Goal: Task Accomplishment & Management: Manage account settings

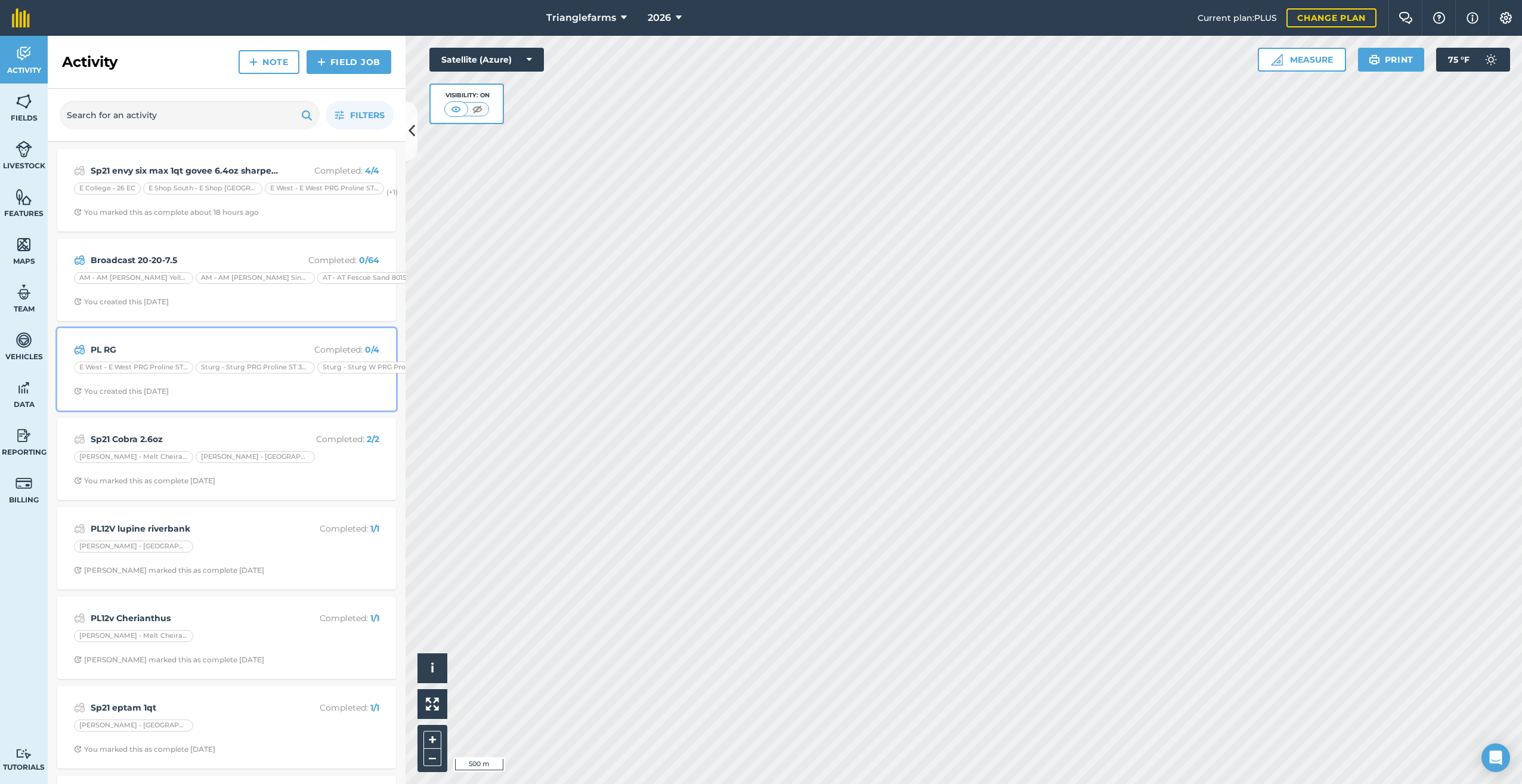
drag, startPoint x: 189, startPoint y: 346, endPoint x: 248, endPoint y: 361, distance: 60.9
click at [189, 346] on strong "PL RG" at bounding box center [185, 349] width 189 height 13
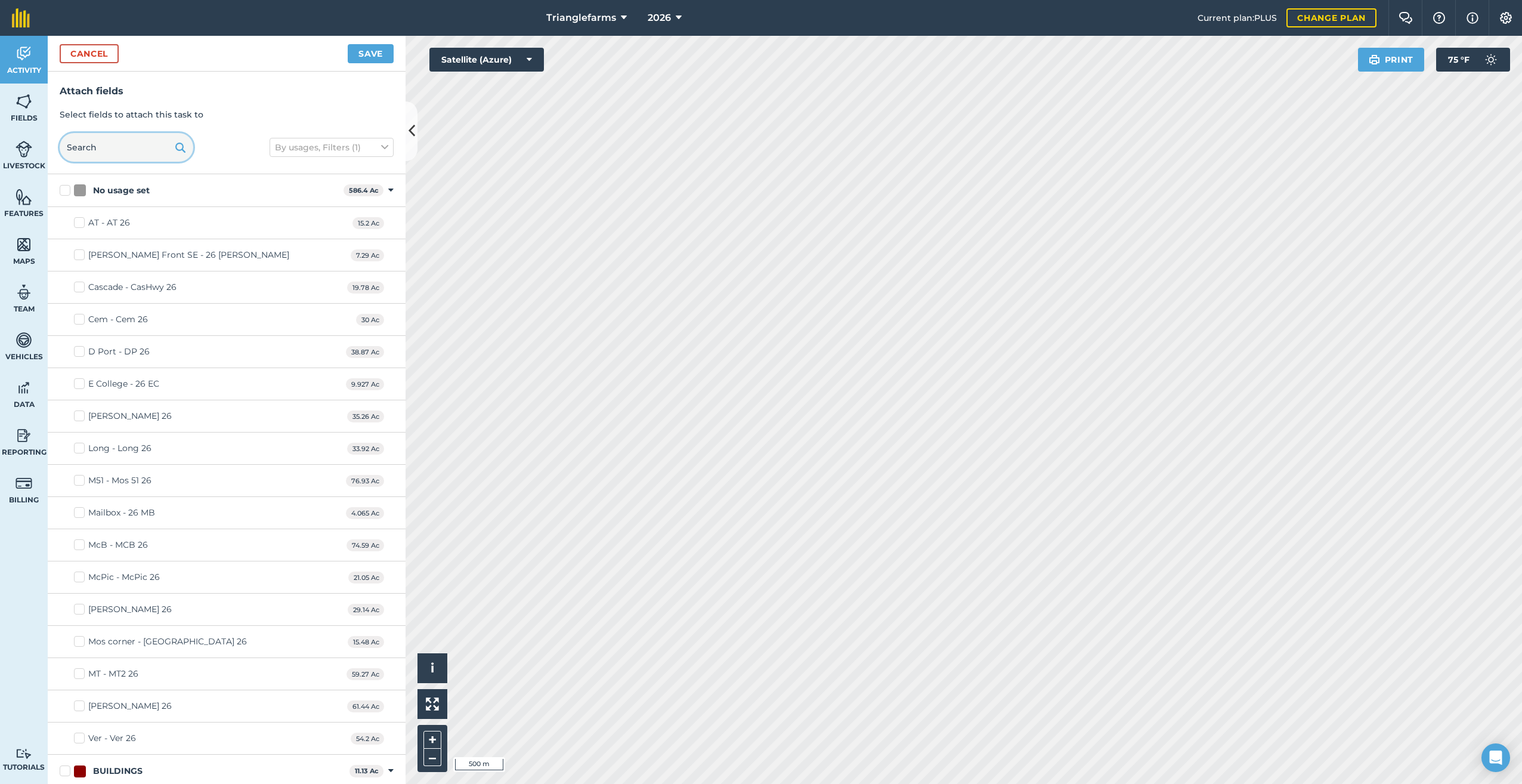
drag, startPoint x: 81, startPoint y: 133, endPoint x: 85, endPoint y: 142, distance: 9.8
click at [81, 134] on input "text" at bounding box center [127, 147] width 134 height 29
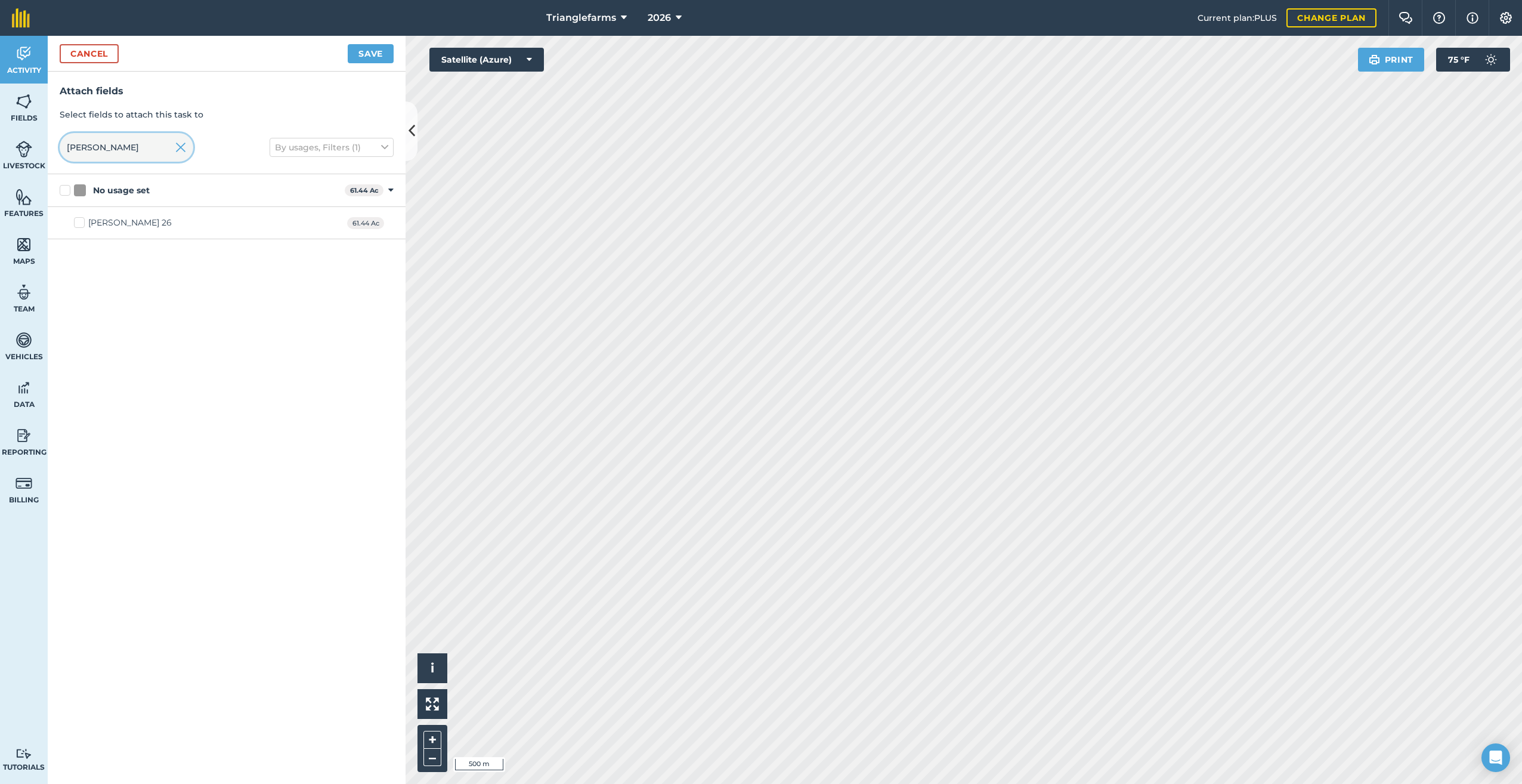
type input "roth"
click at [114, 217] on div "[PERSON_NAME] 26" at bounding box center [130, 223] width 84 height 13
click at [82, 217] on input "[PERSON_NAME] 26" at bounding box center [77, 220] width 8 height 8
checkbox input "true"
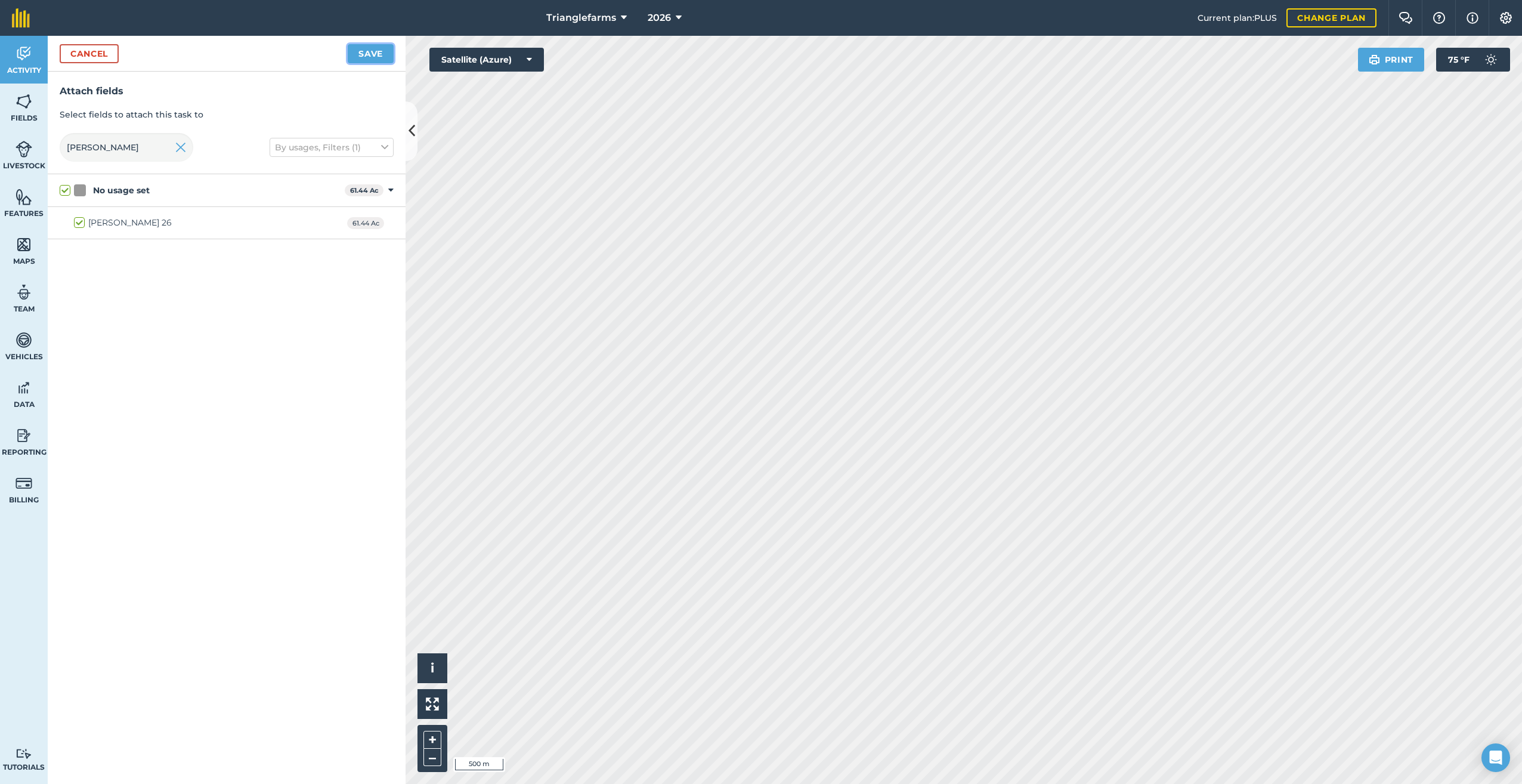
click at [370, 52] on button "Save" at bounding box center [371, 53] width 46 height 19
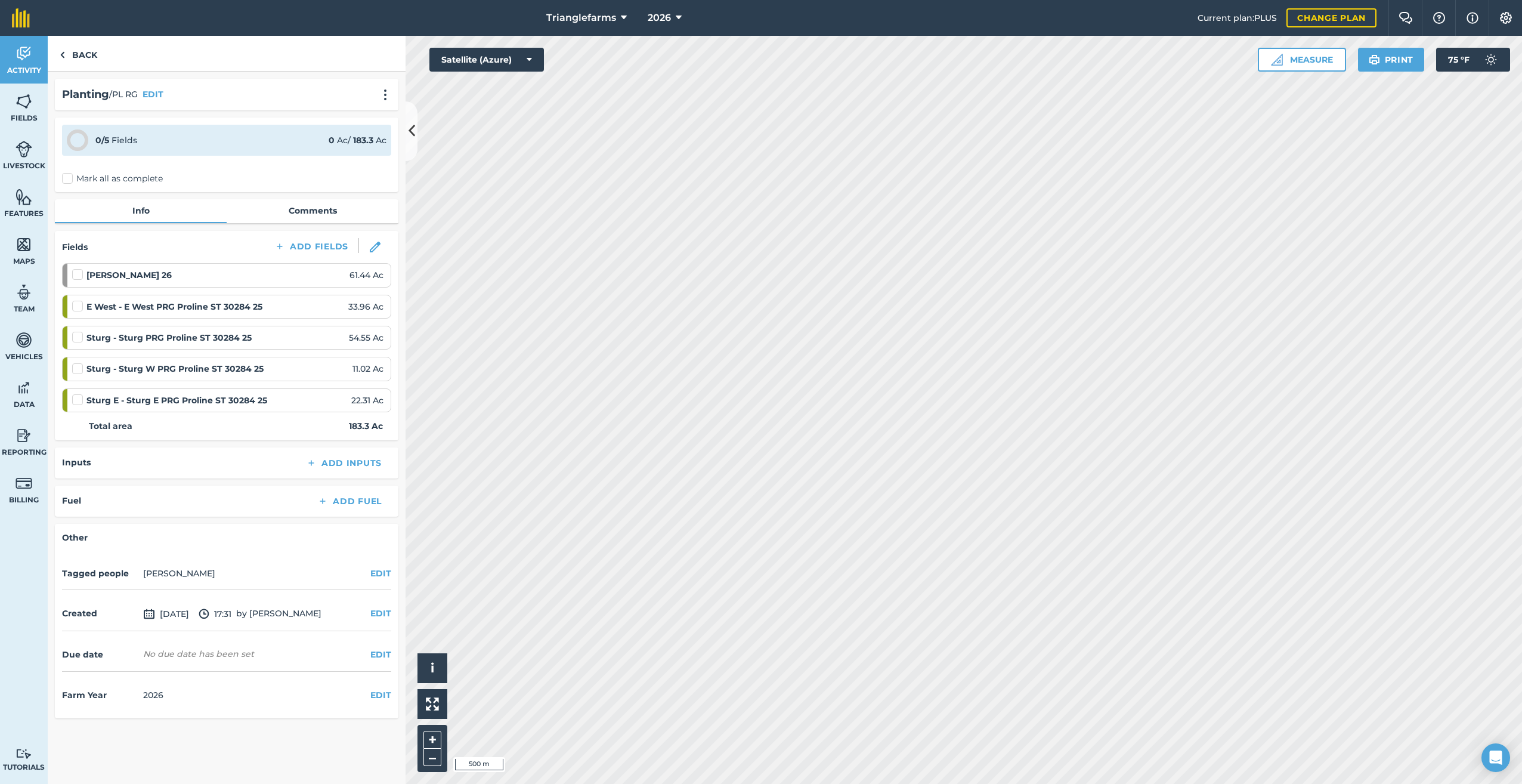
click at [325, 274] on div "Roth - Roth 26 61.44 Ac" at bounding box center [228, 275] width 312 height 13
click at [373, 249] on img at bounding box center [375, 247] width 10 height 10
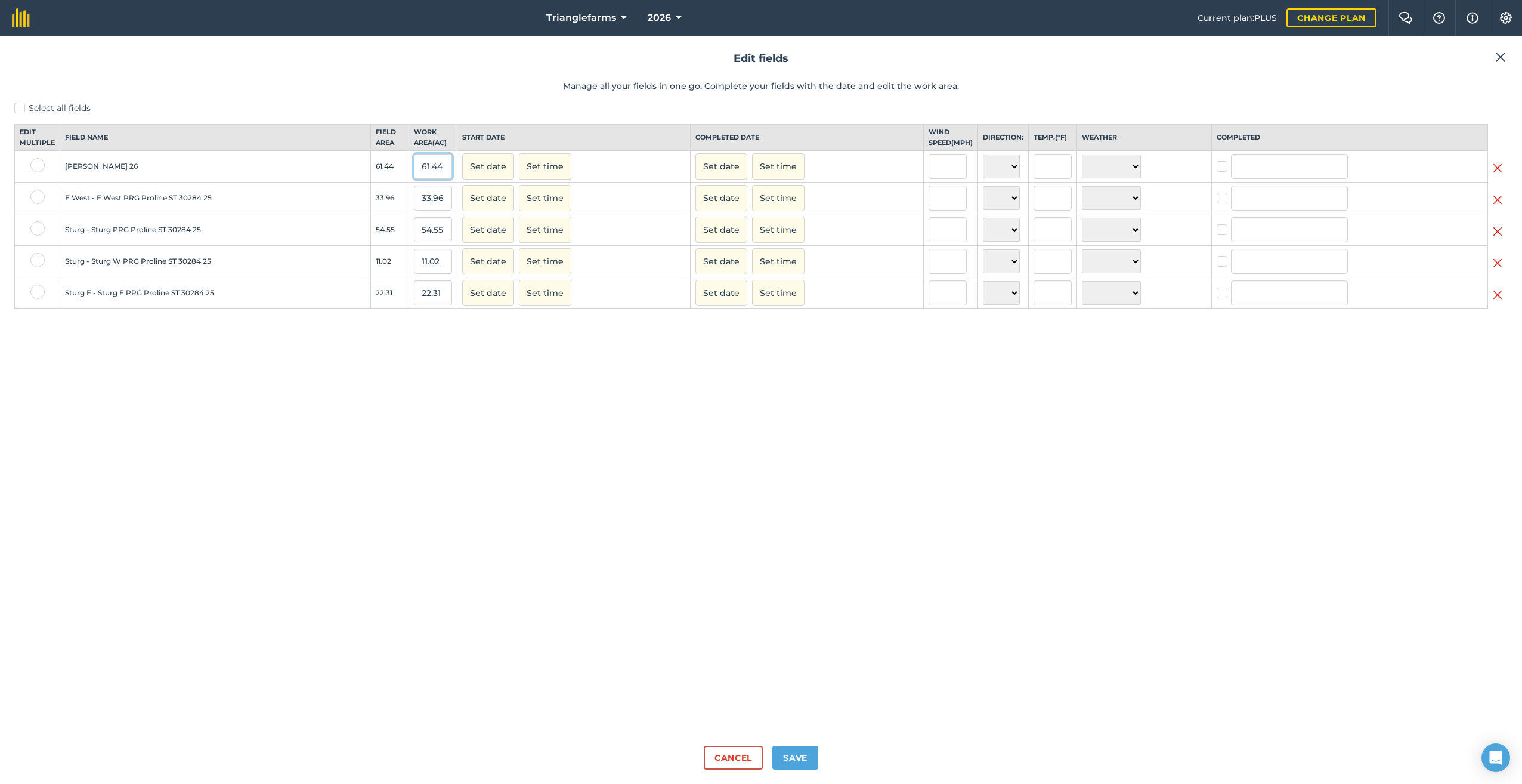
drag, startPoint x: 446, startPoint y: 178, endPoint x: 370, endPoint y: 316, distance: 157.5
click at [374, 221] on tbody "Roth - Roth 26 61.44 61.44 Set date Set time Set date Set time N NE E SE S SW W…" at bounding box center [761, 230] width 1493 height 158
type input "47"
click at [599, 506] on div "Select all fields Edit multiple Field name Field Area Work area ( Ac ) Start da…" at bounding box center [761, 419] width 1493 height 634
click at [802, 752] on button "Save" at bounding box center [795, 758] width 46 height 24
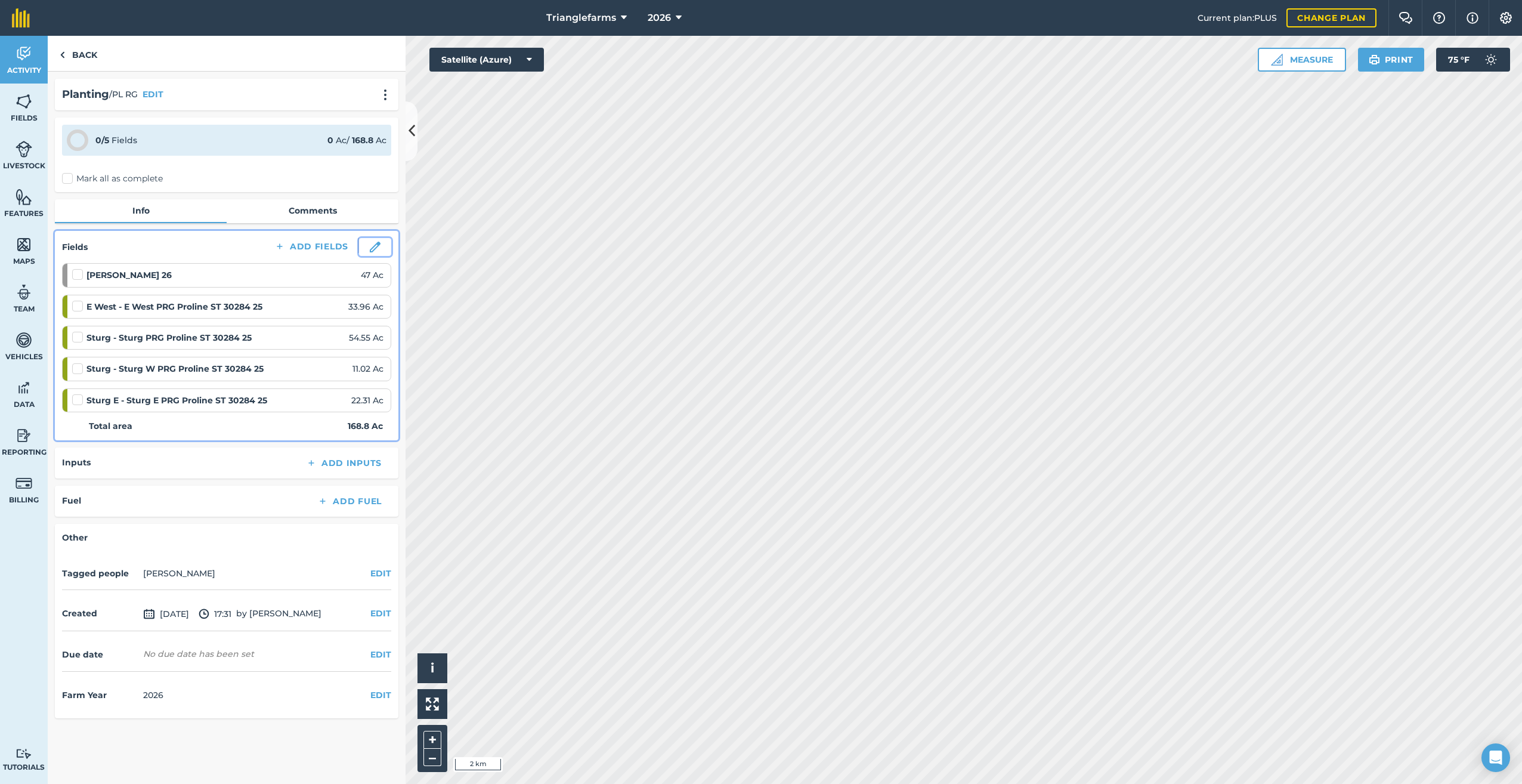
click at [370, 245] on img at bounding box center [375, 247] width 10 height 10
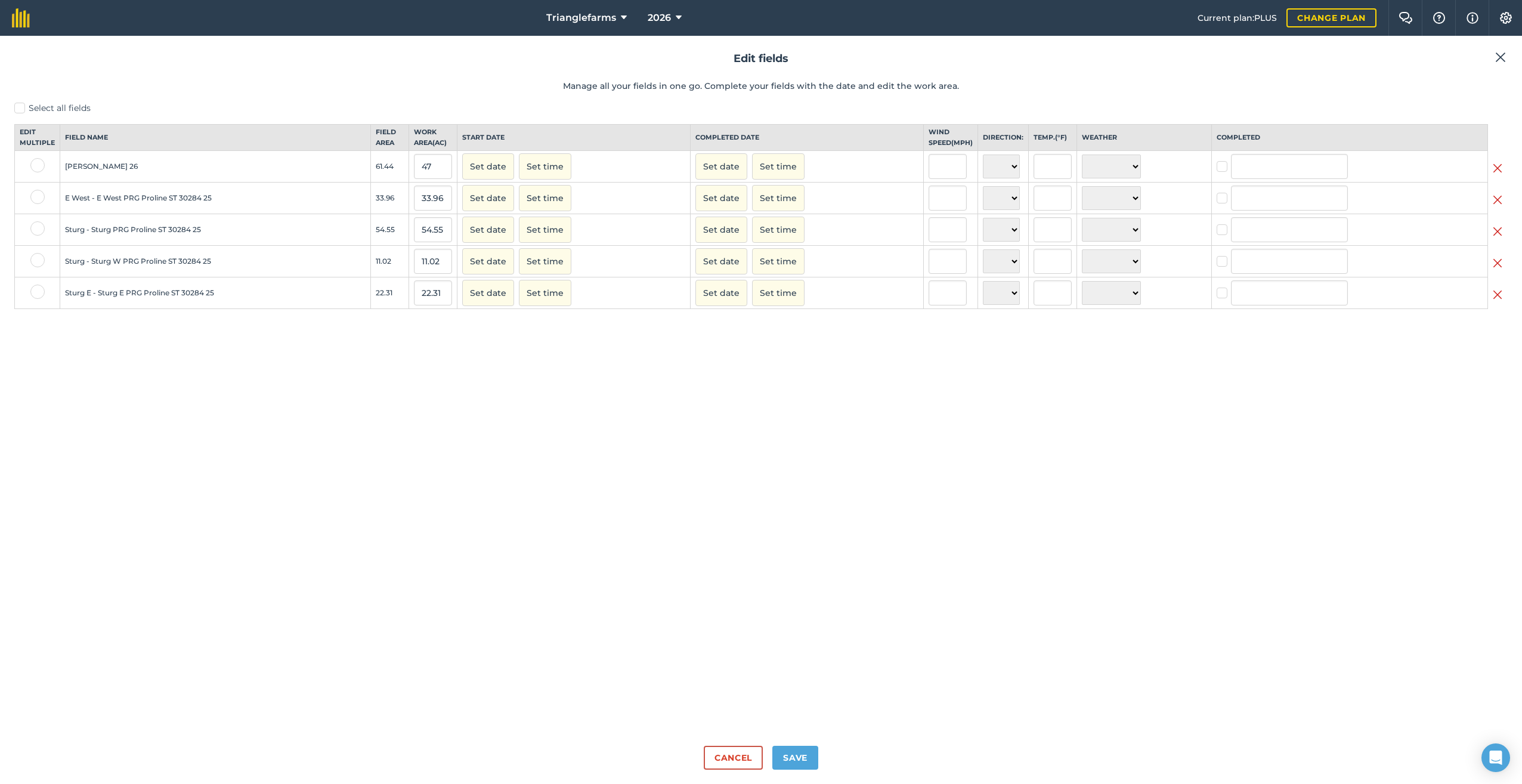
click at [1501, 59] on img at bounding box center [1500, 57] width 10 height 15
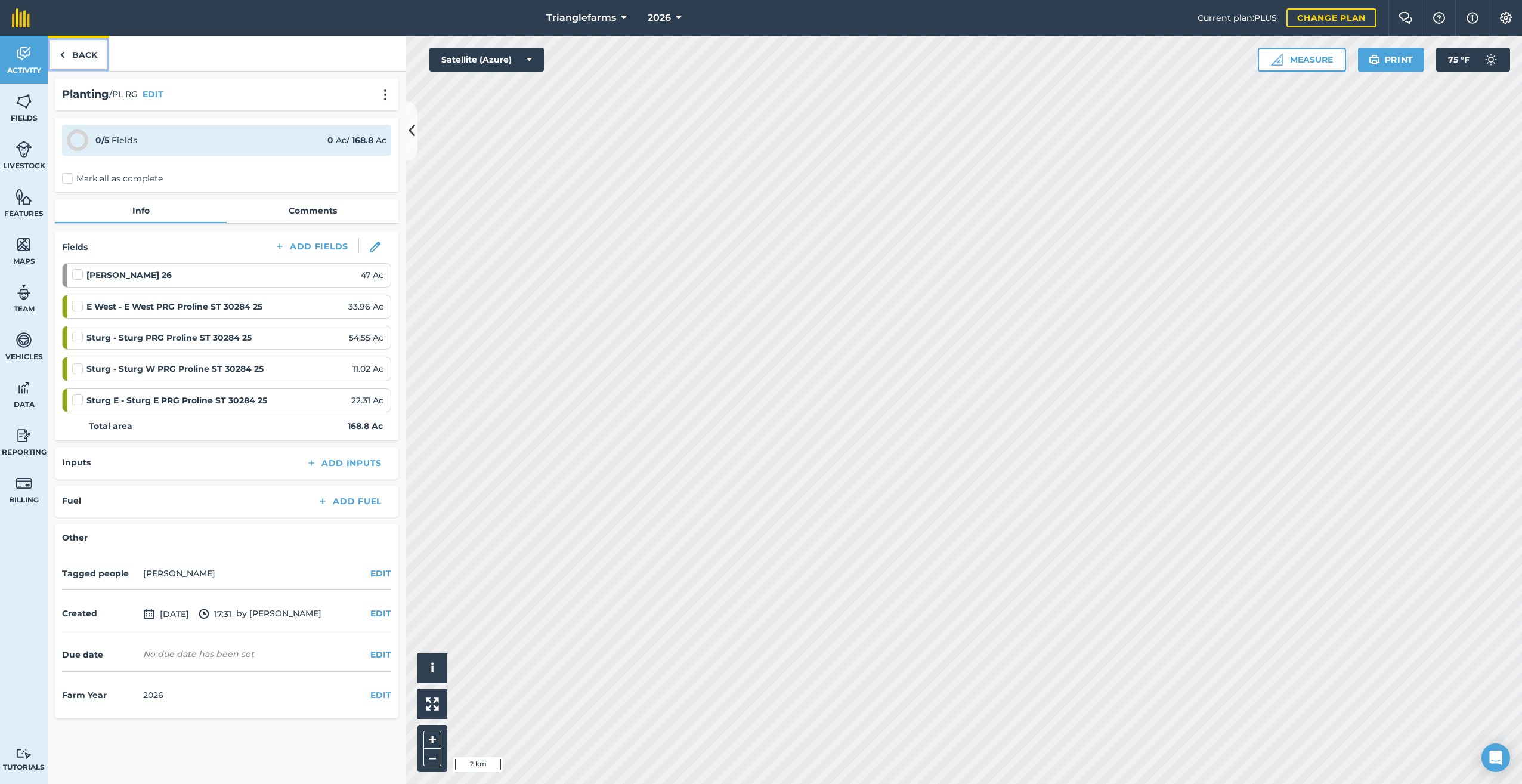
click at [66, 54] on link "Back" at bounding box center [78, 53] width 61 height 35
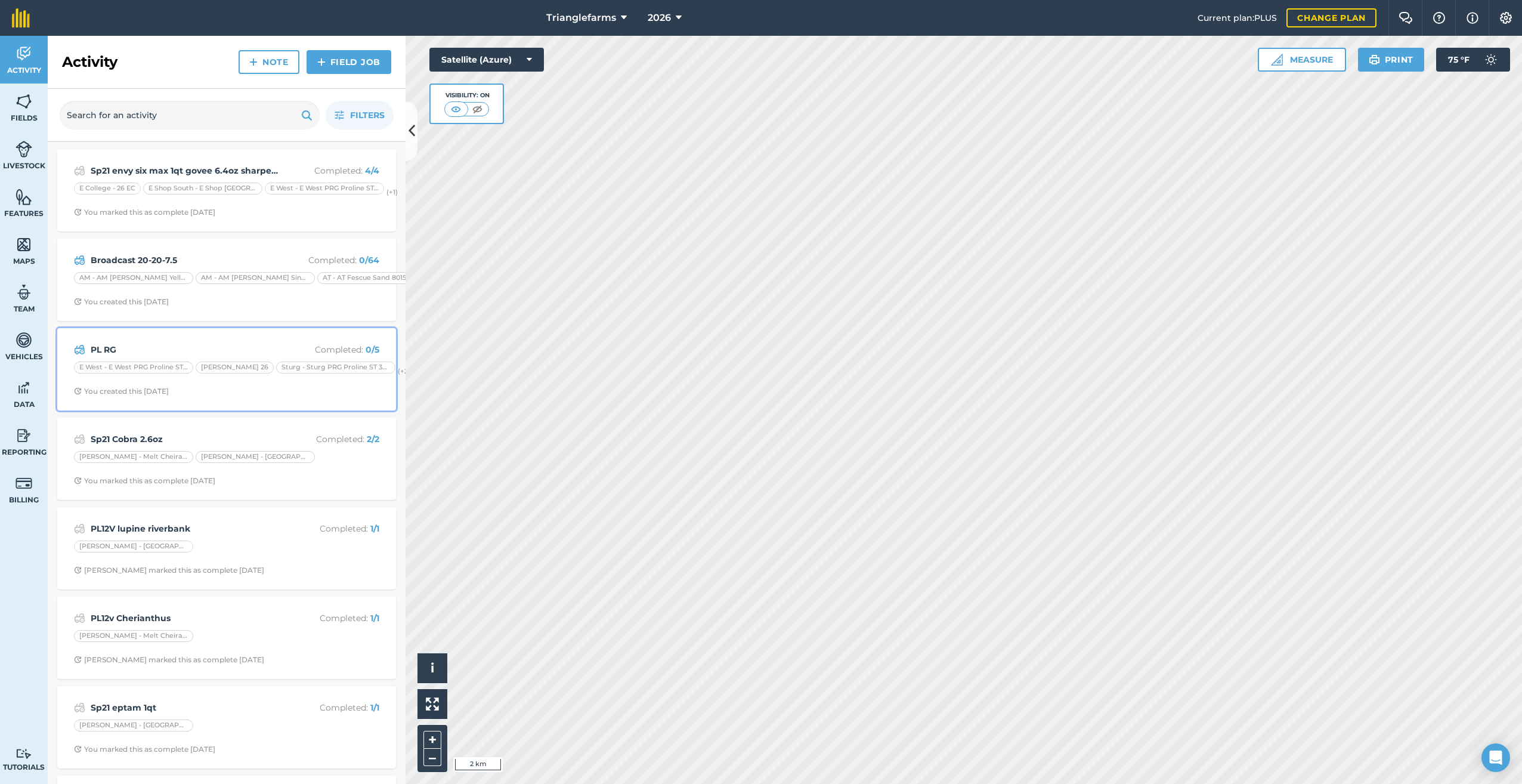
click at [114, 355] on strong "PL RG" at bounding box center [185, 349] width 189 height 13
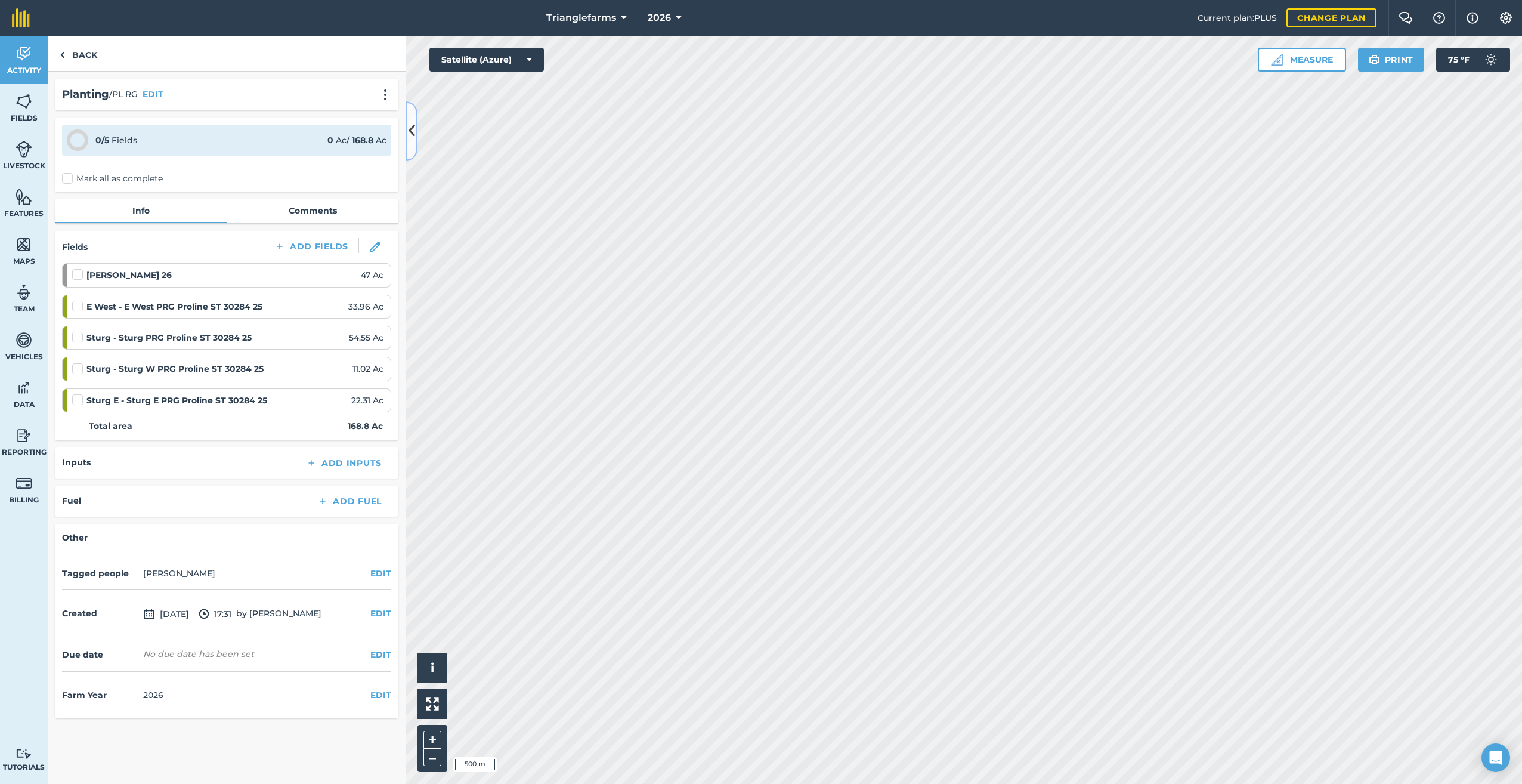
click at [410, 127] on icon at bounding box center [411, 131] width 6 height 21
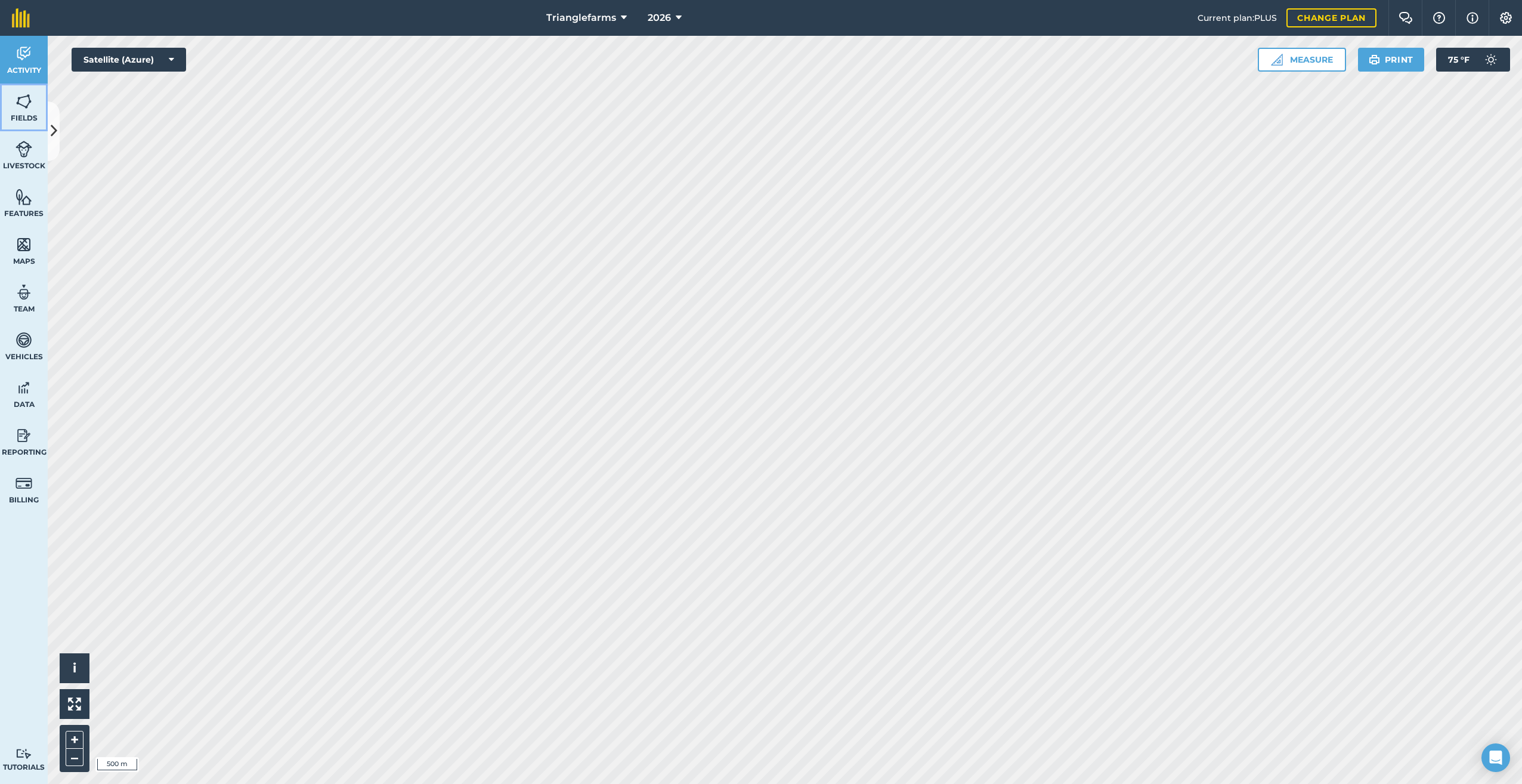
click at [22, 101] on img at bounding box center [24, 102] width 17 height 18
click at [27, 56] on img at bounding box center [24, 54] width 17 height 18
click at [54, 131] on icon at bounding box center [54, 131] width 6 height 21
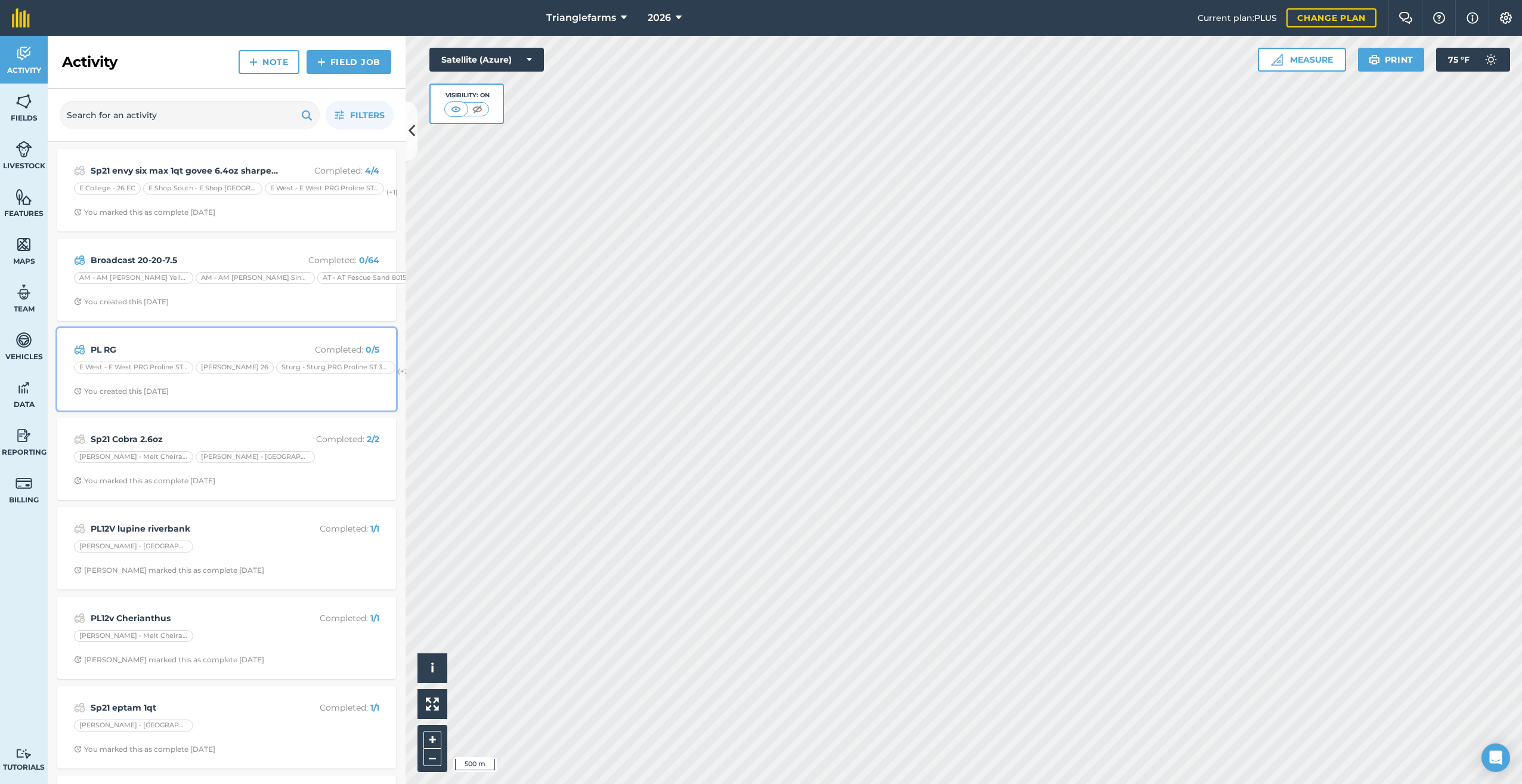
click at [119, 353] on strong "PL RG" at bounding box center [185, 349] width 189 height 13
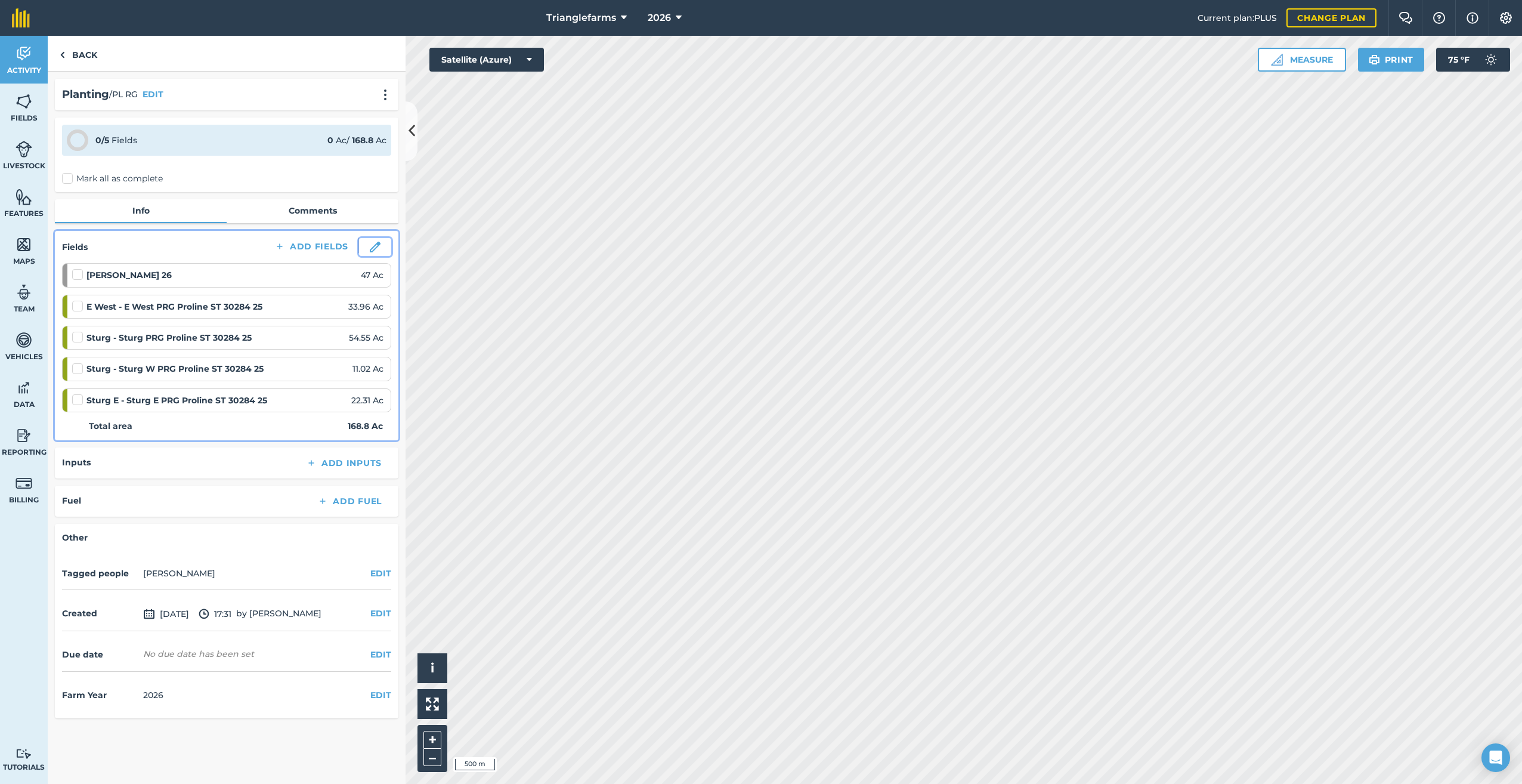
click at [372, 249] on img at bounding box center [375, 247] width 10 height 10
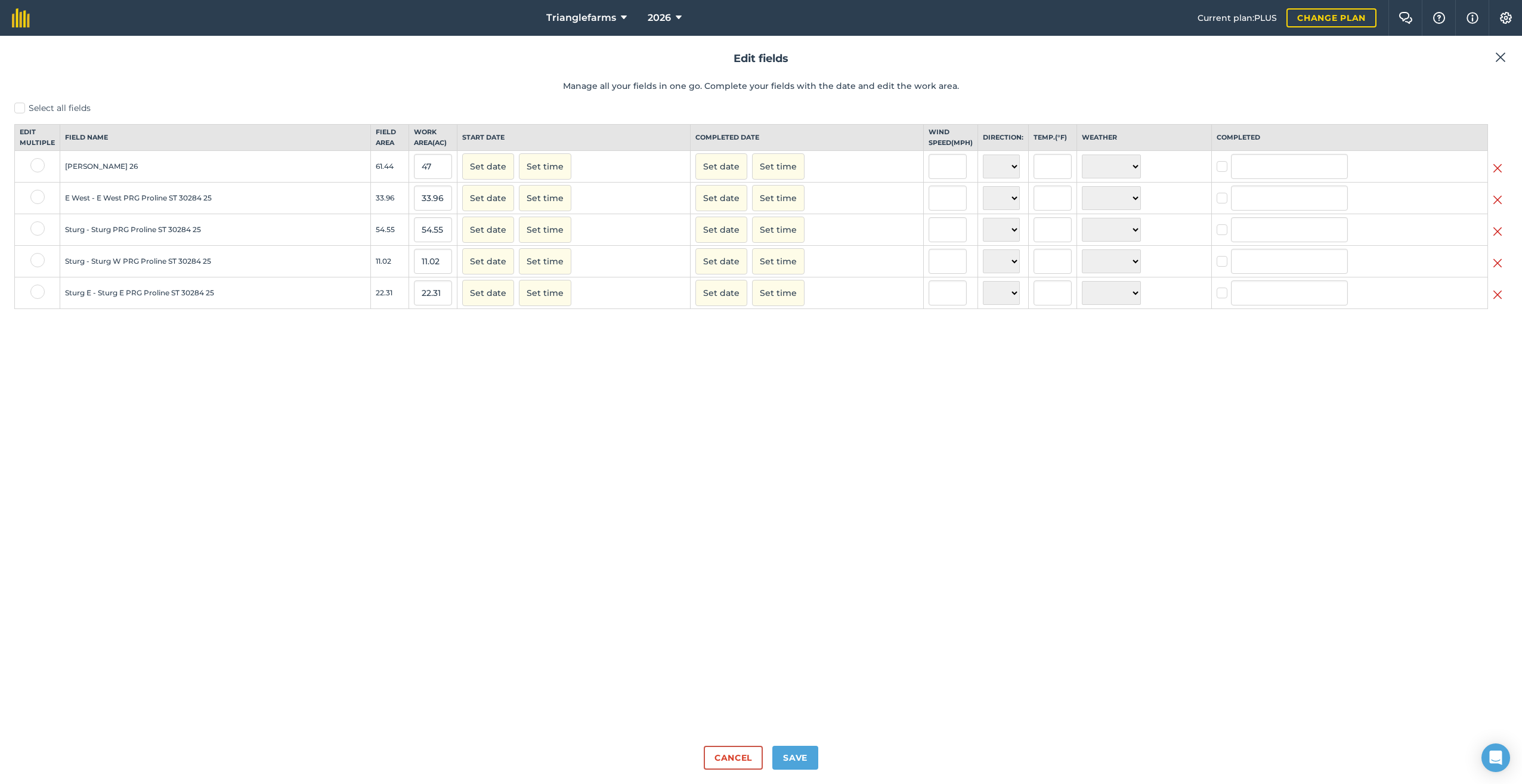
click at [1500, 207] on img at bounding box center [1498, 199] width 10 height 15
click at [1500, 238] on img at bounding box center [1498, 231] width 10 height 15
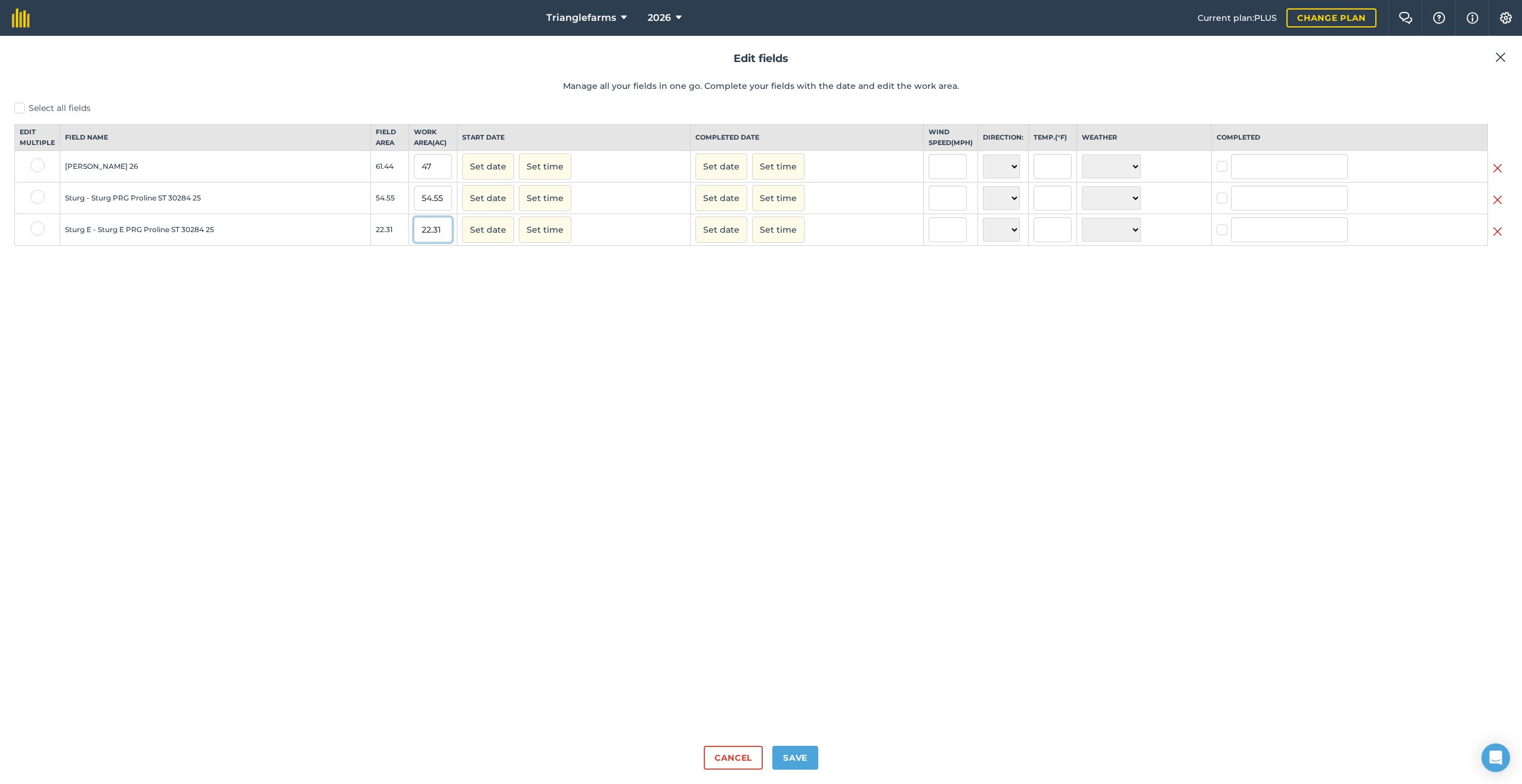
click at [445, 238] on input "22.31" at bounding box center [433, 230] width 38 height 25
drag, startPoint x: 449, startPoint y: 242, endPoint x: 337, endPoint y: 359, distance: 162.0
click at [415, 242] on input "22.31" at bounding box center [433, 230] width 38 height 25
type input "23"
click at [812, 748] on button "Save" at bounding box center [795, 758] width 46 height 24
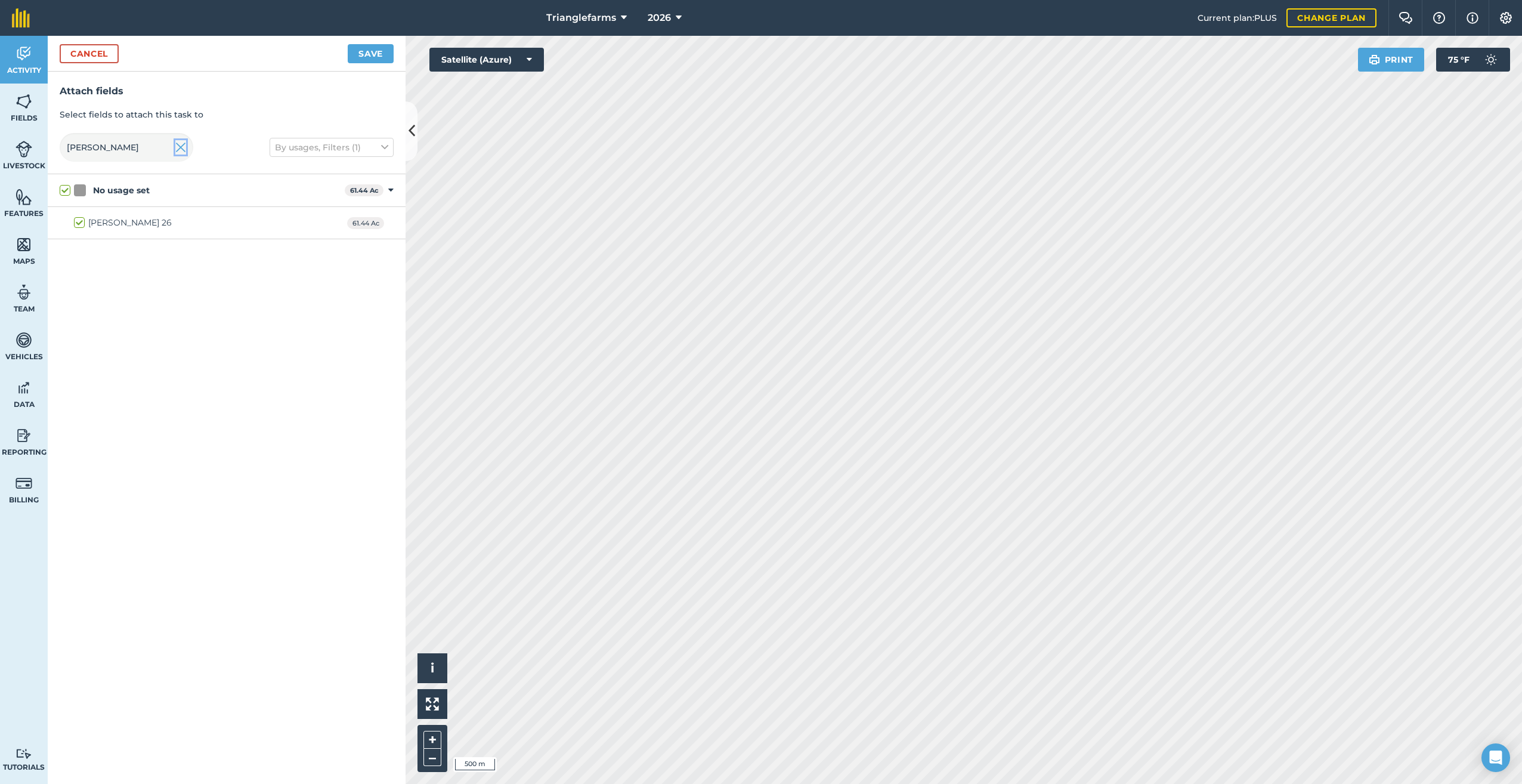
click at [183, 143] on img at bounding box center [180, 147] width 10 height 15
checkbox input "false"
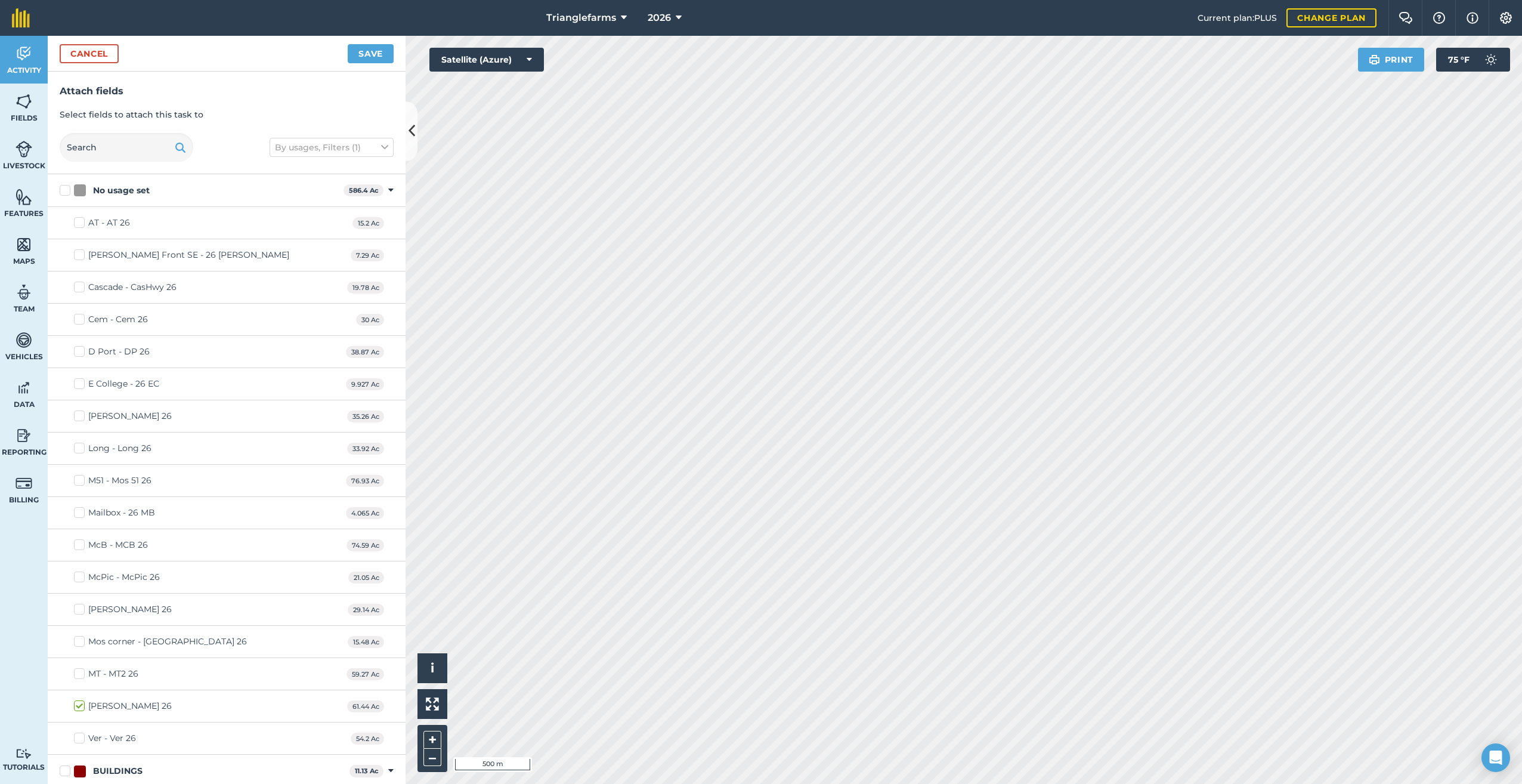
checkbox input "false"
checkbox input "true"
drag, startPoint x: 98, startPoint y: 56, endPoint x: 151, endPoint y: 85, distance: 60.4
click at [99, 56] on button "Cancel" at bounding box center [89, 53] width 59 height 19
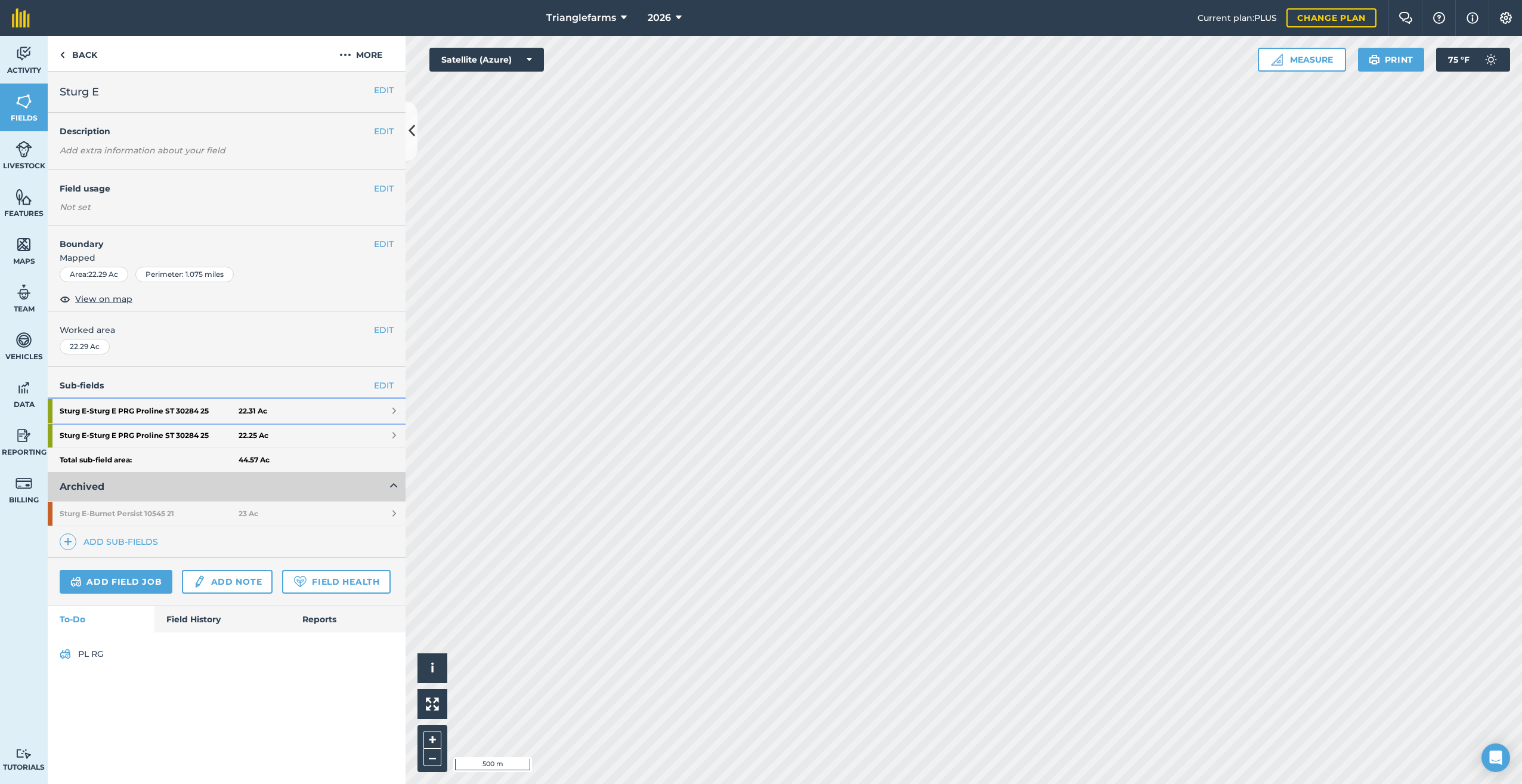
drag, startPoint x: 141, startPoint y: 402, endPoint x: 178, endPoint y: 415, distance: 39.2
click at [141, 403] on strong "Sturg E - Sturg E PRG Proline ST 30284 25" at bounding box center [149, 411] width 179 height 24
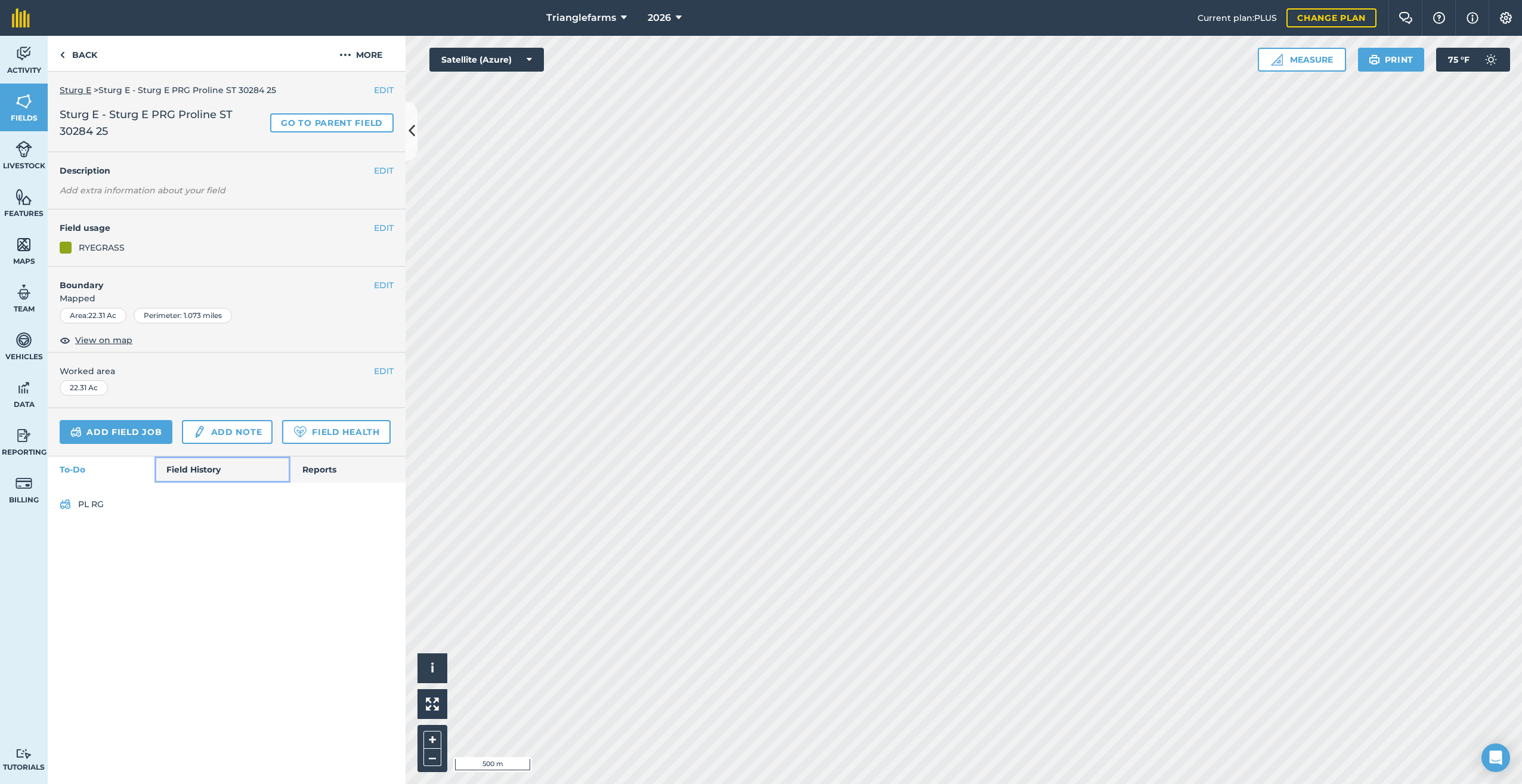
click at [205, 467] on link "Field History" at bounding box center [222, 470] width 135 height 26
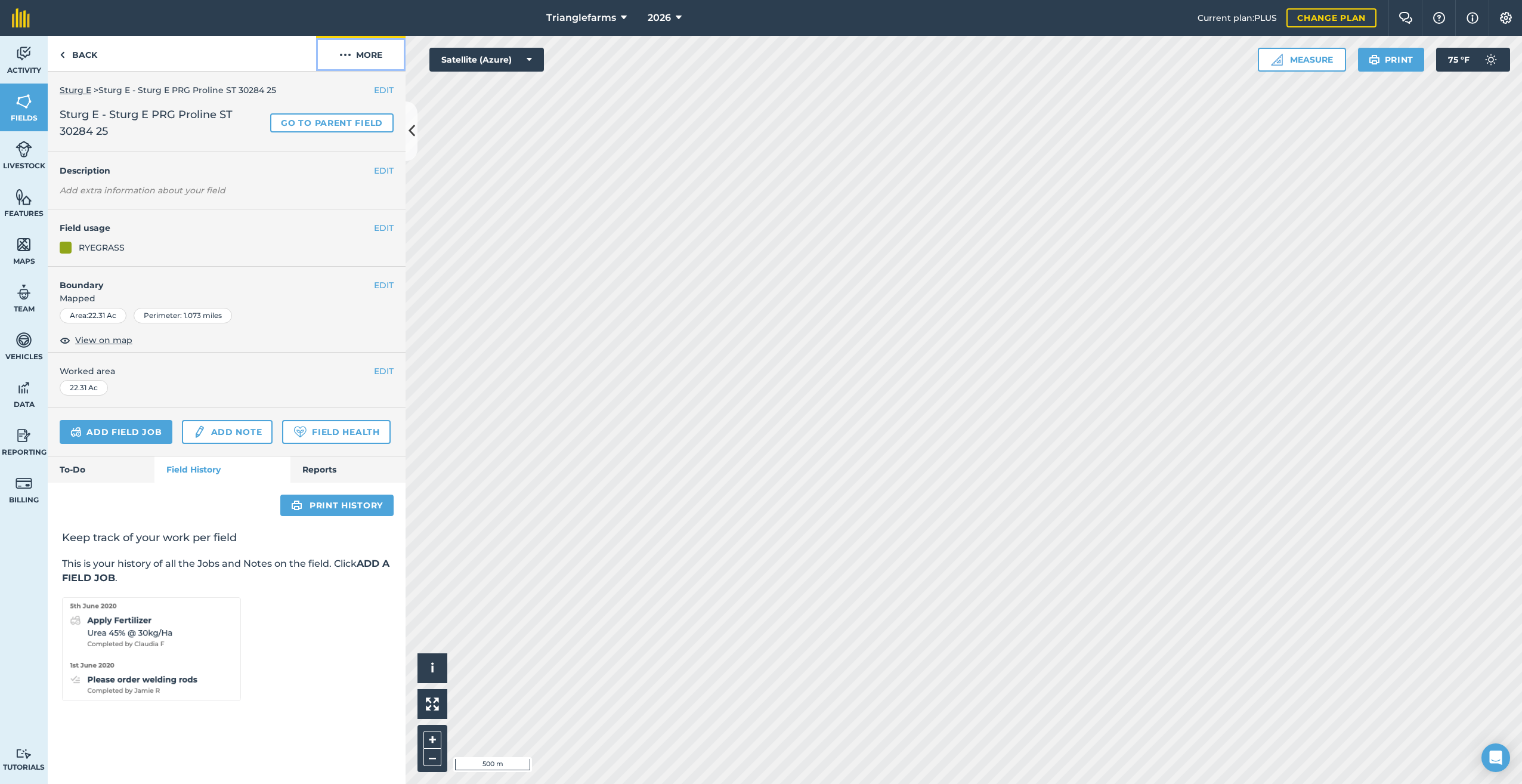
click at [351, 56] on button "More" at bounding box center [361, 53] width 89 height 35
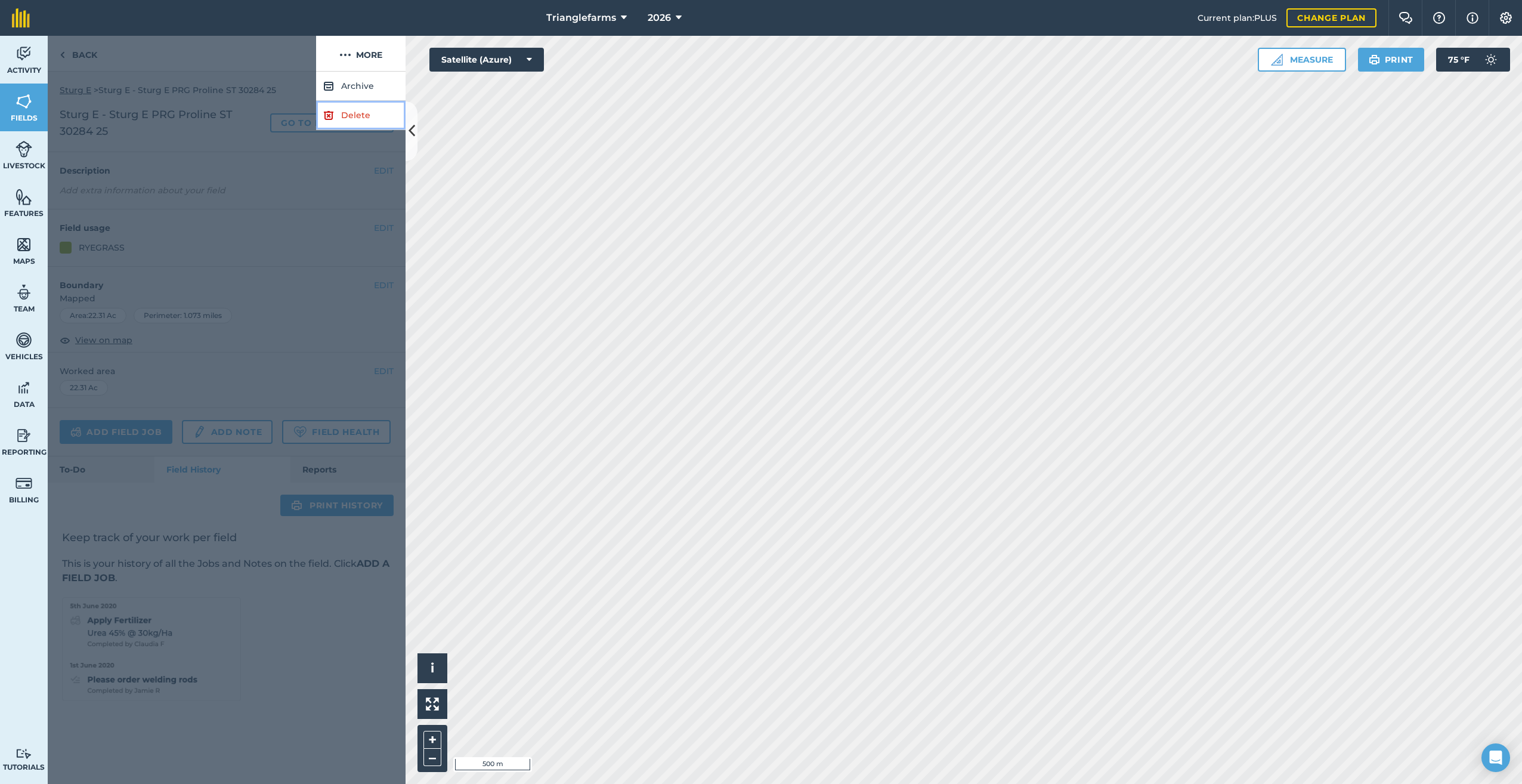
click at [357, 112] on link "Delete" at bounding box center [361, 116] width 89 height 29
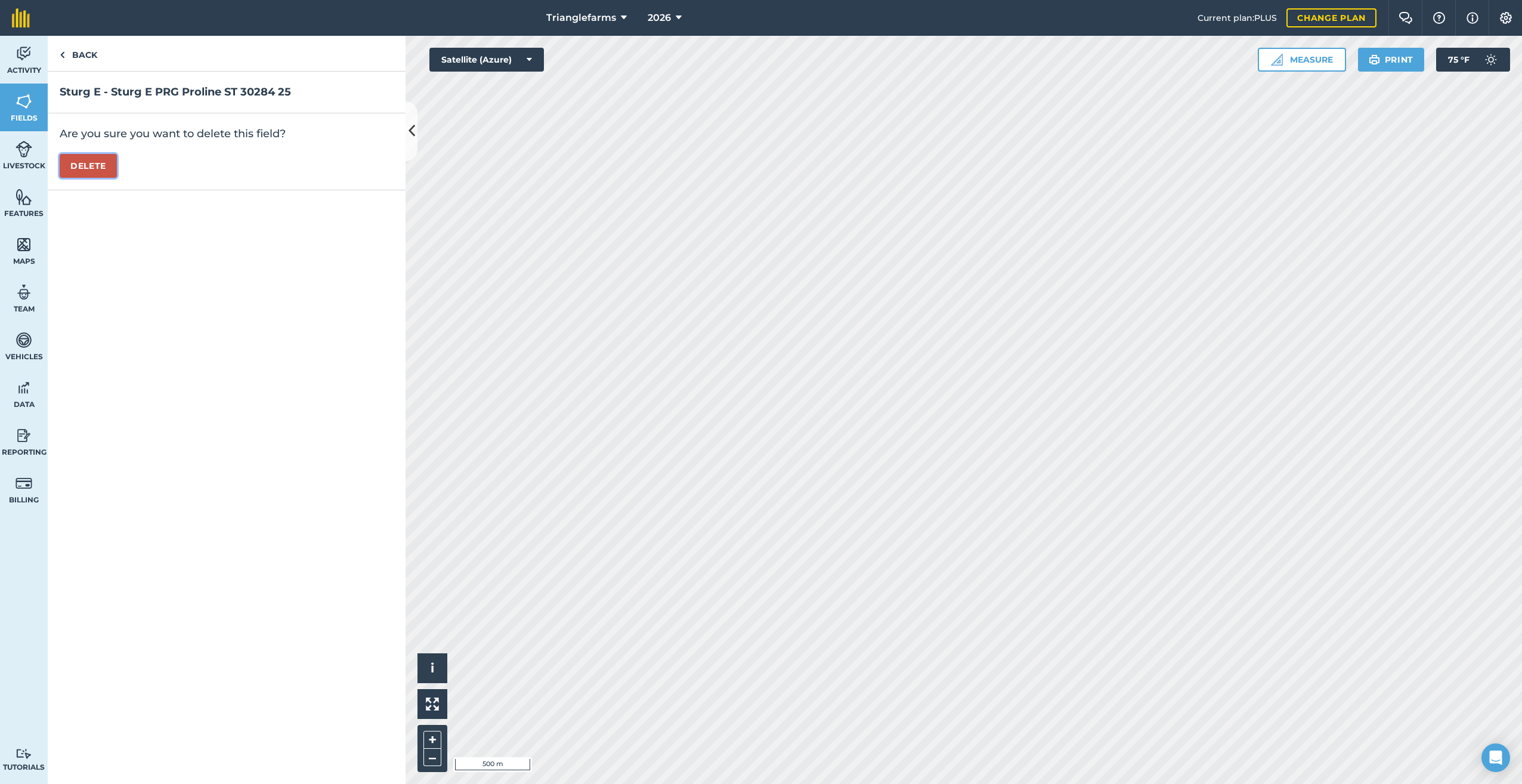
click at [89, 162] on button "Delete" at bounding box center [89, 166] width 57 height 24
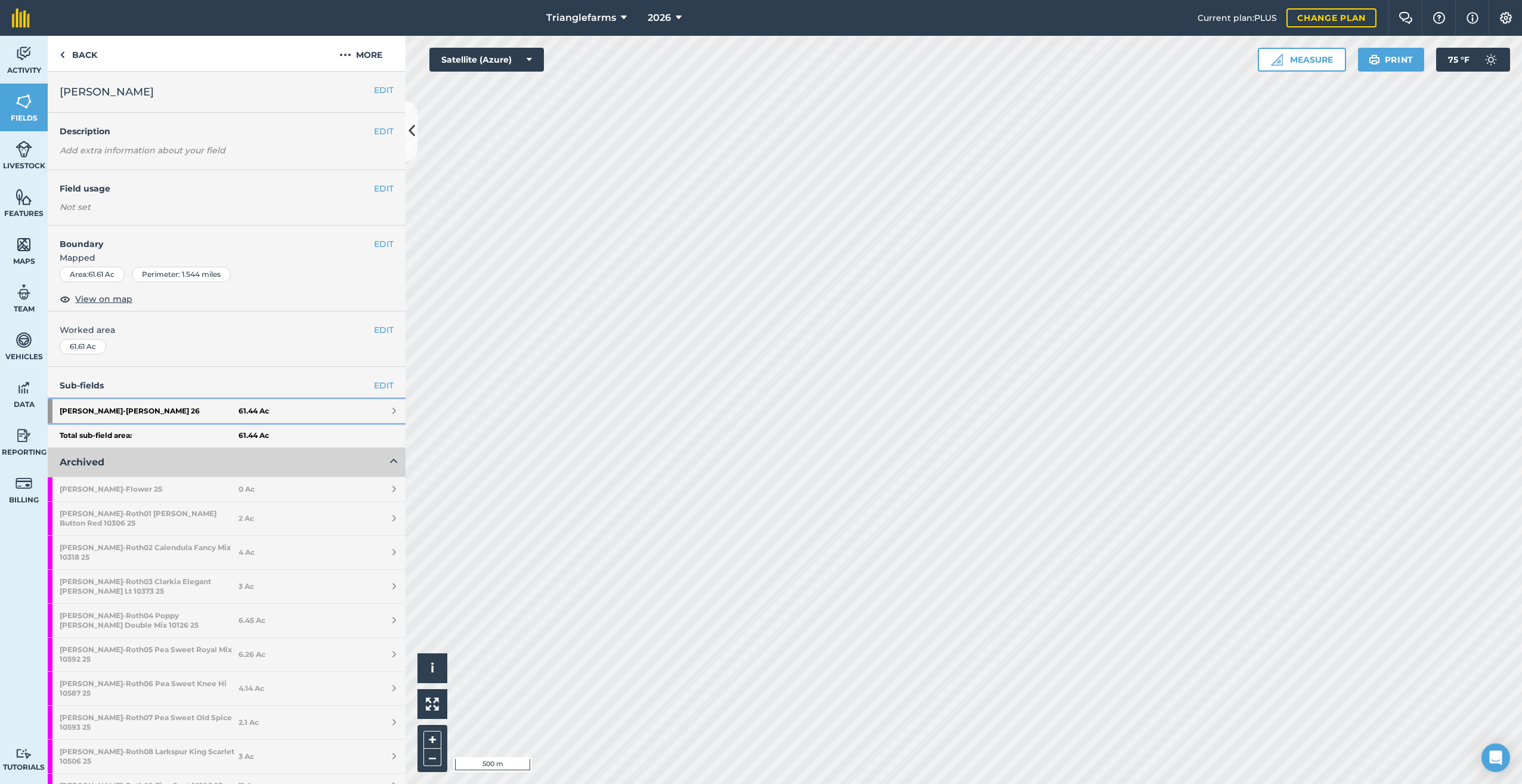
drag, startPoint x: 75, startPoint y: 407, endPoint x: 197, endPoint y: 443, distance: 127.2
click at [75, 407] on strong "[PERSON_NAME] 26" at bounding box center [149, 411] width 179 height 24
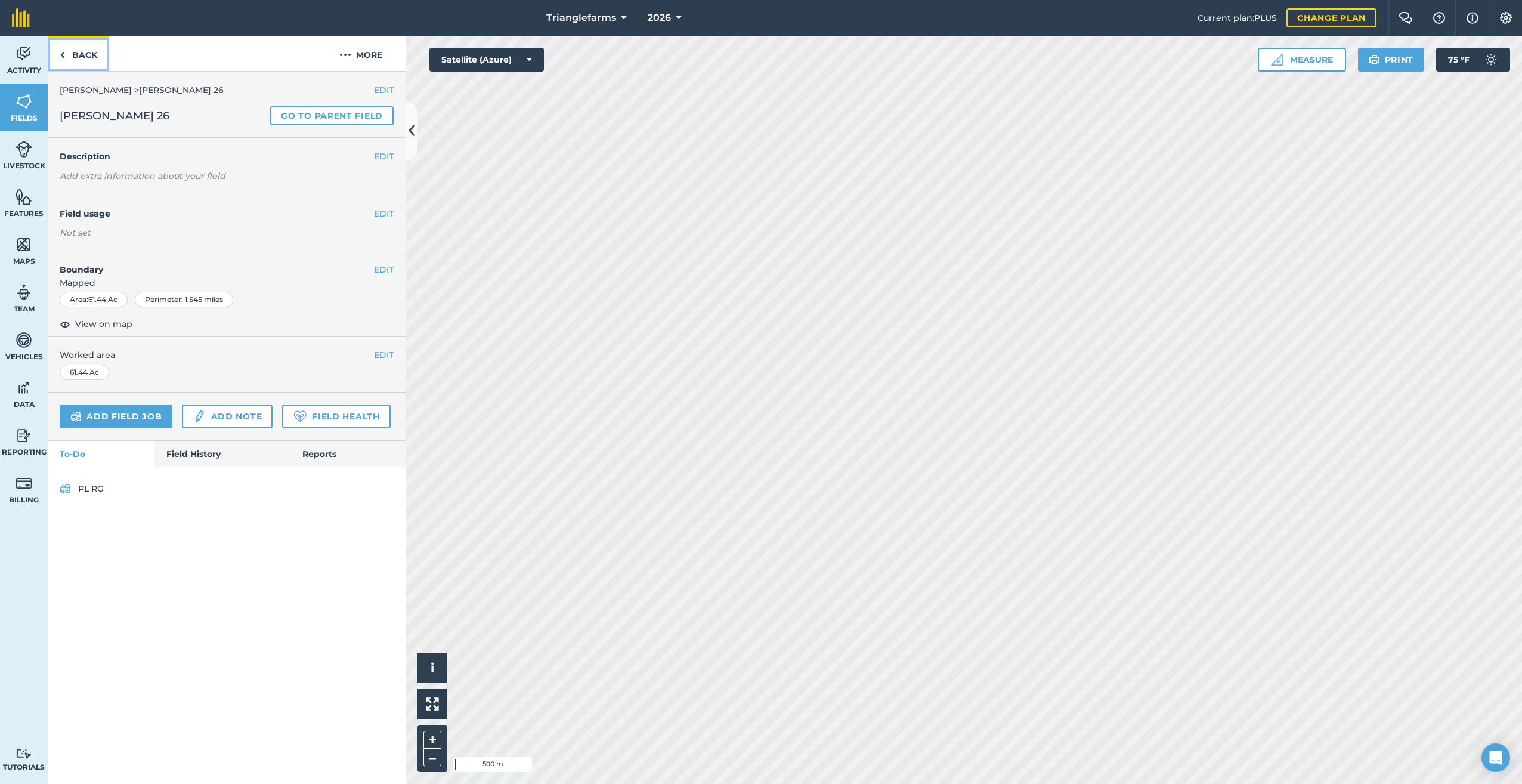
click at [61, 56] on img at bounding box center [63, 54] width 6 height 15
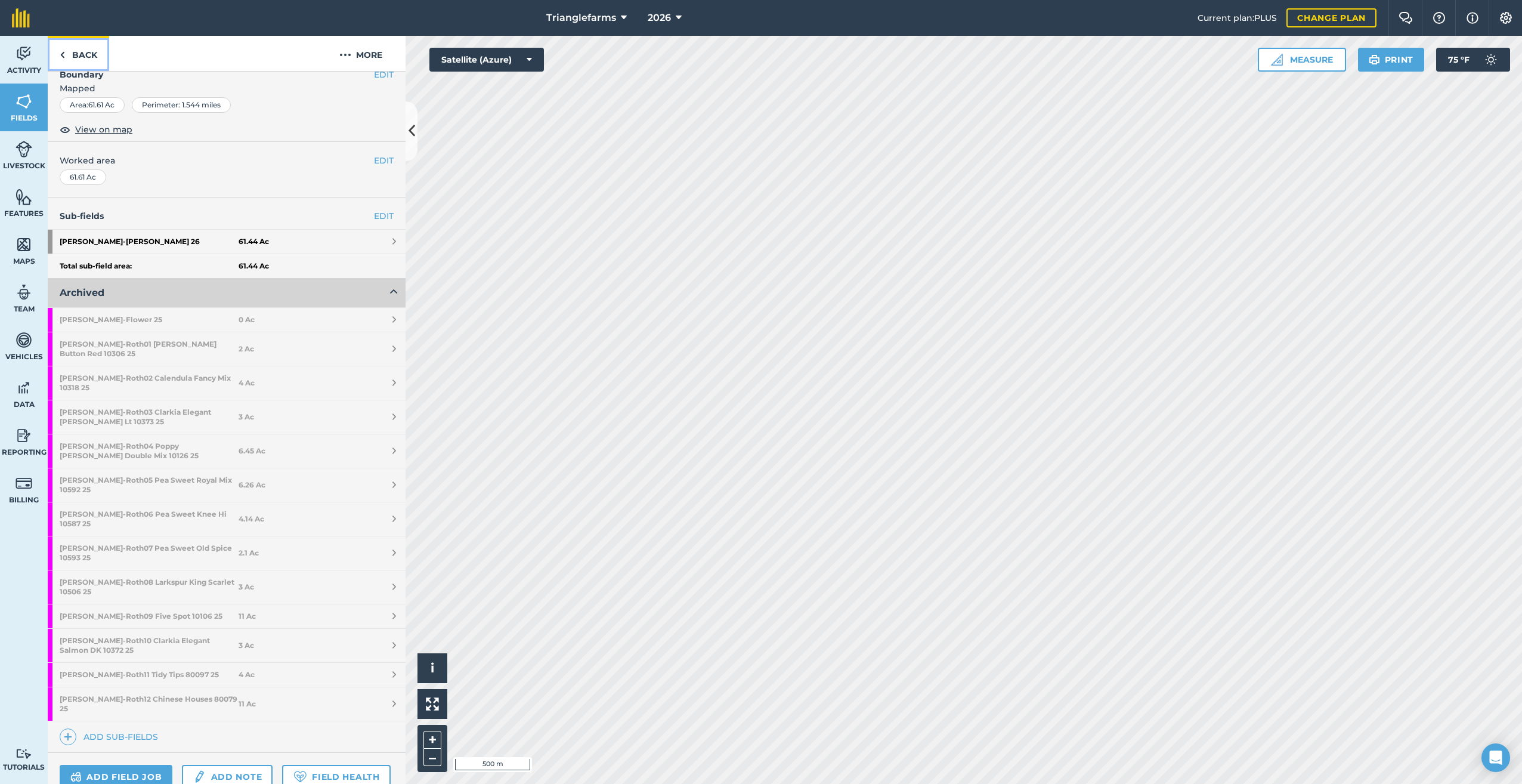
scroll to position [227, 0]
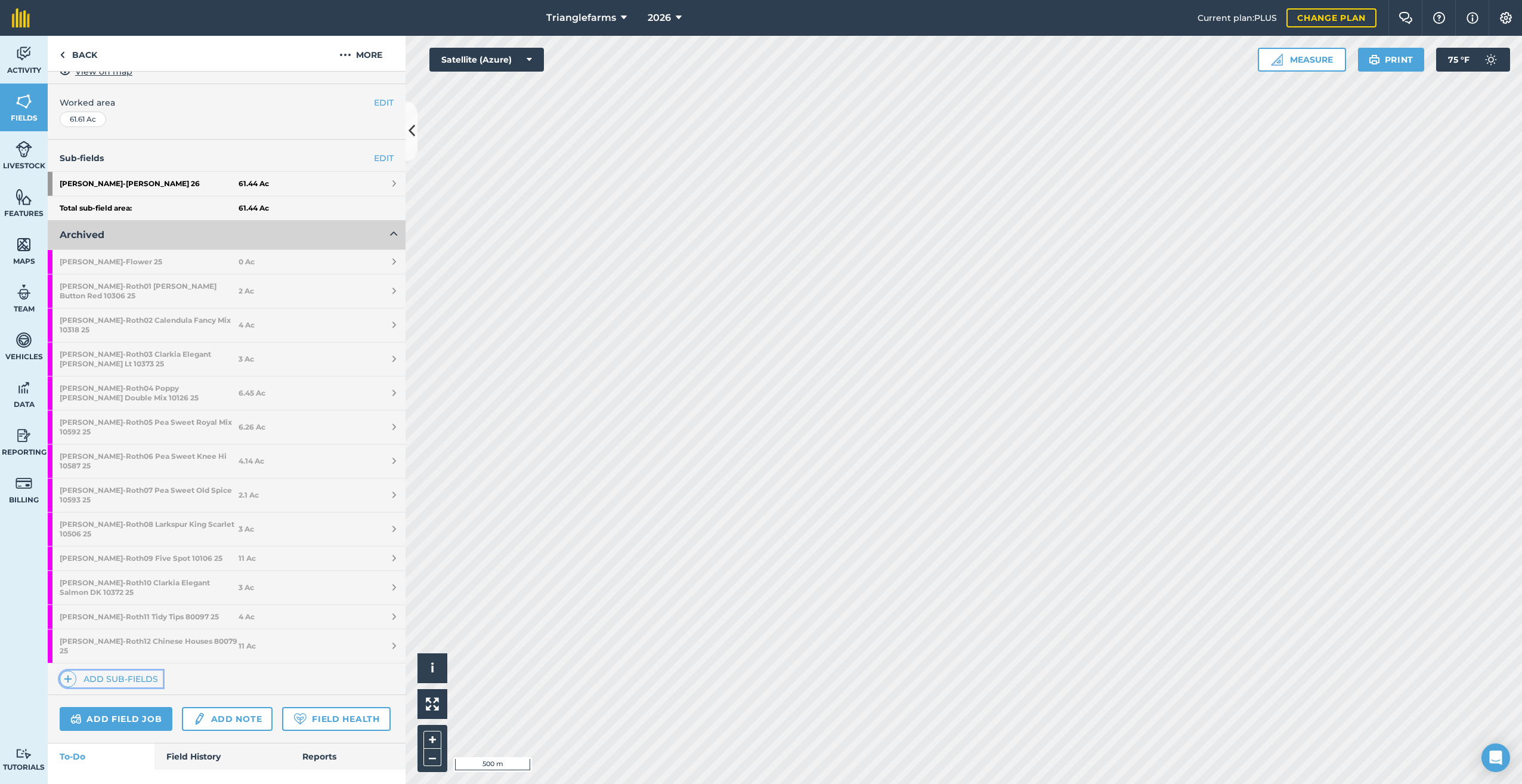
click at [63, 670] on span at bounding box center [68, 679] width 17 height 17
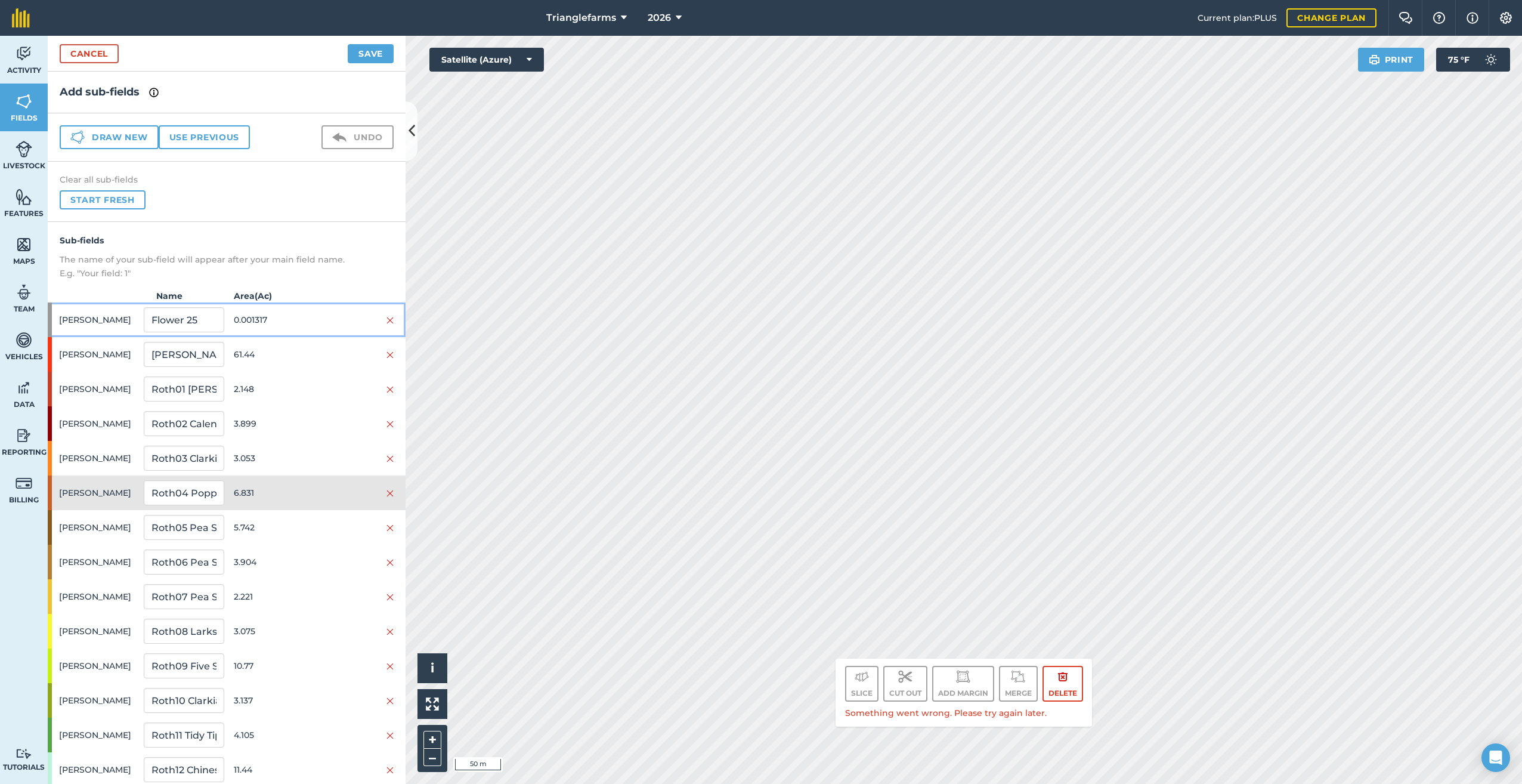
click at [54, 314] on div "Roth Flower 25 0.001317" at bounding box center [226, 320] width 358 height 35
click at [69, 350] on span "[PERSON_NAME]" at bounding box center [99, 354] width 80 height 23
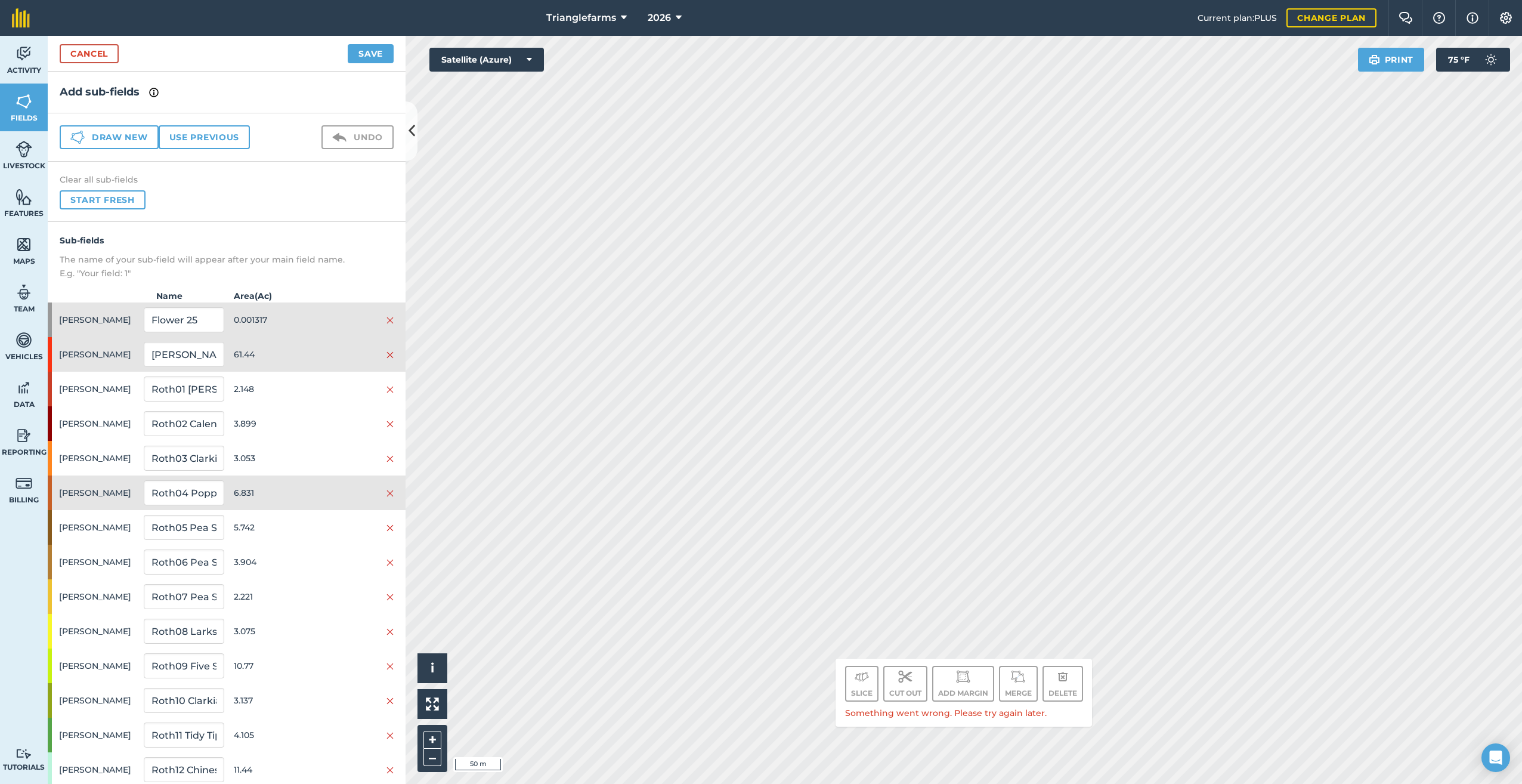
drag, startPoint x: 311, startPoint y: 238, endPoint x: 349, endPoint y: 231, distance: 38.6
click at [314, 237] on h4 "Sub-fields" at bounding box center [226, 240] width 334 height 13
click at [78, 352] on span "[PERSON_NAME]" at bounding box center [99, 354] width 80 height 23
drag, startPoint x: 68, startPoint y: 353, endPoint x: 61, endPoint y: 346, distance: 9.9
click at [61, 346] on span "[PERSON_NAME]" at bounding box center [99, 354] width 80 height 23
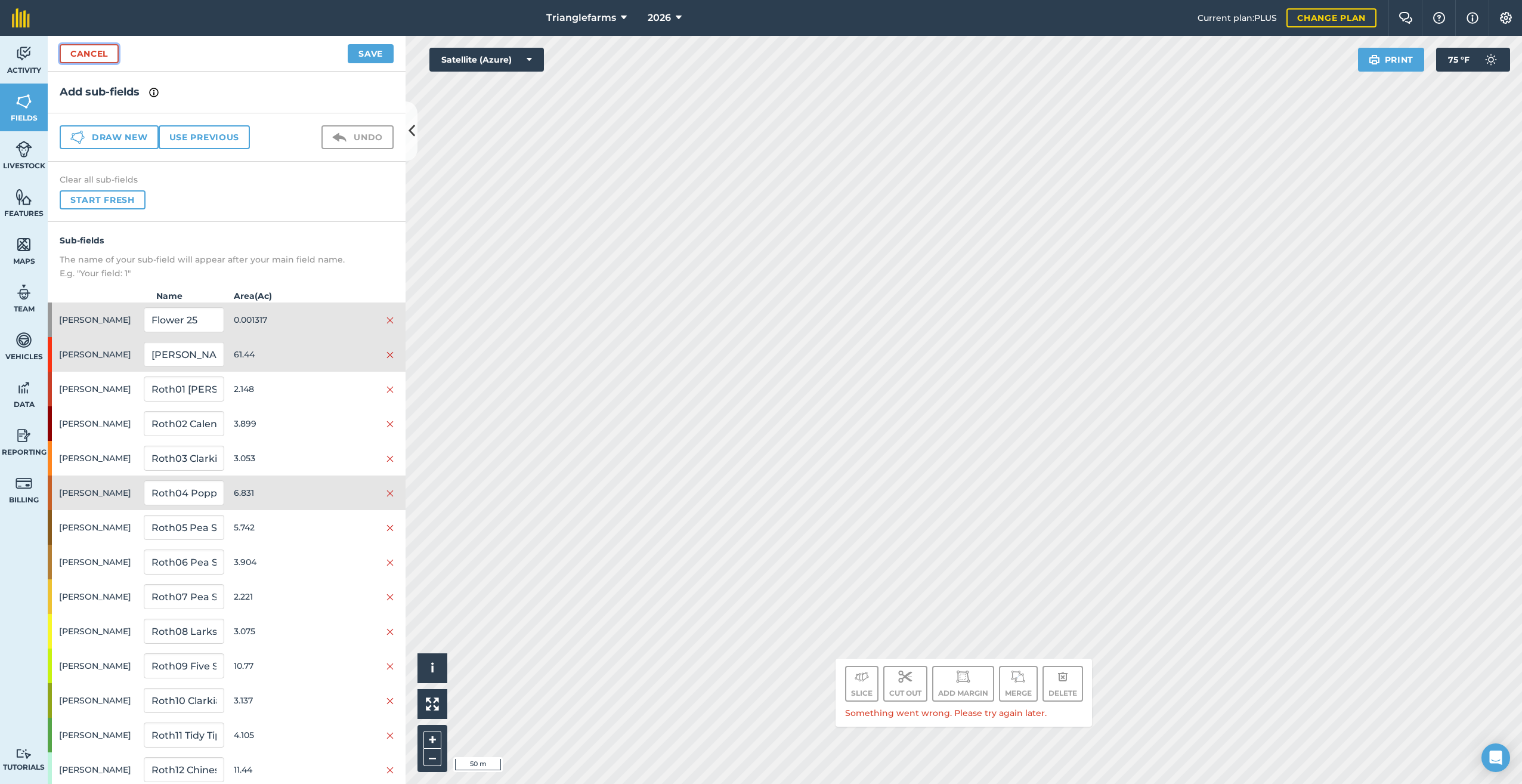
click at [85, 49] on link "Cancel" at bounding box center [89, 53] width 59 height 19
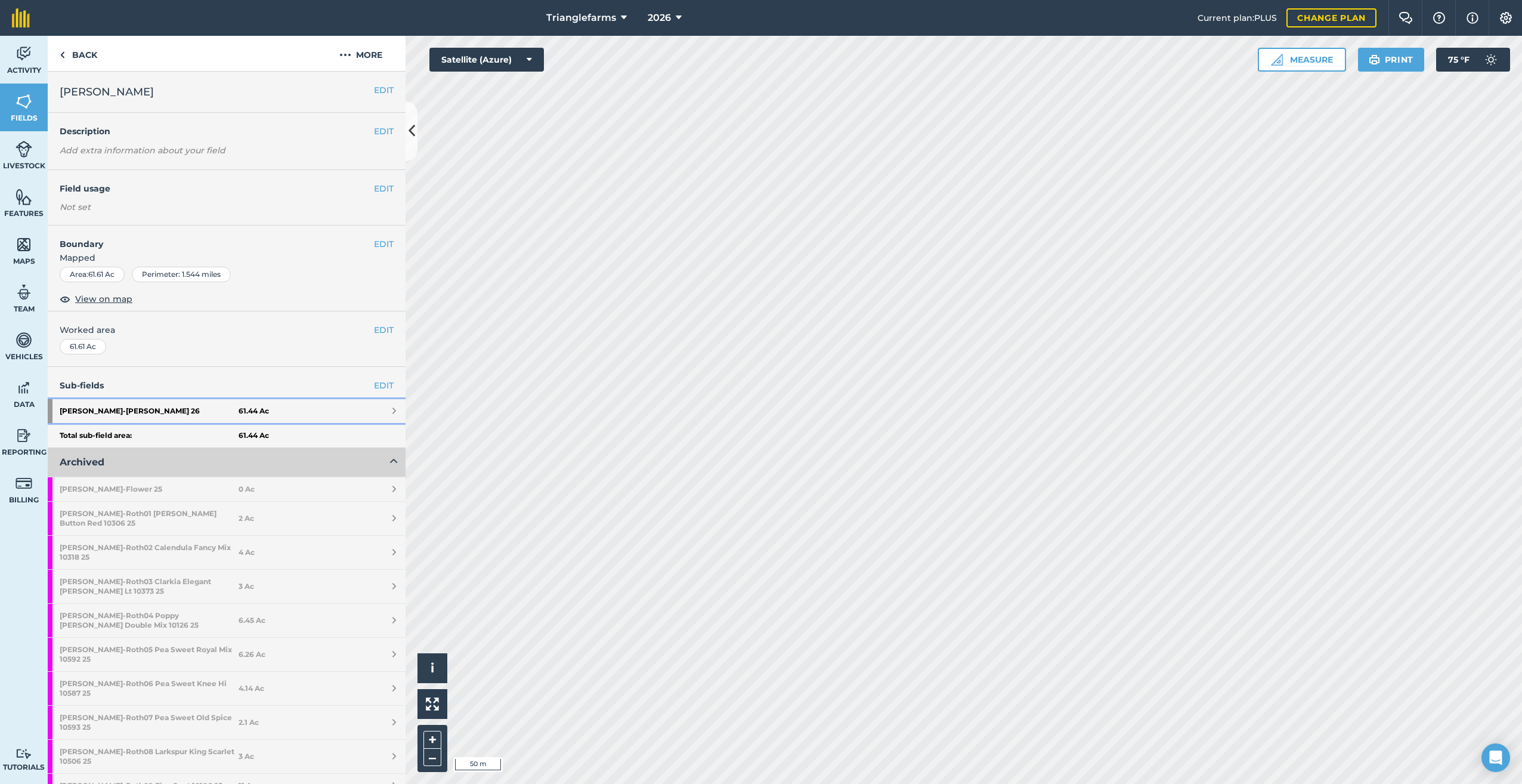
click at [109, 412] on strong "[PERSON_NAME] 26" at bounding box center [149, 411] width 179 height 24
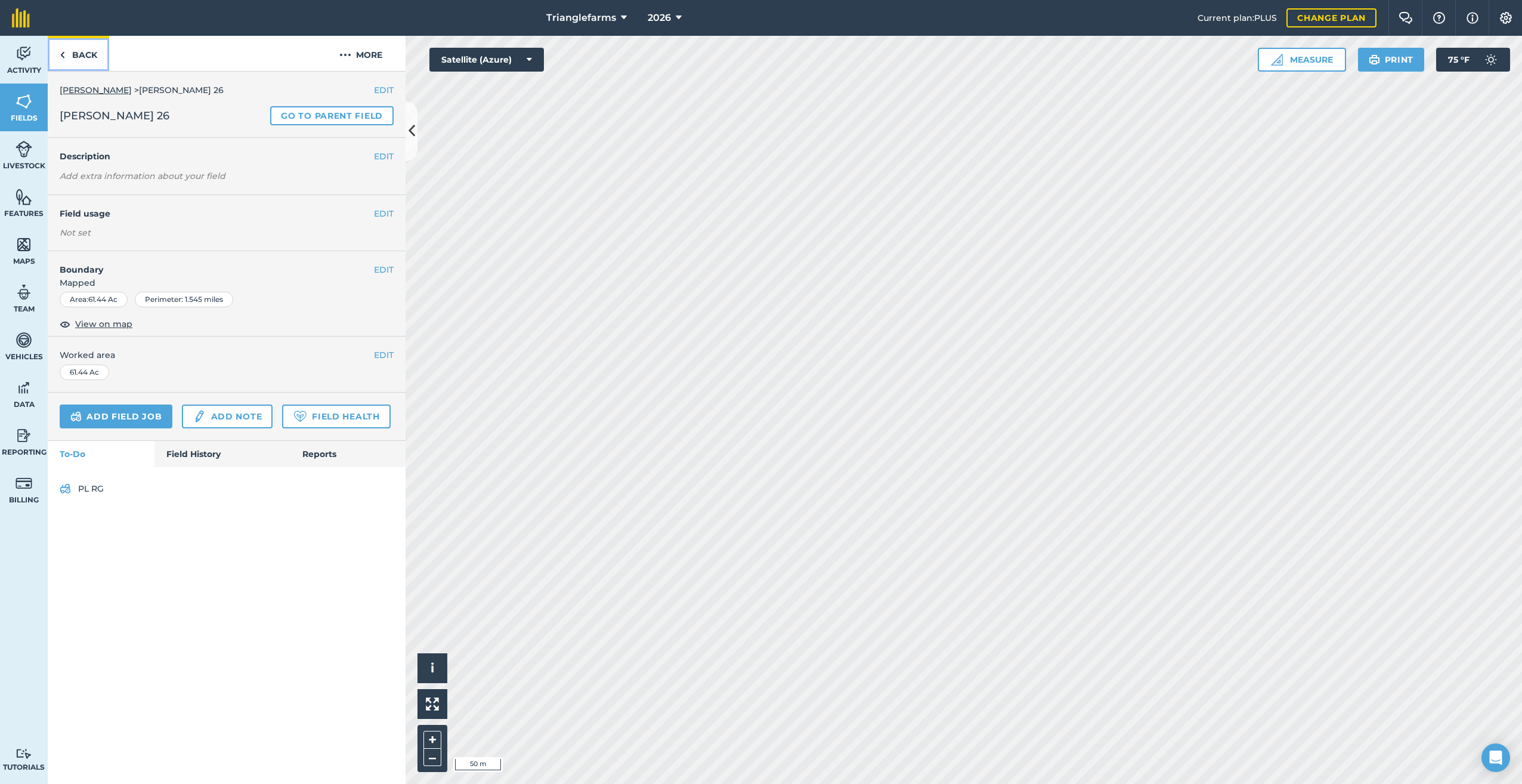
click at [72, 59] on link "Back" at bounding box center [78, 53] width 61 height 35
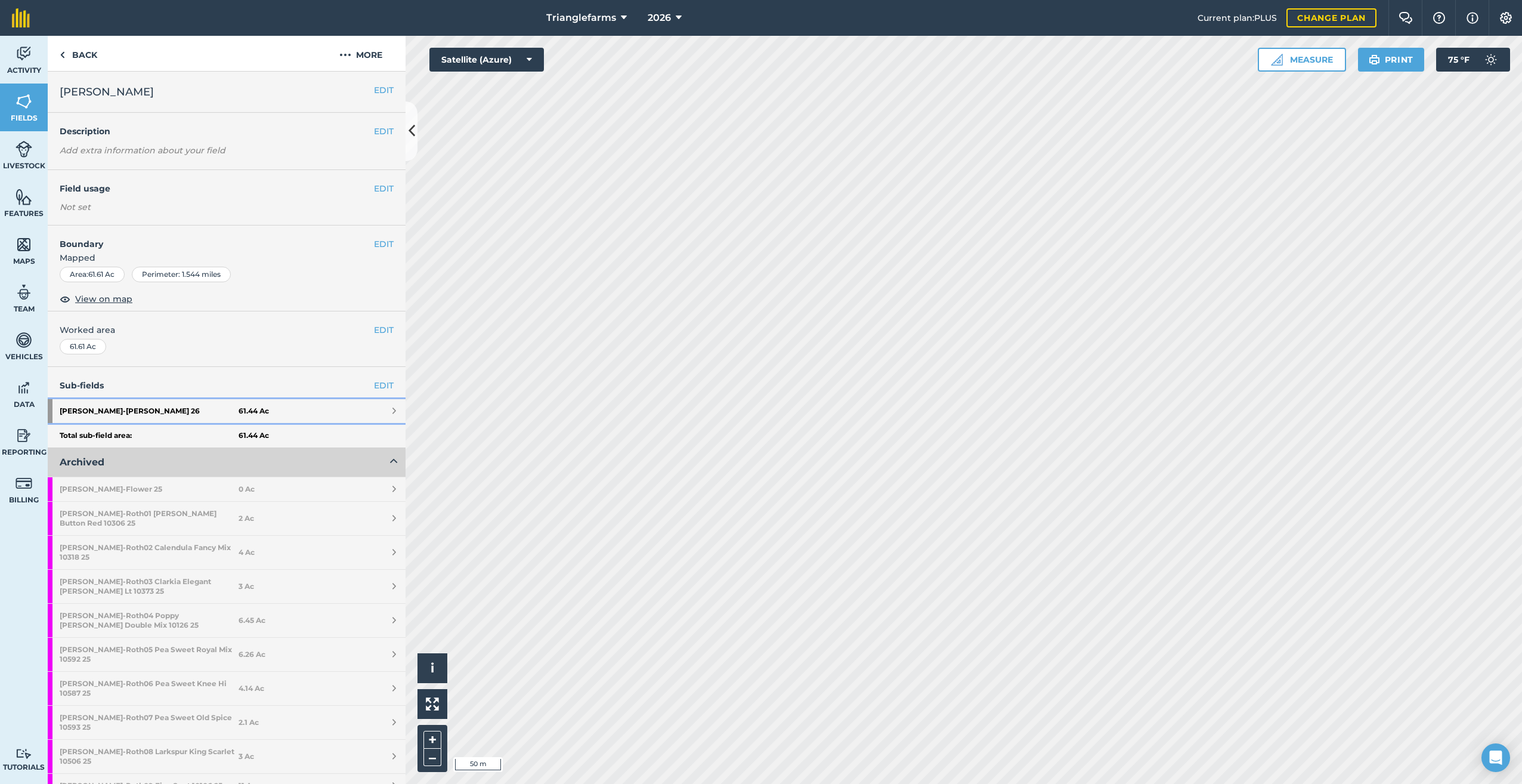
click at [89, 404] on strong "[PERSON_NAME] 26" at bounding box center [149, 411] width 179 height 24
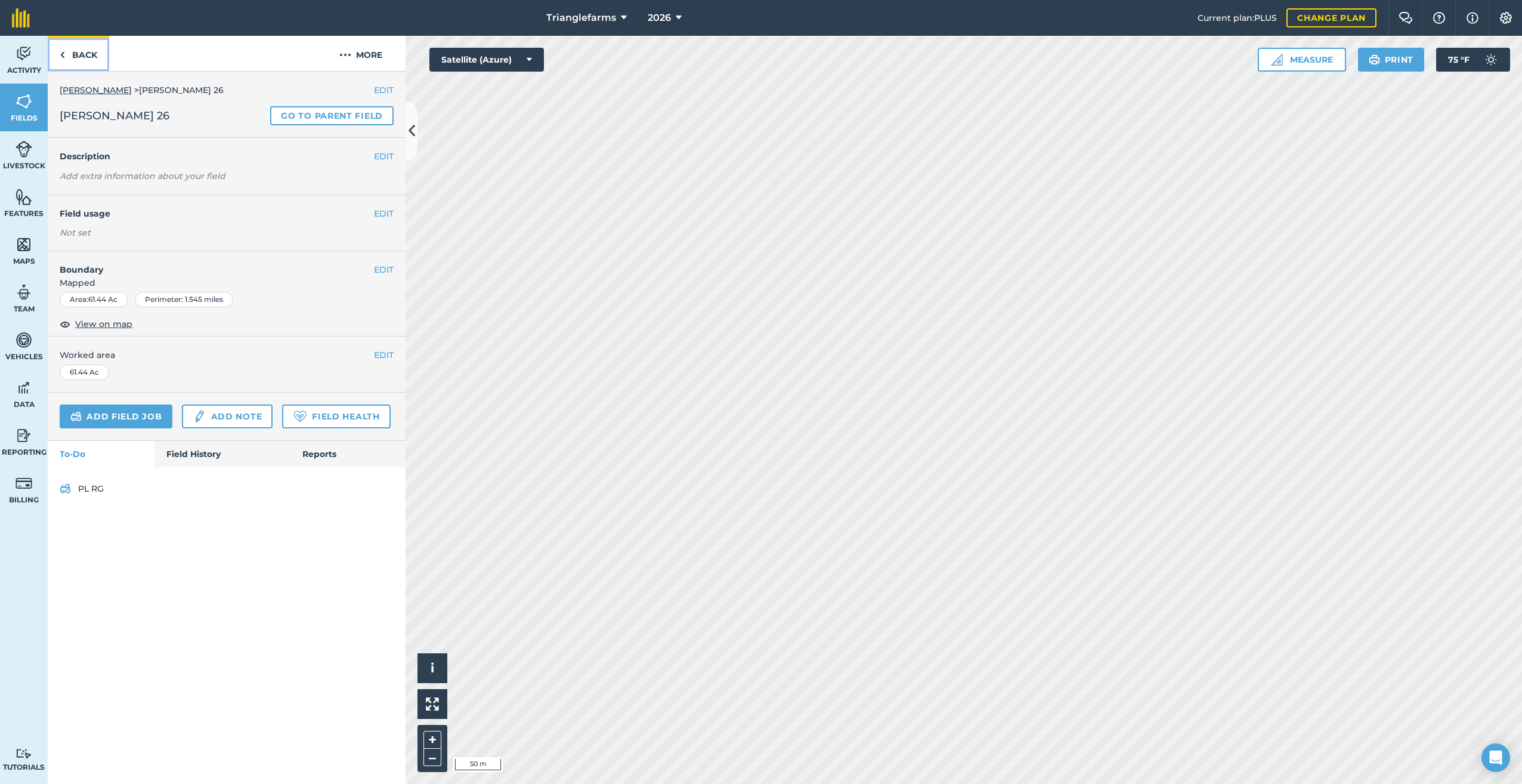
click at [61, 56] on img at bounding box center [63, 54] width 6 height 15
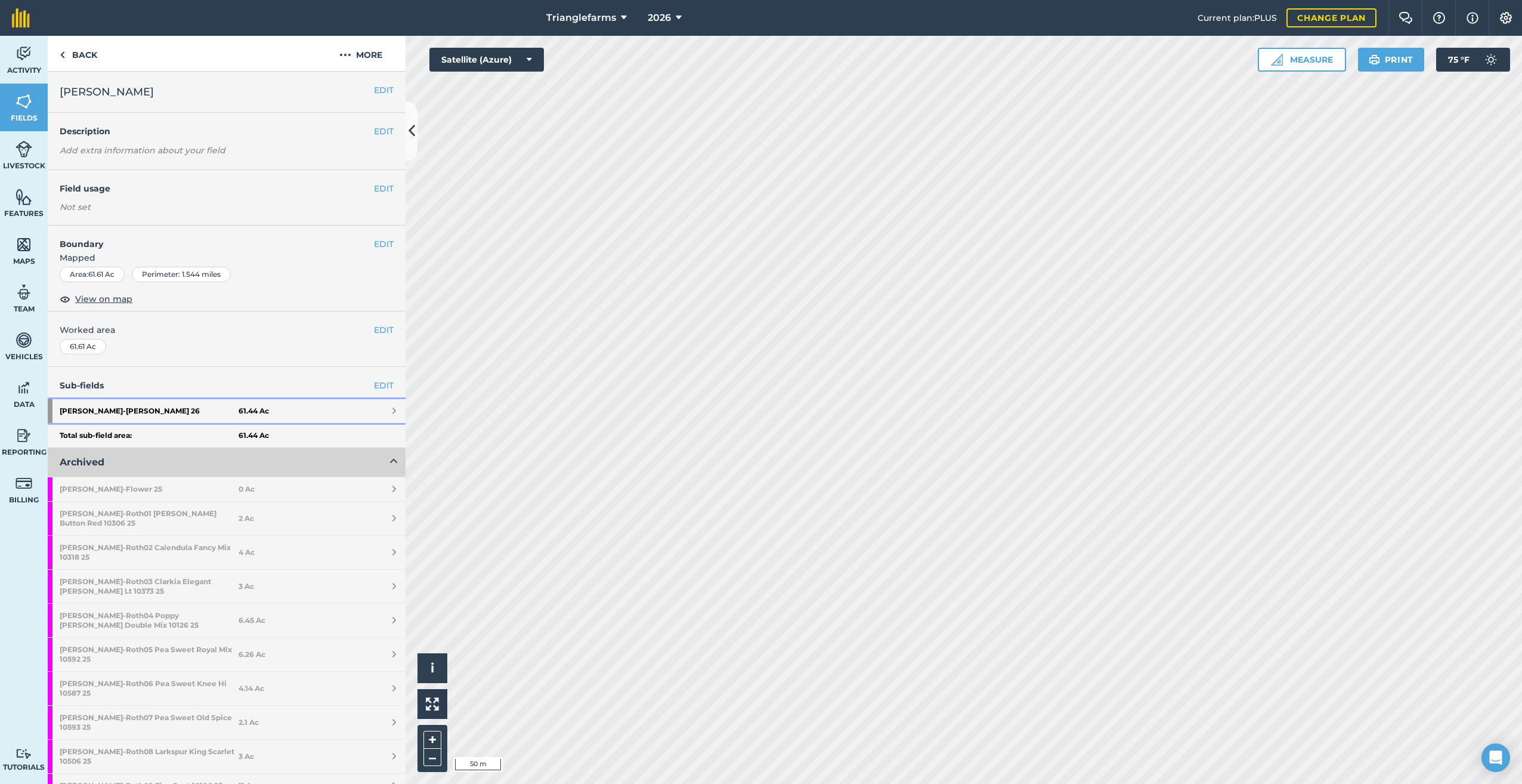
click at [87, 403] on strong "[PERSON_NAME] 26" at bounding box center [149, 411] width 179 height 24
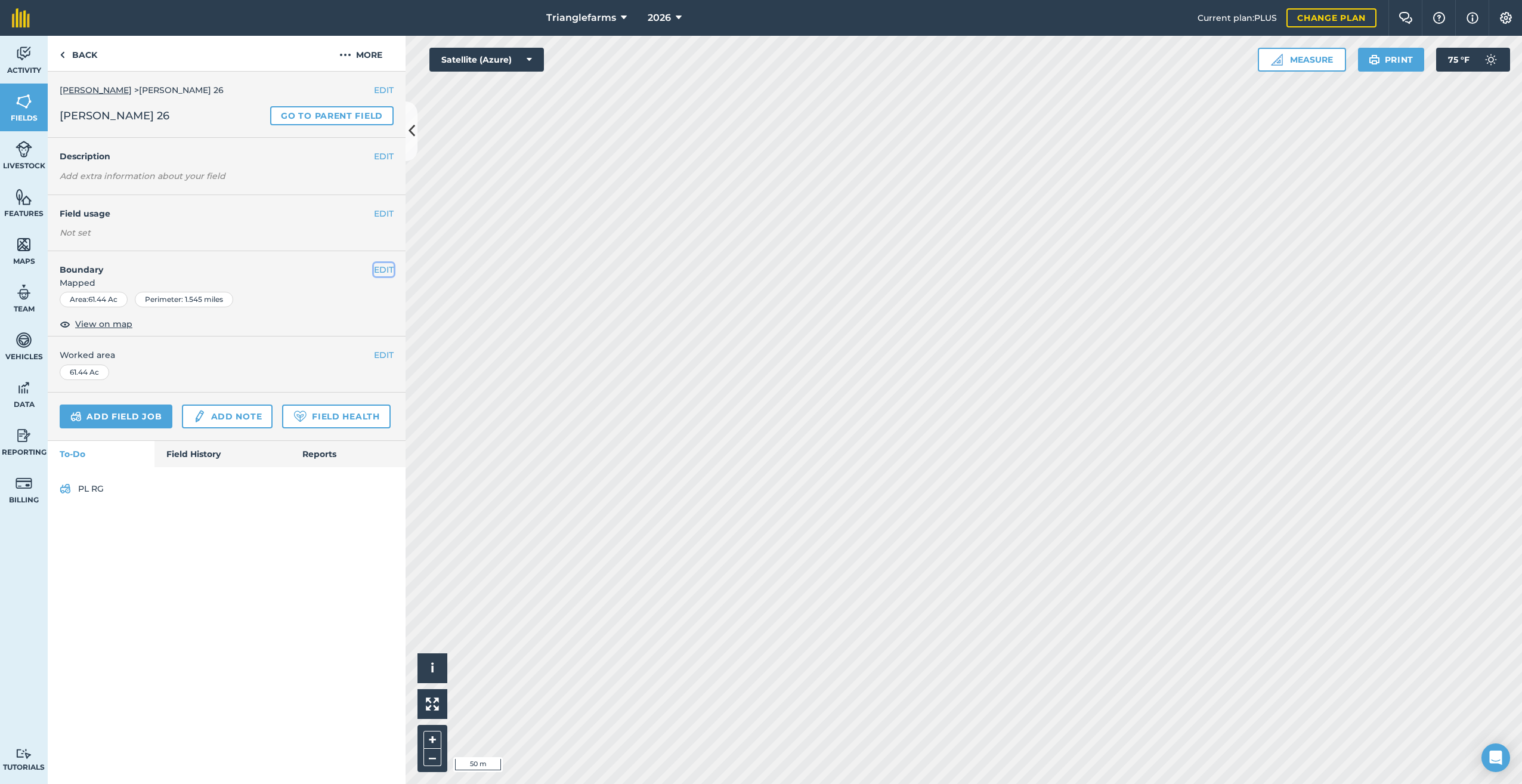
click at [383, 268] on button "EDIT" at bounding box center [384, 269] width 20 height 13
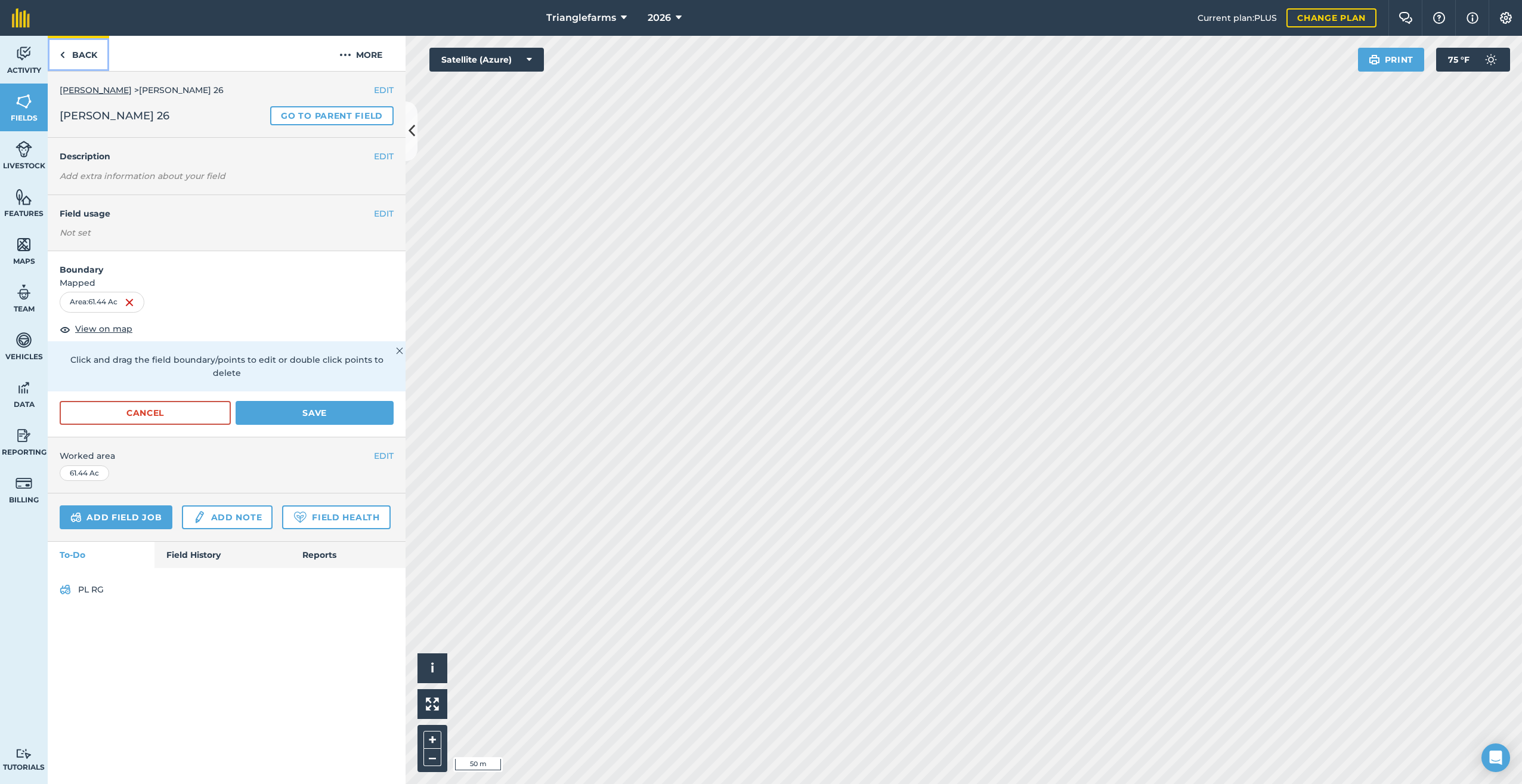
click at [61, 54] on img at bounding box center [63, 54] width 6 height 15
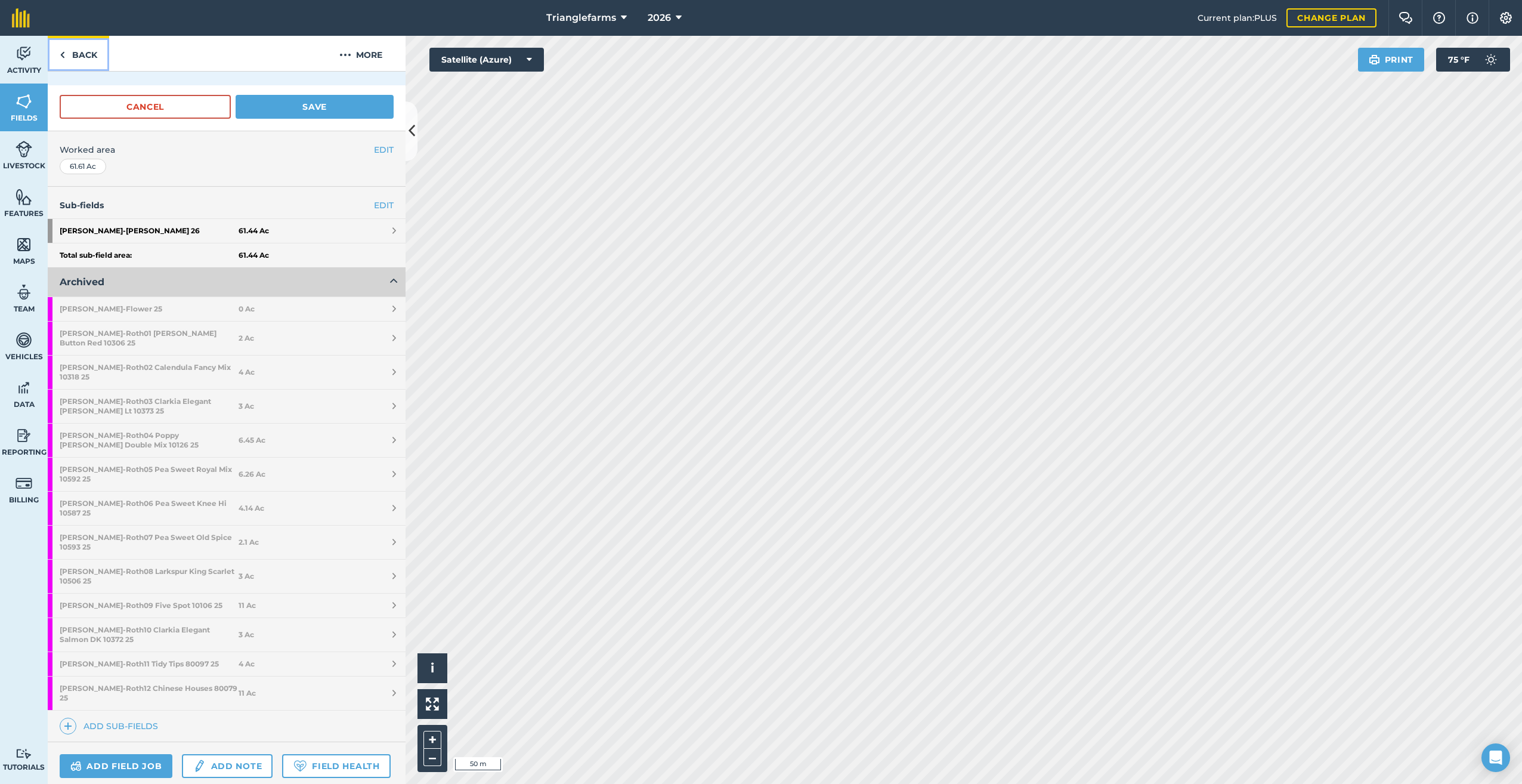
scroll to position [316, 0]
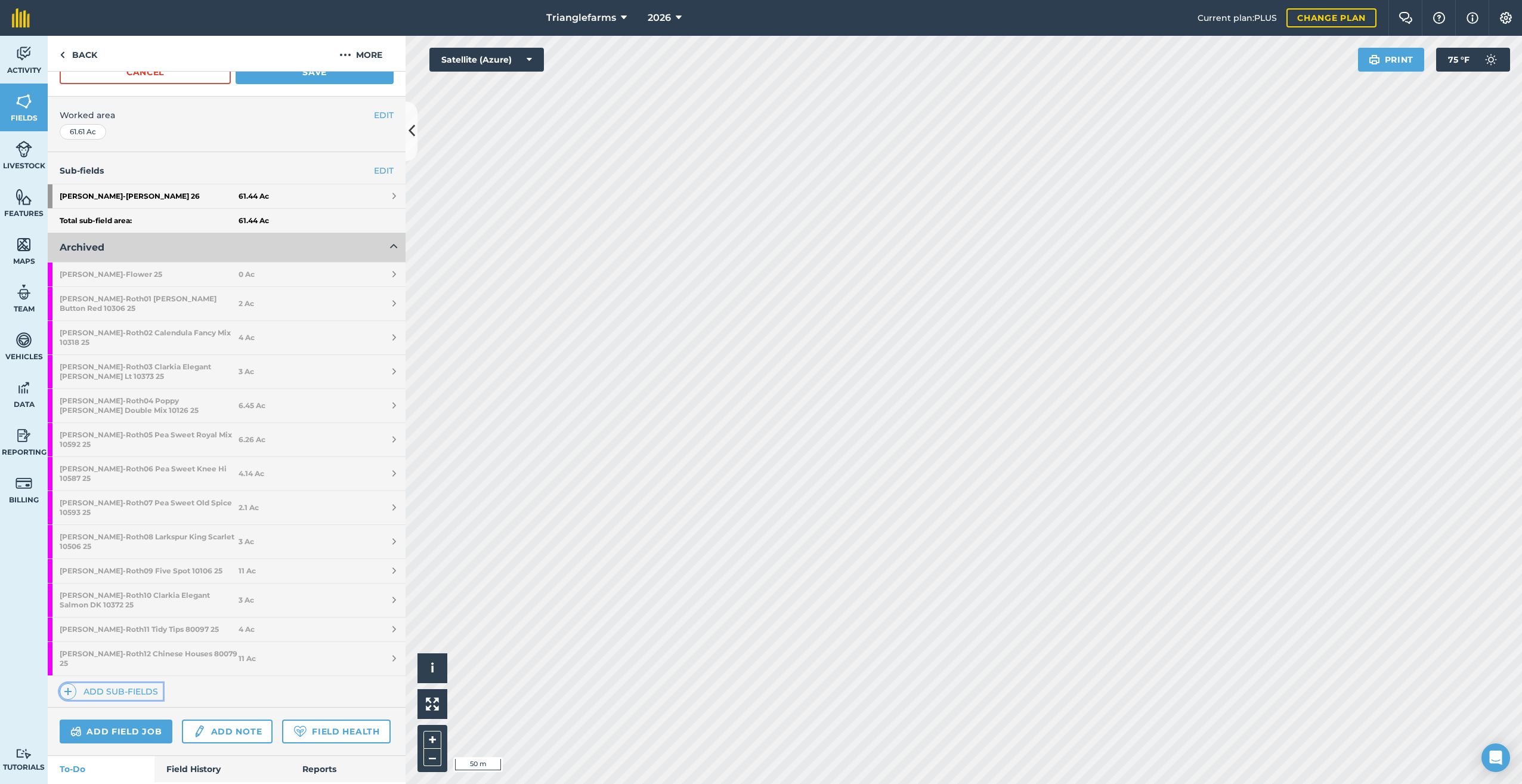
click at [63, 683] on span at bounding box center [68, 691] width 17 height 17
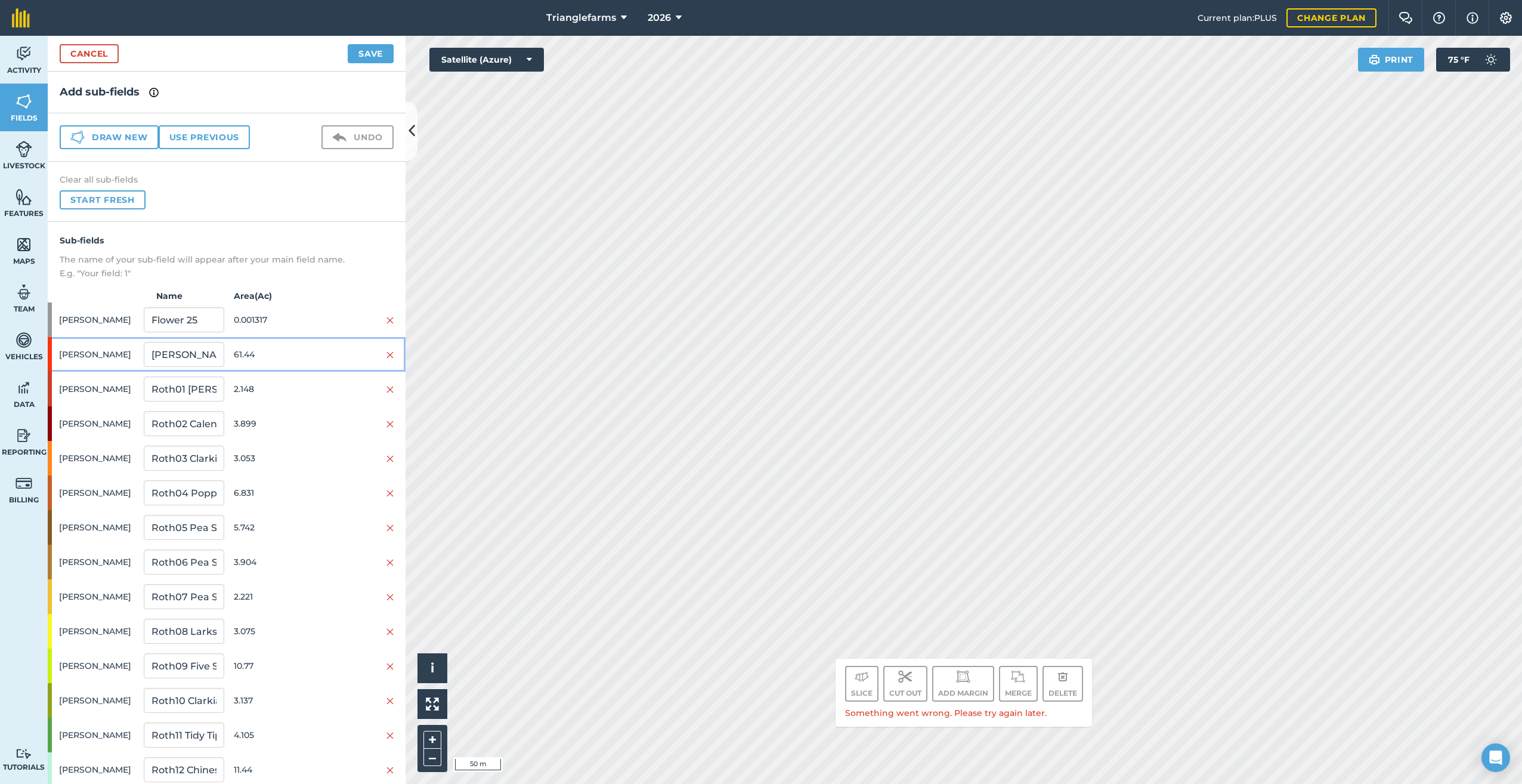
click at [67, 351] on span "[PERSON_NAME]" at bounding box center [99, 354] width 80 height 23
click at [73, 48] on link "Cancel" at bounding box center [89, 53] width 59 height 19
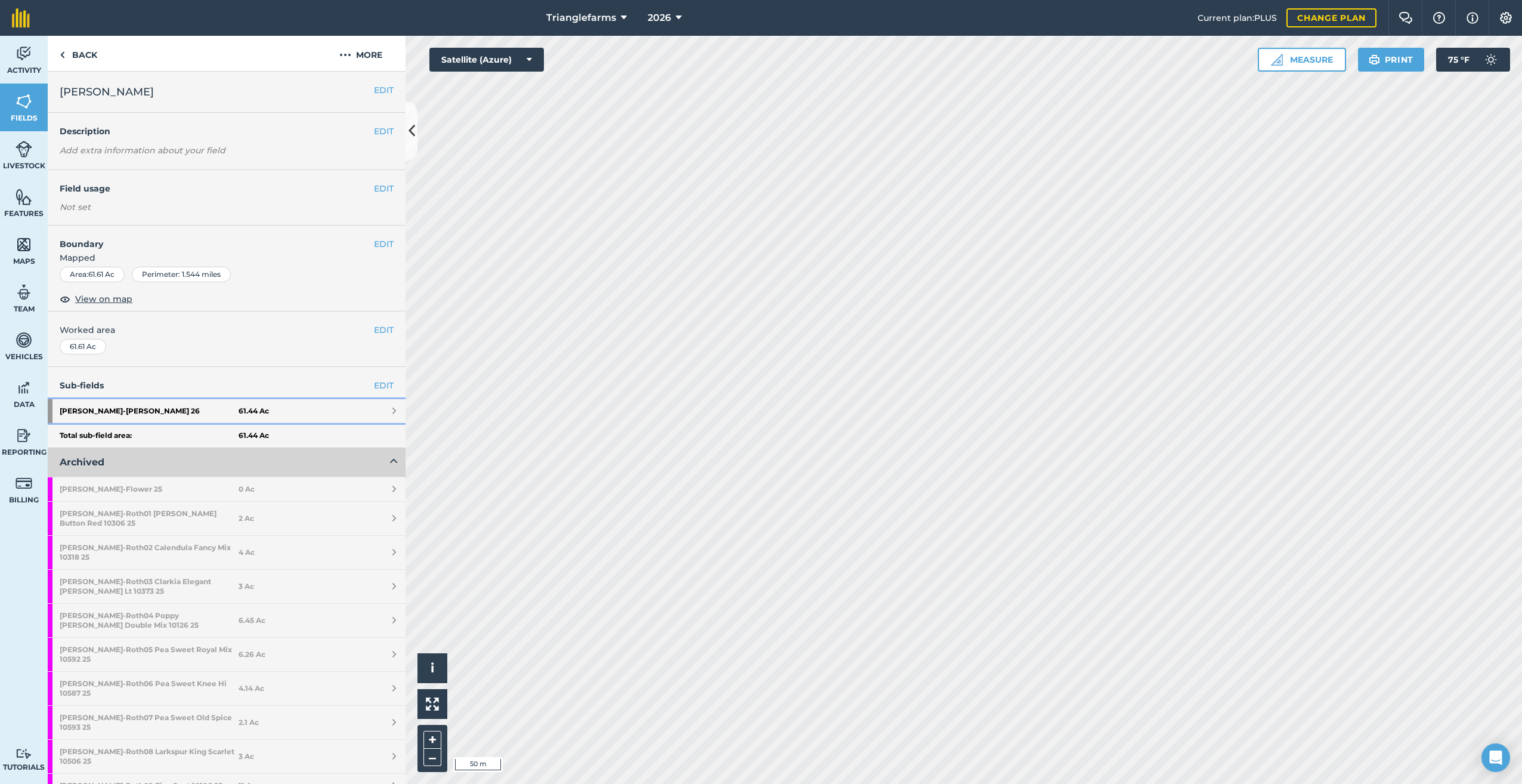
click at [83, 408] on strong "[PERSON_NAME] 26" at bounding box center [149, 411] width 179 height 24
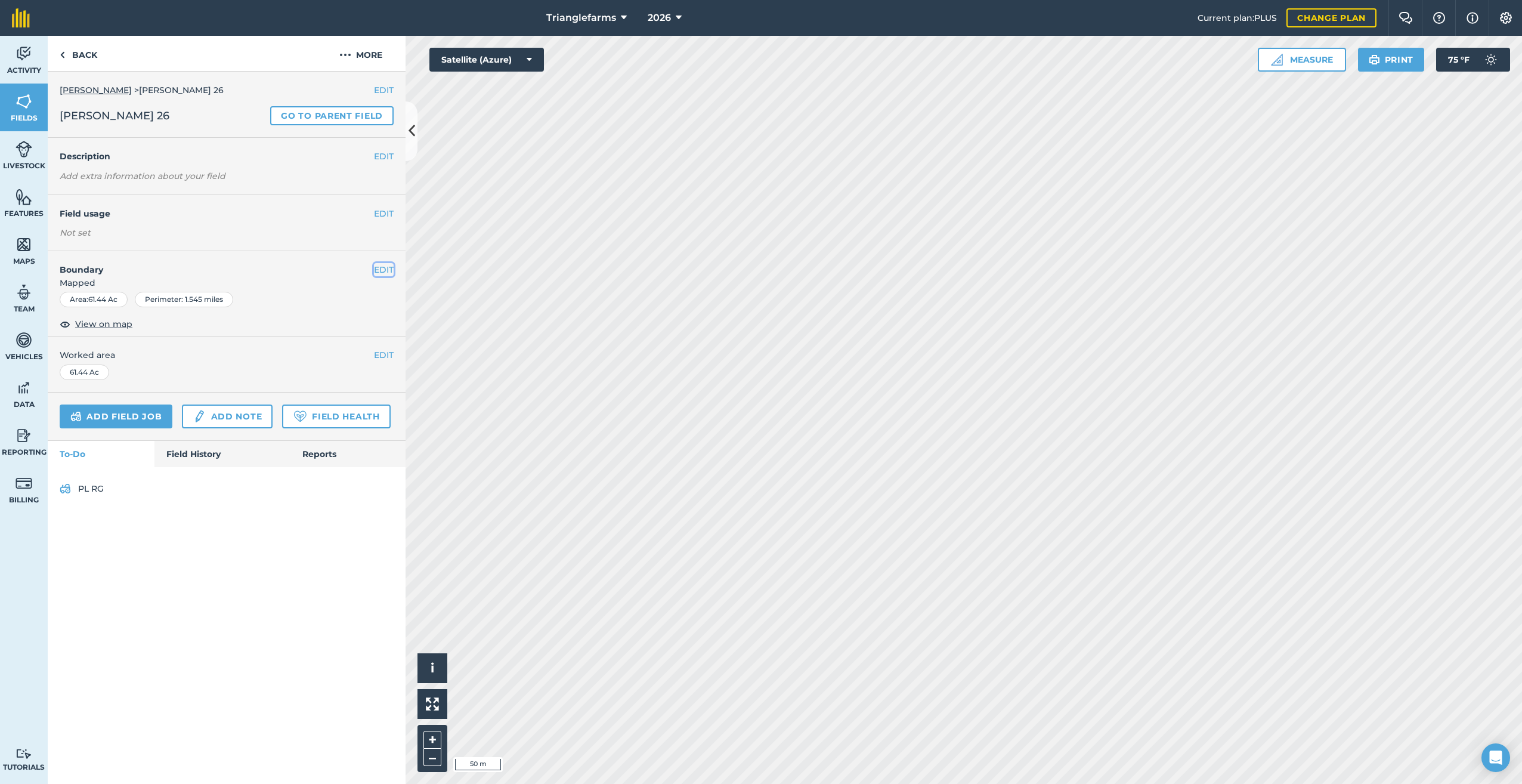
click at [378, 268] on button "EDIT" at bounding box center [384, 269] width 20 height 13
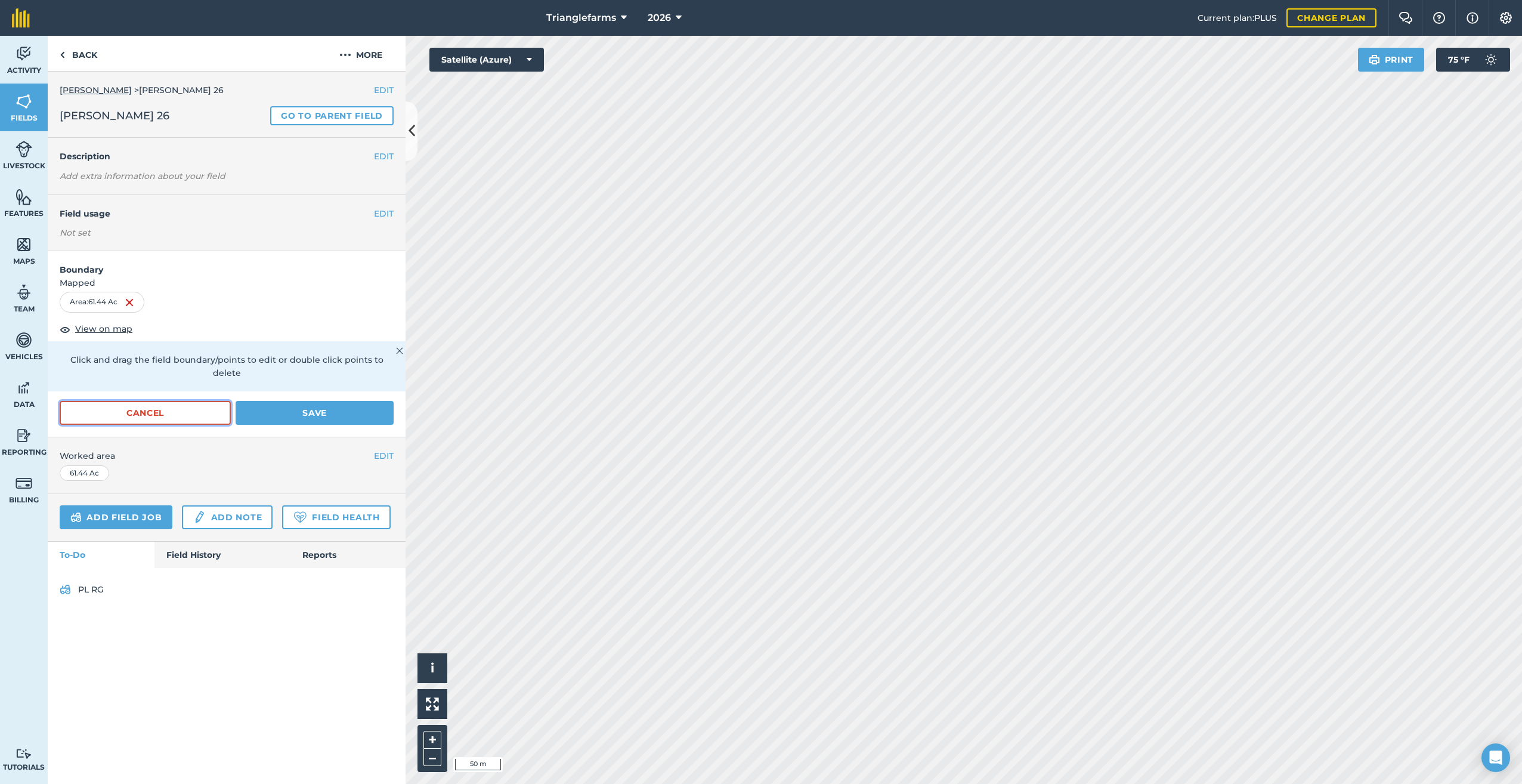
drag, startPoint x: 155, startPoint y: 395, endPoint x: 220, endPoint y: 401, distance: 65.3
click at [155, 401] on button "Cancel" at bounding box center [146, 413] width 171 height 24
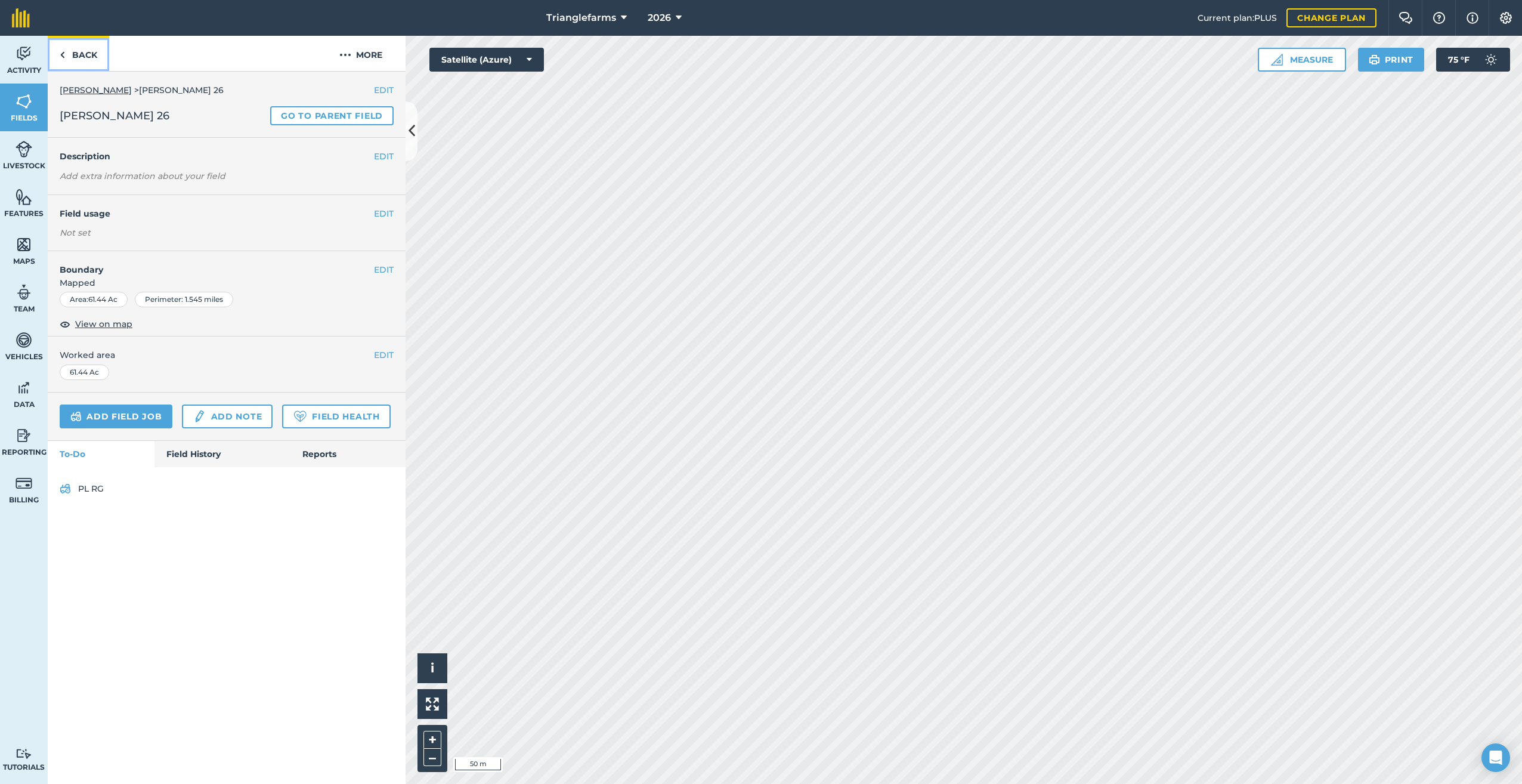
drag, startPoint x: 64, startPoint y: 55, endPoint x: 75, endPoint y: 68, distance: 17.0
click at [64, 54] on img at bounding box center [63, 54] width 6 height 15
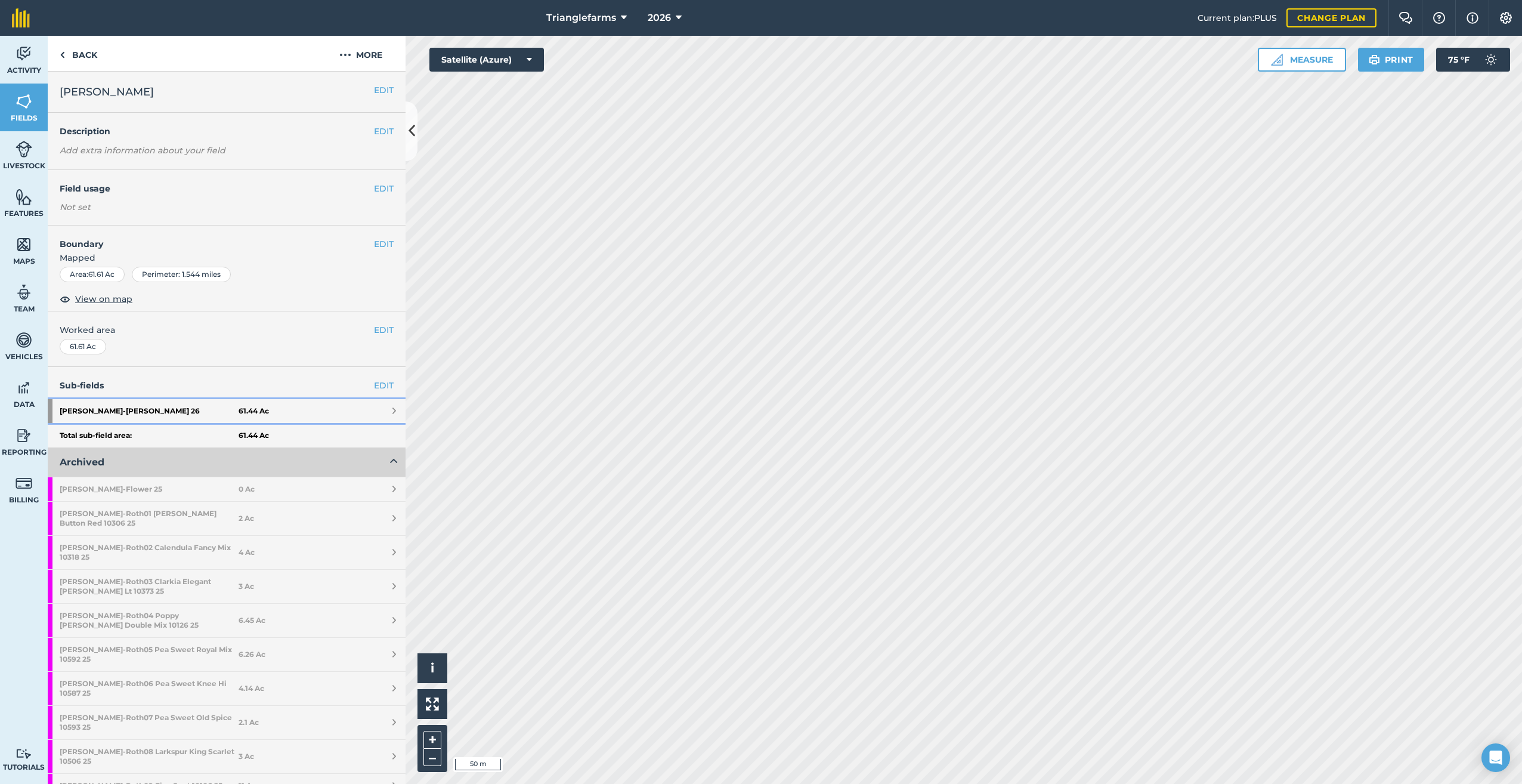
click at [93, 403] on strong "[PERSON_NAME] 26" at bounding box center [149, 411] width 179 height 24
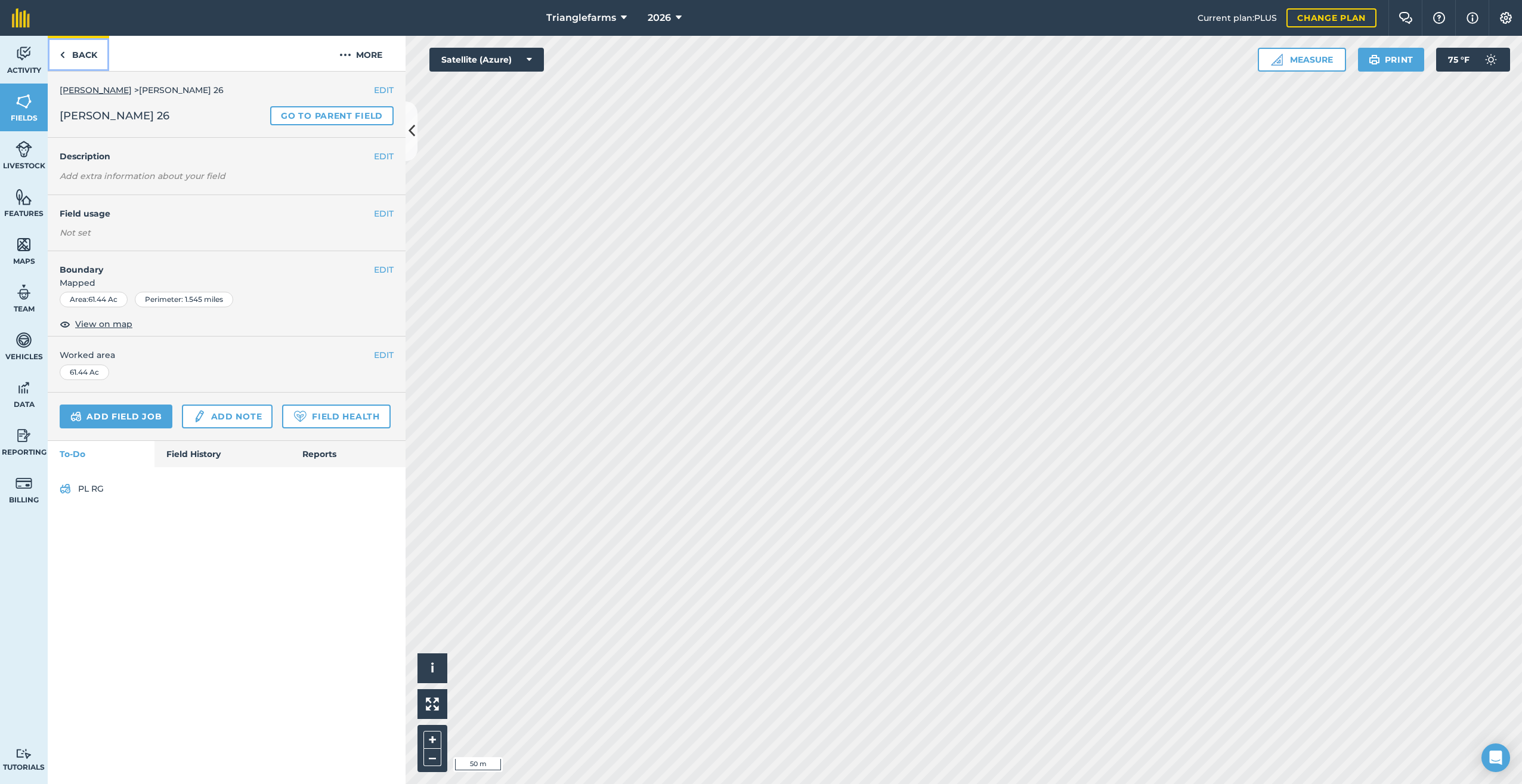
drag, startPoint x: 72, startPoint y: 52, endPoint x: 135, endPoint y: 84, distance: 70.7
click at [74, 50] on link "Back" at bounding box center [78, 53] width 61 height 35
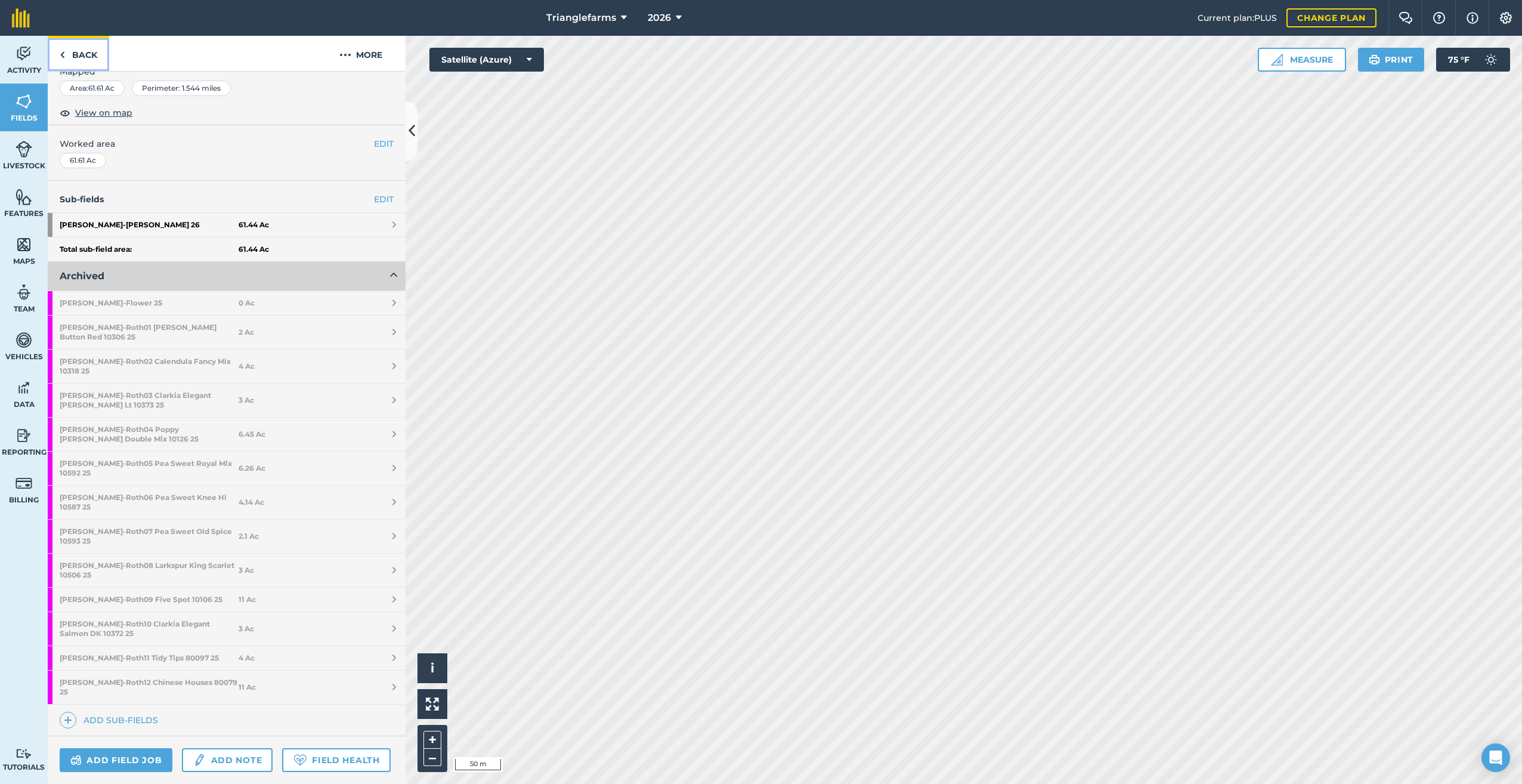
scroll to position [227, 0]
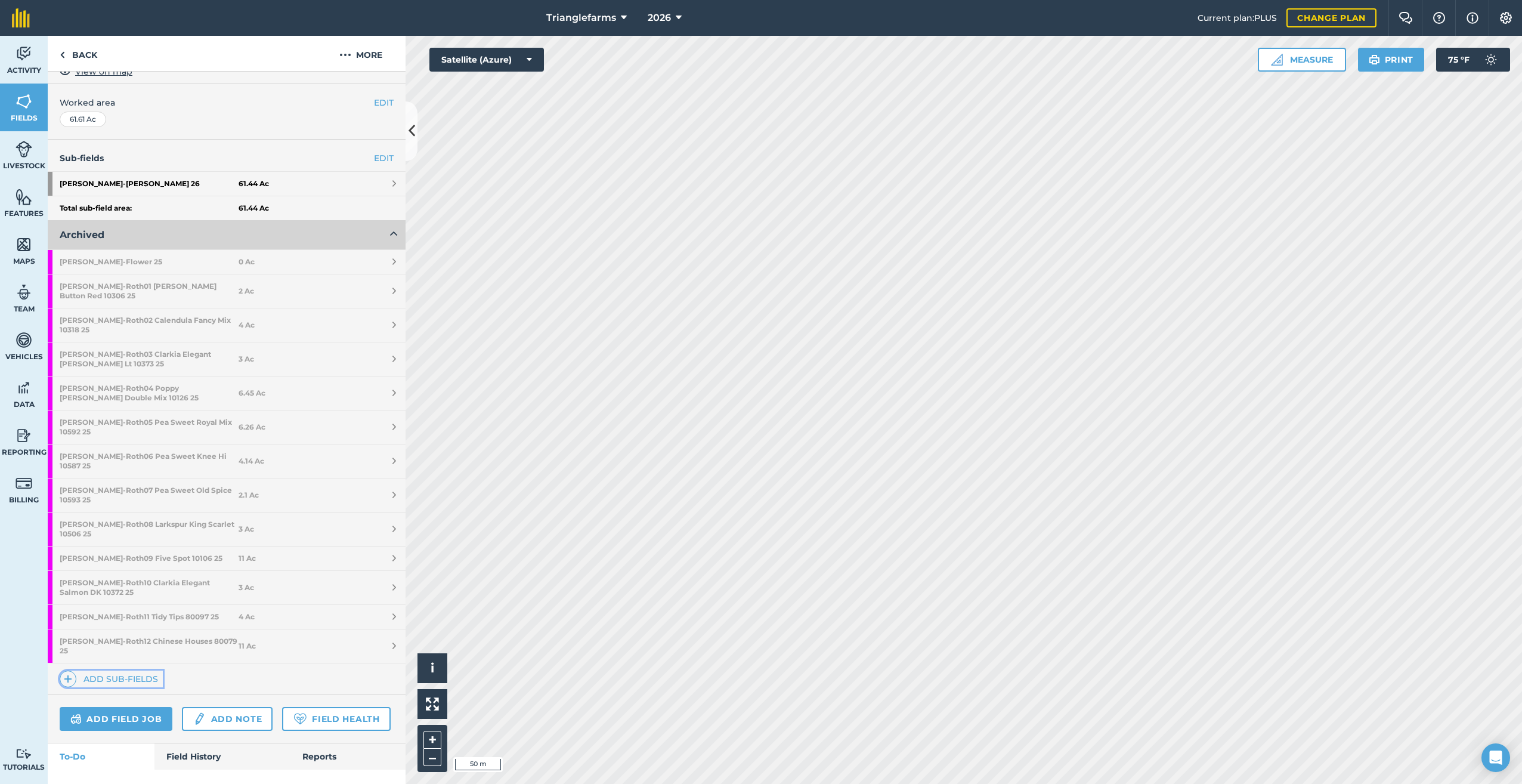
click at [73, 670] on span at bounding box center [68, 679] width 17 height 17
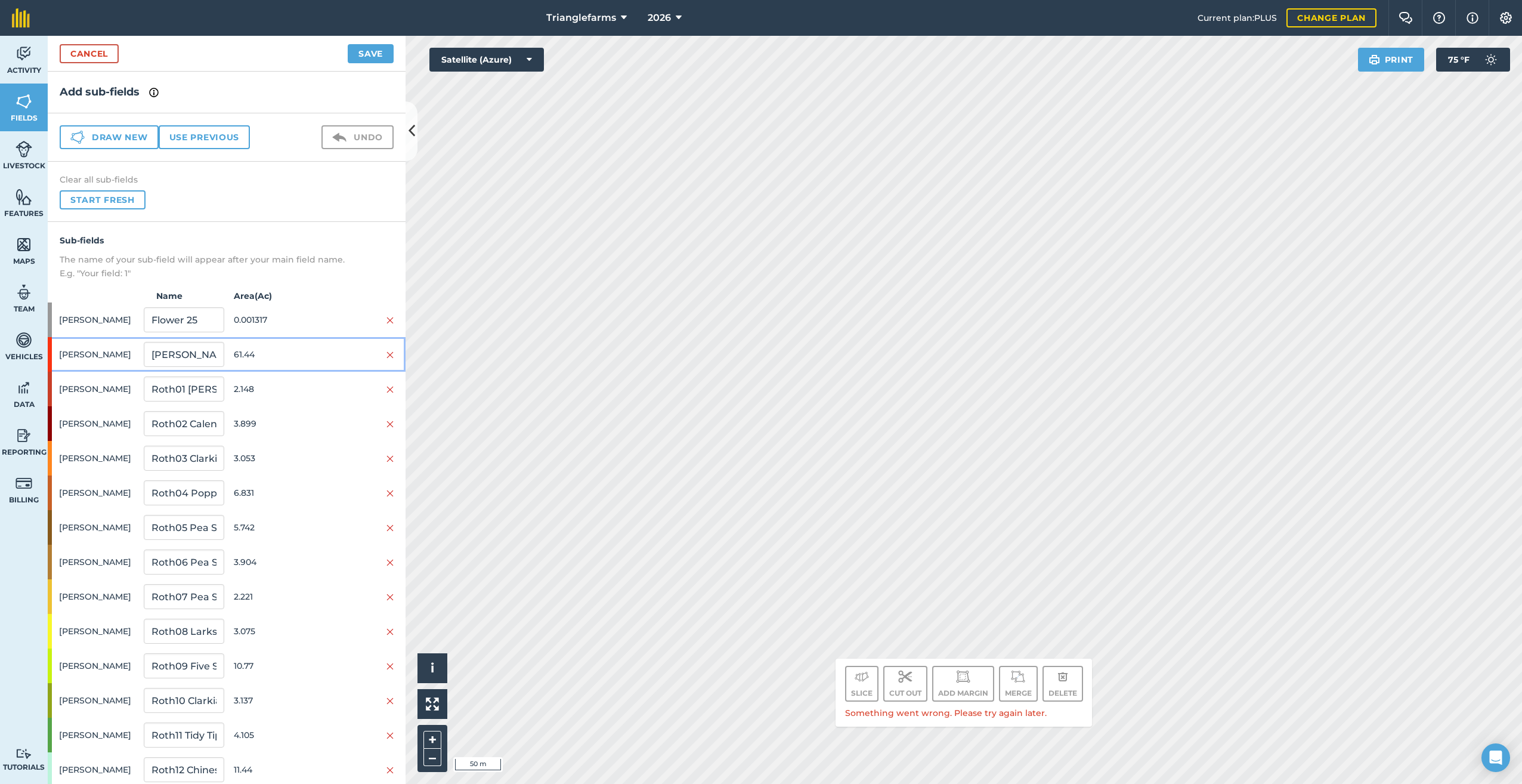
click at [53, 352] on div "[PERSON_NAME] [PERSON_NAME] 26 61.44" at bounding box center [226, 355] width 358 height 35
click at [82, 56] on link "Cancel" at bounding box center [89, 53] width 59 height 19
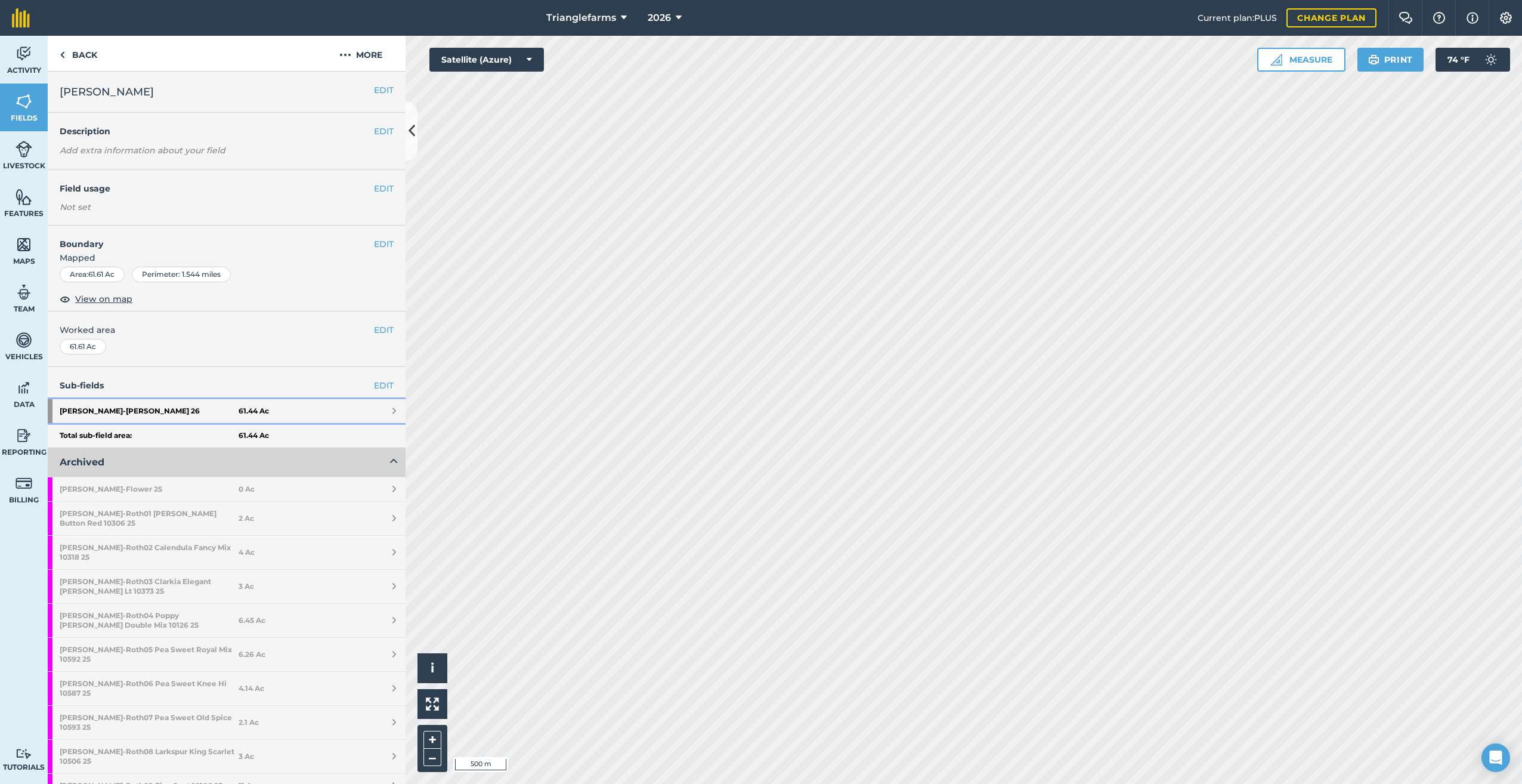
click at [82, 408] on strong "[PERSON_NAME] 26" at bounding box center [149, 411] width 179 height 24
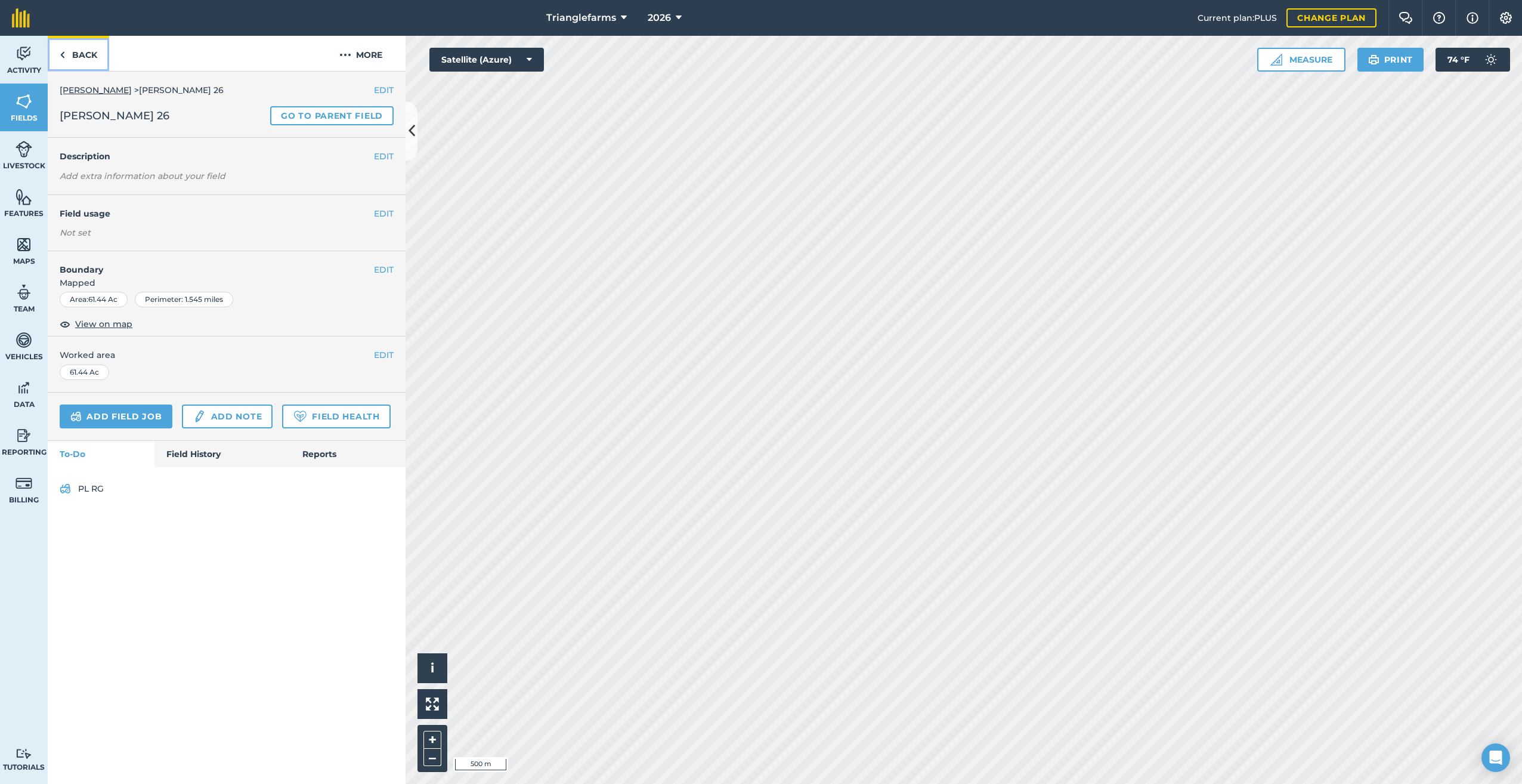
click at [66, 52] on link "Back" at bounding box center [78, 53] width 61 height 35
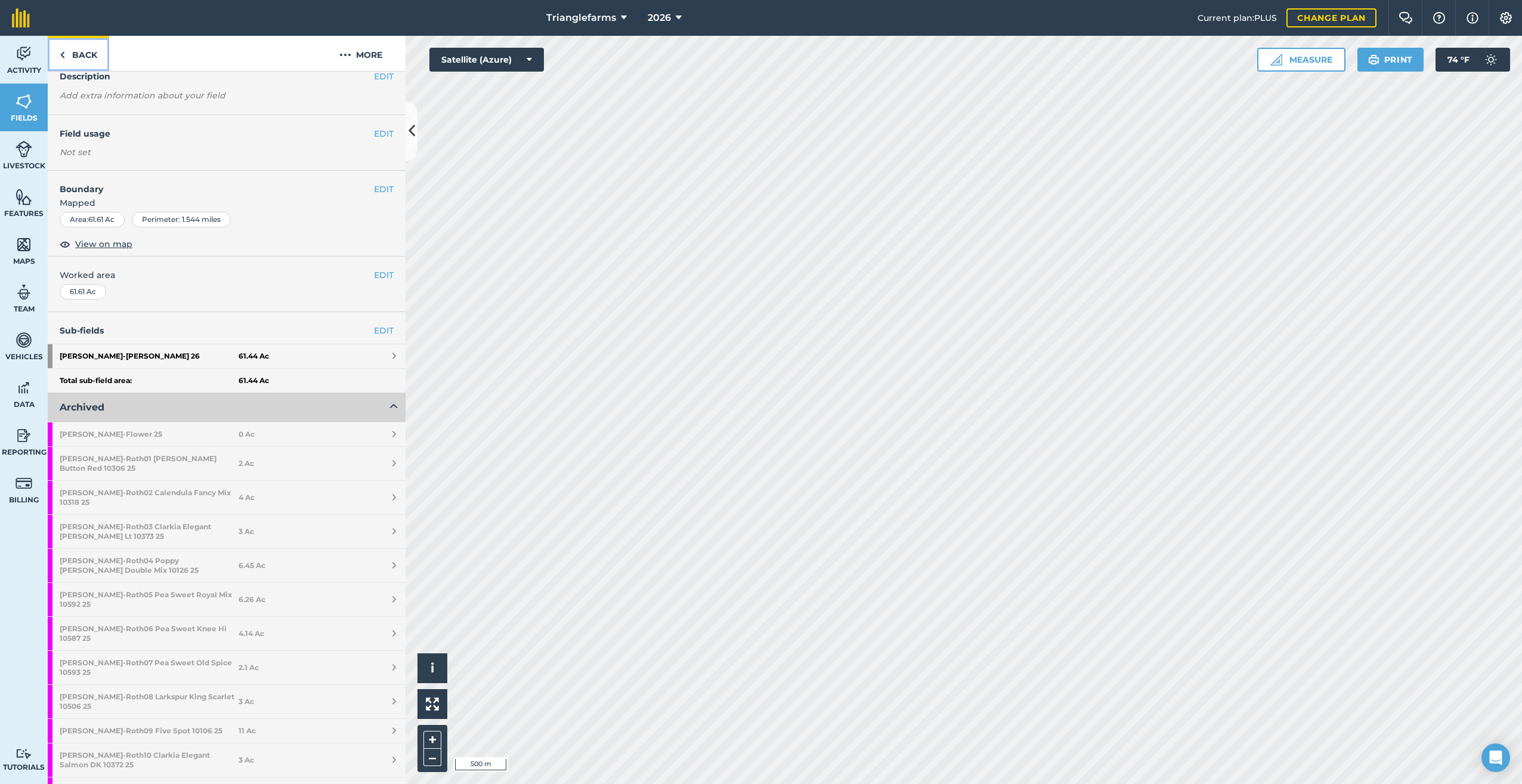
scroll to position [227, 0]
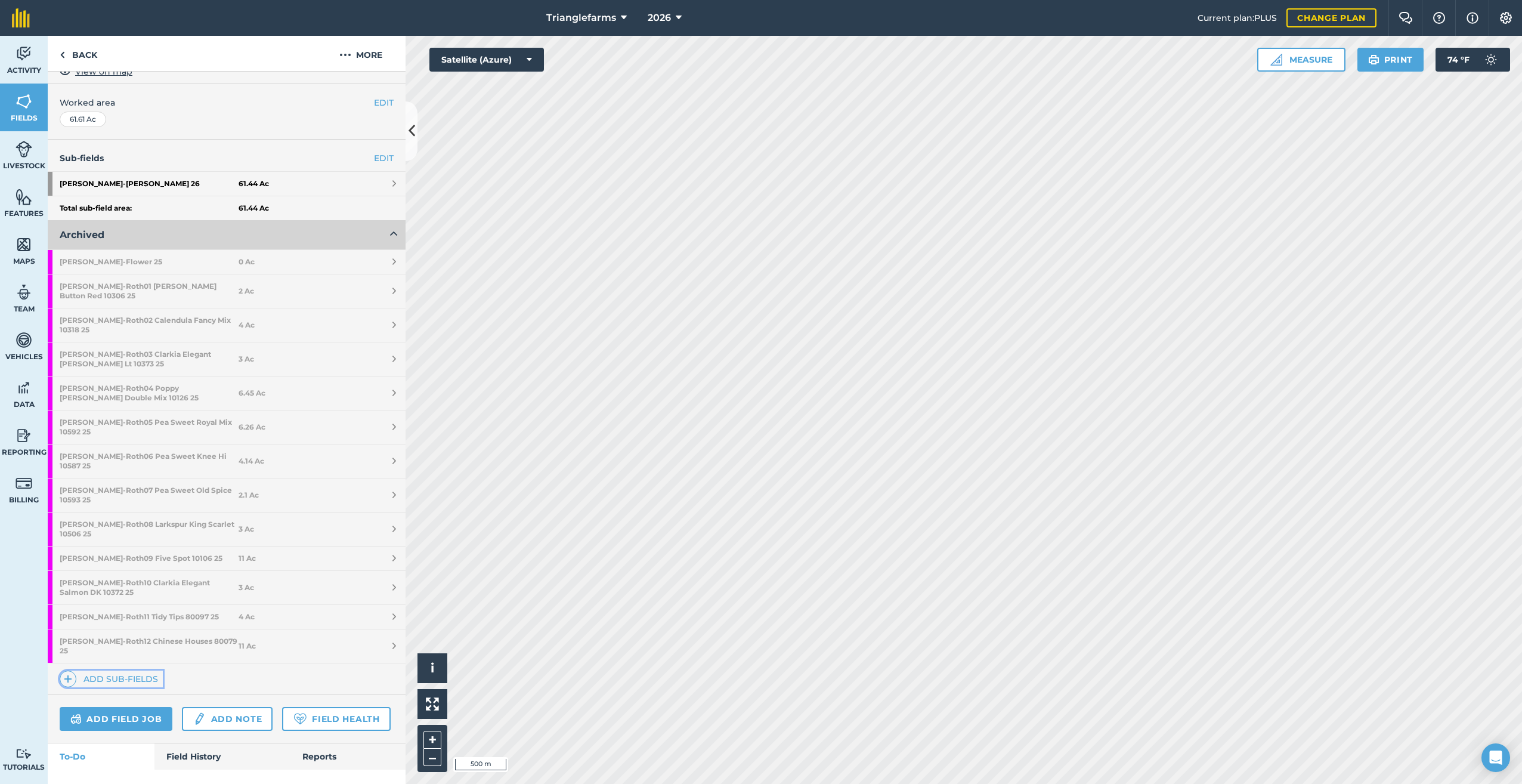
click at [70, 672] on img at bounding box center [68, 679] width 8 height 15
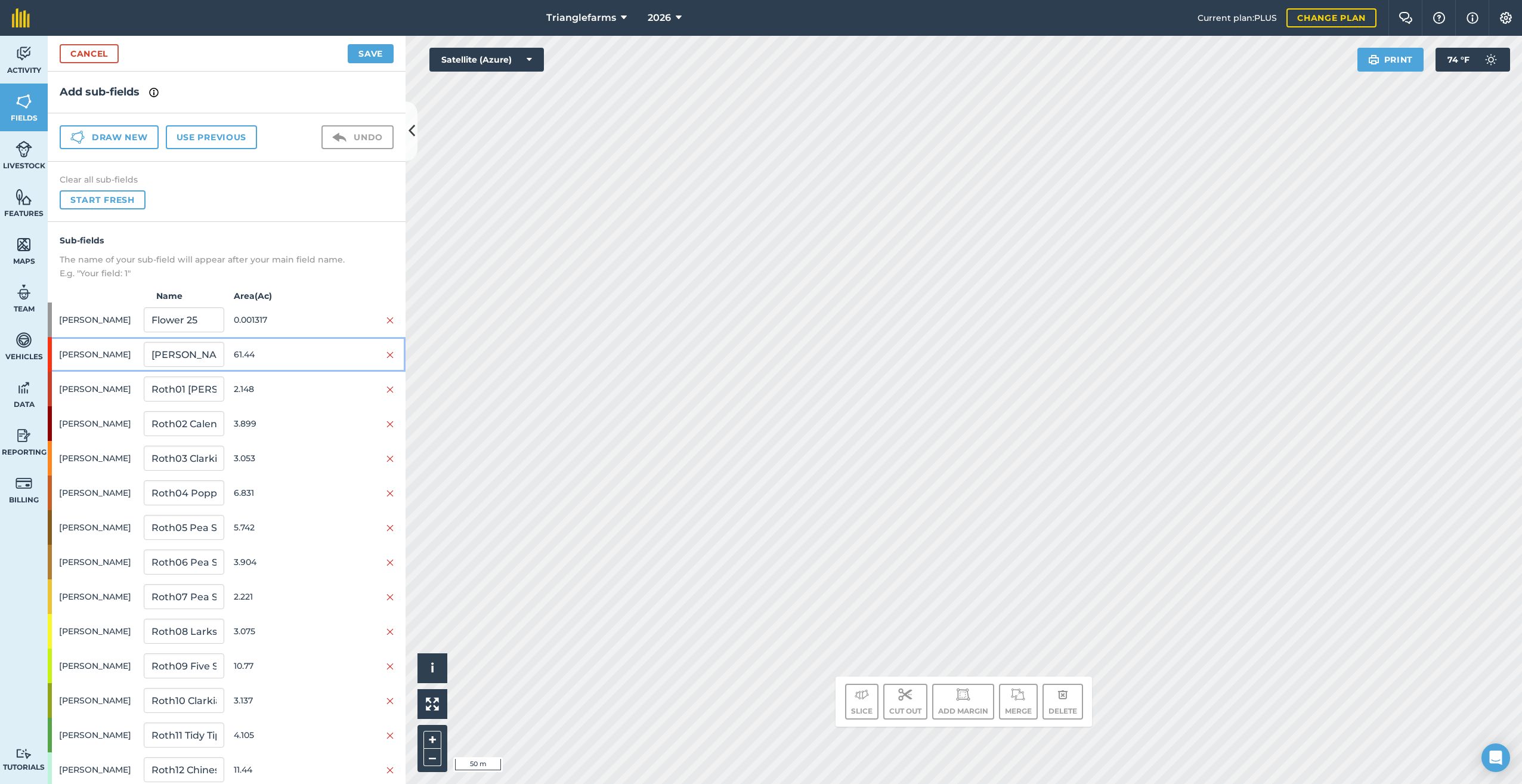
click at [63, 350] on span "[PERSON_NAME]" at bounding box center [99, 354] width 80 height 23
click at [856, 707] on button "Slice" at bounding box center [862, 701] width 33 height 36
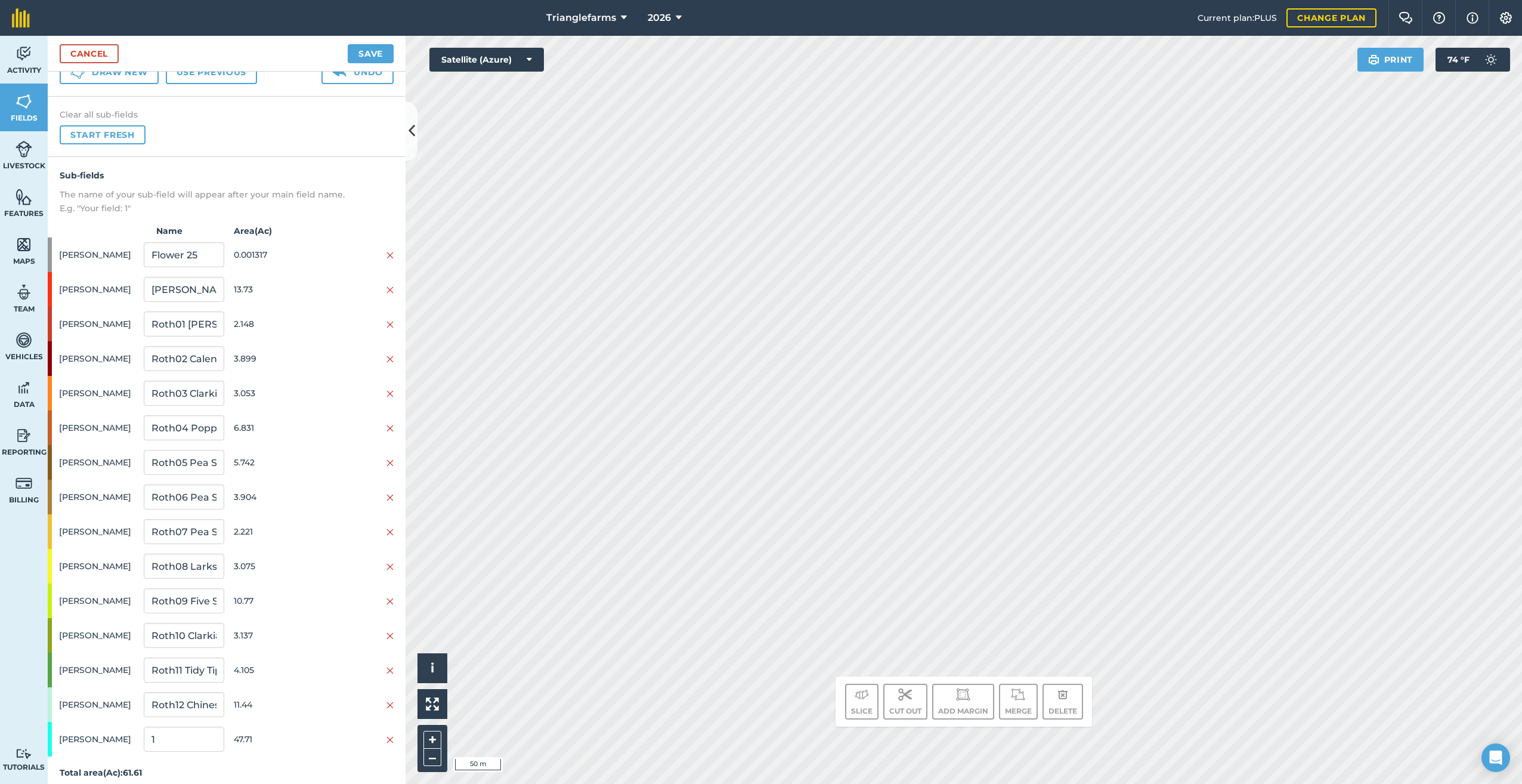
scroll to position [73, 0]
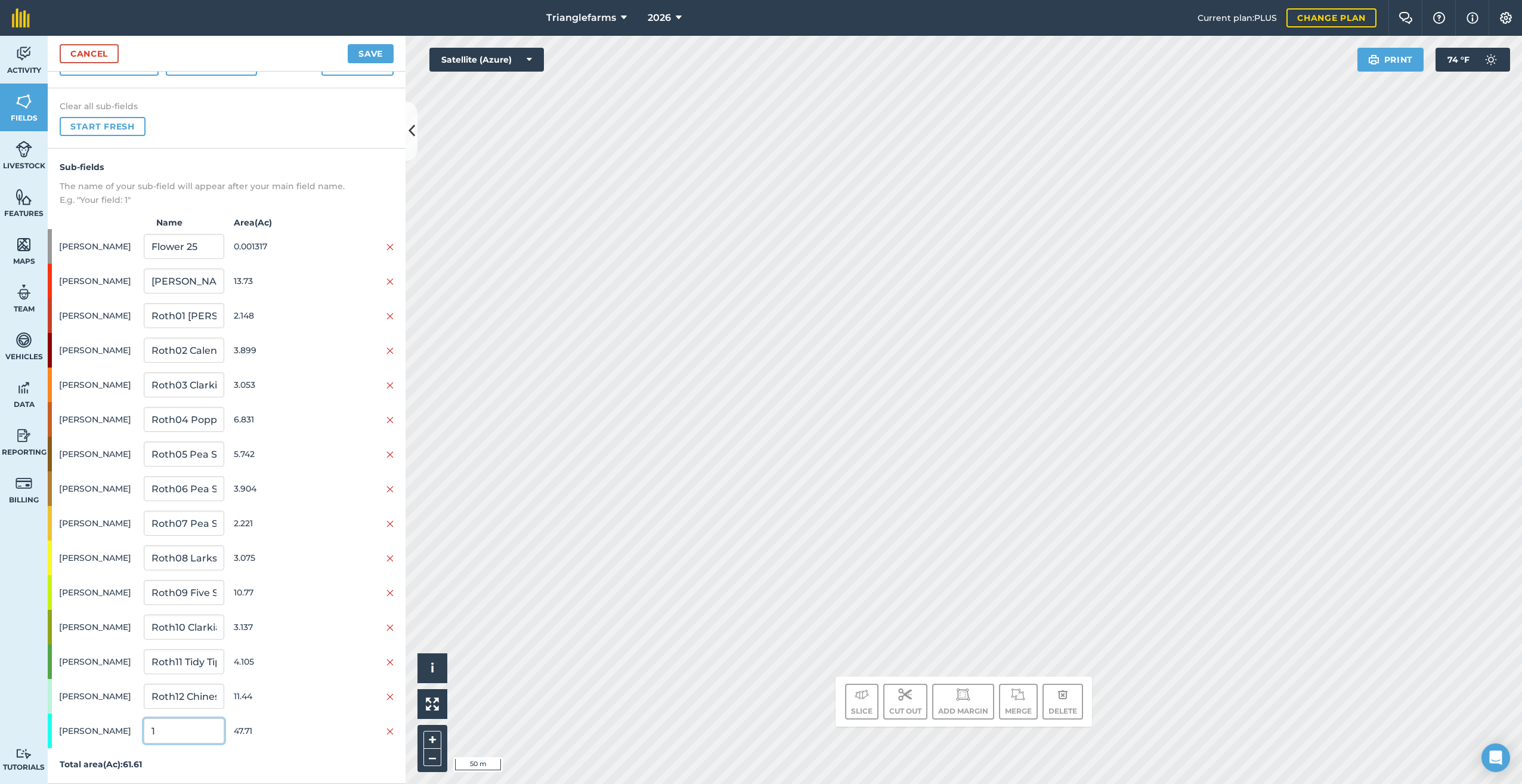
drag, startPoint x: 165, startPoint y: 735, endPoint x: 102, endPoint y: 775, distance: 74.6
click at [123, 751] on div "Sub-fields The name of your sub-field will appear after your main field name. E…" at bounding box center [226, 466] width 358 height 635
paste input "[PERSON_NAME] PRG Proline ST 30284 25"
type input "[PERSON_NAME] PRG Proline ST 30284 25"
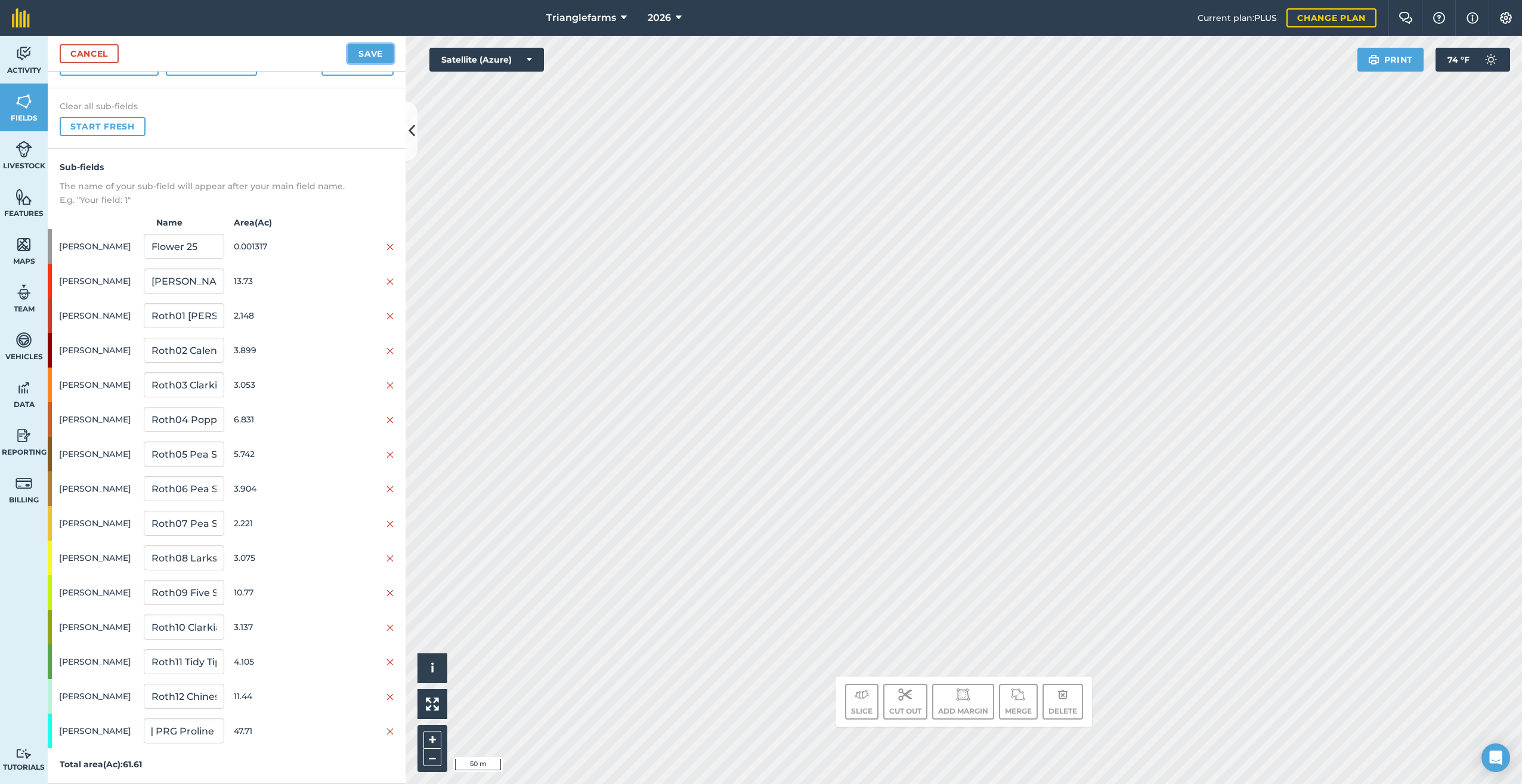
drag, startPoint x: 370, startPoint y: 47, endPoint x: 394, endPoint y: 68, distance: 31.9
click at [372, 49] on button "Save" at bounding box center [371, 53] width 46 height 19
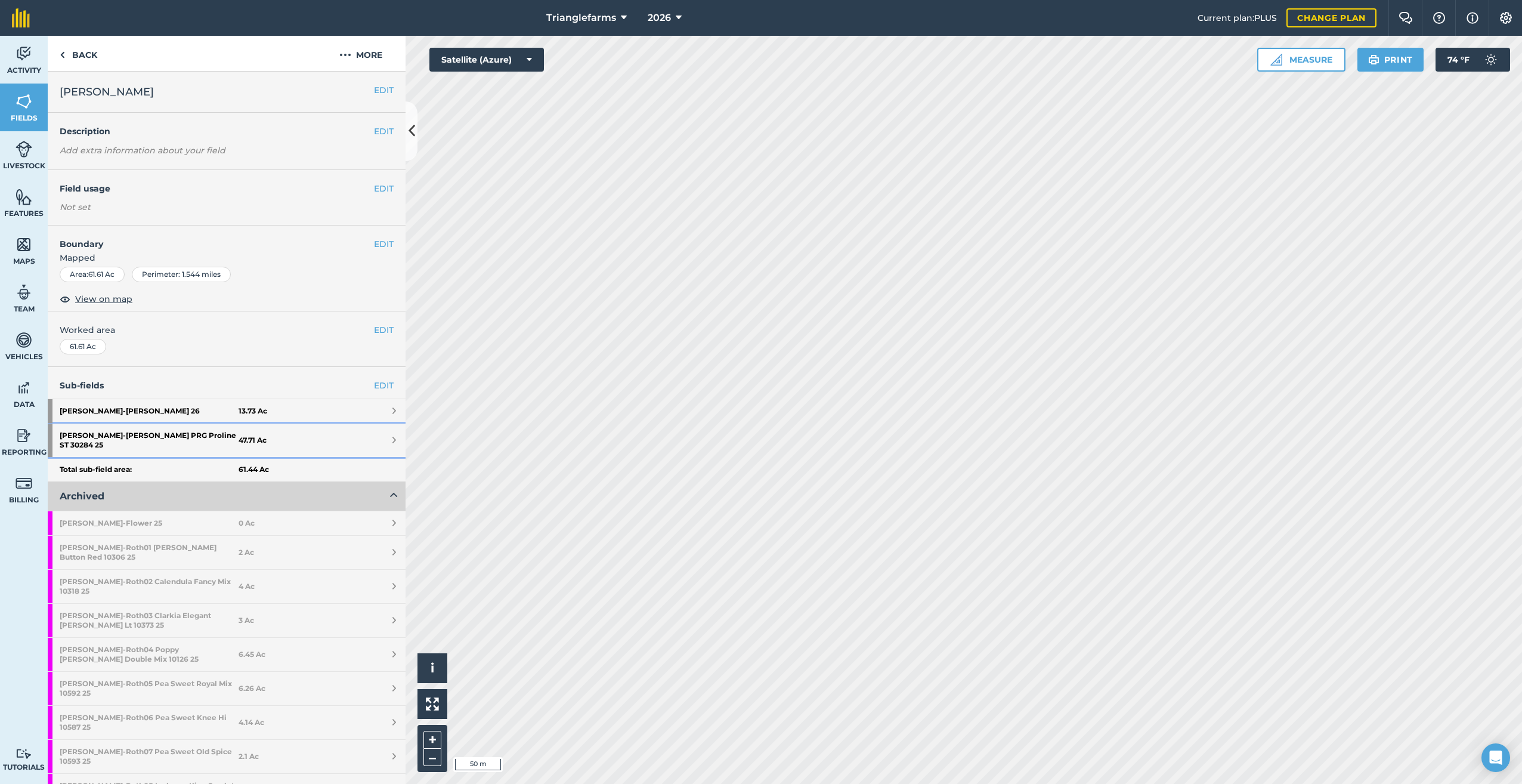
click at [123, 433] on strong "[PERSON_NAME] PRG Proline ST 30284 25" at bounding box center [149, 440] width 179 height 33
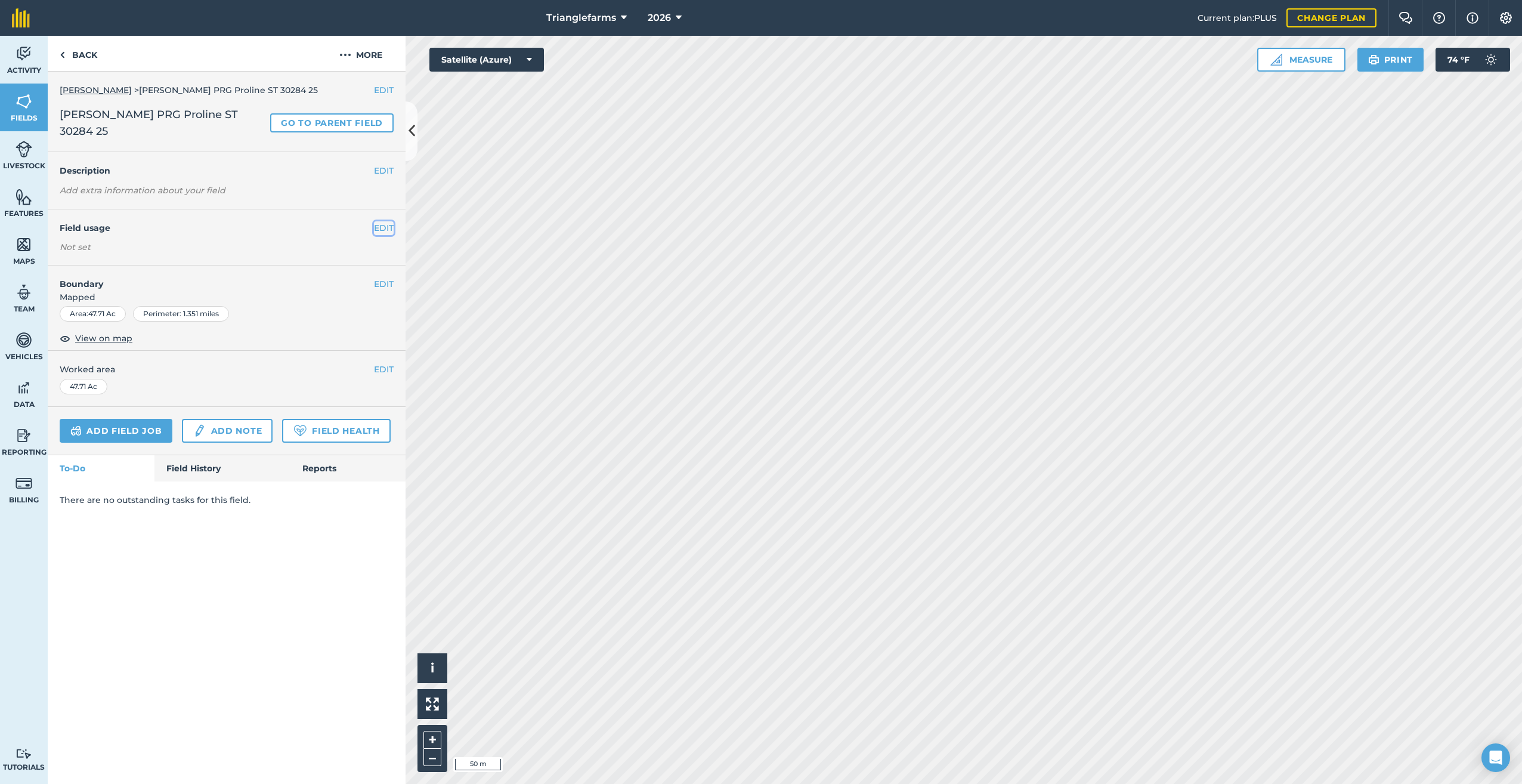
click at [383, 222] on button "EDIT" at bounding box center [384, 228] width 20 height 13
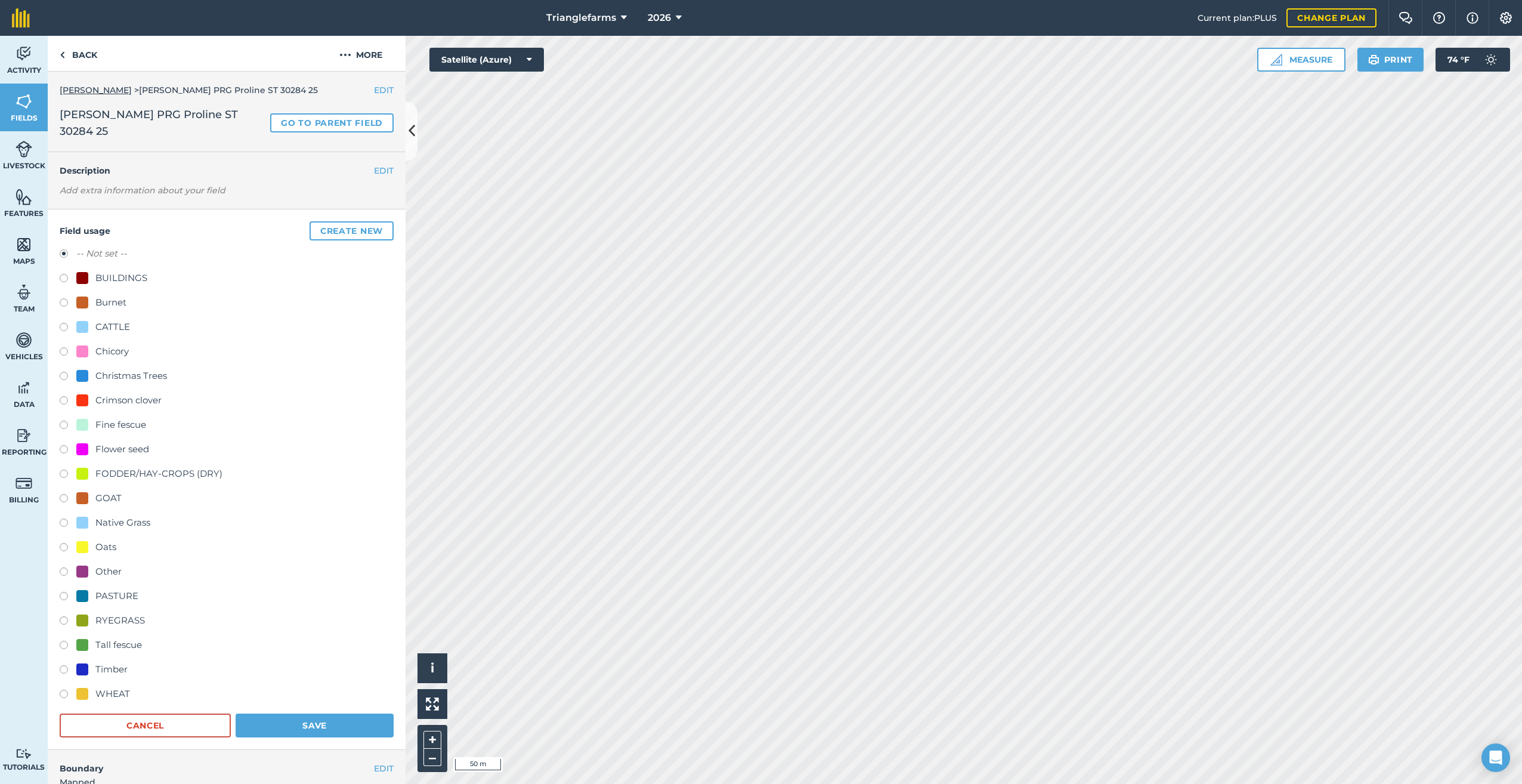
click at [66, 616] on label at bounding box center [68, 622] width 17 height 12
radio input "true"
radio input "false"
click at [318, 718] on button "Save" at bounding box center [314, 725] width 158 height 24
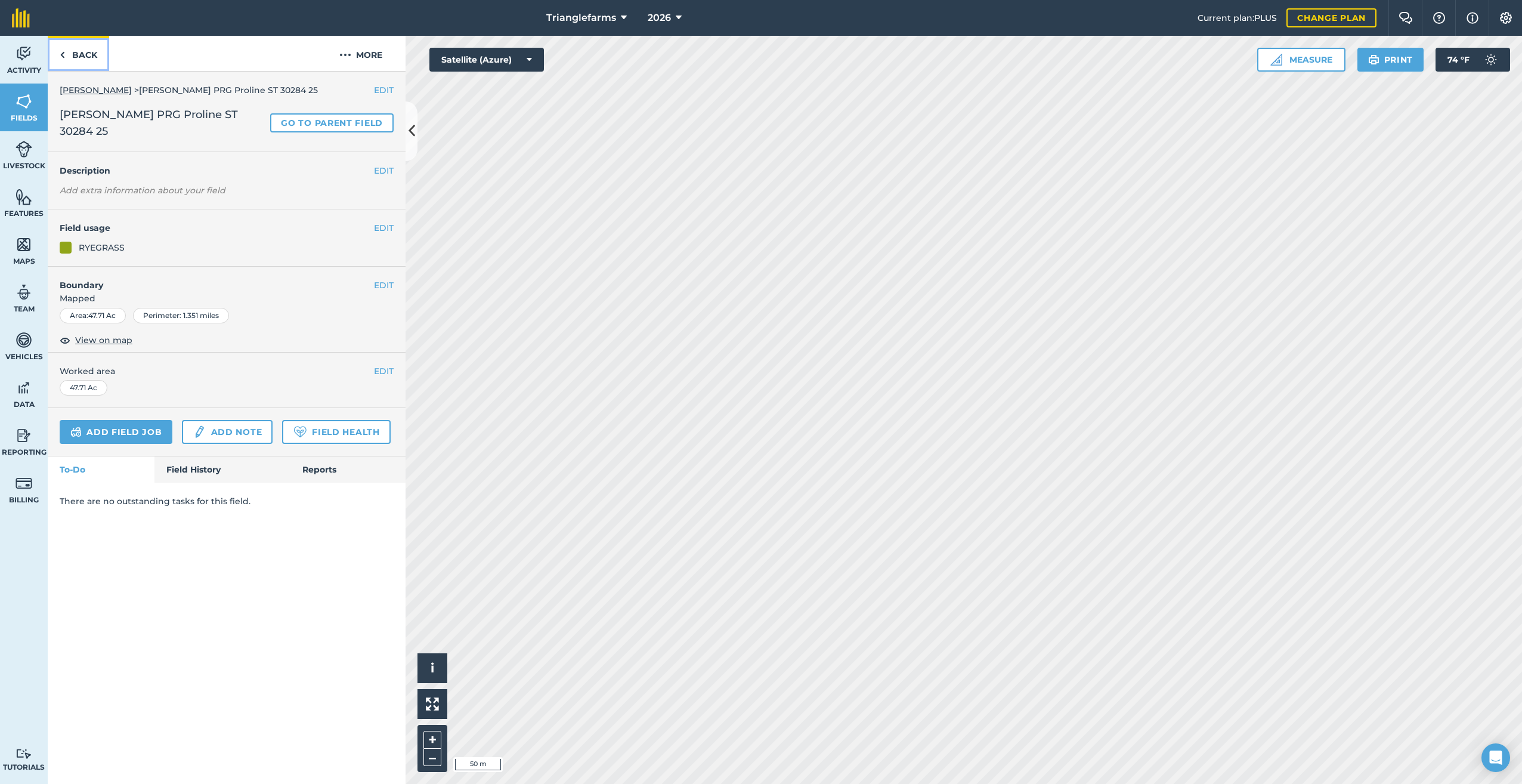
click at [64, 57] on img at bounding box center [63, 54] width 6 height 15
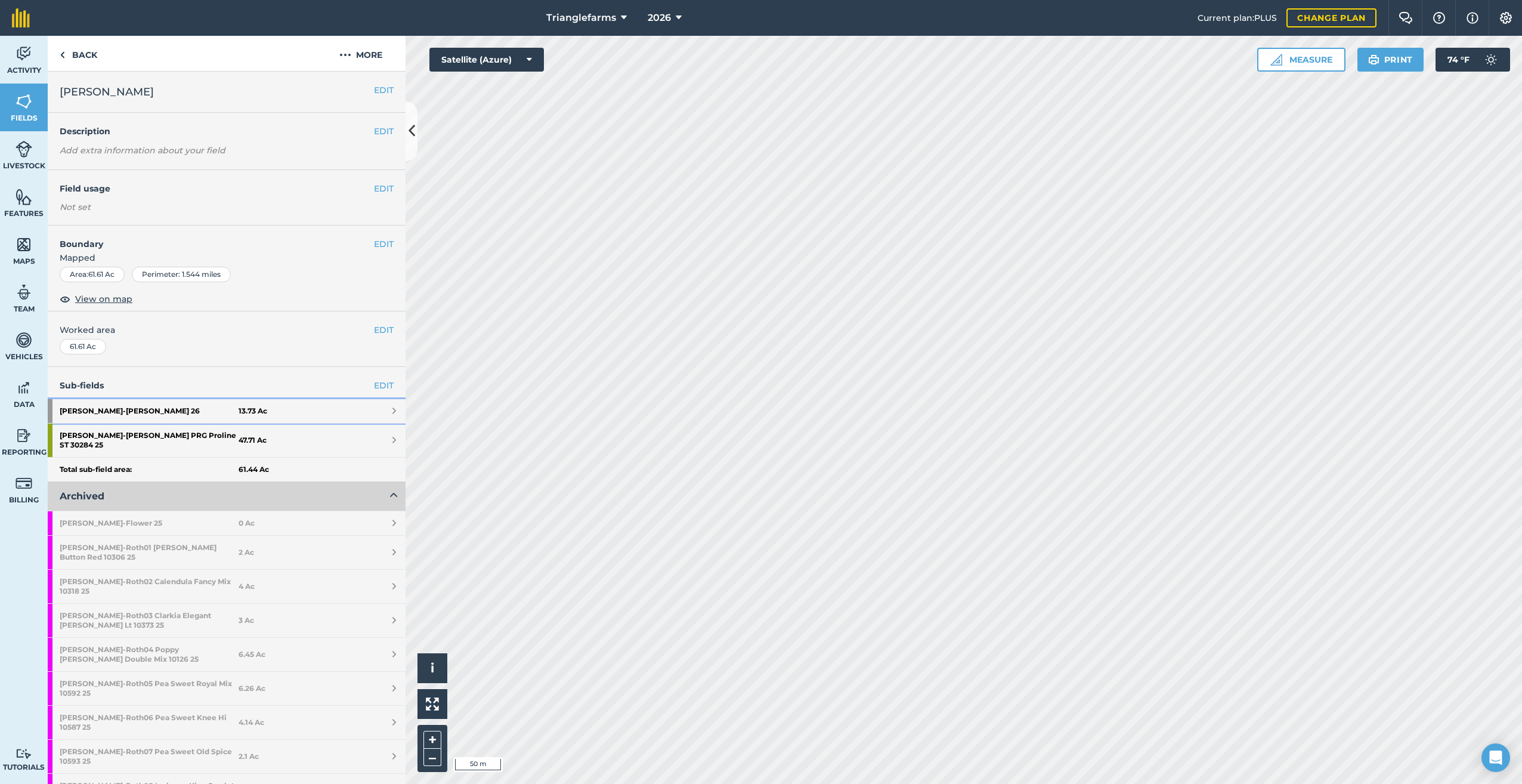
click at [95, 408] on strong "[PERSON_NAME] 26" at bounding box center [149, 411] width 179 height 24
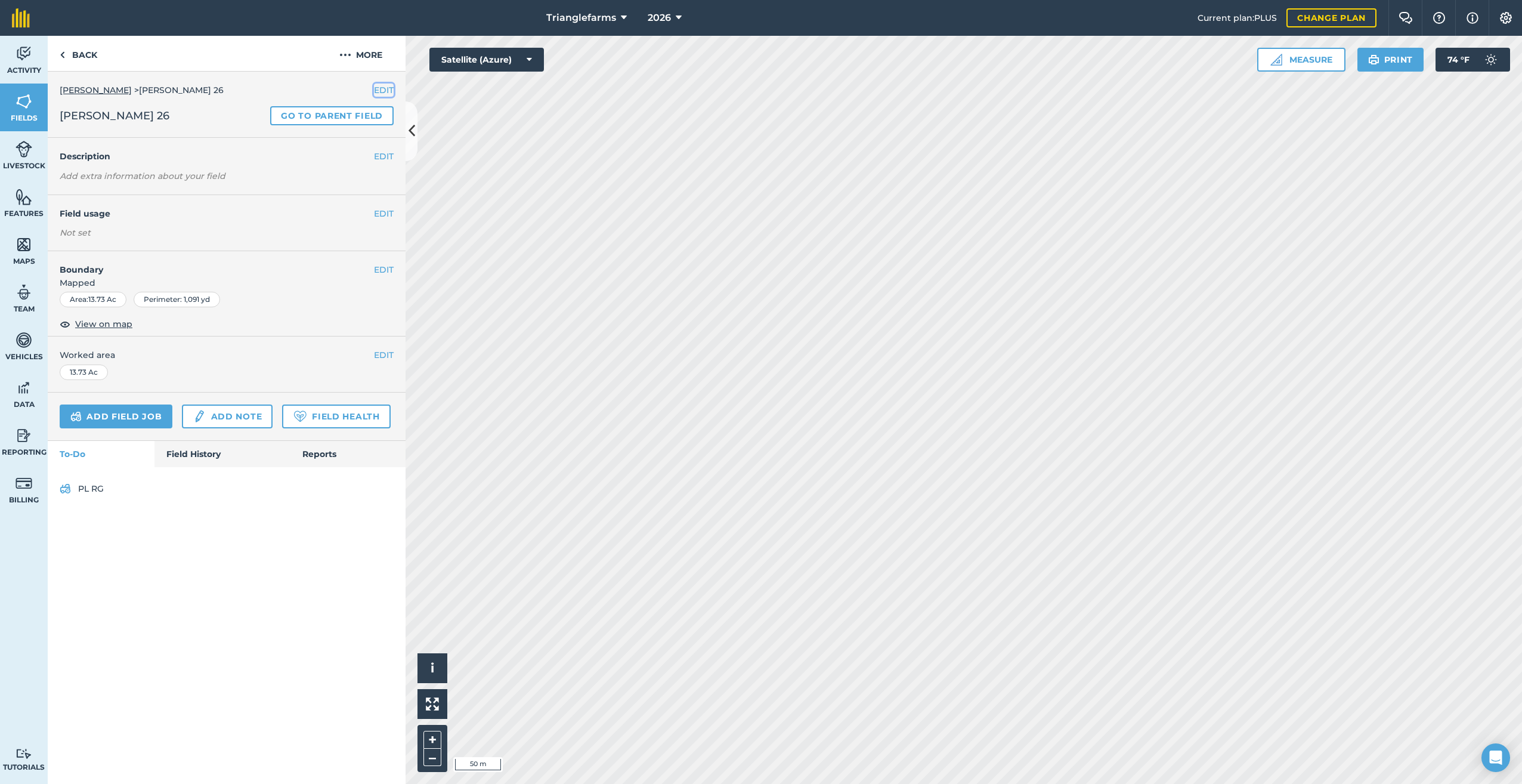
click at [380, 86] on button "EDIT" at bounding box center [384, 90] width 20 height 13
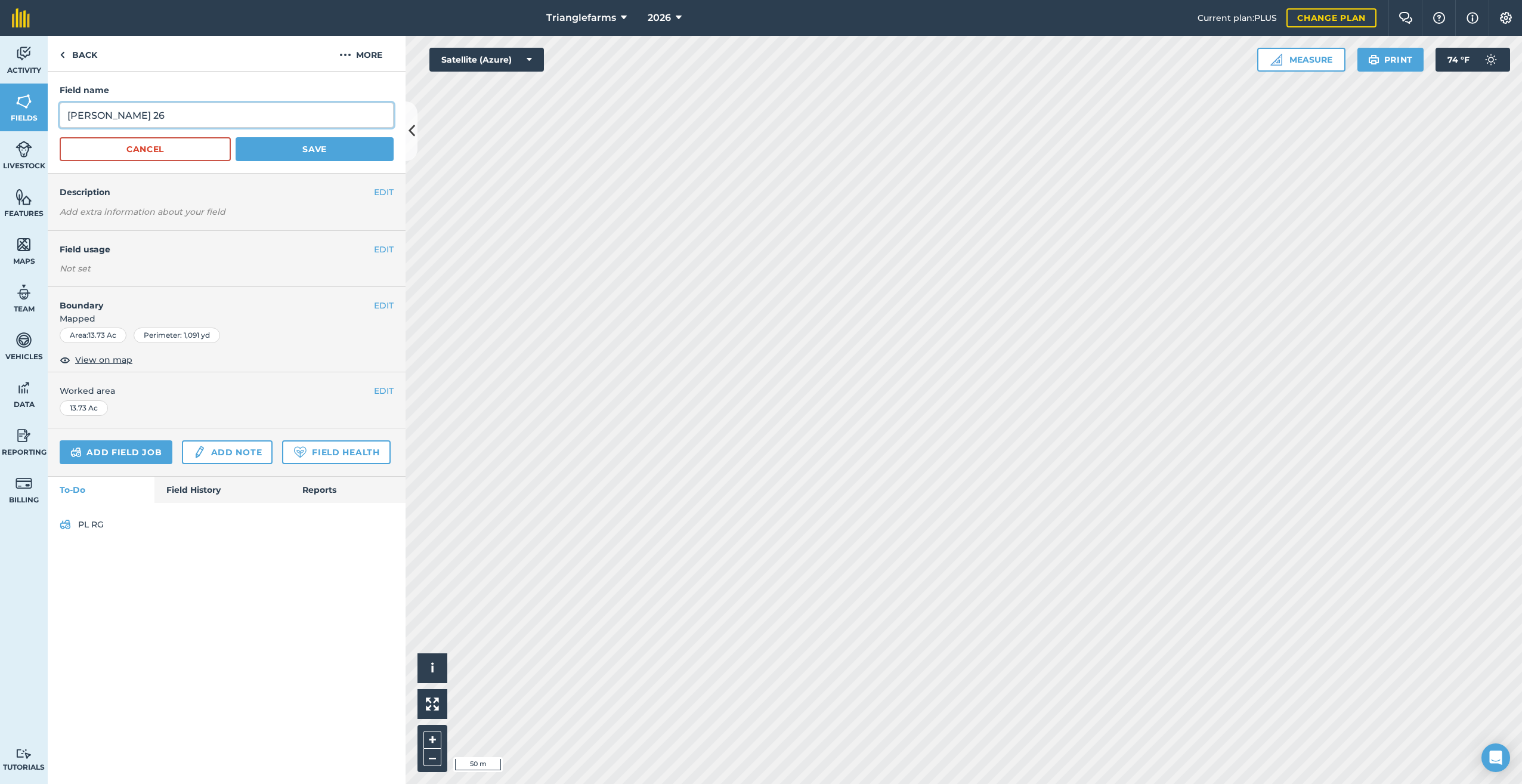
drag, startPoint x: 139, startPoint y: 116, endPoint x: 0, endPoint y: 259, distance: 199.4
click at [0, 171] on html "Trianglefarms 2026 Current plan : PLUS Change plan Farm Chat Help Info Settings…" at bounding box center [761, 392] width 1522 height 784
paste input "Burnet Delar 10261"
type input "[PERSON_NAME] Burnet Delar 10261 26"
click at [310, 145] on button "Save" at bounding box center [314, 149] width 158 height 24
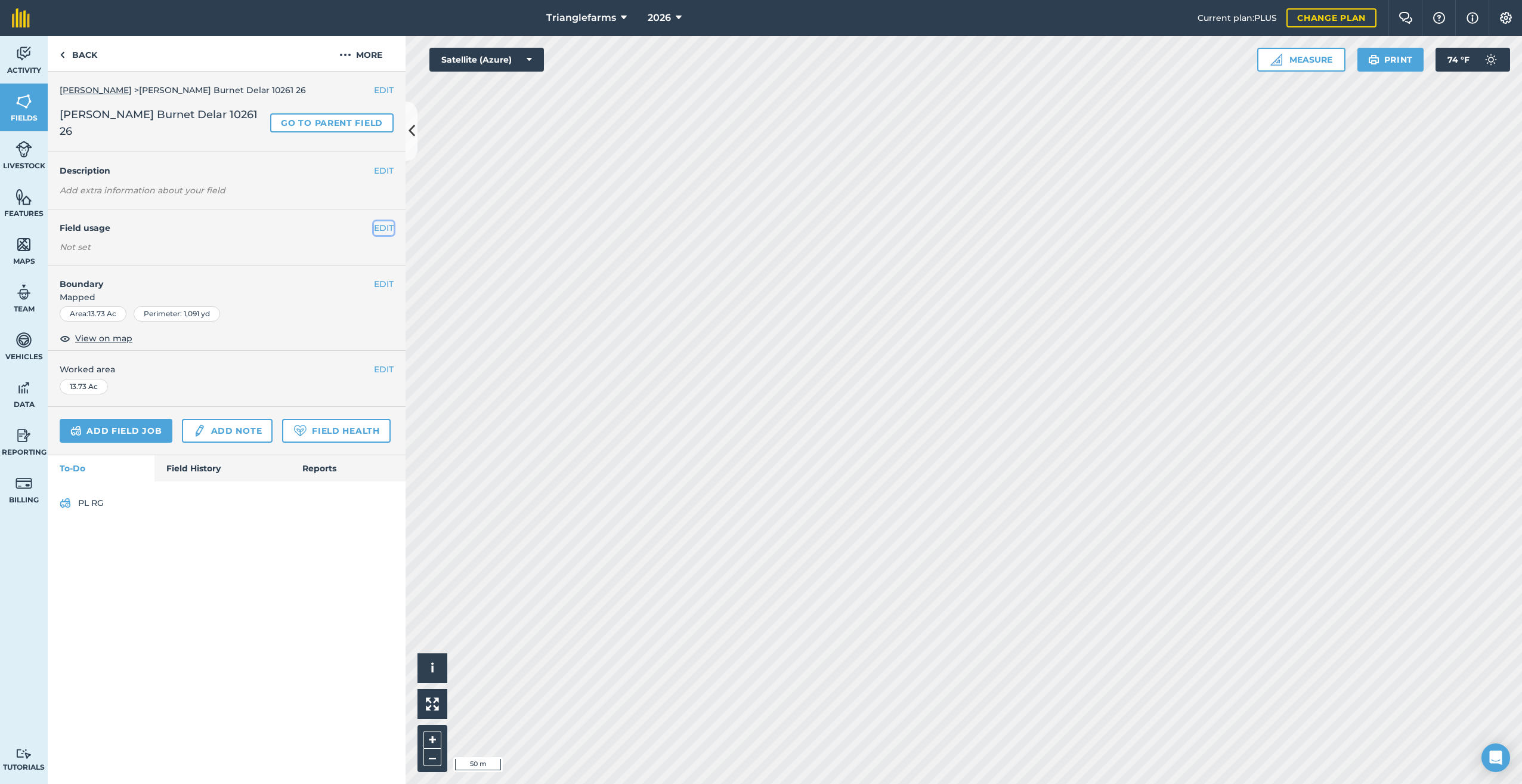
click at [383, 222] on button "EDIT" at bounding box center [384, 228] width 20 height 13
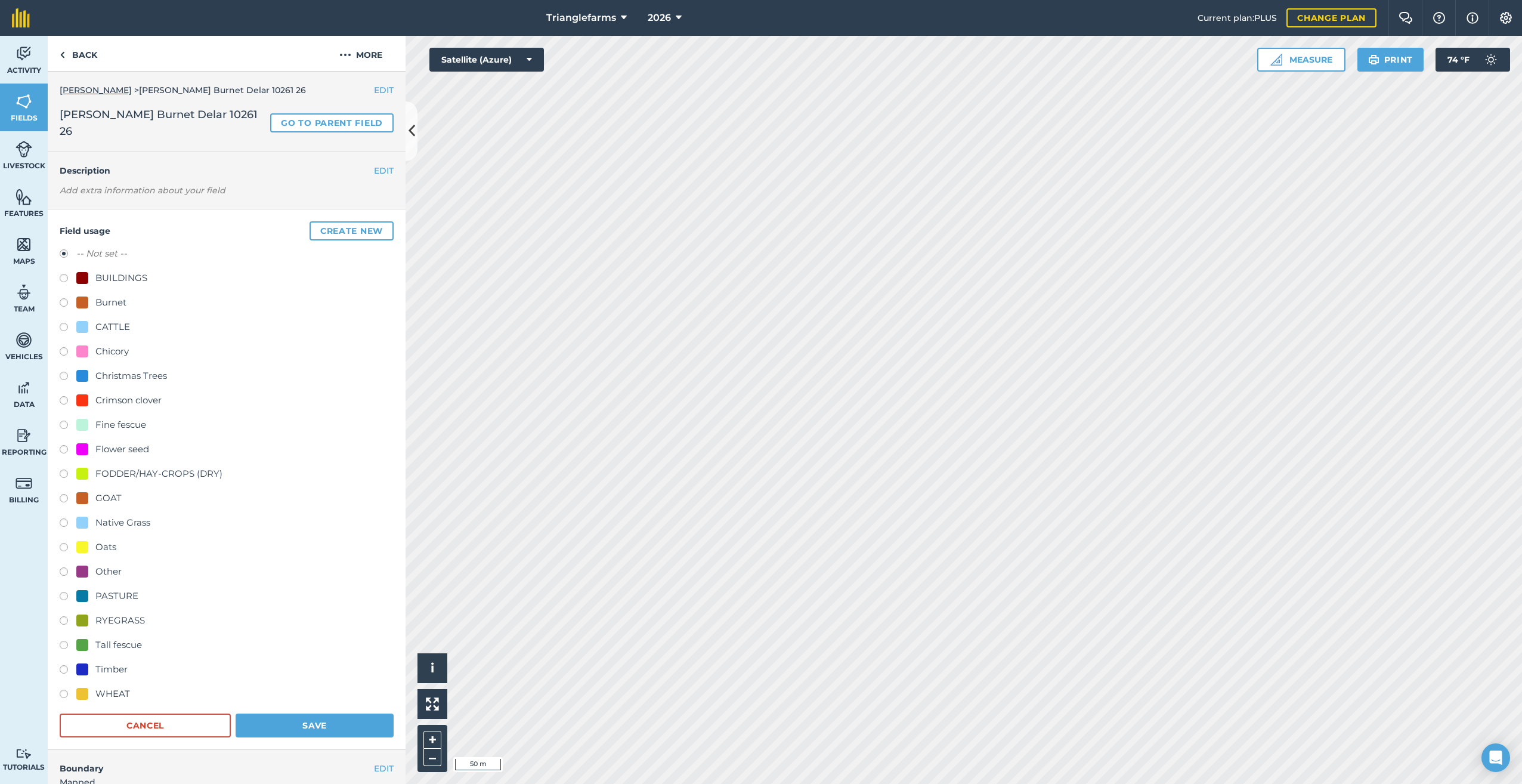
click at [64, 298] on label at bounding box center [68, 304] width 17 height 12
radio input "true"
radio input "false"
click at [309, 714] on button "Save" at bounding box center [314, 725] width 158 height 24
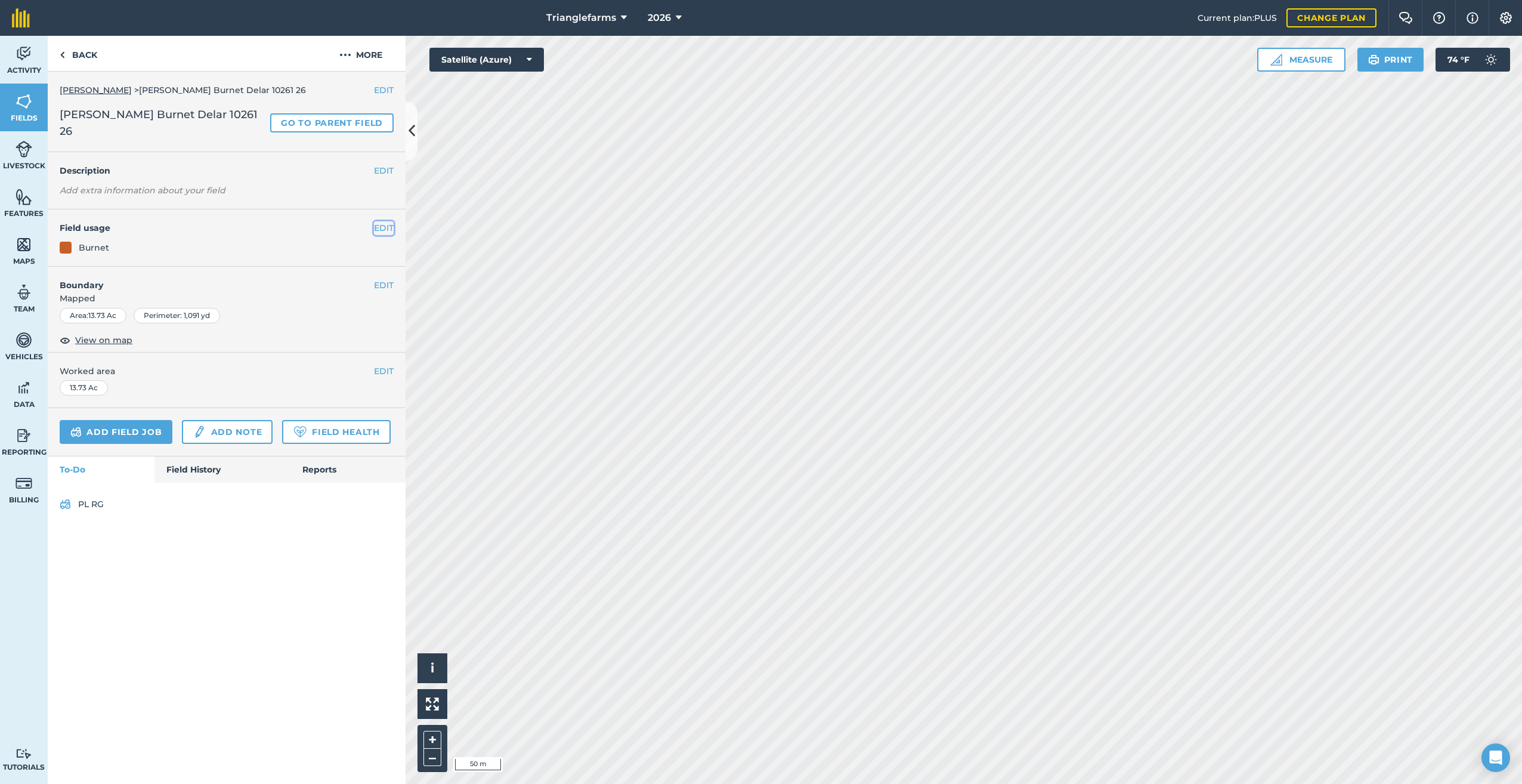
click at [380, 222] on button "EDIT" at bounding box center [384, 228] width 20 height 13
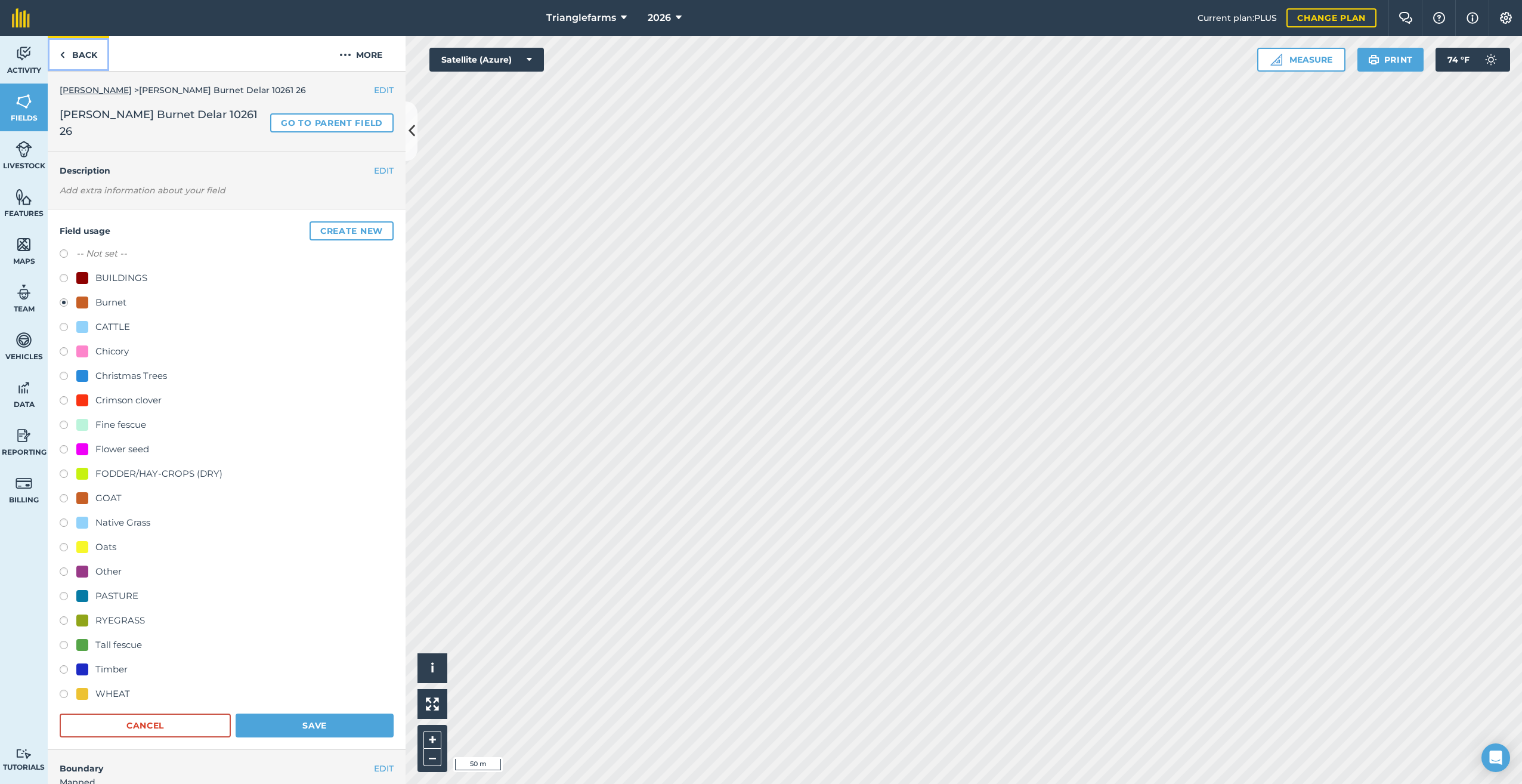
click at [68, 59] on link "Back" at bounding box center [78, 53] width 61 height 35
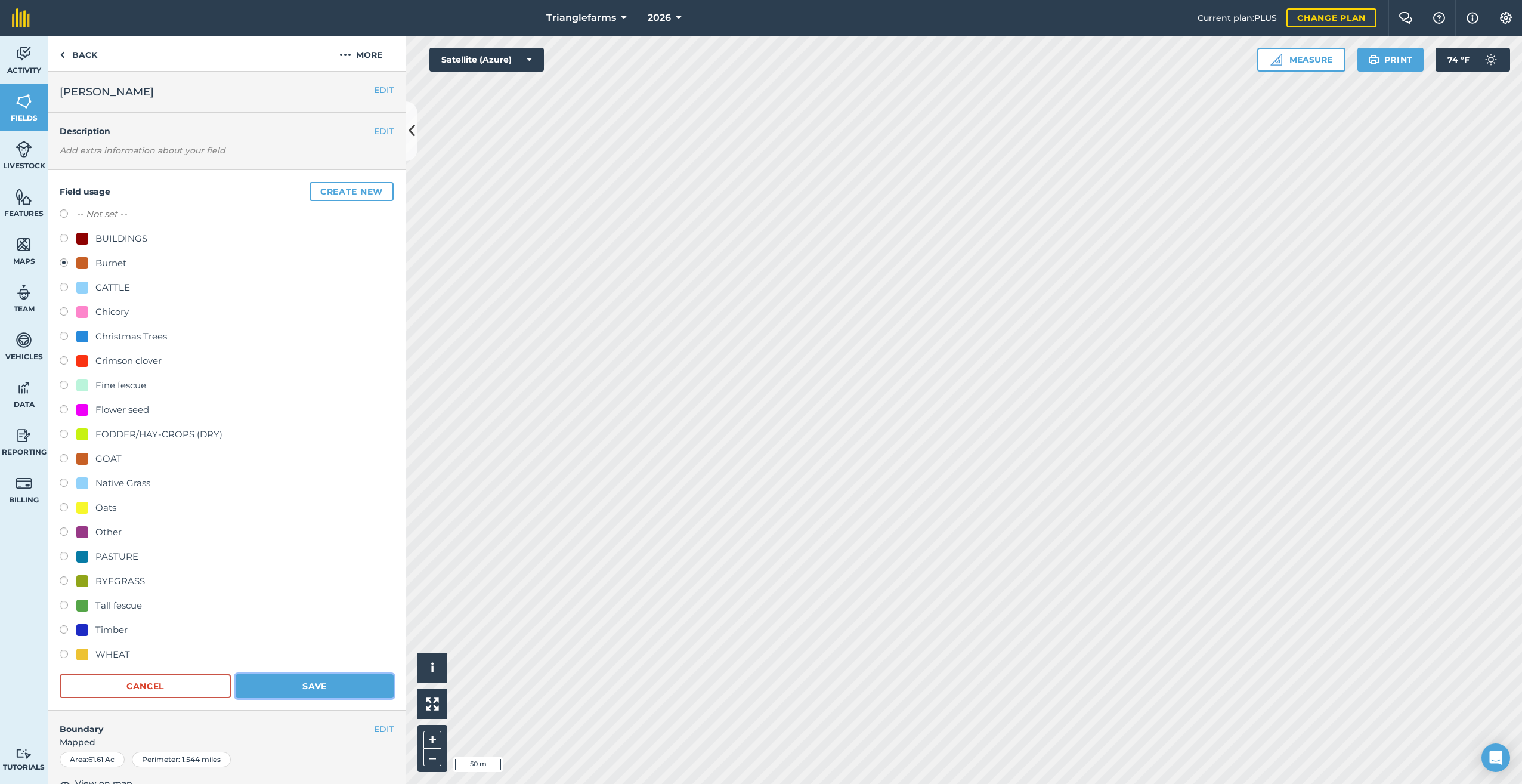
click at [310, 672] on form "-- Not set -- BUILDINGS Burnet CATTLE Chicory Christmas Trees Crimson clover Fi…" at bounding box center [226, 452] width 334 height 491
click at [307, 685] on button "Save" at bounding box center [314, 686] width 158 height 24
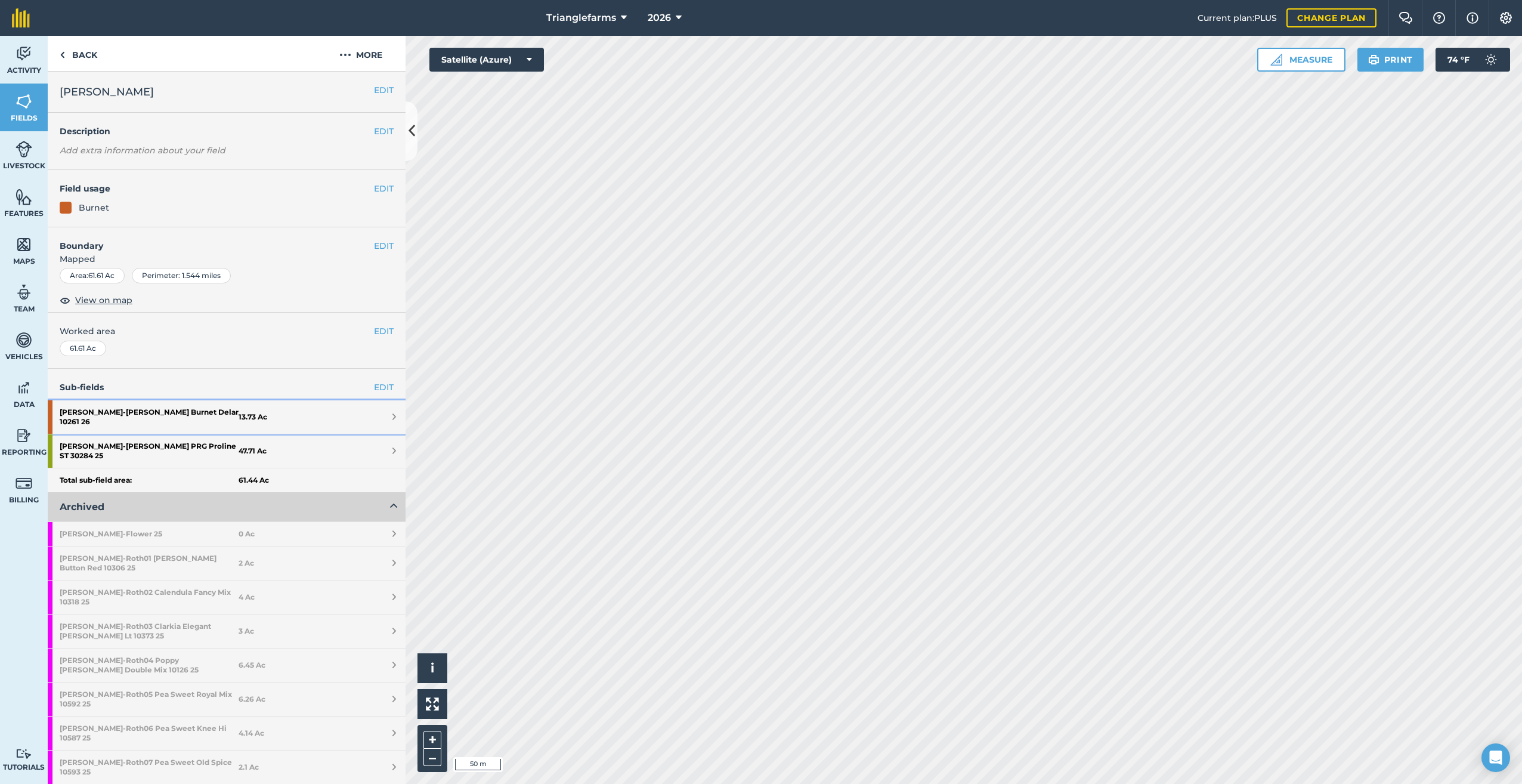
click at [145, 409] on strong "[PERSON_NAME] Burnet Delar 10261 26" at bounding box center [149, 417] width 179 height 33
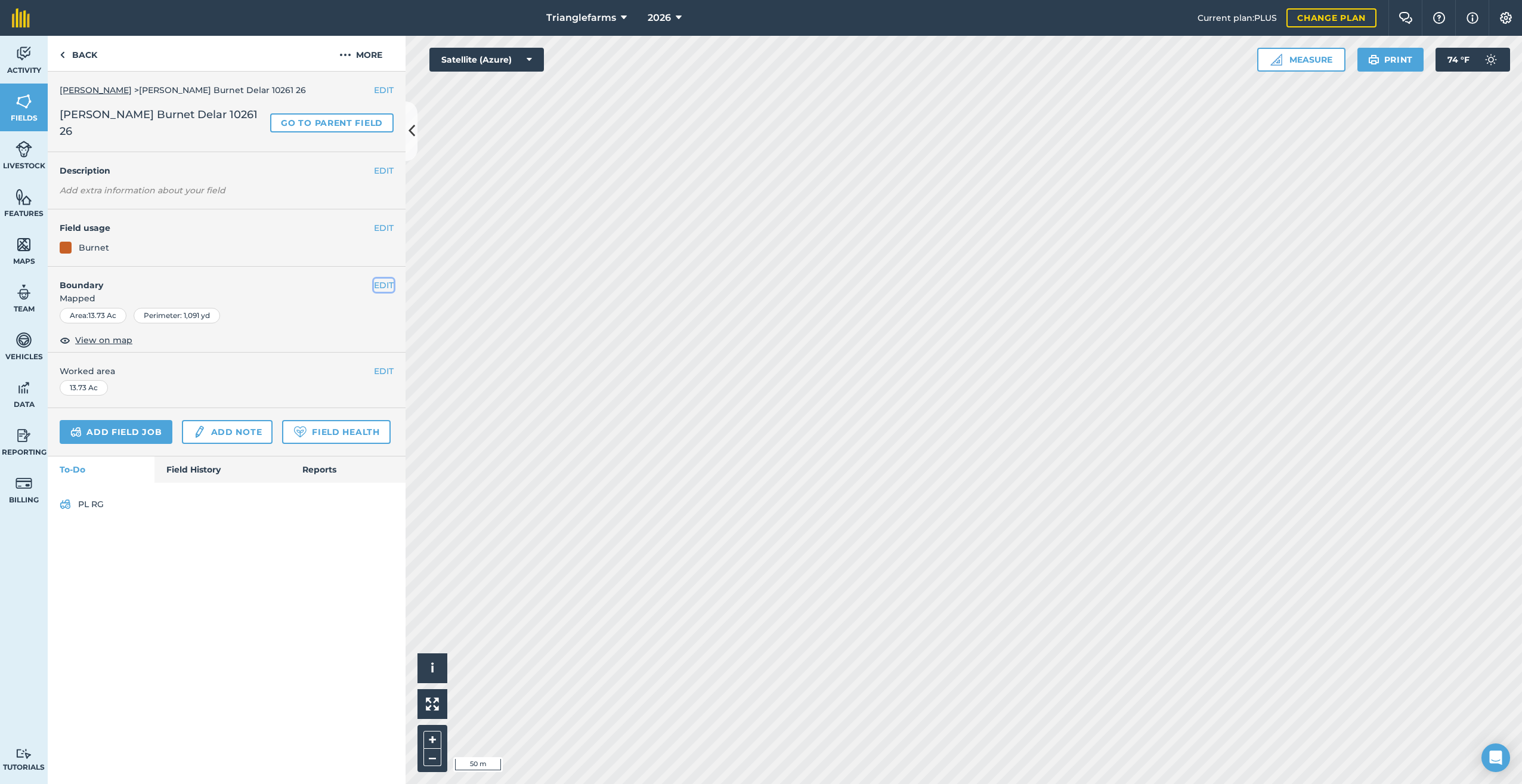
click at [383, 279] on button "EDIT" at bounding box center [384, 285] width 20 height 13
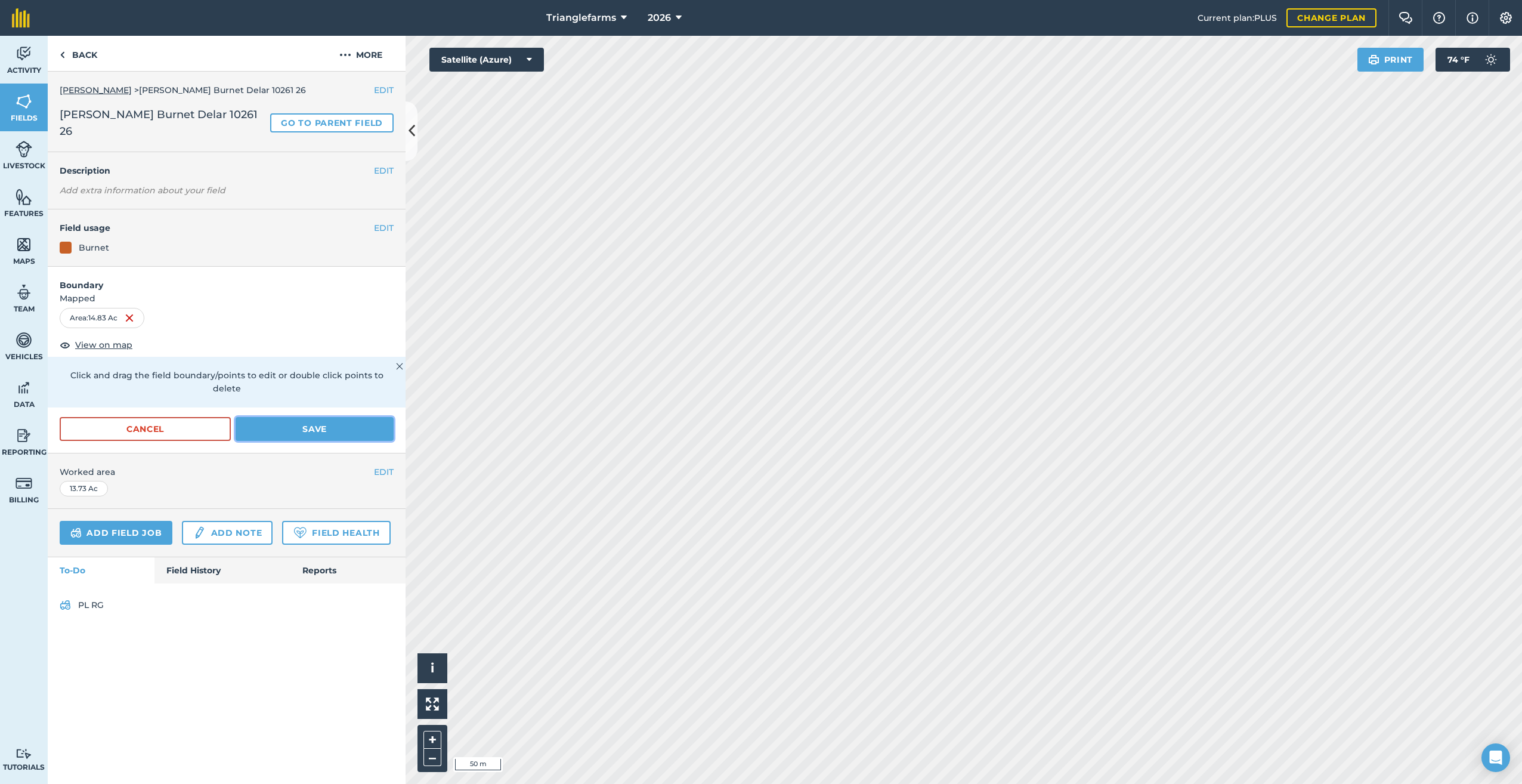
click at [342, 417] on button "Save" at bounding box center [314, 429] width 158 height 24
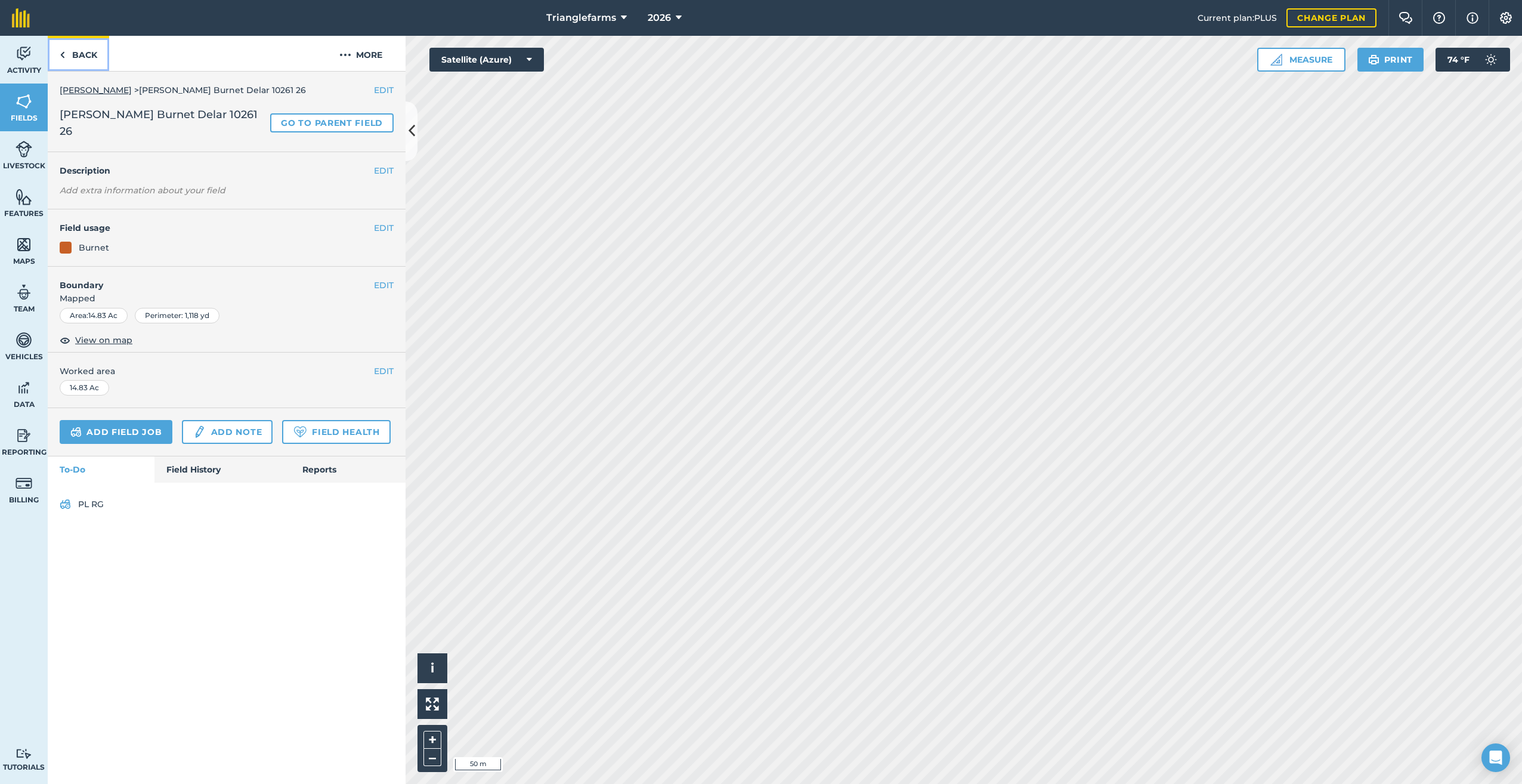
click at [63, 53] on img at bounding box center [63, 54] width 6 height 15
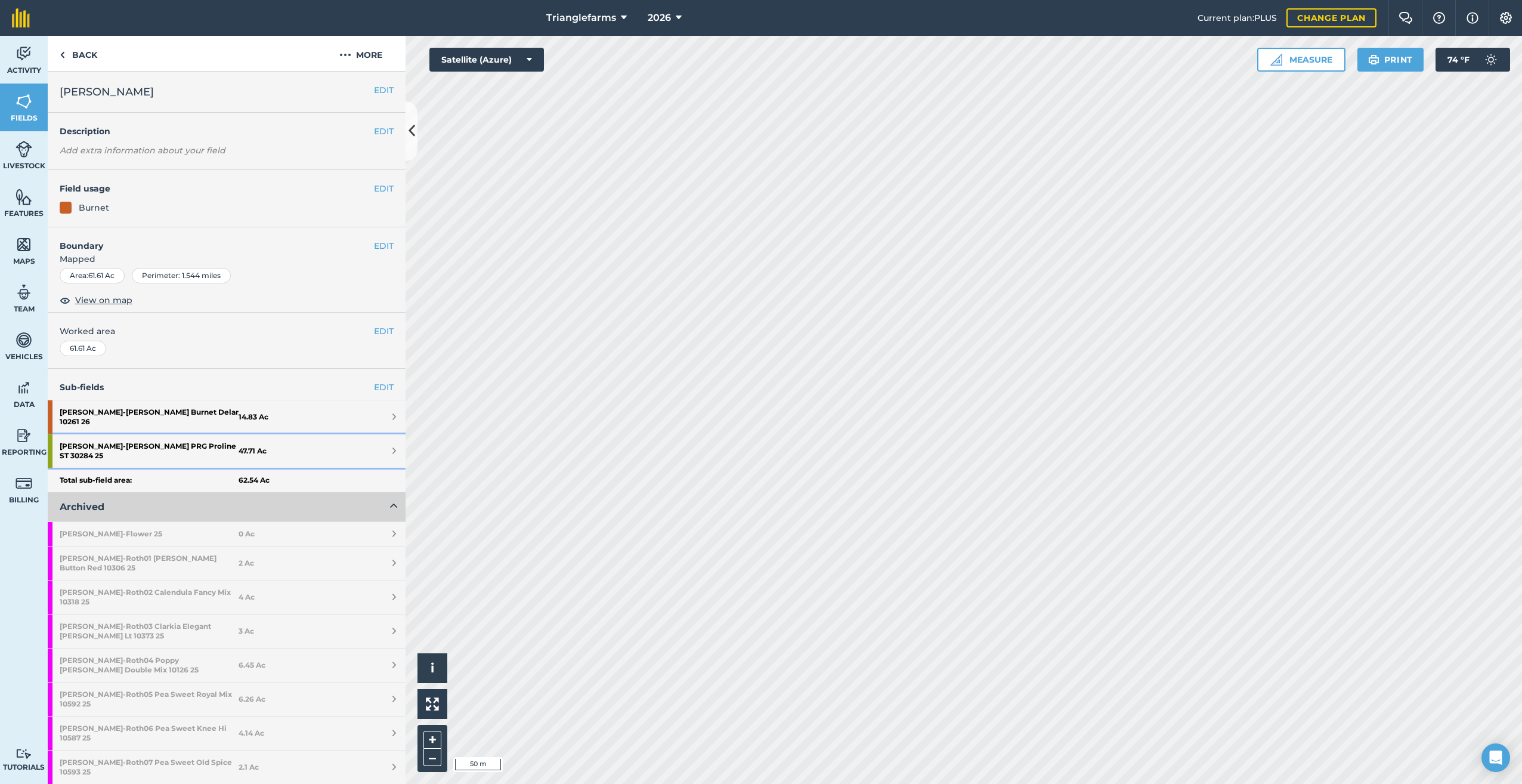
click at [139, 436] on strong "[PERSON_NAME] PRG Proline ST 30284 25" at bounding box center [149, 451] width 179 height 33
click at [59, 52] on link "Back" at bounding box center [78, 53] width 61 height 35
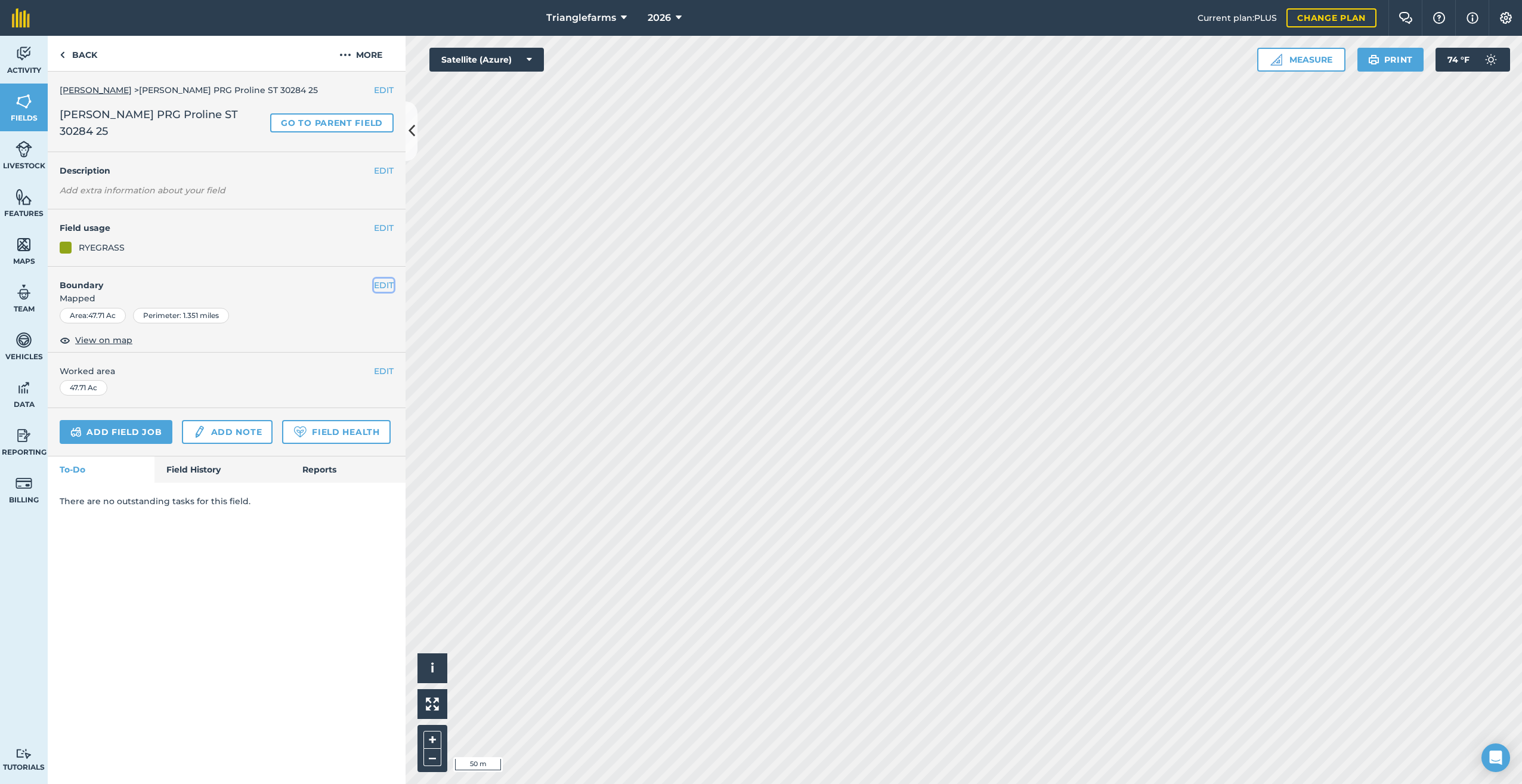
click at [379, 279] on button "EDIT" at bounding box center [384, 285] width 20 height 13
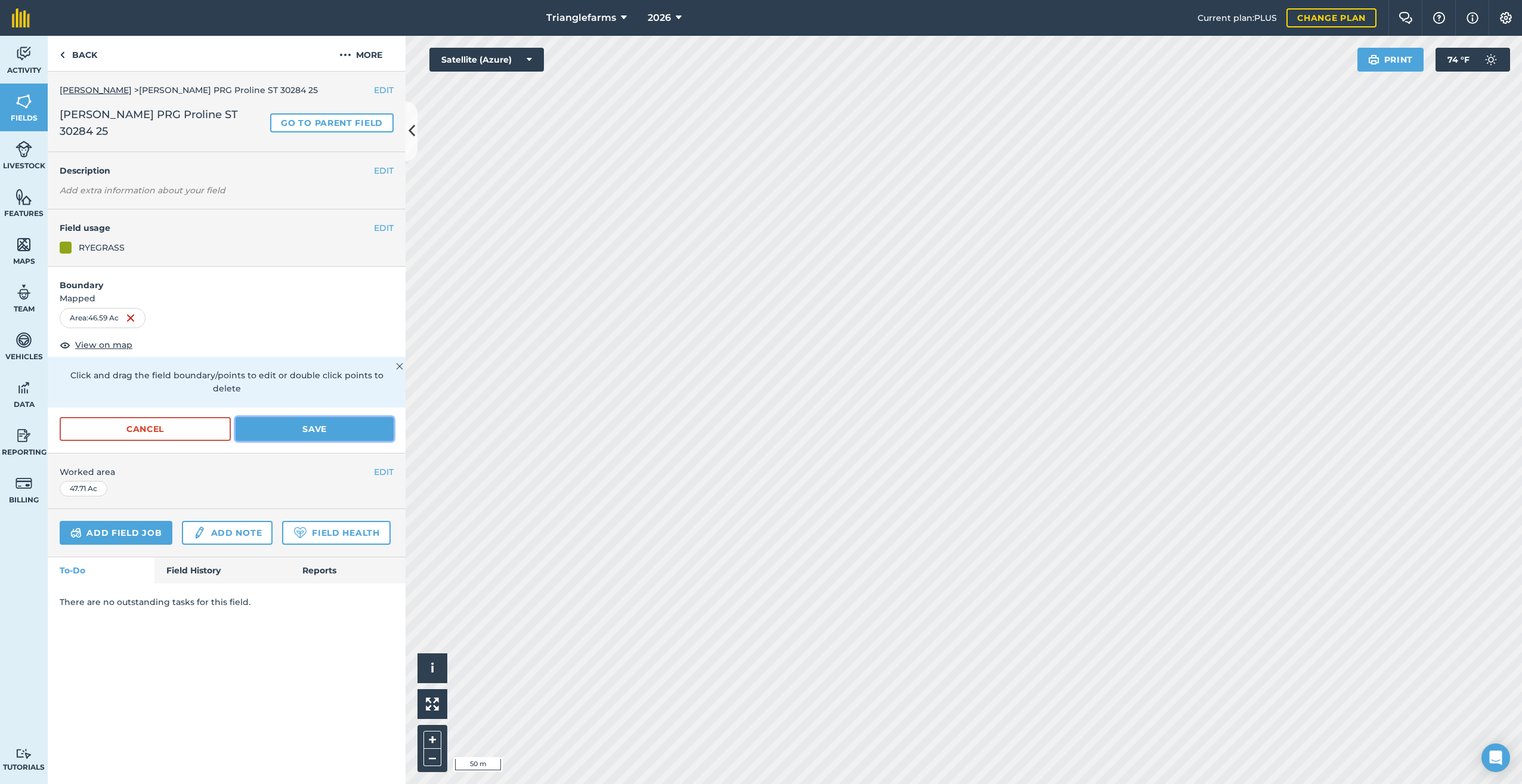
drag, startPoint x: 356, startPoint y: 397, endPoint x: 383, endPoint y: 423, distance: 37.5
click at [357, 417] on button "Save" at bounding box center [314, 429] width 158 height 24
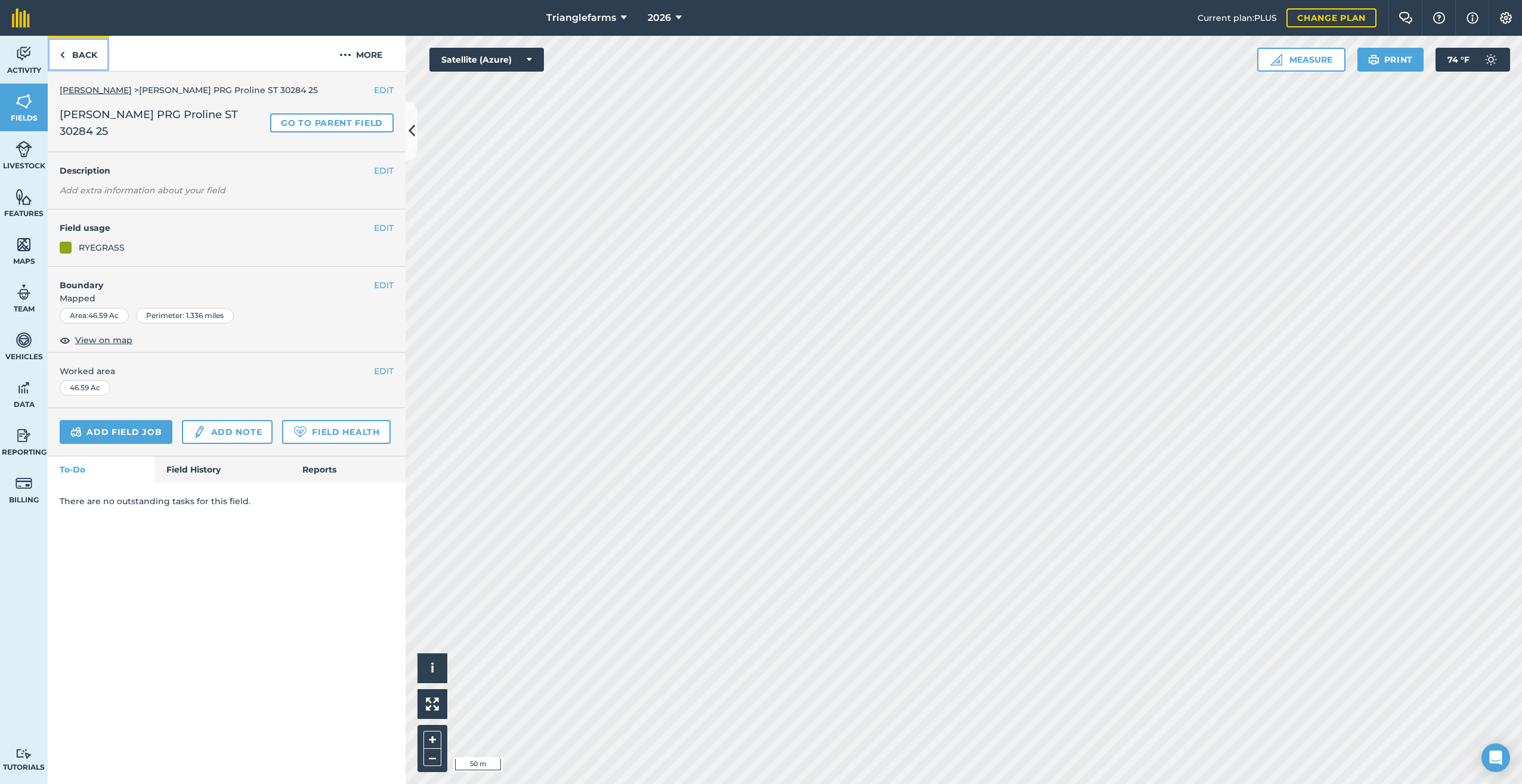
click at [65, 54] on link "Back" at bounding box center [78, 53] width 61 height 35
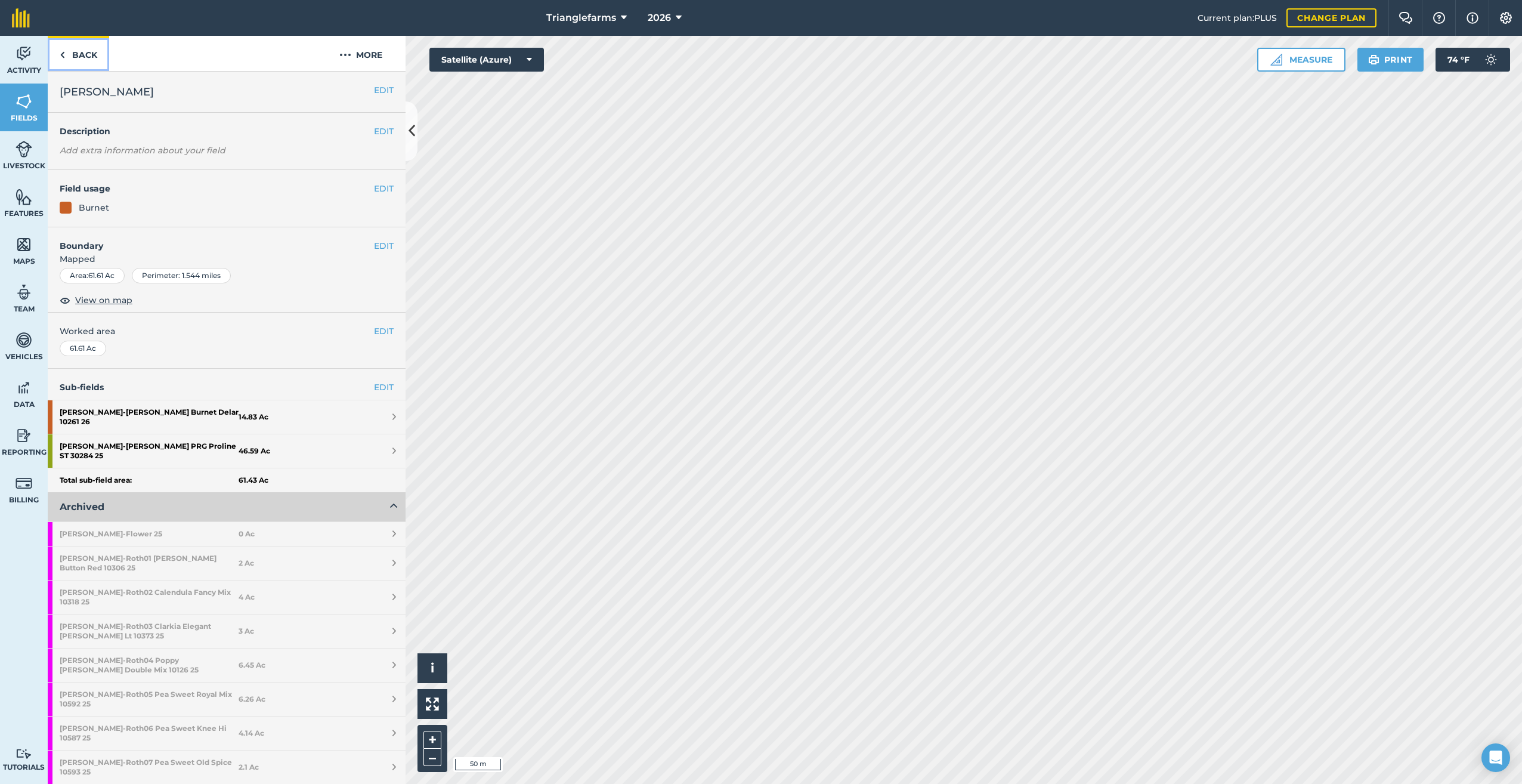
click at [63, 56] on img at bounding box center [63, 54] width 6 height 15
click at [171, 434] on strong "[PERSON_NAME] PRG Proline ST 30284 25" at bounding box center [149, 451] width 179 height 33
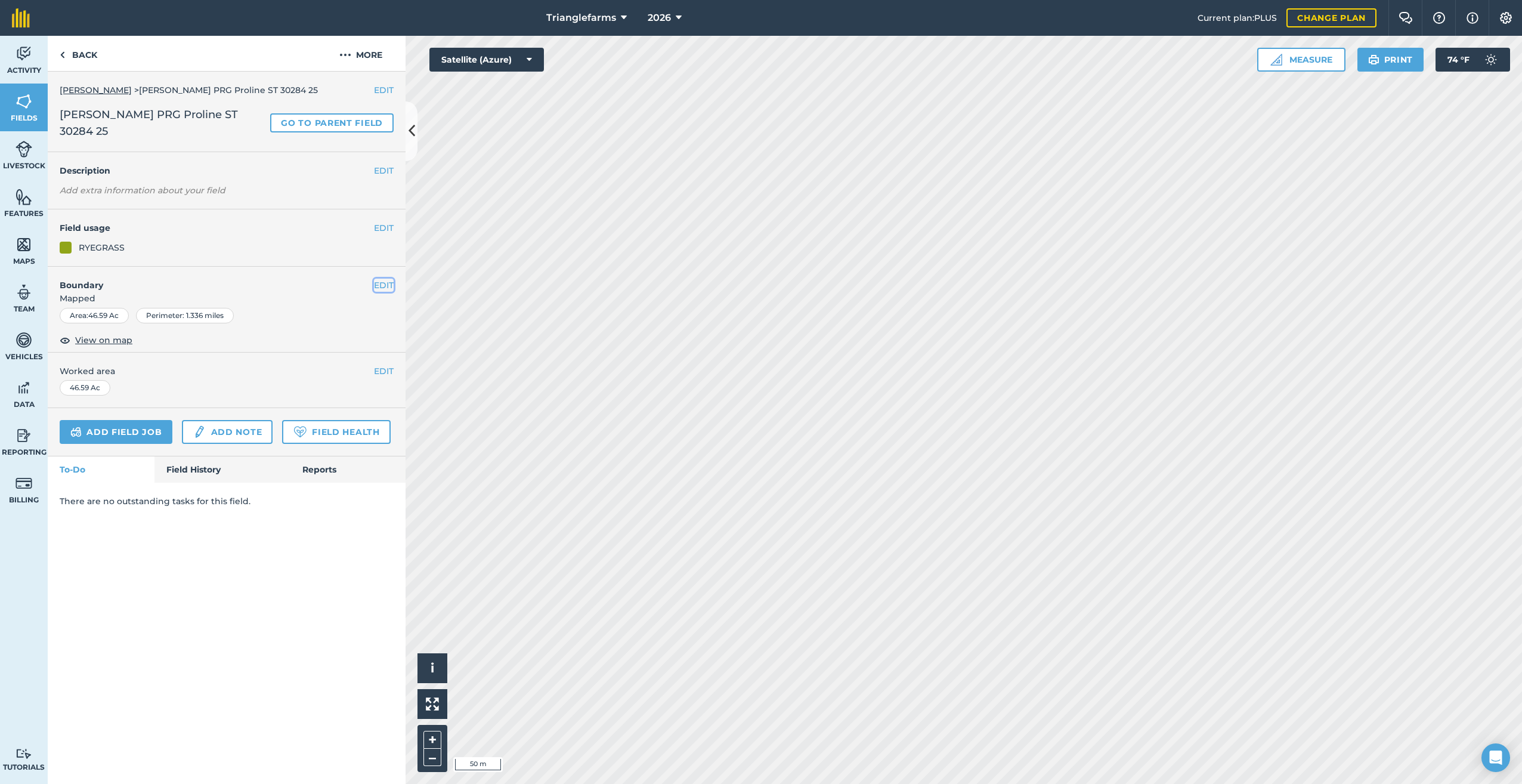
click at [378, 279] on button "EDIT" at bounding box center [384, 285] width 20 height 13
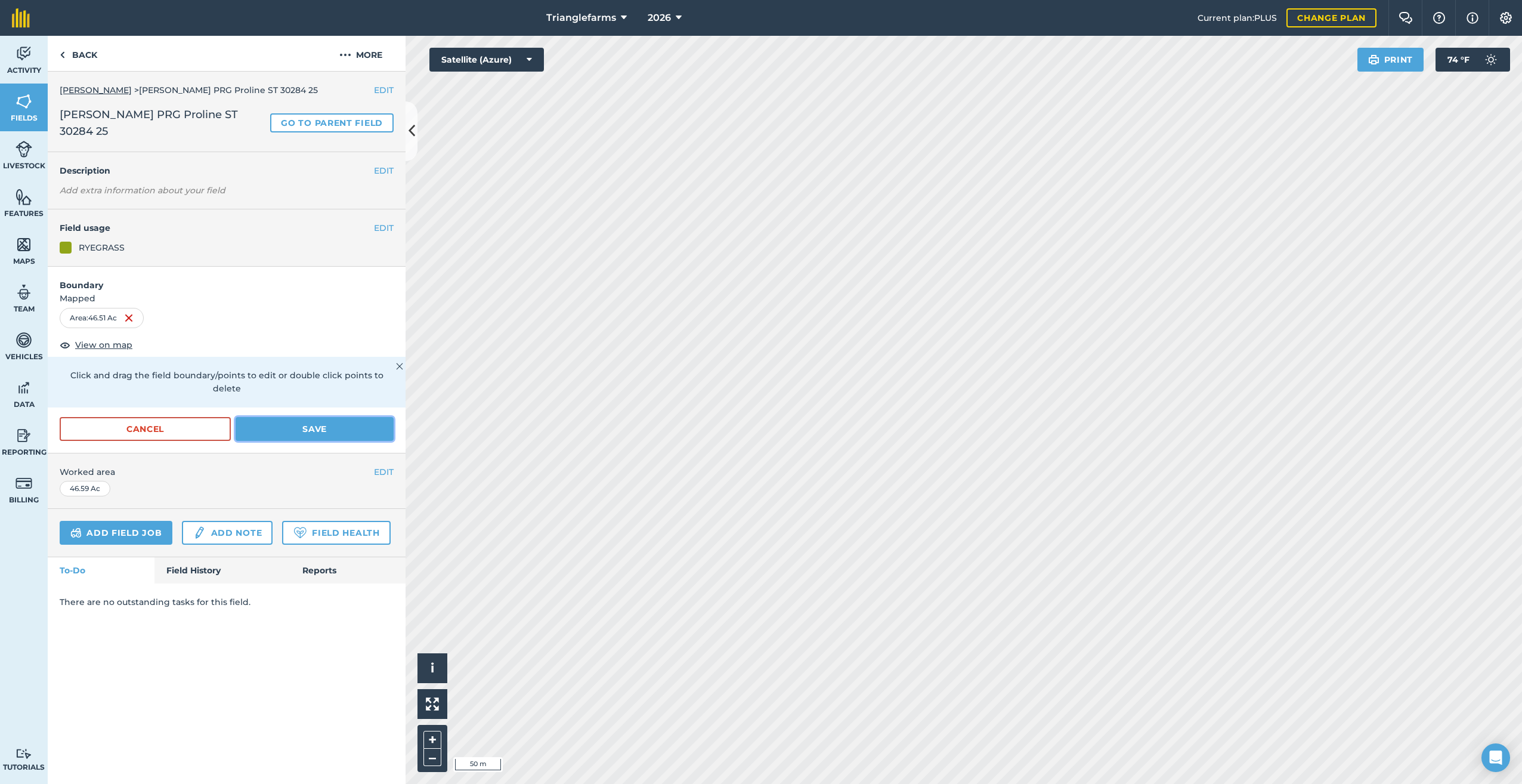
drag, startPoint x: 293, startPoint y: 395, endPoint x: 309, endPoint y: 401, distance: 17.1
click at [293, 417] on button "Save" at bounding box center [314, 429] width 158 height 24
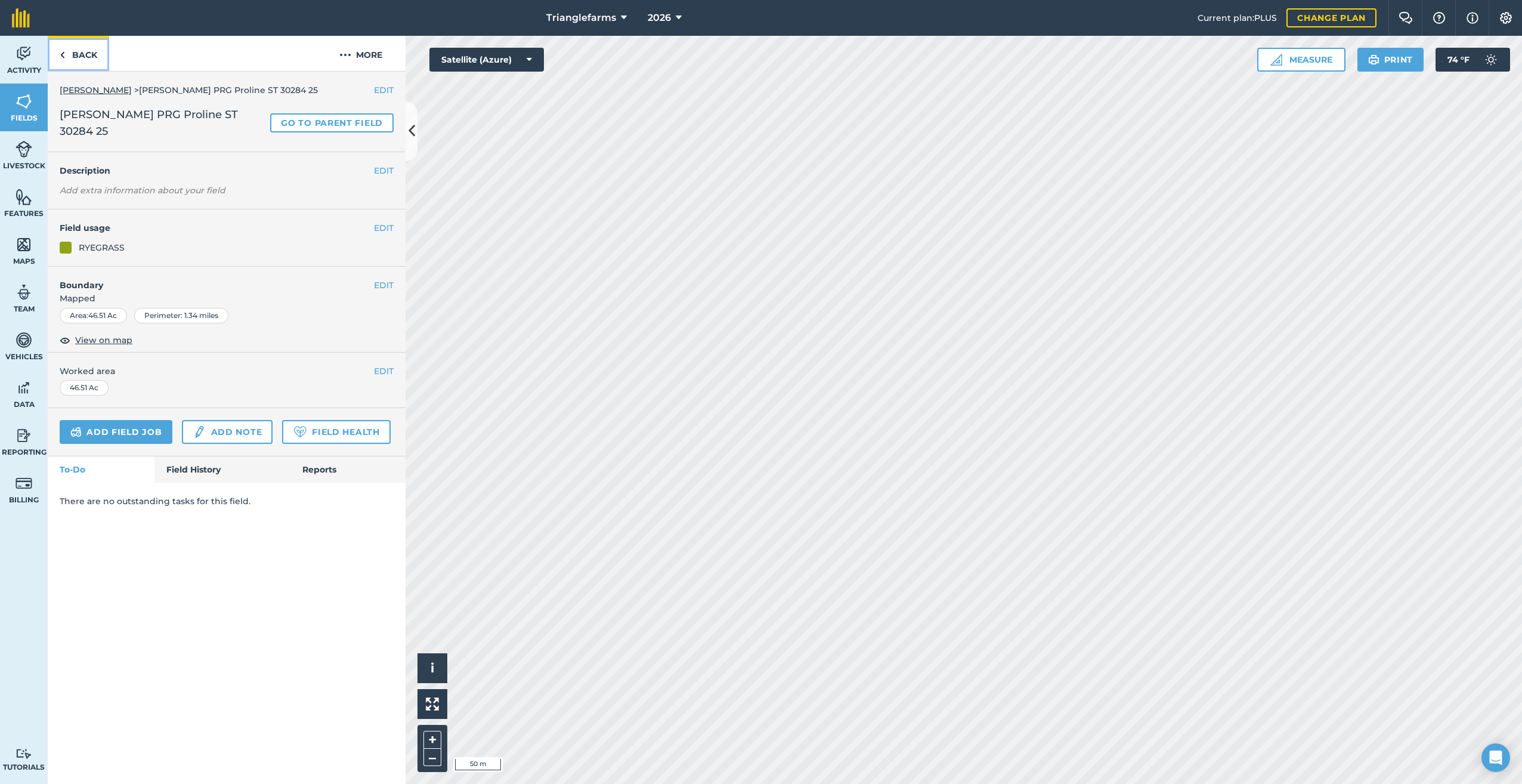
click at [72, 52] on link "Back" at bounding box center [78, 53] width 61 height 35
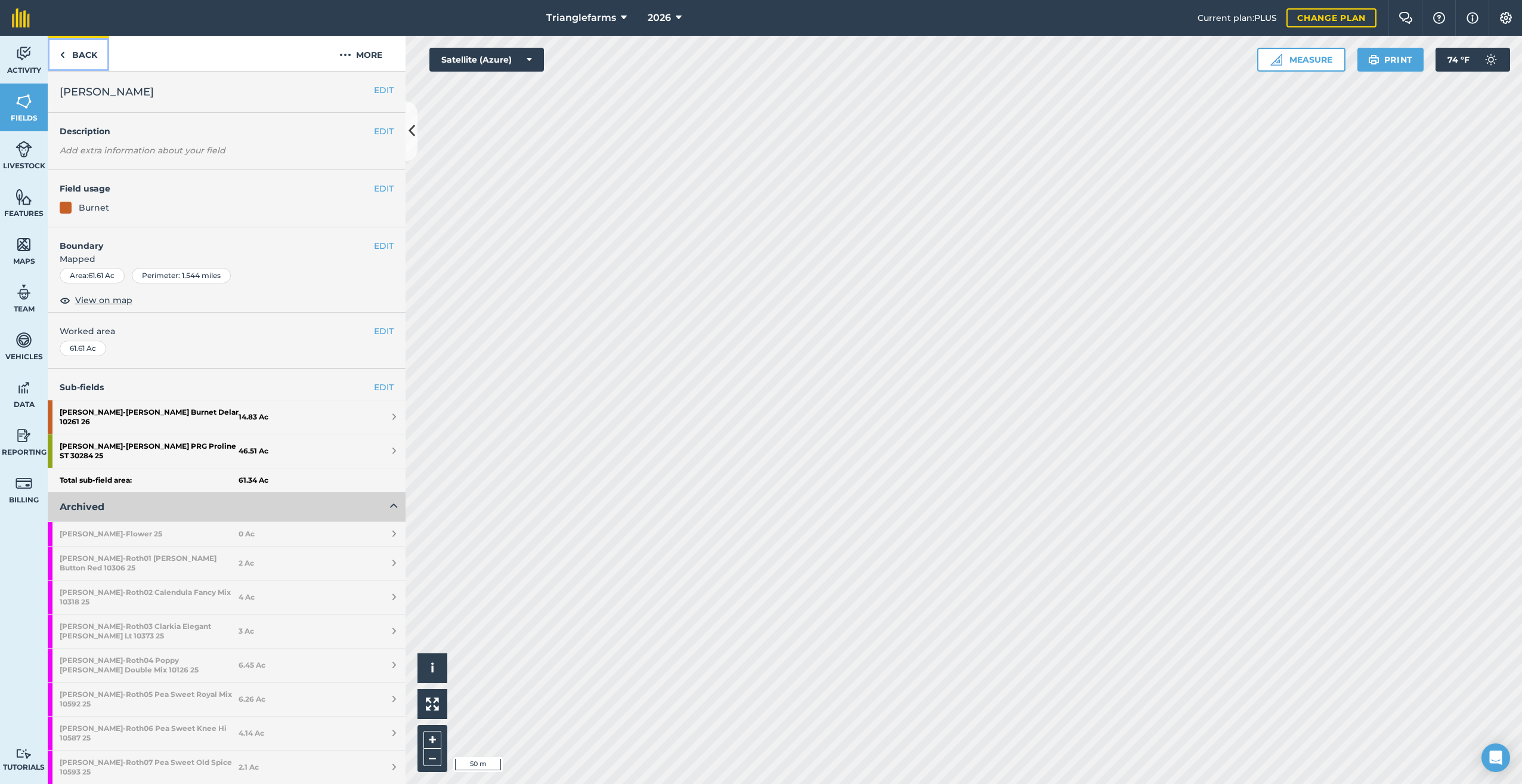
click at [66, 52] on link "Back" at bounding box center [78, 53] width 61 height 35
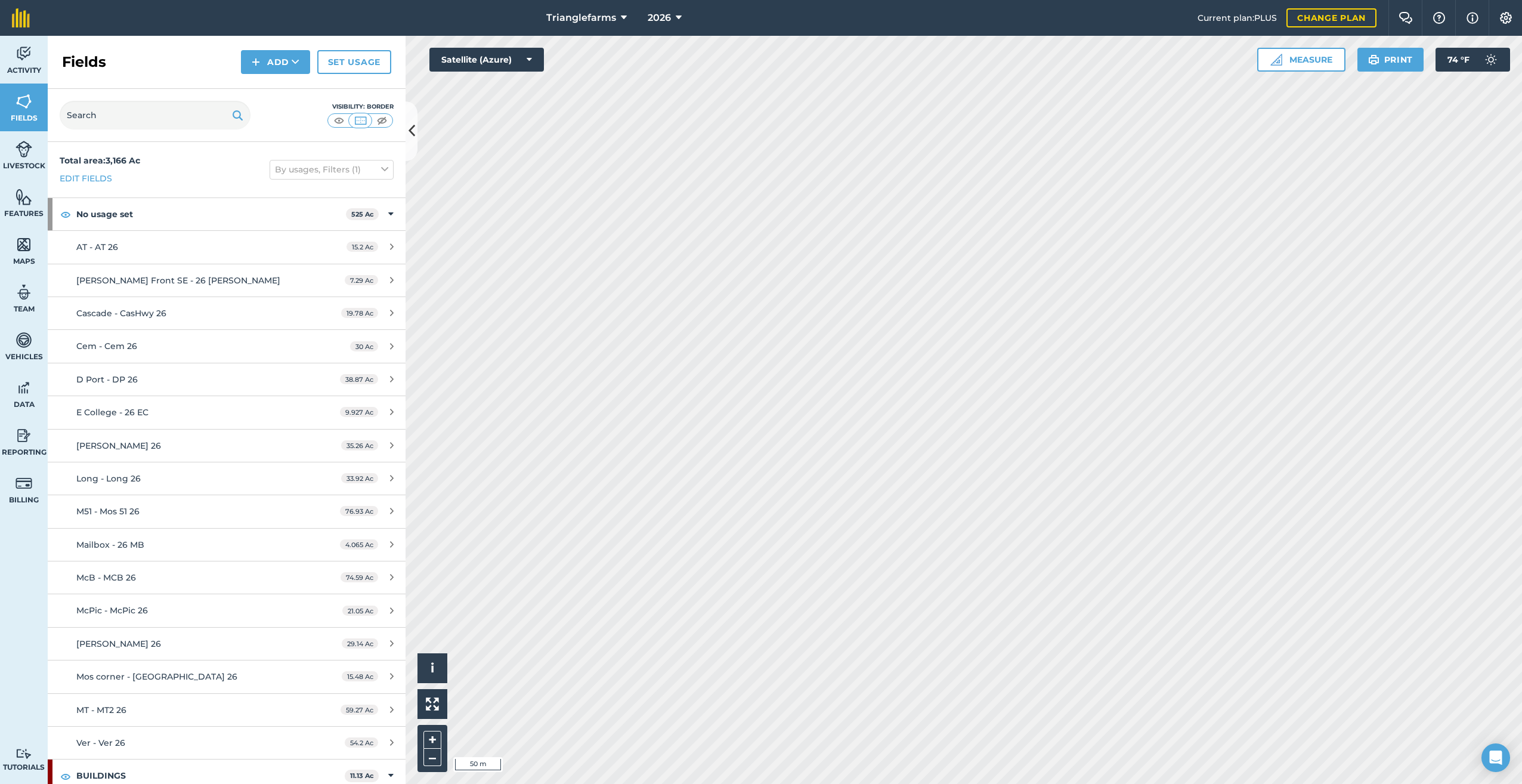
scroll to position [605, 0]
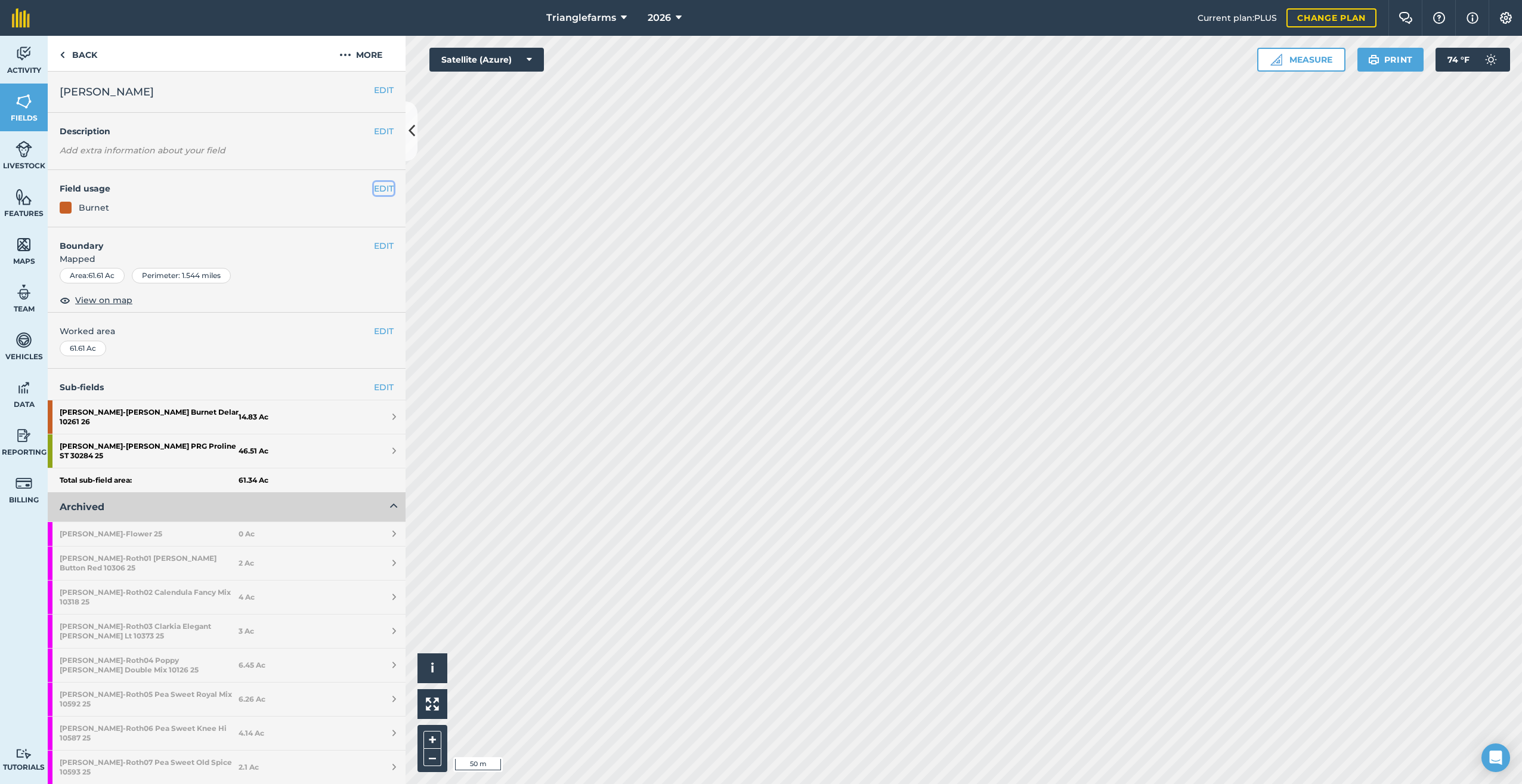
click at [374, 185] on button "EDIT" at bounding box center [384, 188] width 20 height 13
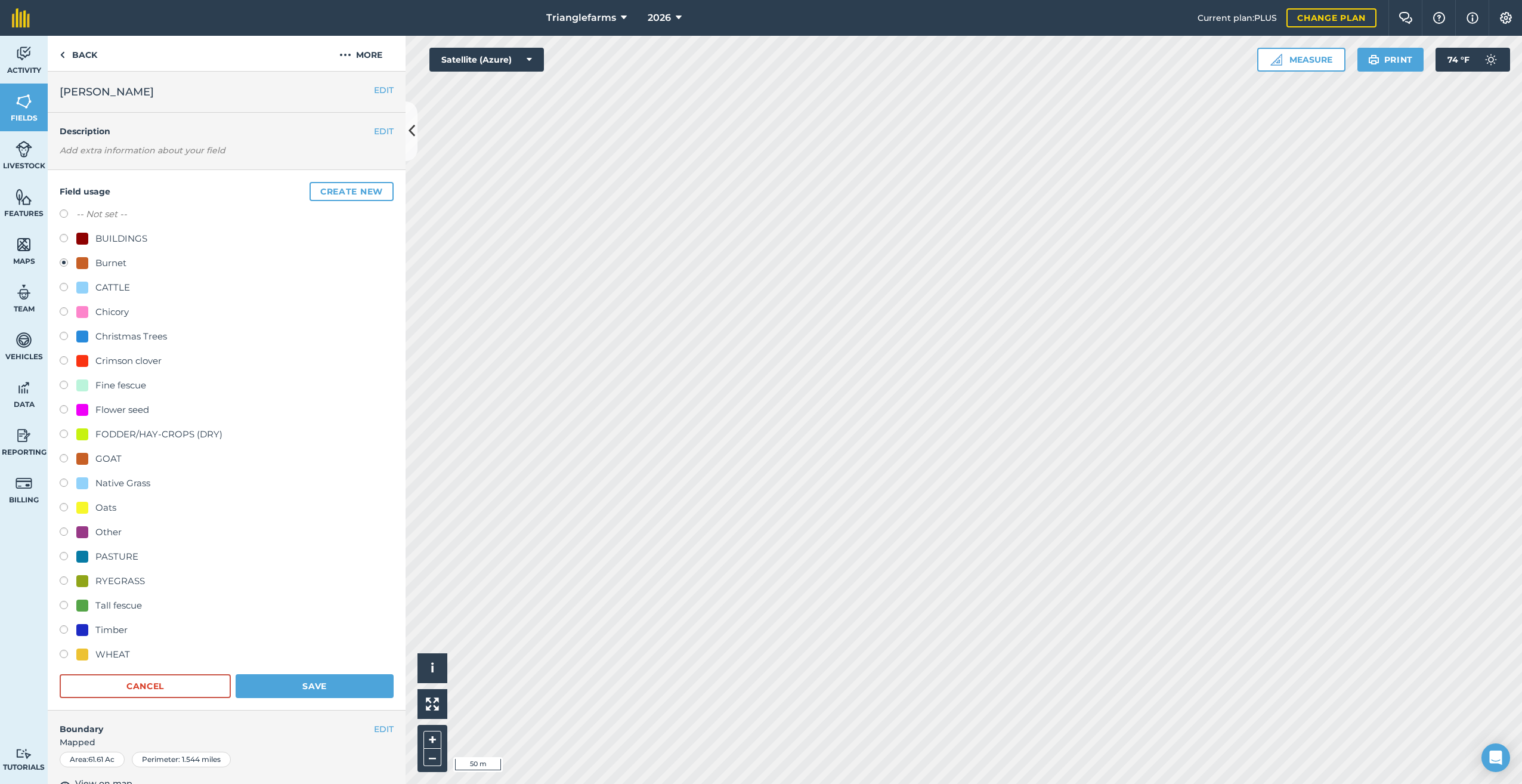
click at [64, 210] on label at bounding box center [68, 215] width 17 height 12
radio input "true"
radio input "false"
drag, startPoint x: 341, startPoint y: 679, endPoint x: 389, endPoint y: 677, distance: 48.0
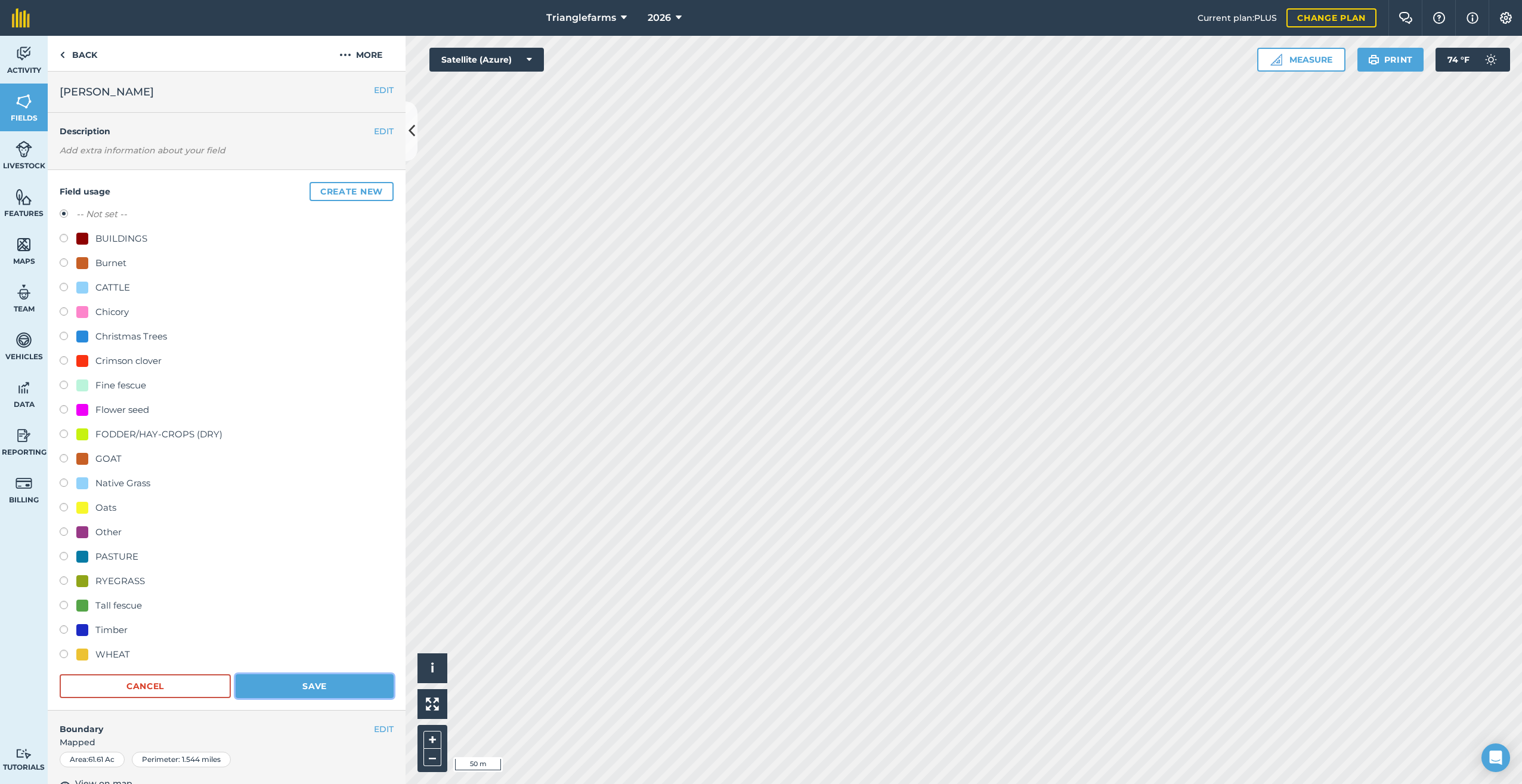
click at [341, 679] on button "Save" at bounding box center [314, 686] width 158 height 24
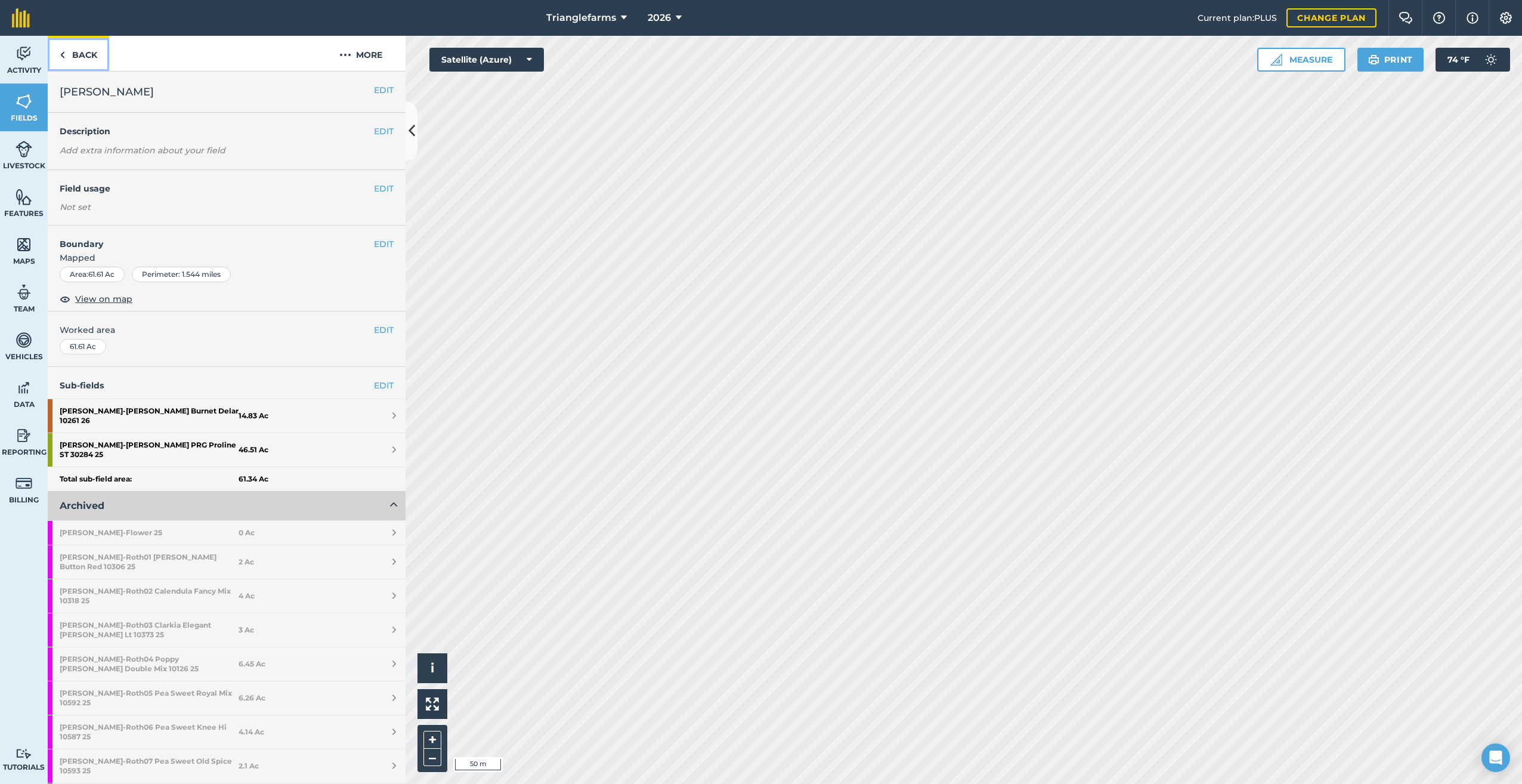
click at [70, 56] on link "Back" at bounding box center [78, 53] width 61 height 35
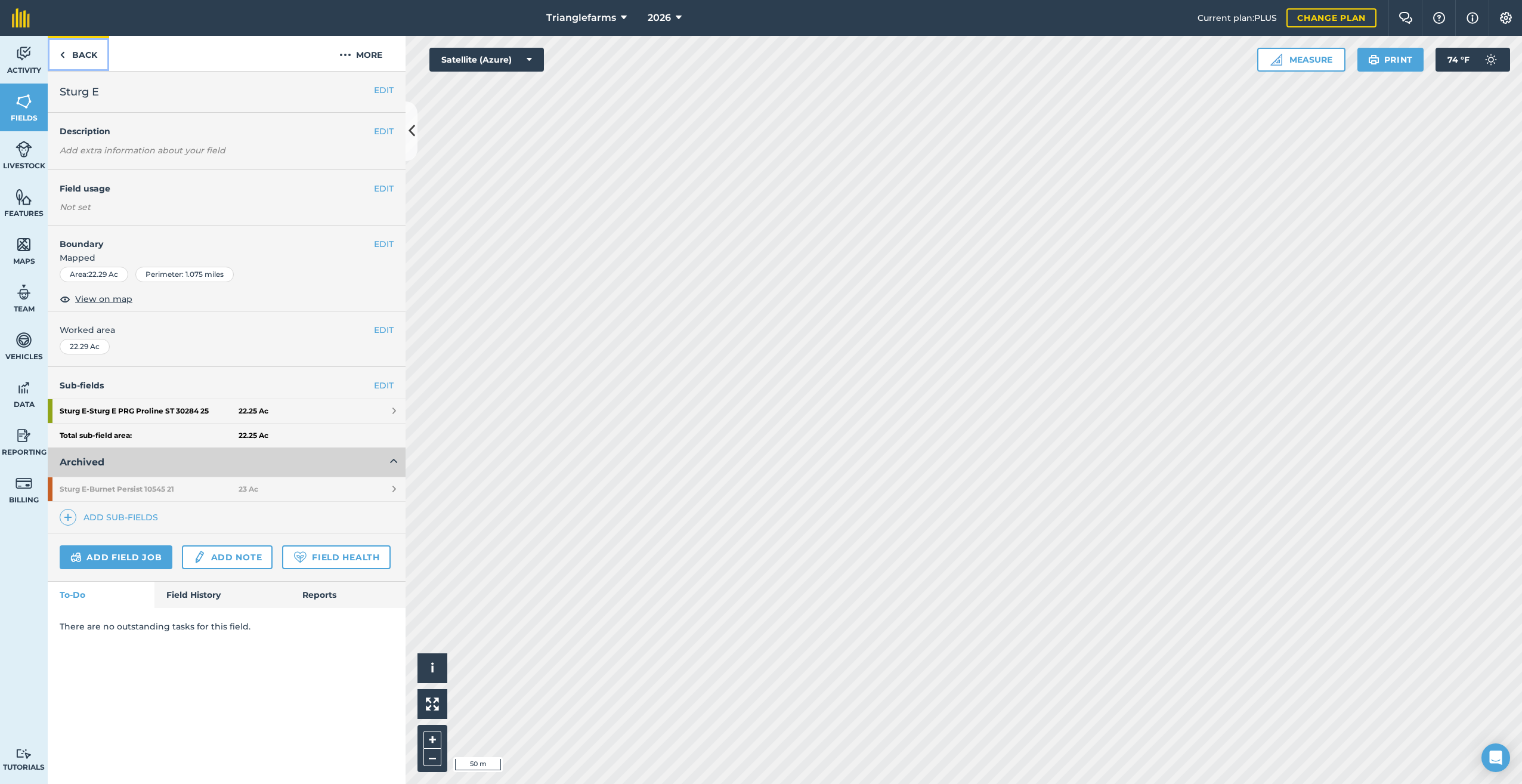
click at [61, 56] on img at bounding box center [63, 54] width 6 height 15
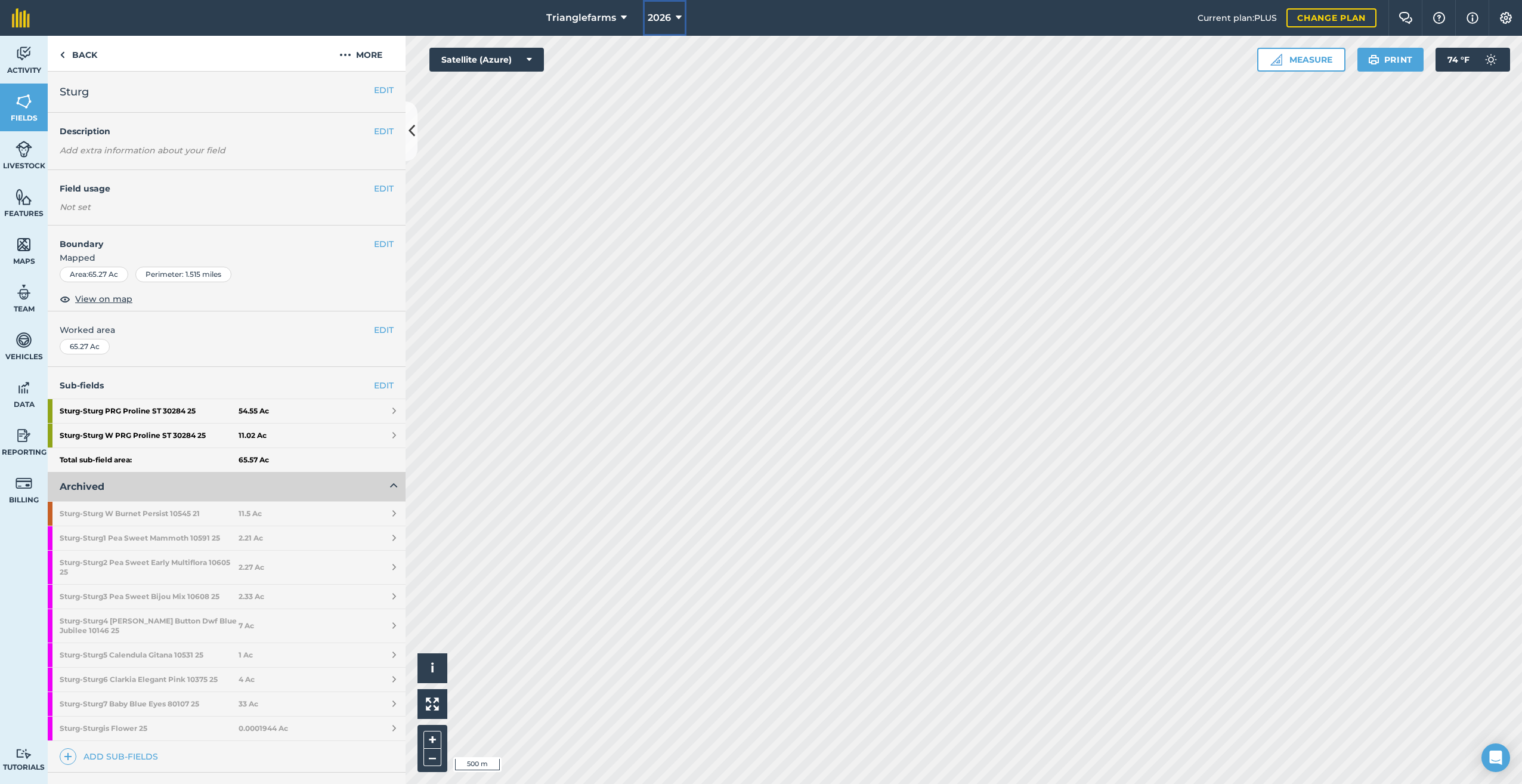
click at [676, 20] on icon at bounding box center [679, 17] width 6 height 15
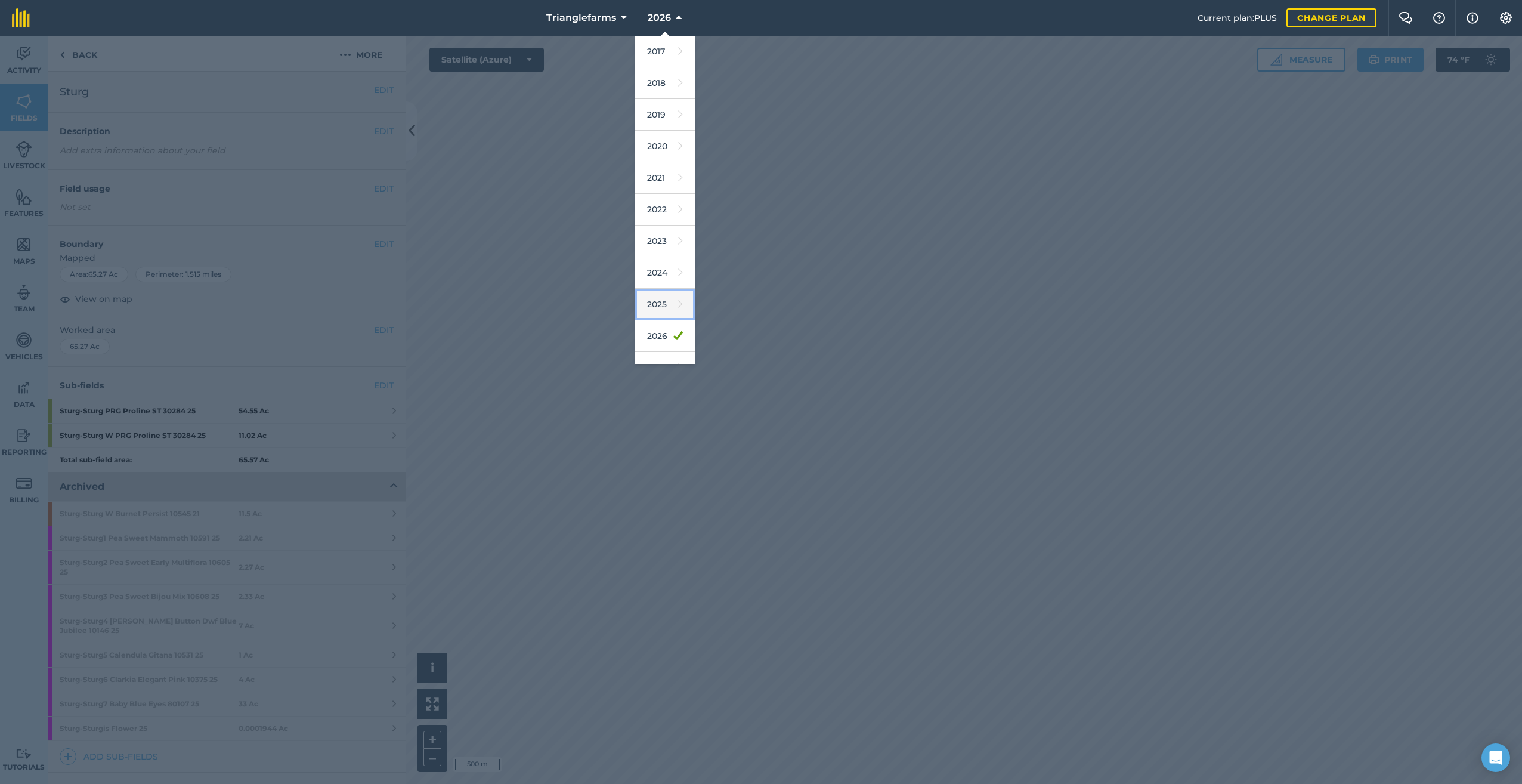
click at [658, 305] on link "2025" at bounding box center [665, 304] width 60 height 31
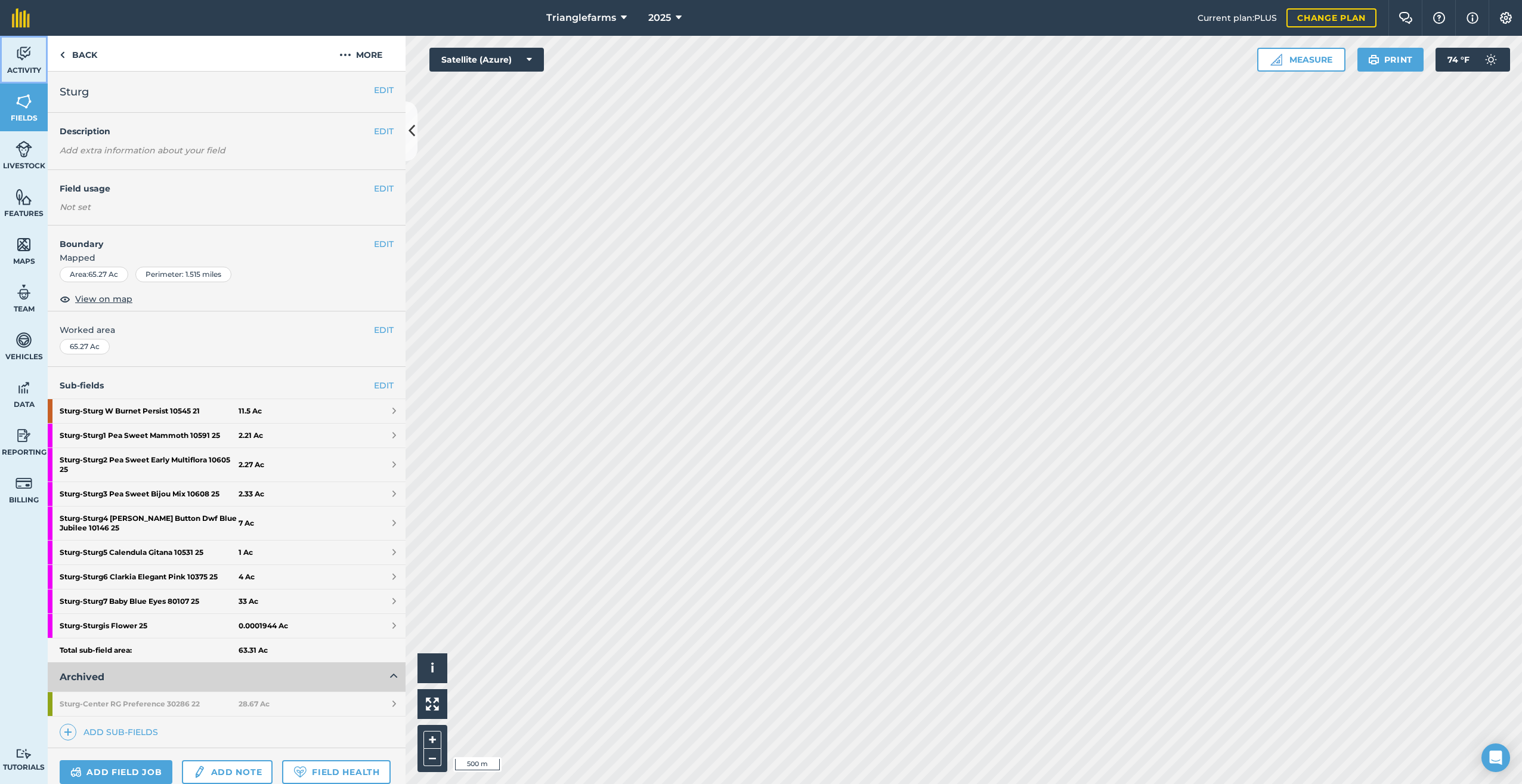
click at [16, 52] on img at bounding box center [24, 54] width 17 height 18
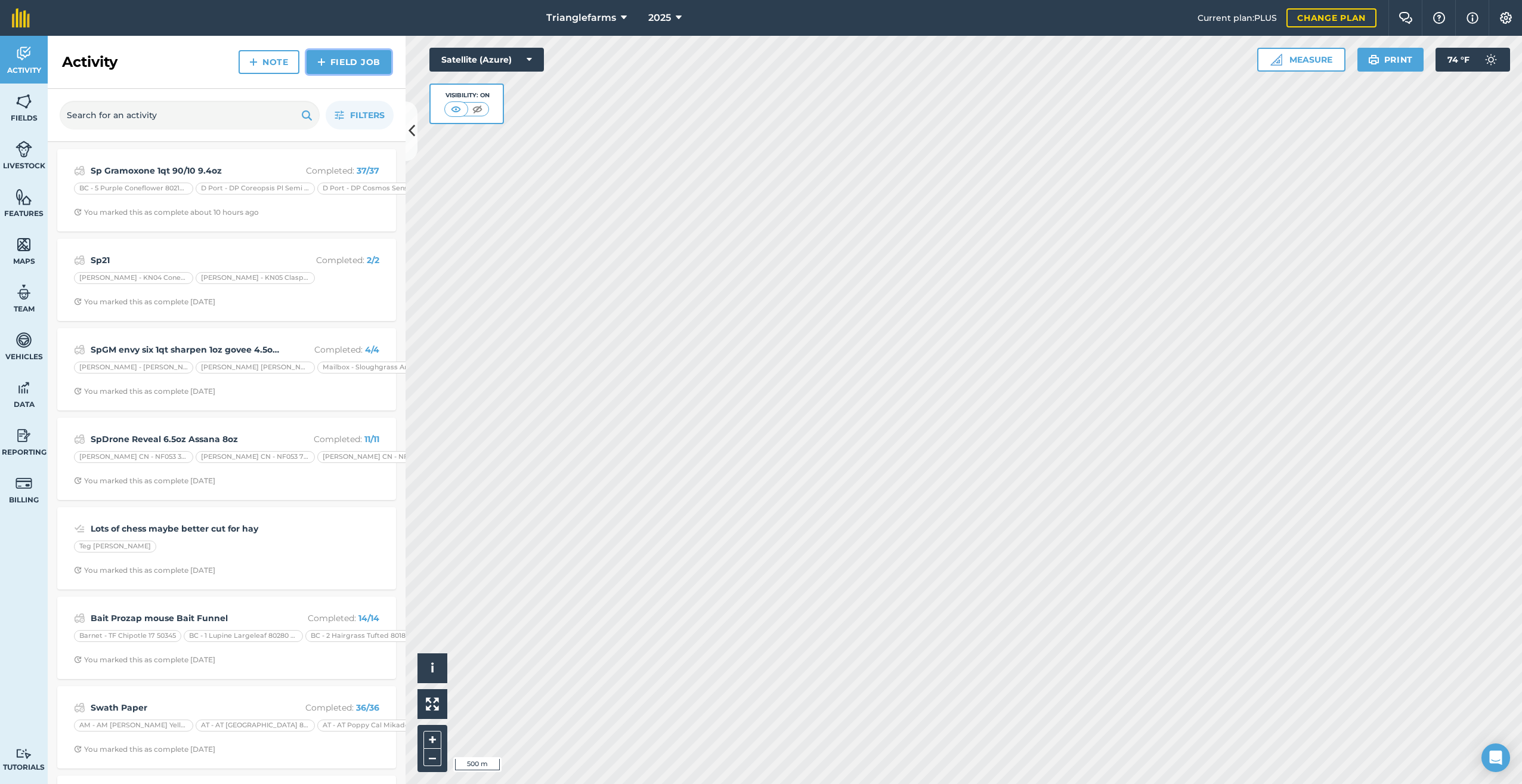
click at [358, 59] on link "Field Job" at bounding box center [349, 62] width 85 height 24
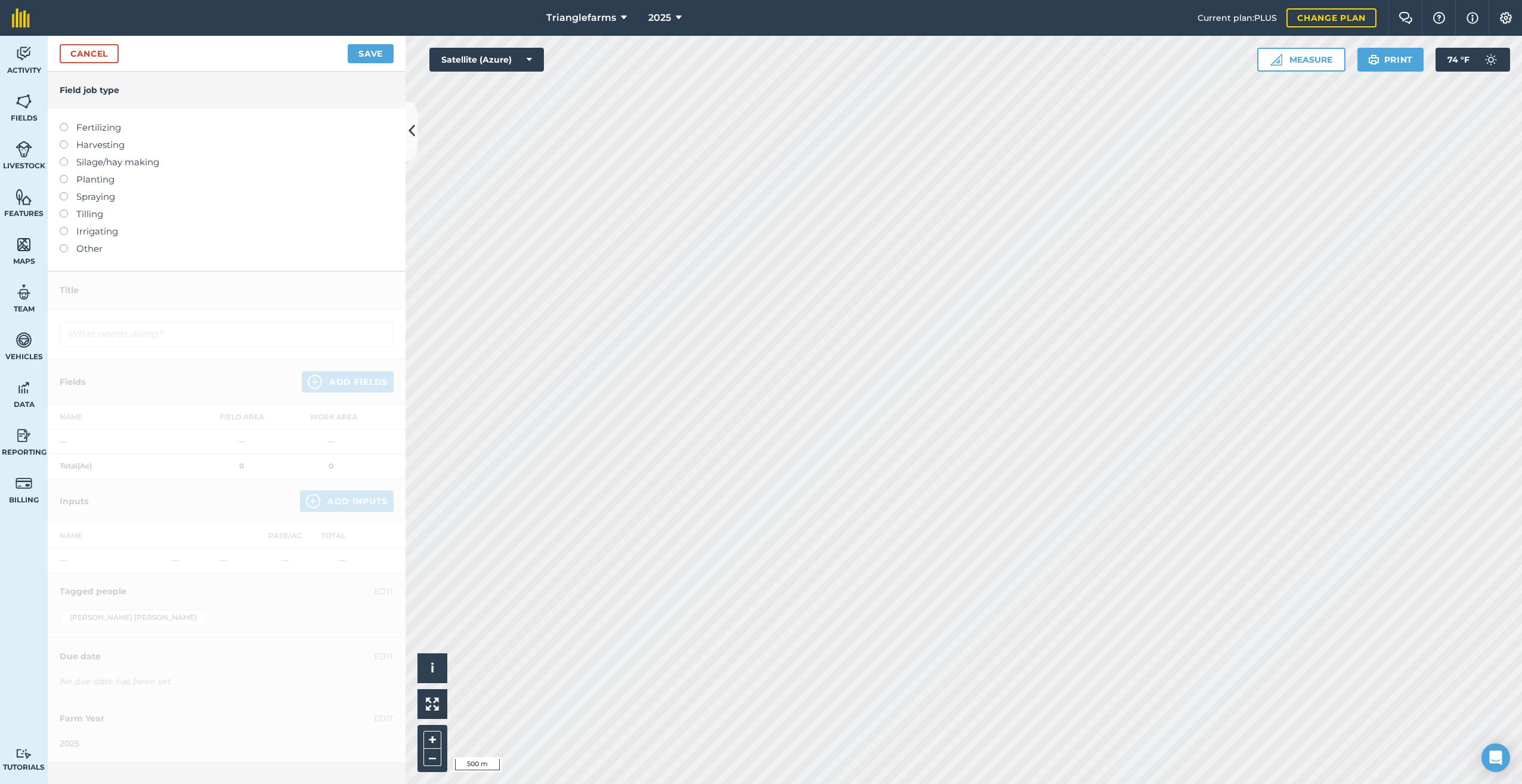
drag, startPoint x: 66, startPoint y: 195, endPoint x: 110, endPoint y: 199, distance: 44.2
click at [68, 196] on li "Spraying" at bounding box center [226, 197] width 334 height 15
click at [64, 192] on label at bounding box center [68, 192] width 17 height 0
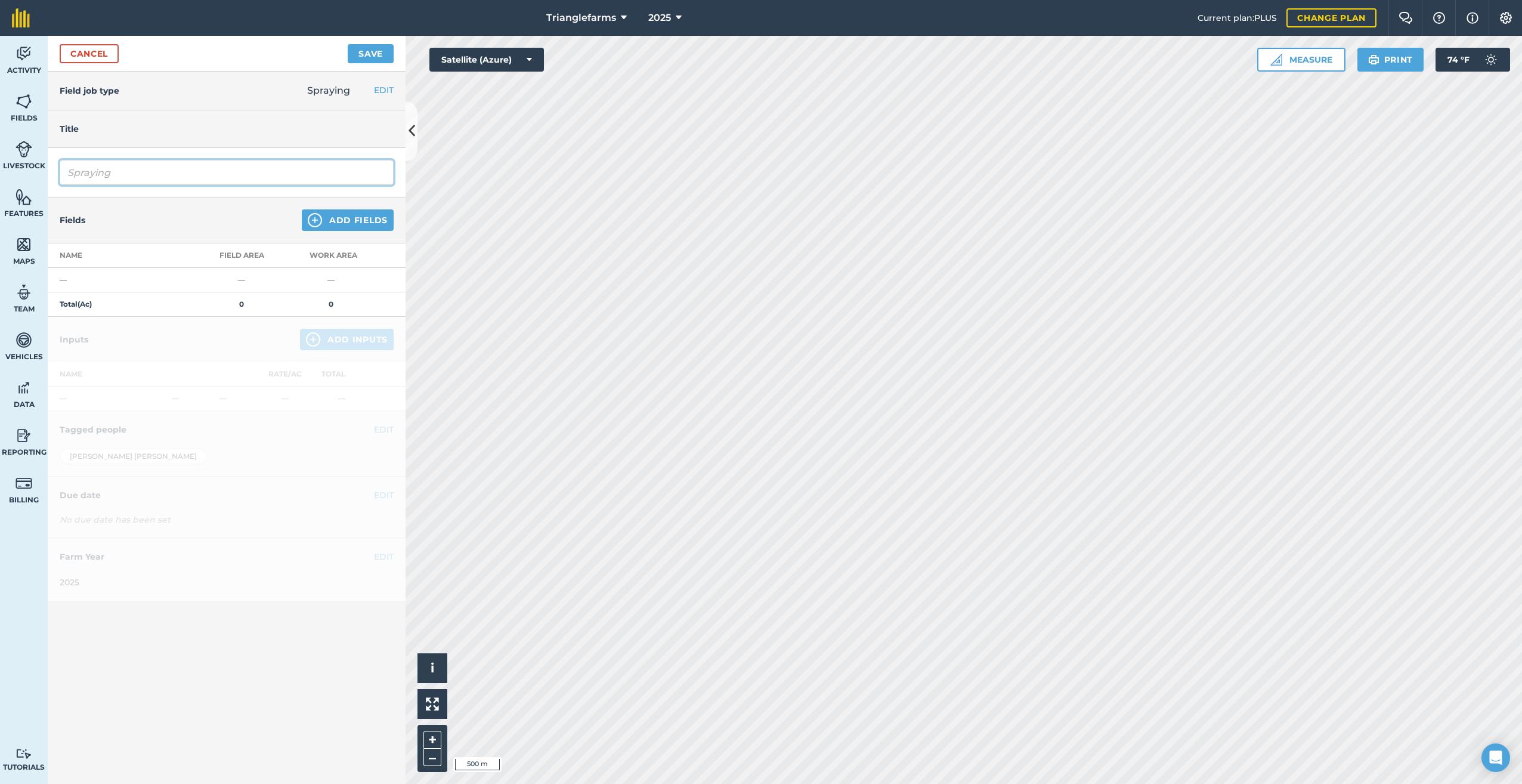
click at [98, 176] on input "Spraying" at bounding box center [226, 172] width 334 height 25
drag, startPoint x: 169, startPoint y: 175, endPoint x: 7, endPoint y: 215, distance: 166.9
click at [0, 206] on html "Trianglefarms 2025 Current plan : PLUS Change plan Farm Chat Help Info Settings…" at bounding box center [761, 392] width 1522 height 784
type input "SPDrone Envy six max 1qt [PERSON_NAME] 1qt 90/10 6.5oz"
click at [312, 215] on img at bounding box center [315, 220] width 15 height 15
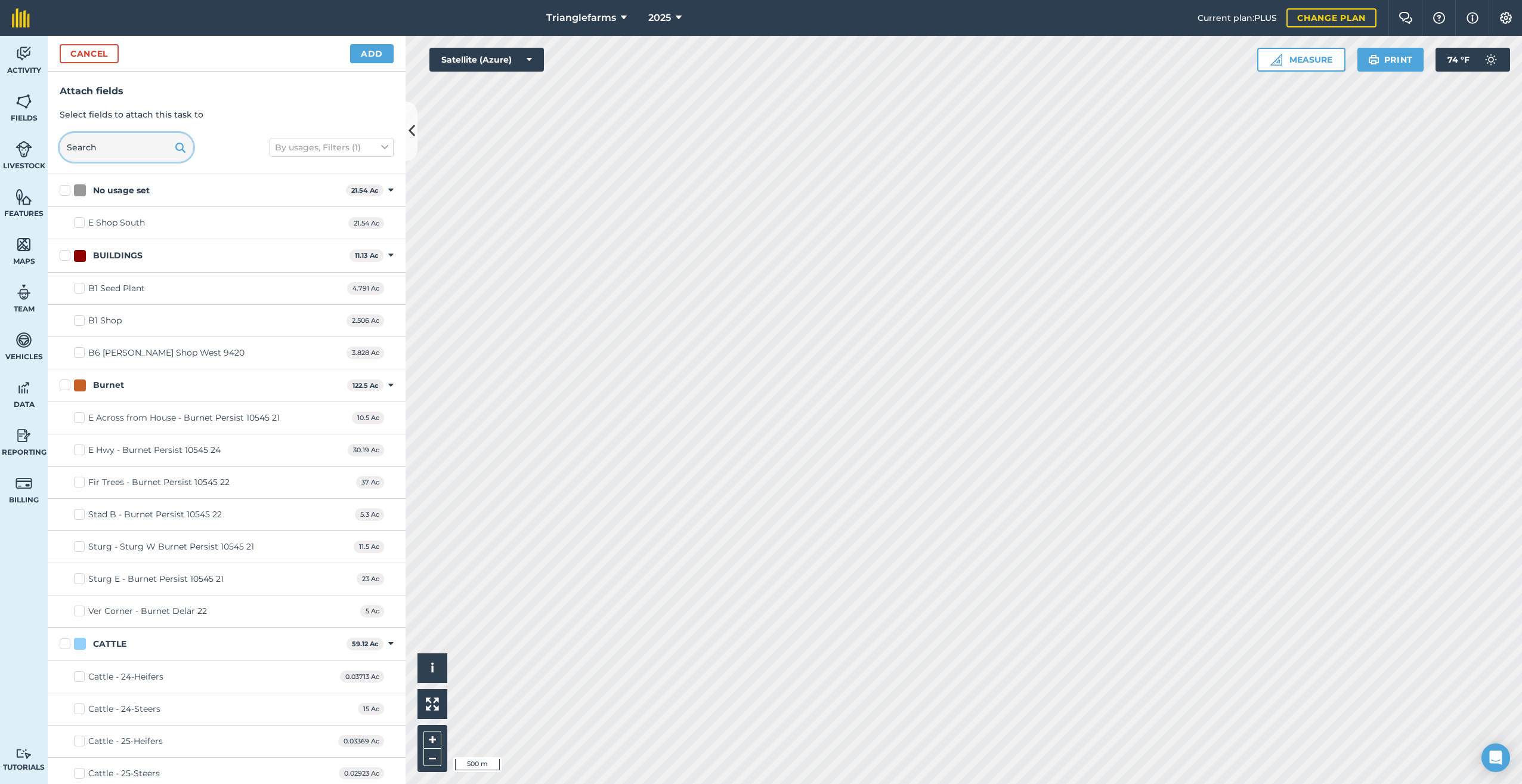
click at [95, 152] on input "text" at bounding box center [127, 147] width 134 height 29
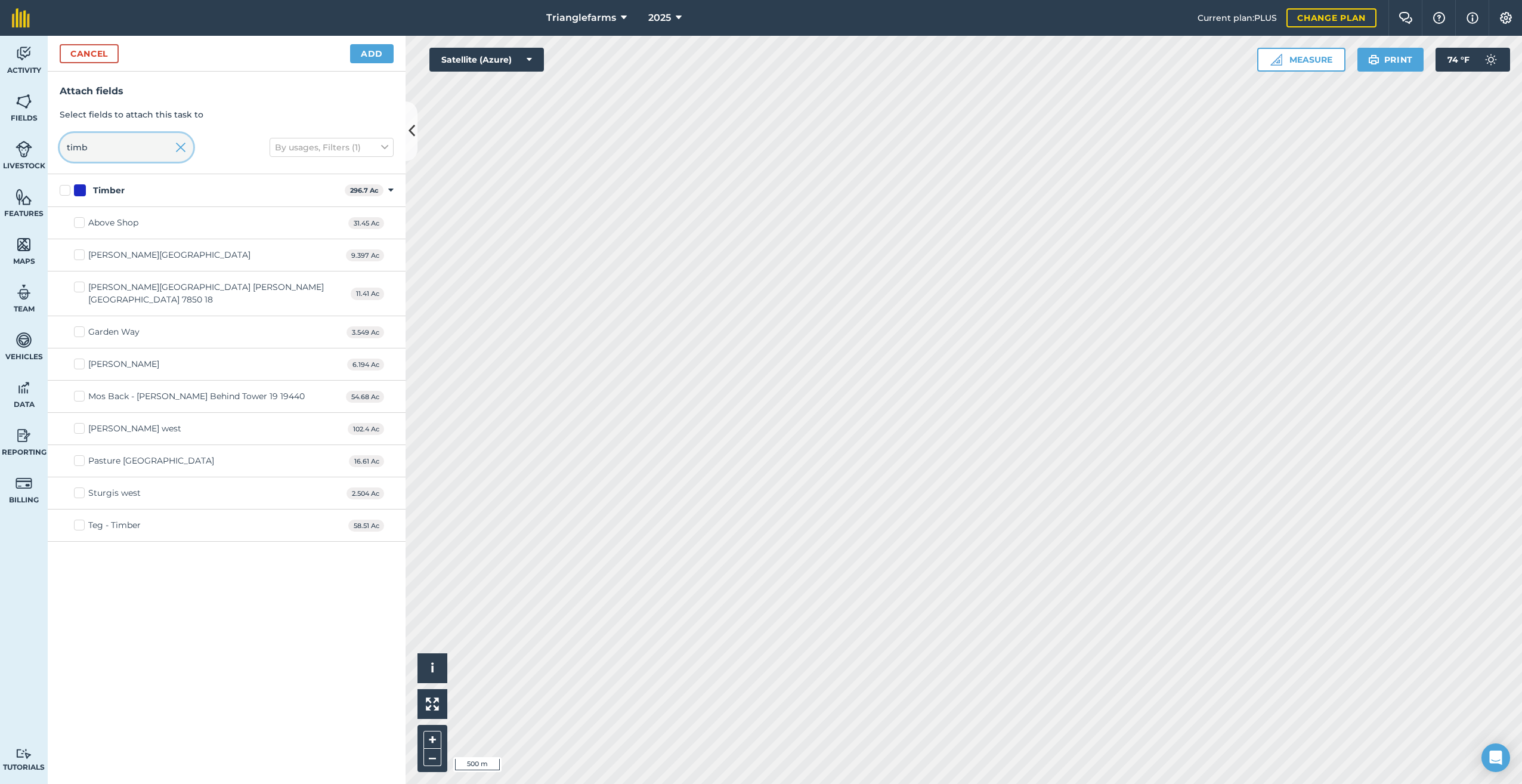
type input "timb"
click at [113, 422] on div "[PERSON_NAME] west" at bounding box center [135, 429] width 93 height 13
click at [82, 422] on input "[PERSON_NAME] west" at bounding box center [77, 426] width 8 height 8
checkbox input "true"
drag, startPoint x: 370, startPoint y: 52, endPoint x: 403, endPoint y: 101, distance: 59.1
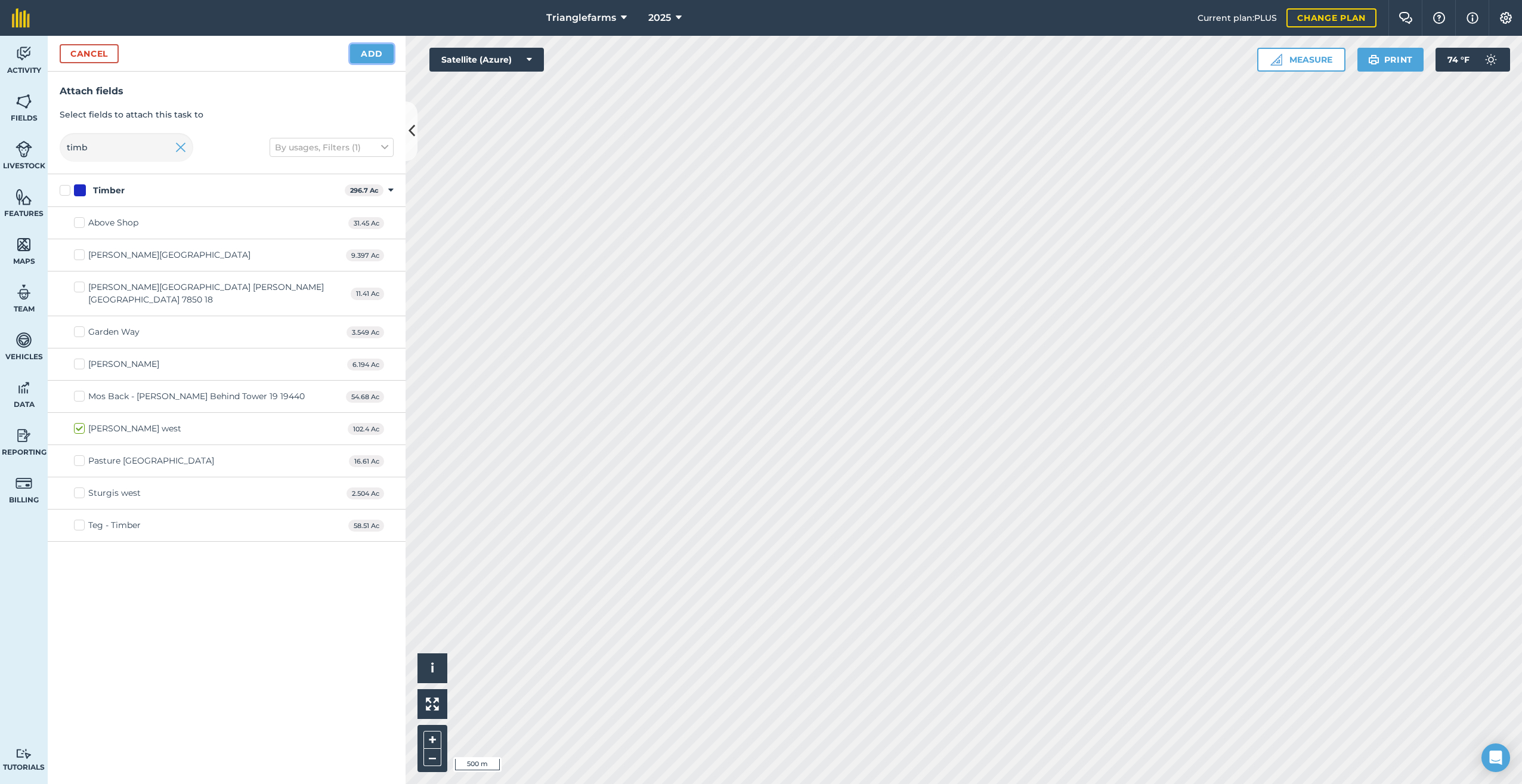
click at [371, 52] on button "Add" at bounding box center [371, 53] width 43 height 19
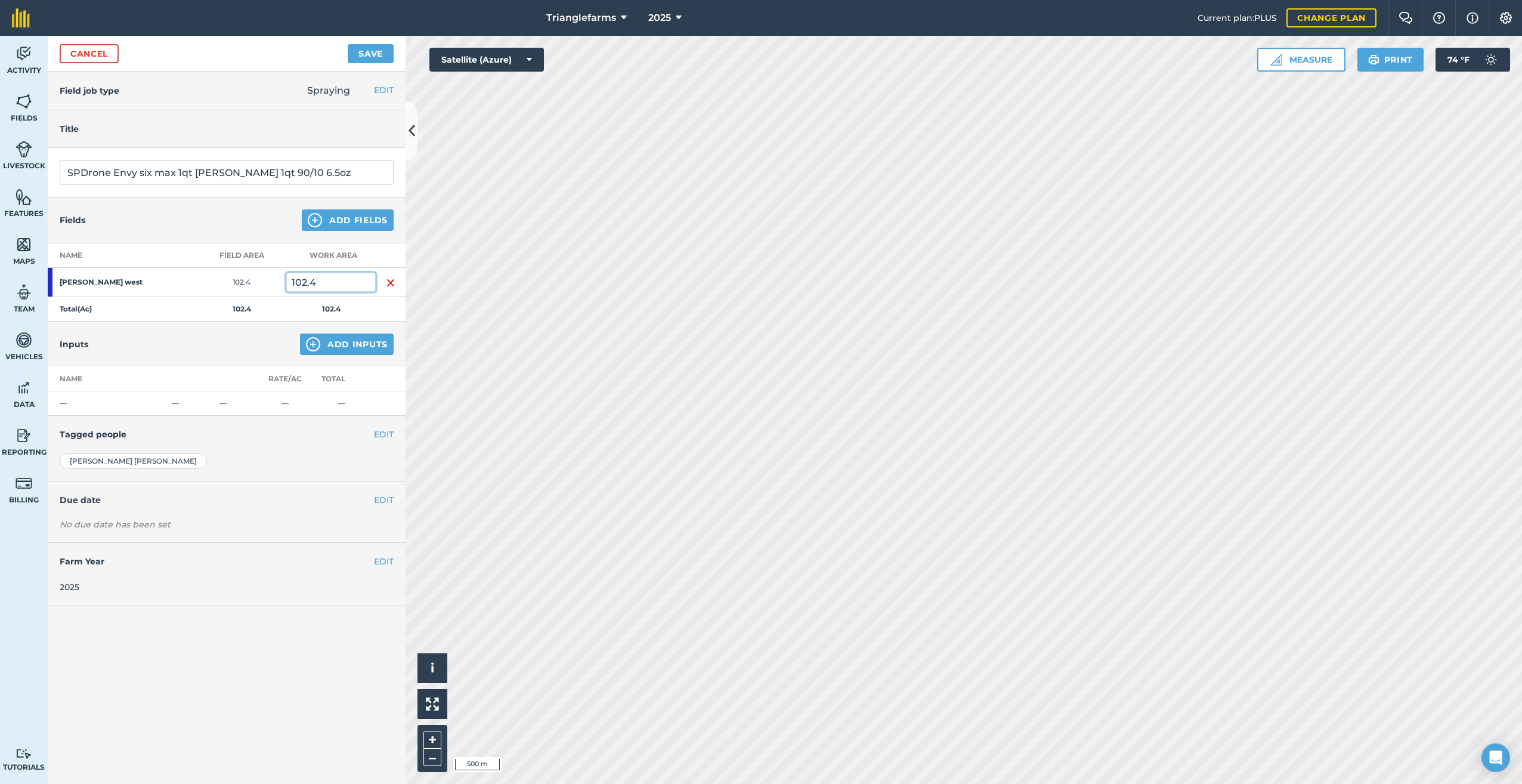
drag, startPoint x: 324, startPoint y: 284, endPoint x: 250, endPoint y: 314, distance: 79.8
click at [250, 308] on tbody "[PERSON_NAME] west 102.4 102.4 Total ( Ac ) 102.4 102.4" at bounding box center [226, 294] width 358 height 54
type input "4"
click at [314, 342] on img at bounding box center [313, 344] width 15 height 15
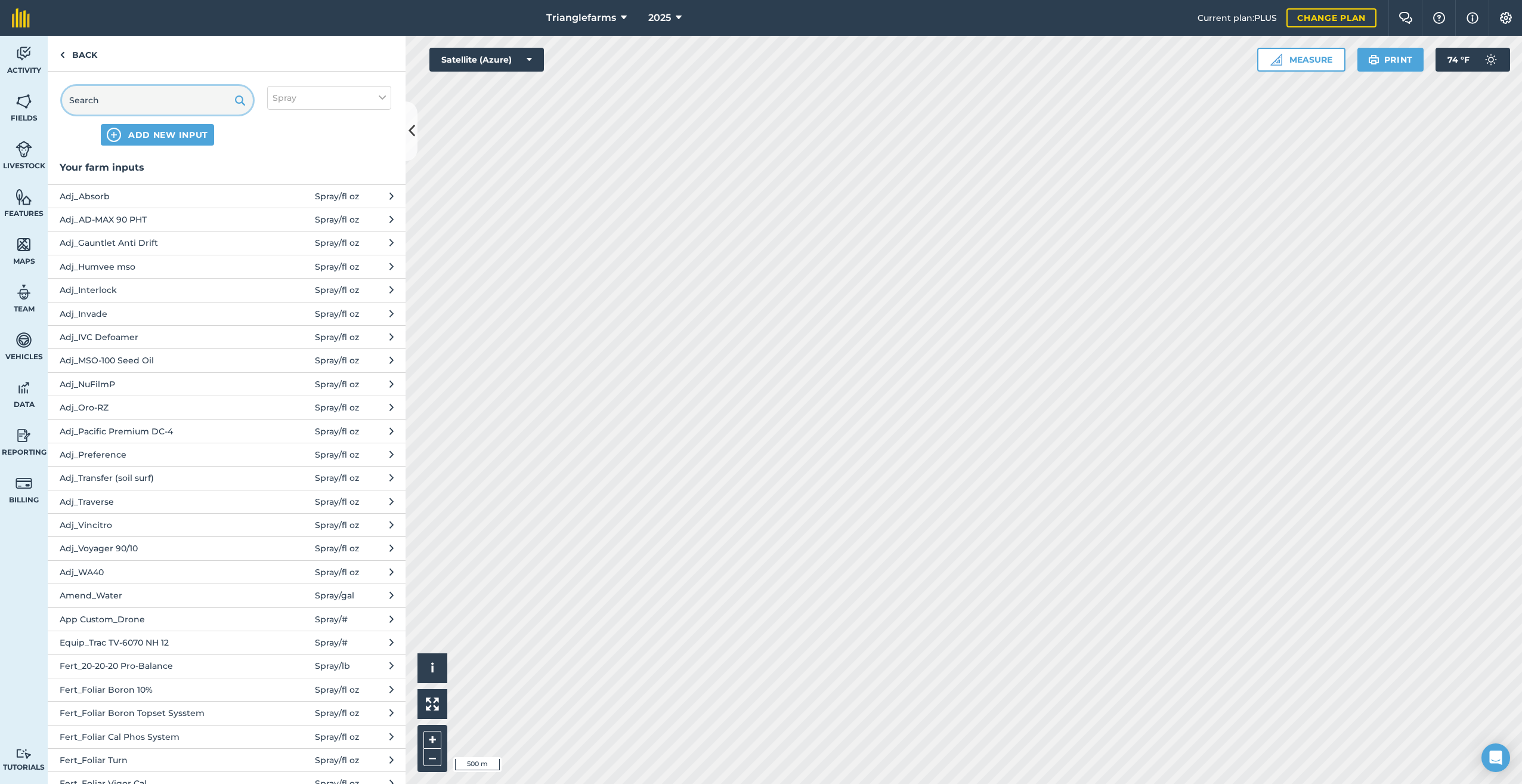
click at [102, 104] on input "text" at bounding box center [157, 100] width 191 height 29
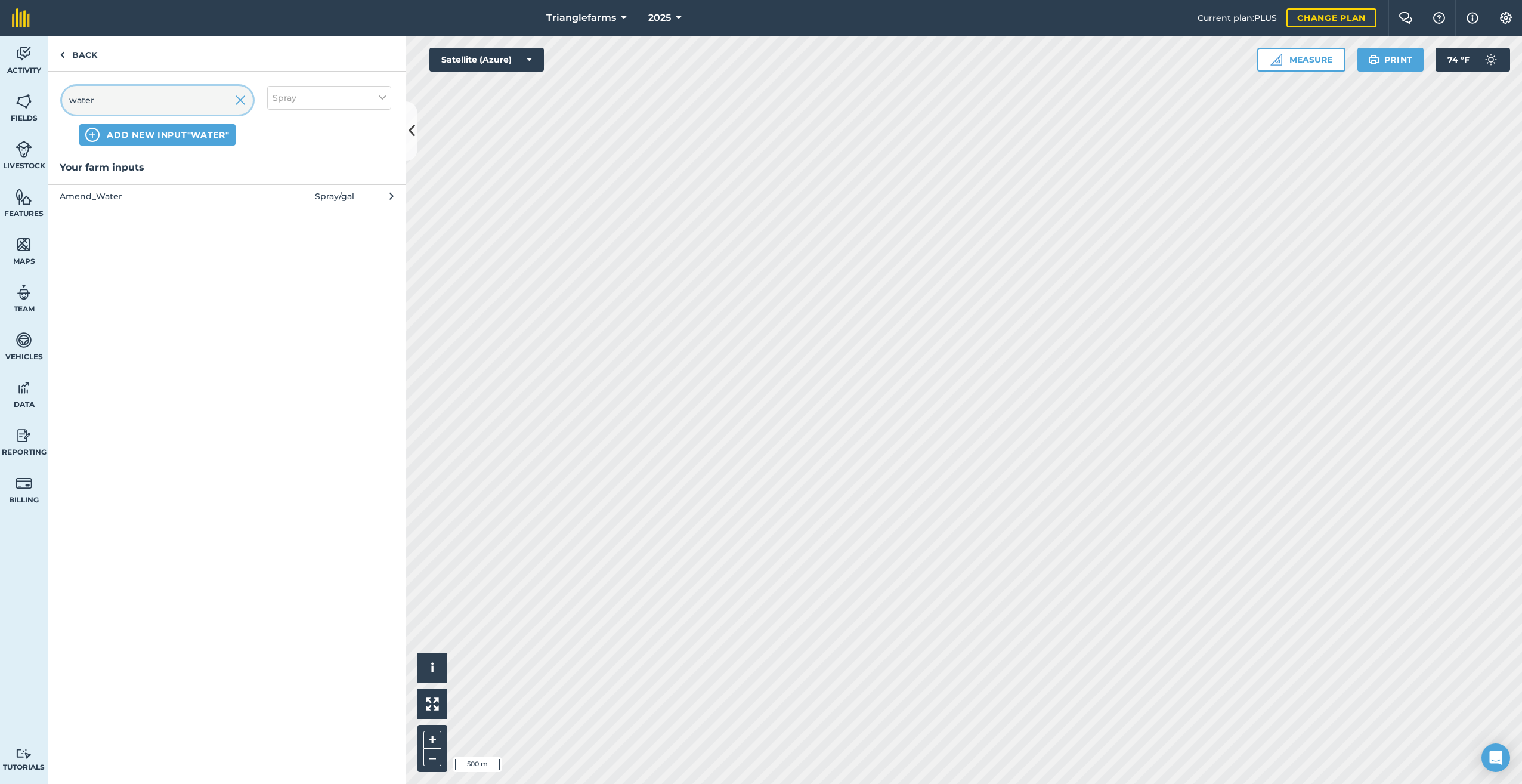
type input "water"
click at [96, 192] on span "Amend_Water" at bounding box center [157, 196] width 195 height 13
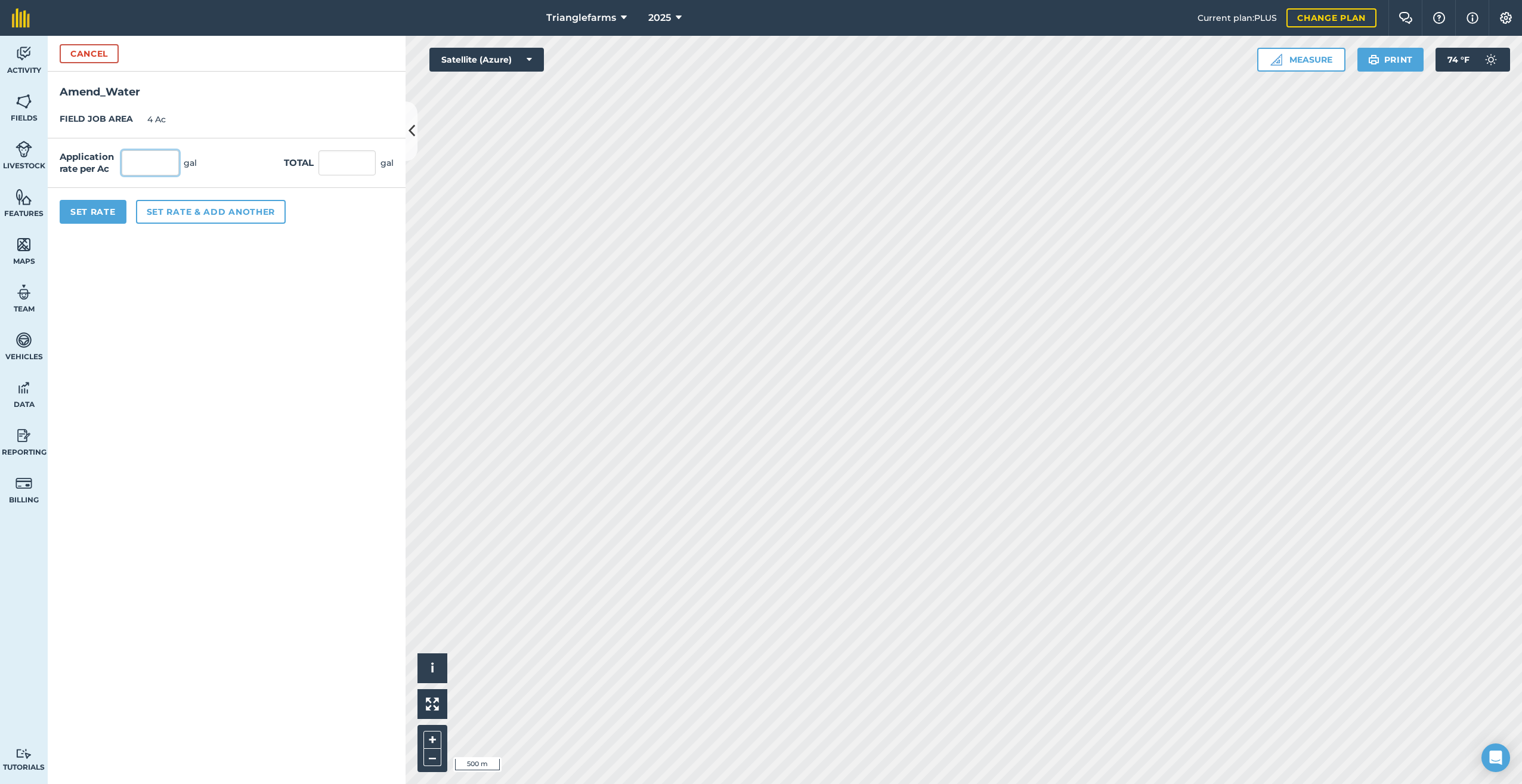
click at [147, 163] on input "text" at bounding box center [151, 163] width 57 height 25
type input "7"
type input "28"
click at [90, 205] on button "Set Rate" at bounding box center [93, 212] width 67 height 24
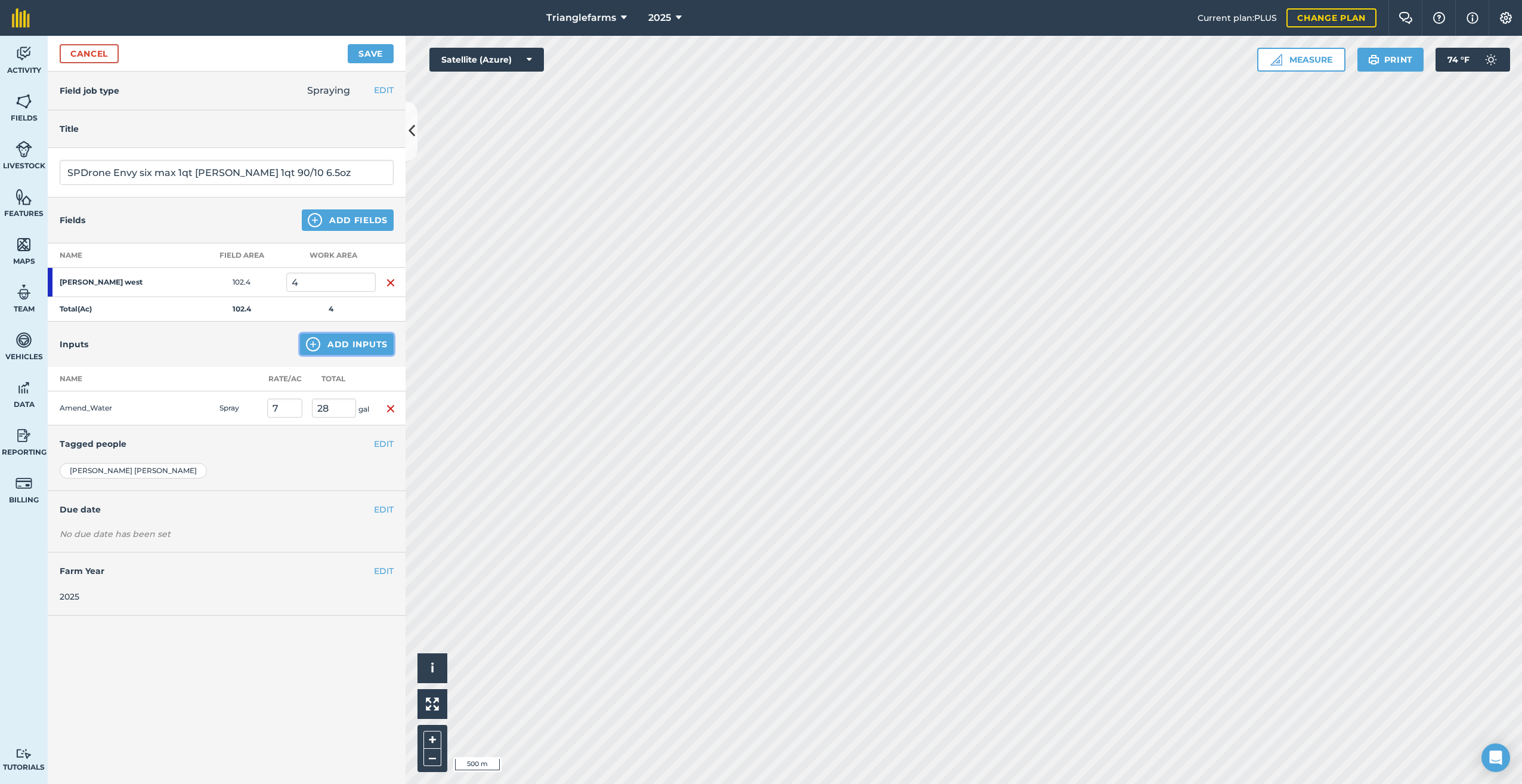
click at [314, 341] on img at bounding box center [313, 344] width 15 height 15
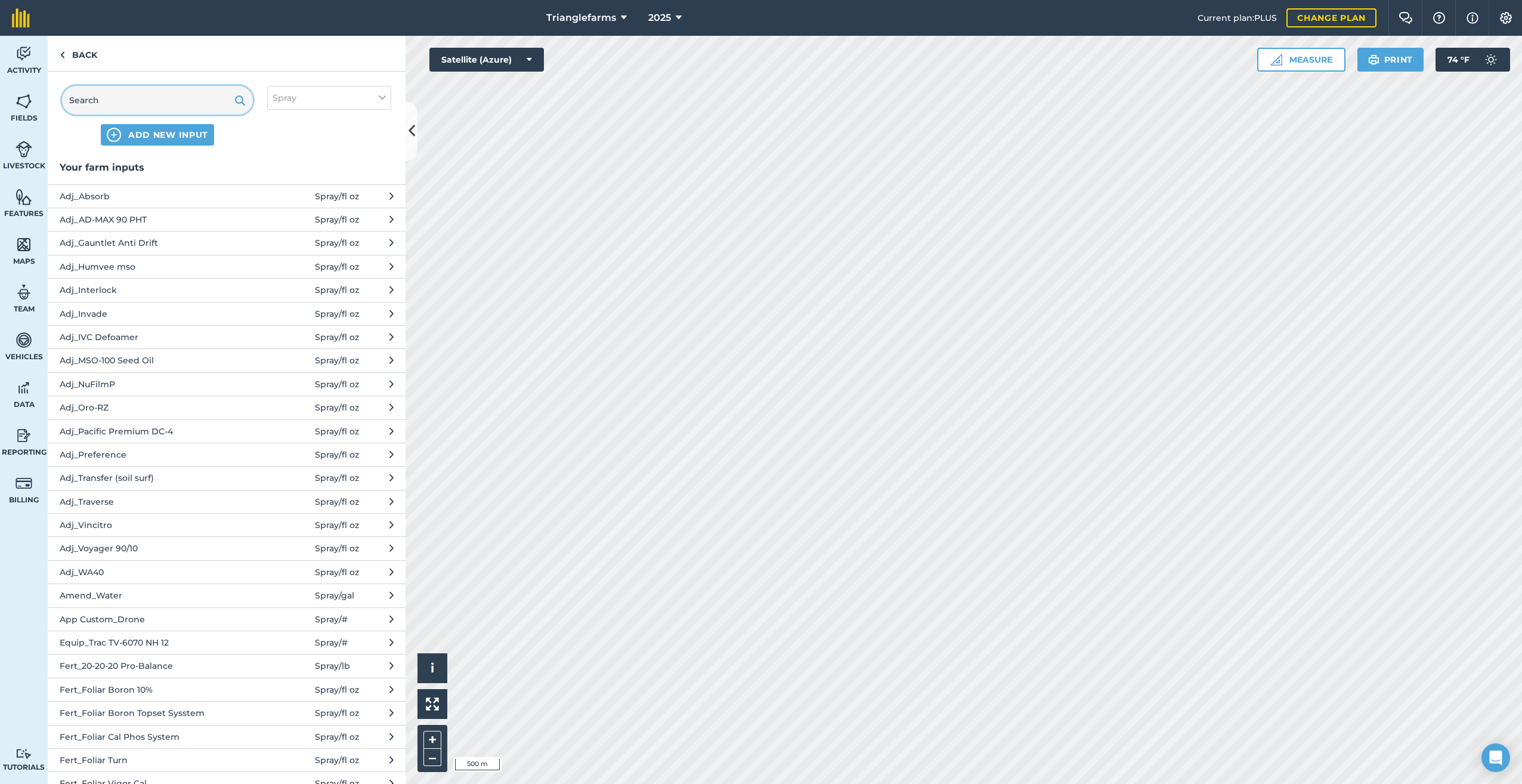
click at [101, 102] on input "text" at bounding box center [157, 100] width 191 height 29
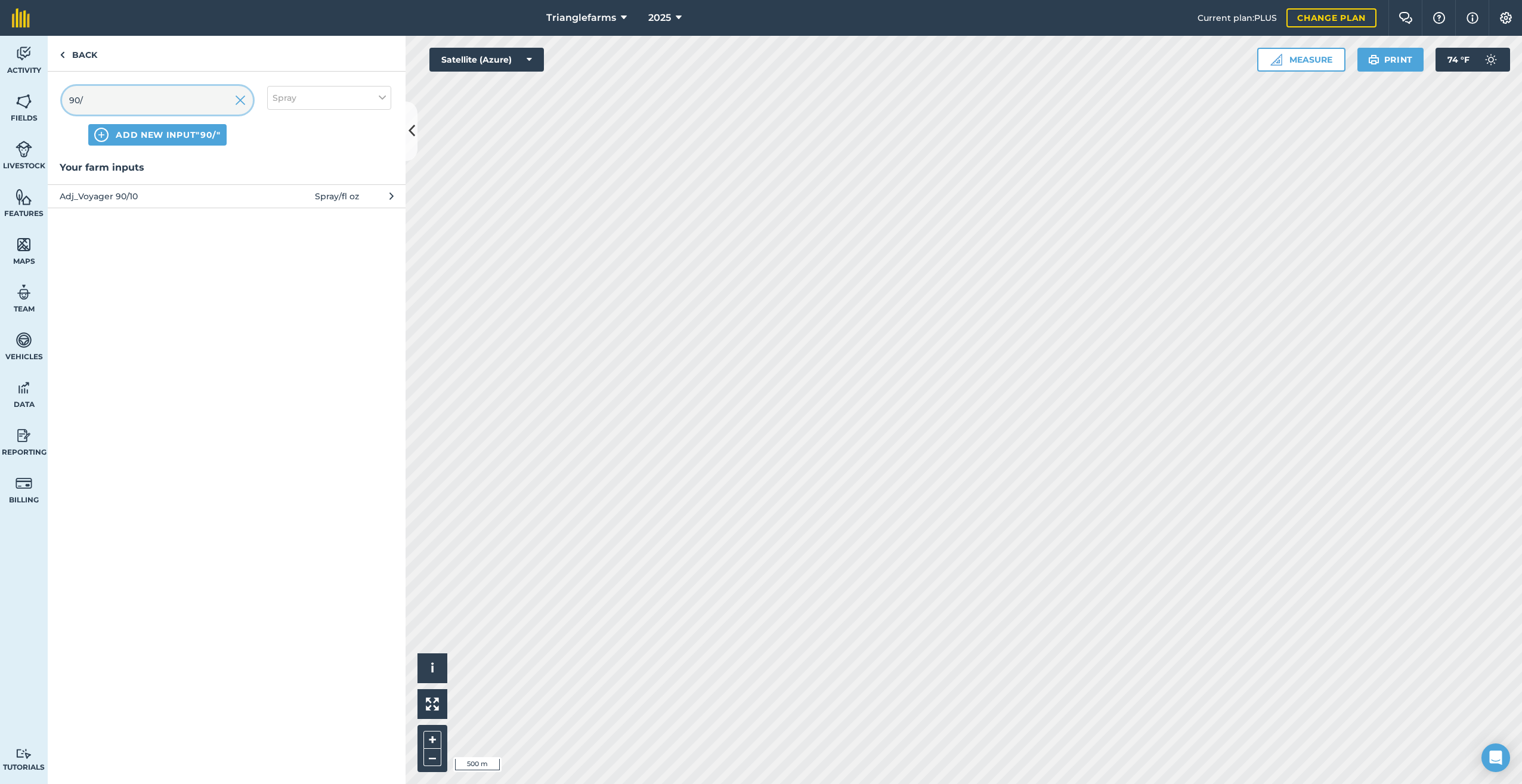
type input "90/"
click at [141, 192] on span "Adj_Voyager 90/10" at bounding box center [157, 196] width 195 height 13
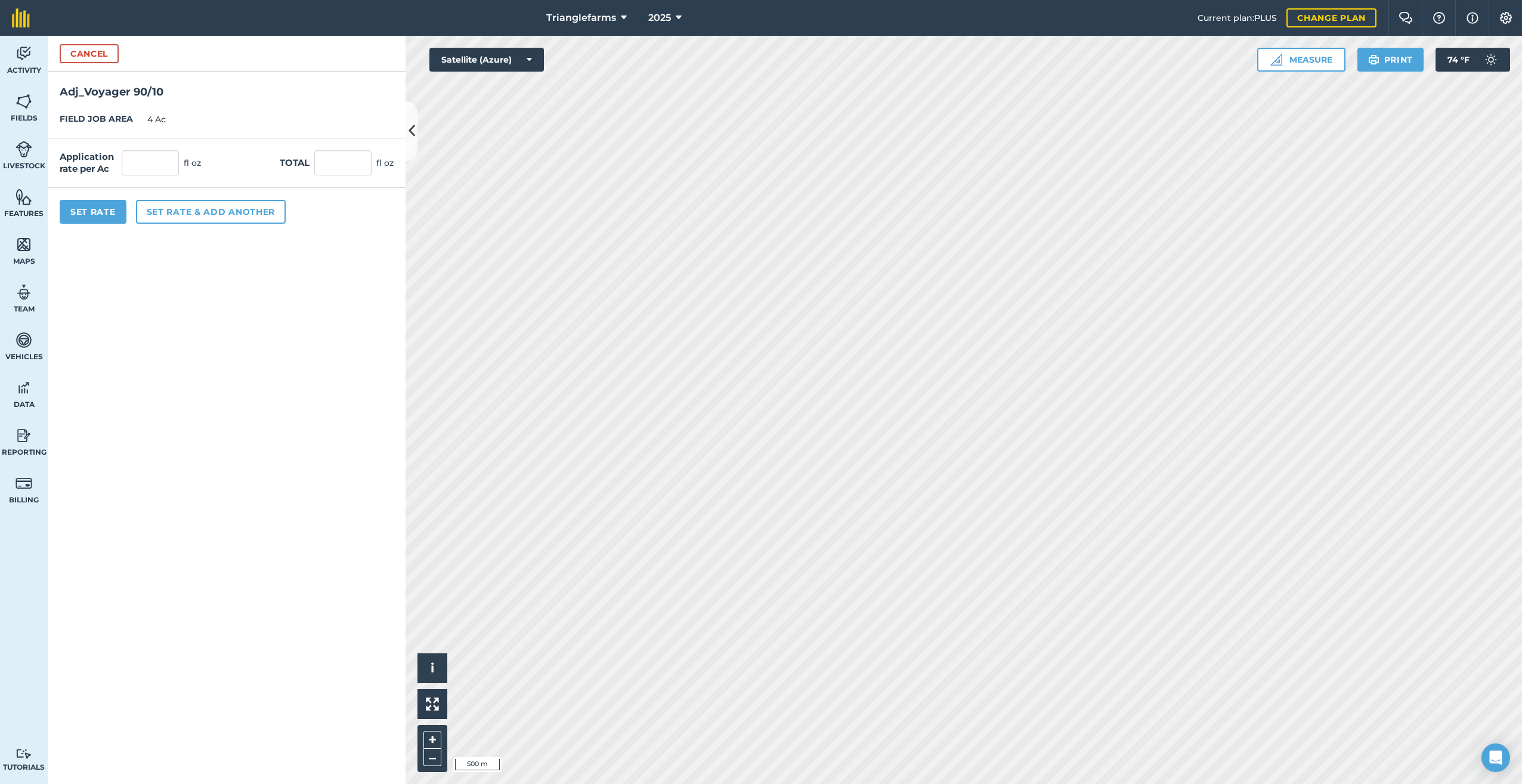
click at [119, 161] on div "Application rate per Ac fl oz" at bounding box center [130, 163] width 141 height 25
click at [131, 160] on input "text" at bounding box center [151, 163] width 57 height 25
type input "6.5"
type input "26"
drag, startPoint x: 75, startPoint y: 209, endPoint x: 84, endPoint y: 209, distance: 9.0
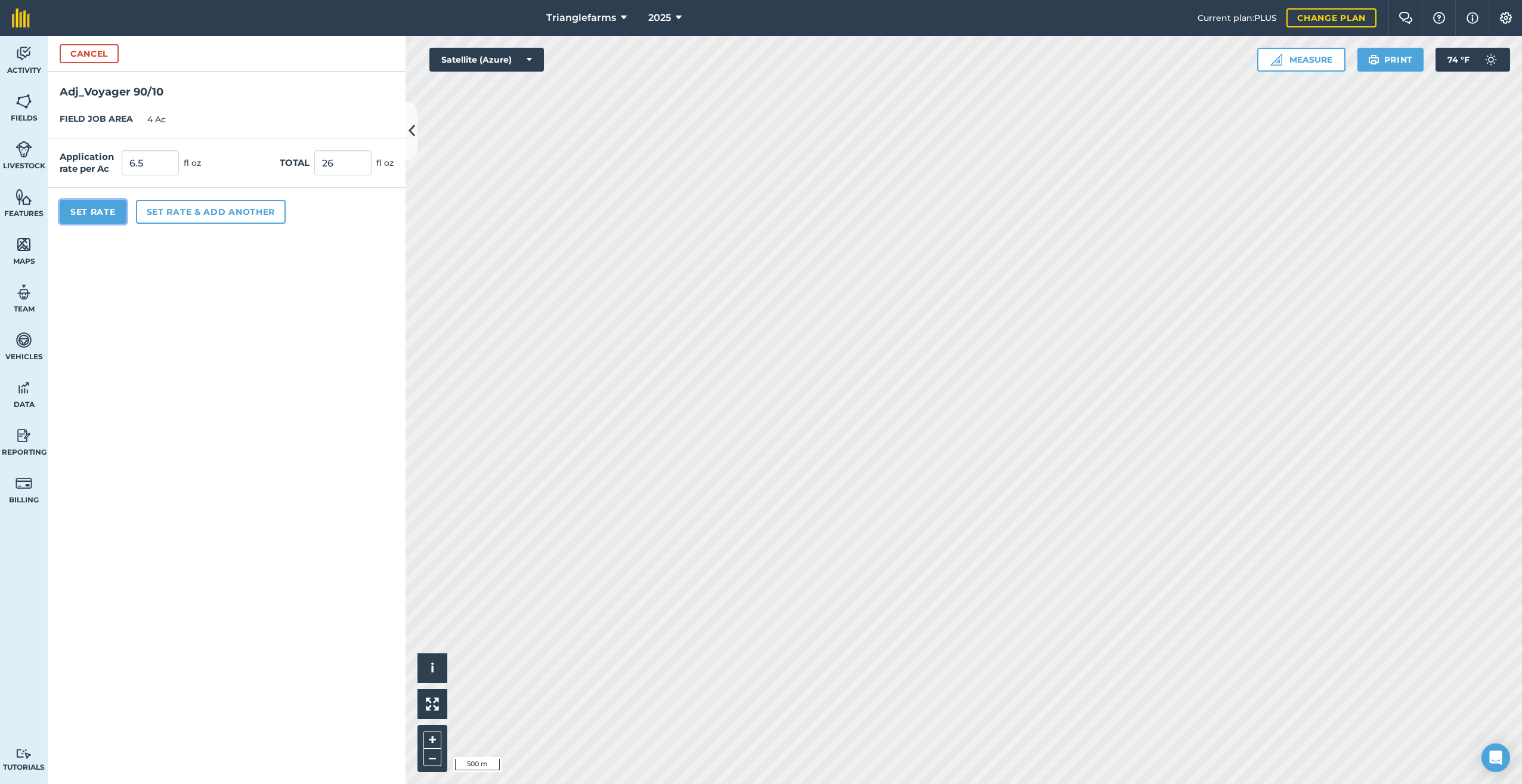
click at [75, 209] on button "Set Rate" at bounding box center [93, 212] width 67 height 24
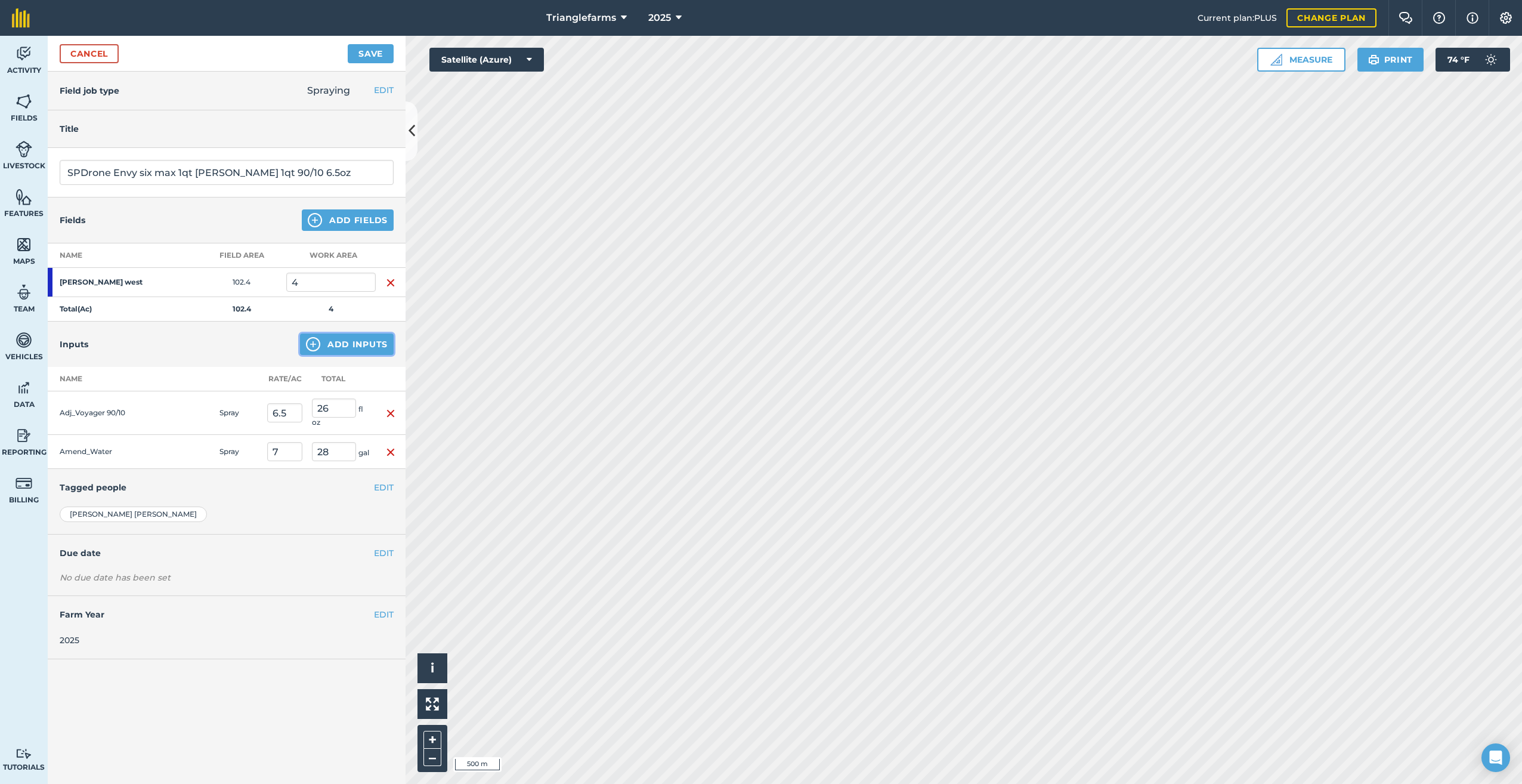
click at [312, 336] on button "Add Inputs" at bounding box center [346, 344] width 93 height 22
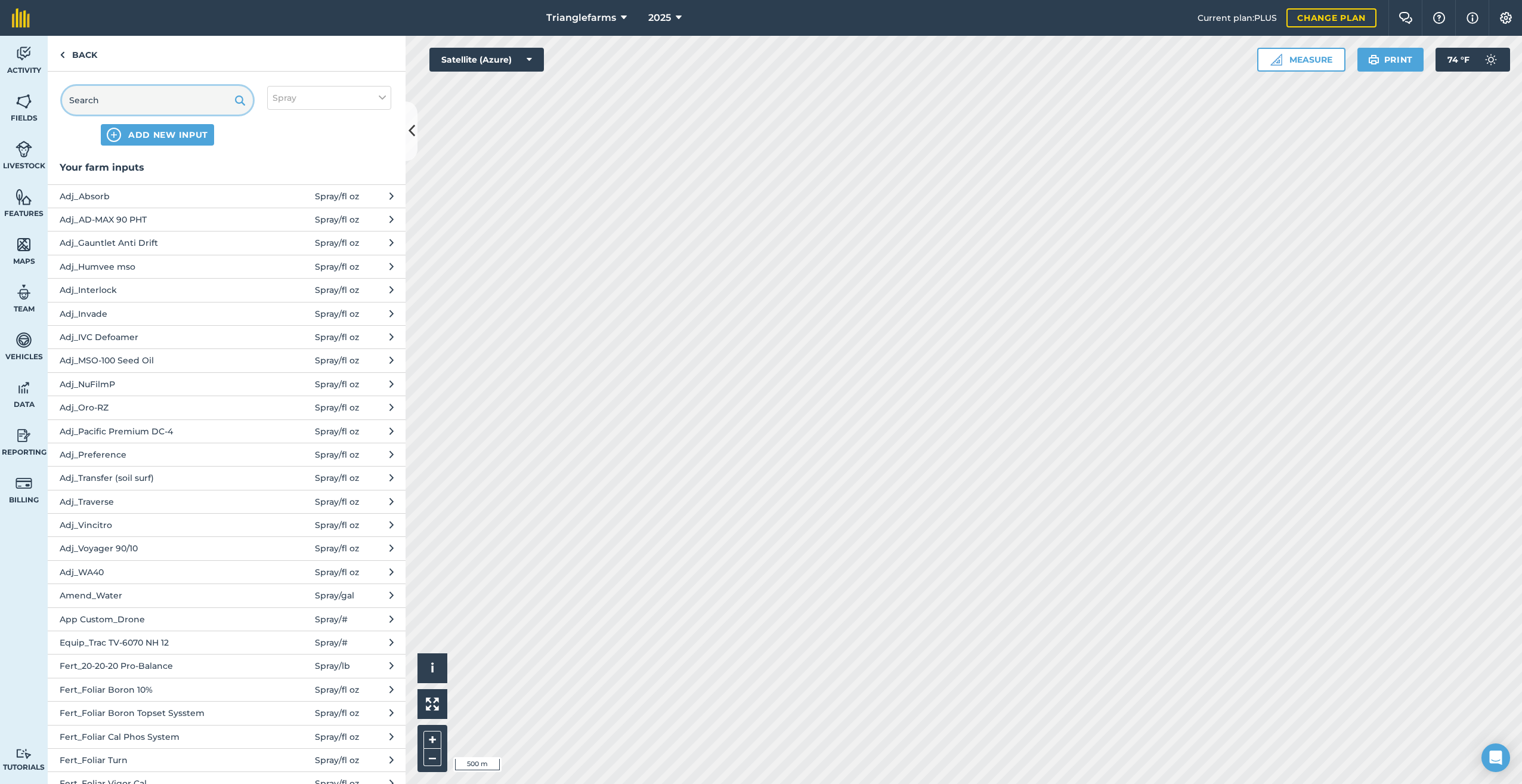
click at [143, 109] on input "text" at bounding box center [157, 100] width 191 height 29
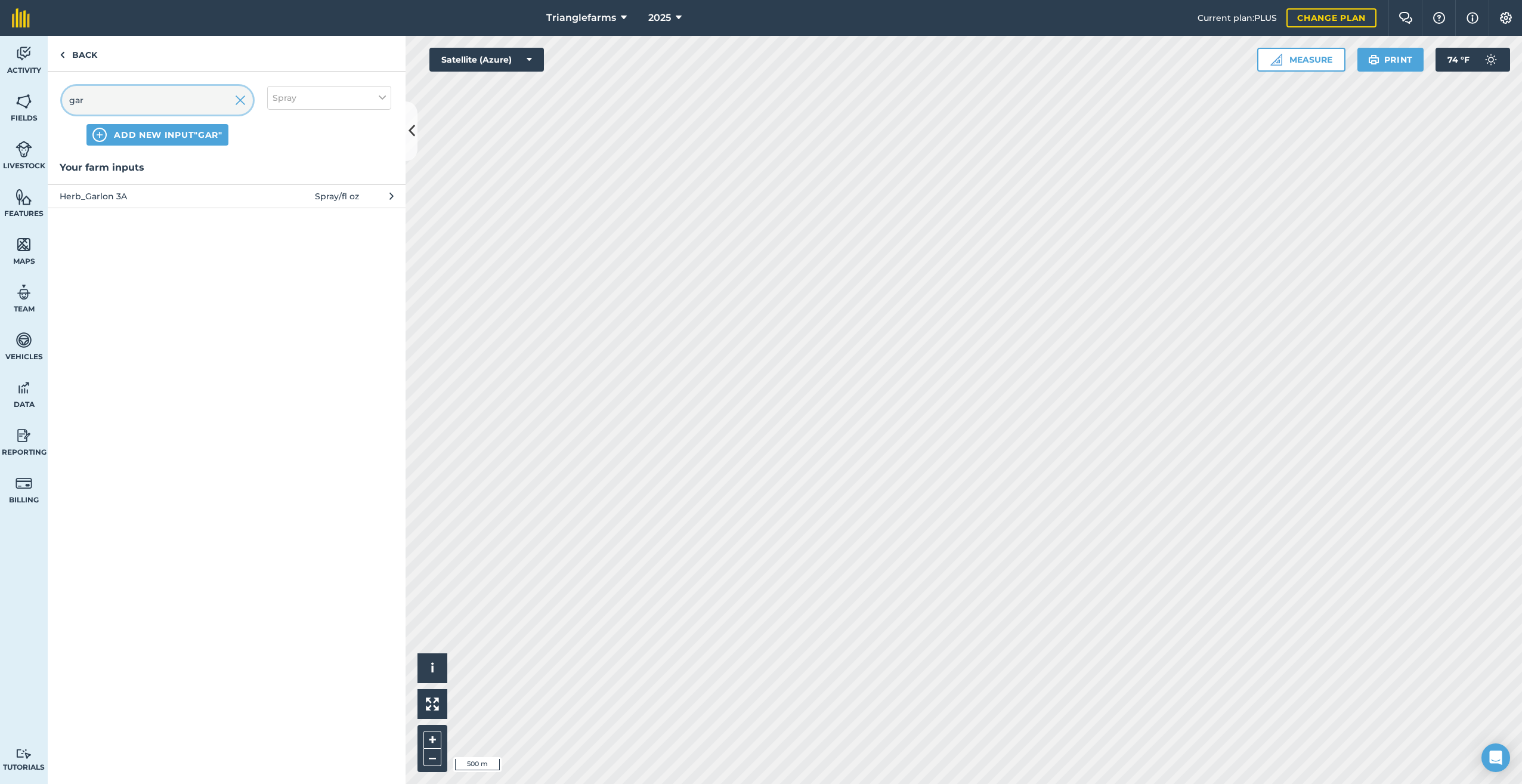
type input "gar"
click at [129, 196] on span "Herb_Garlon 3A" at bounding box center [157, 196] width 195 height 13
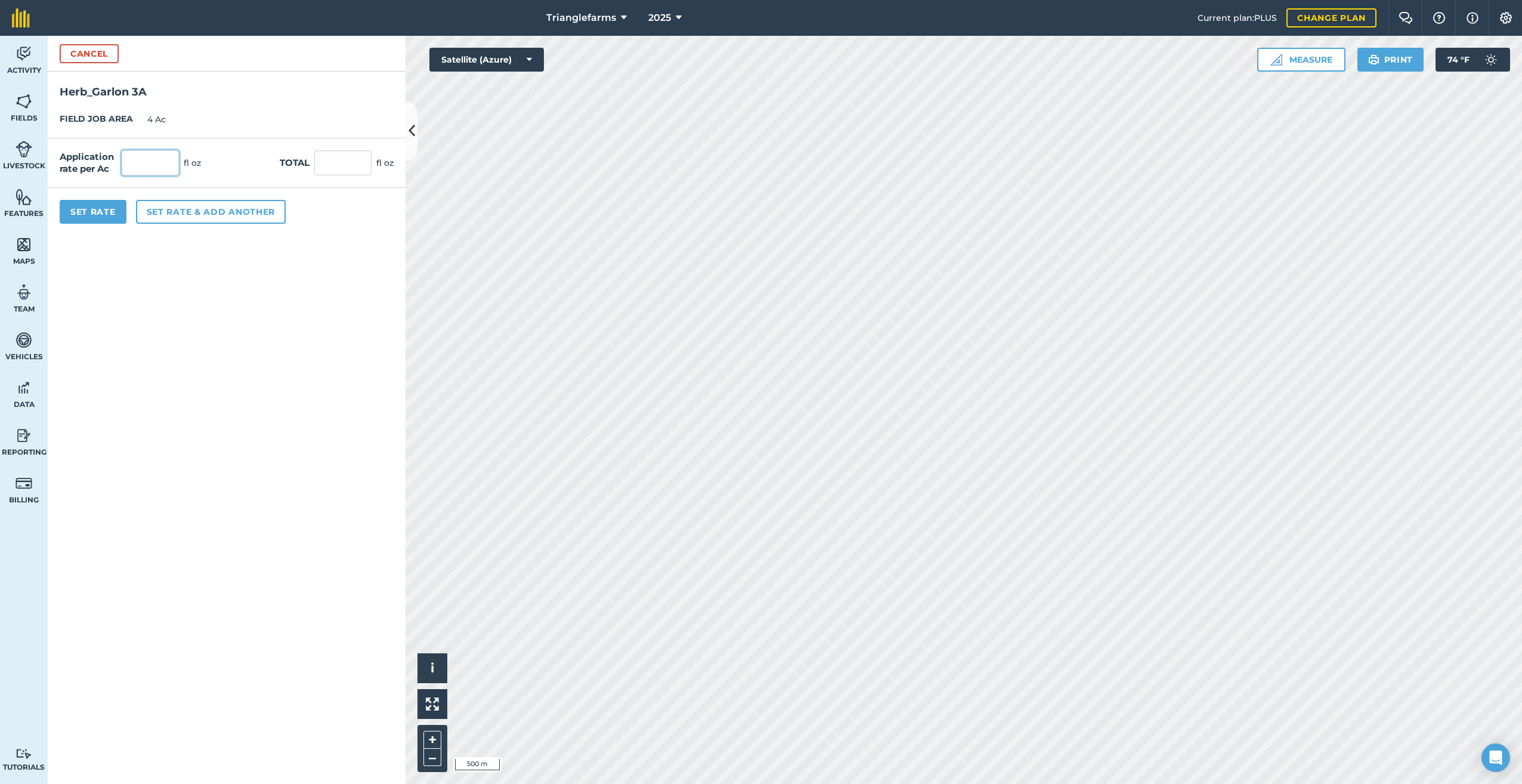
click at [147, 164] on input "text" at bounding box center [151, 163] width 57 height 25
type input "32"
type input "128"
drag, startPoint x: 103, startPoint y: 204, endPoint x: 121, endPoint y: 207, distance: 18.2
click at [105, 204] on button "Set Rate" at bounding box center [93, 212] width 67 height 24
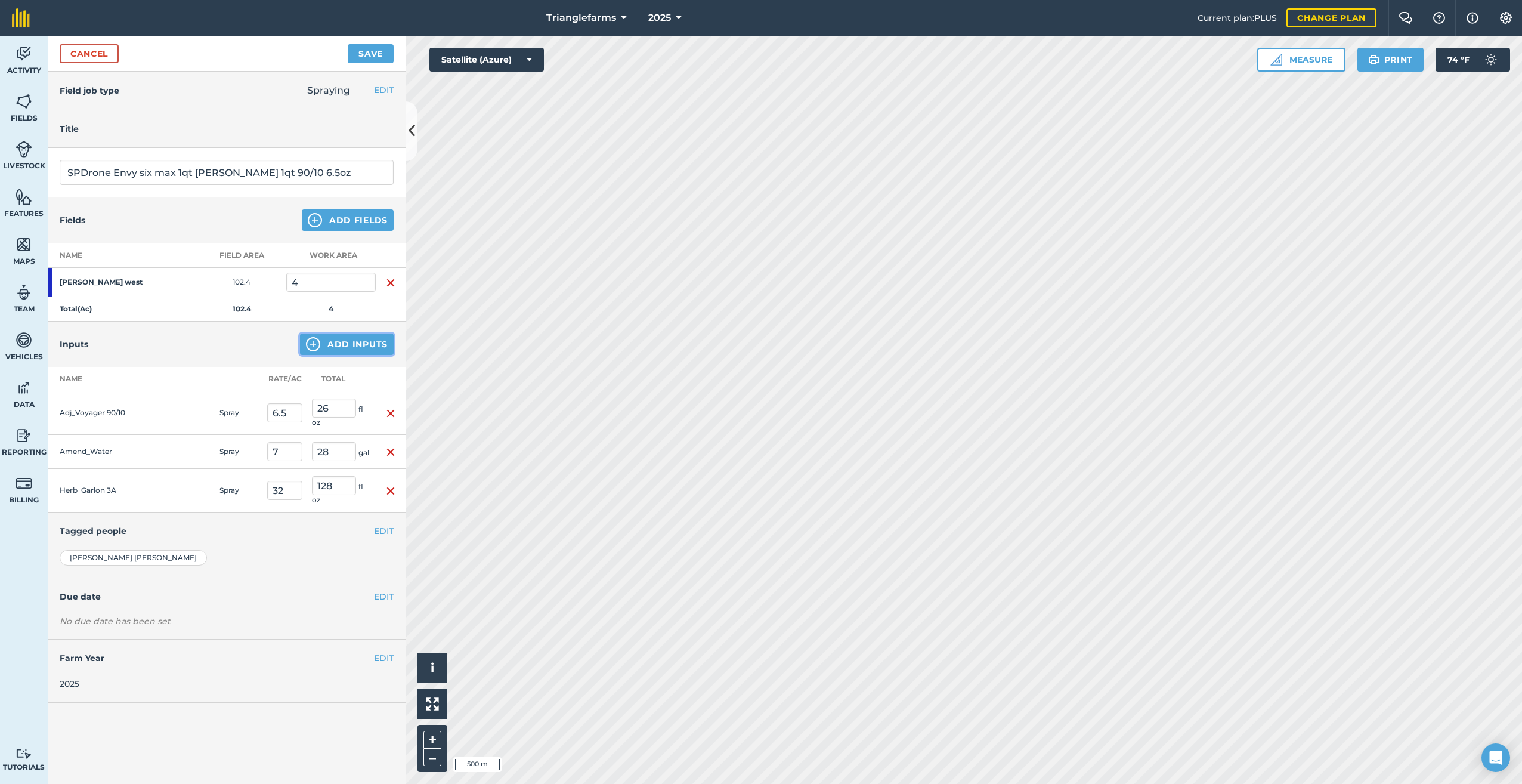
click at [312, 341] on img at bounding box center [313, 344] width 15 height 15
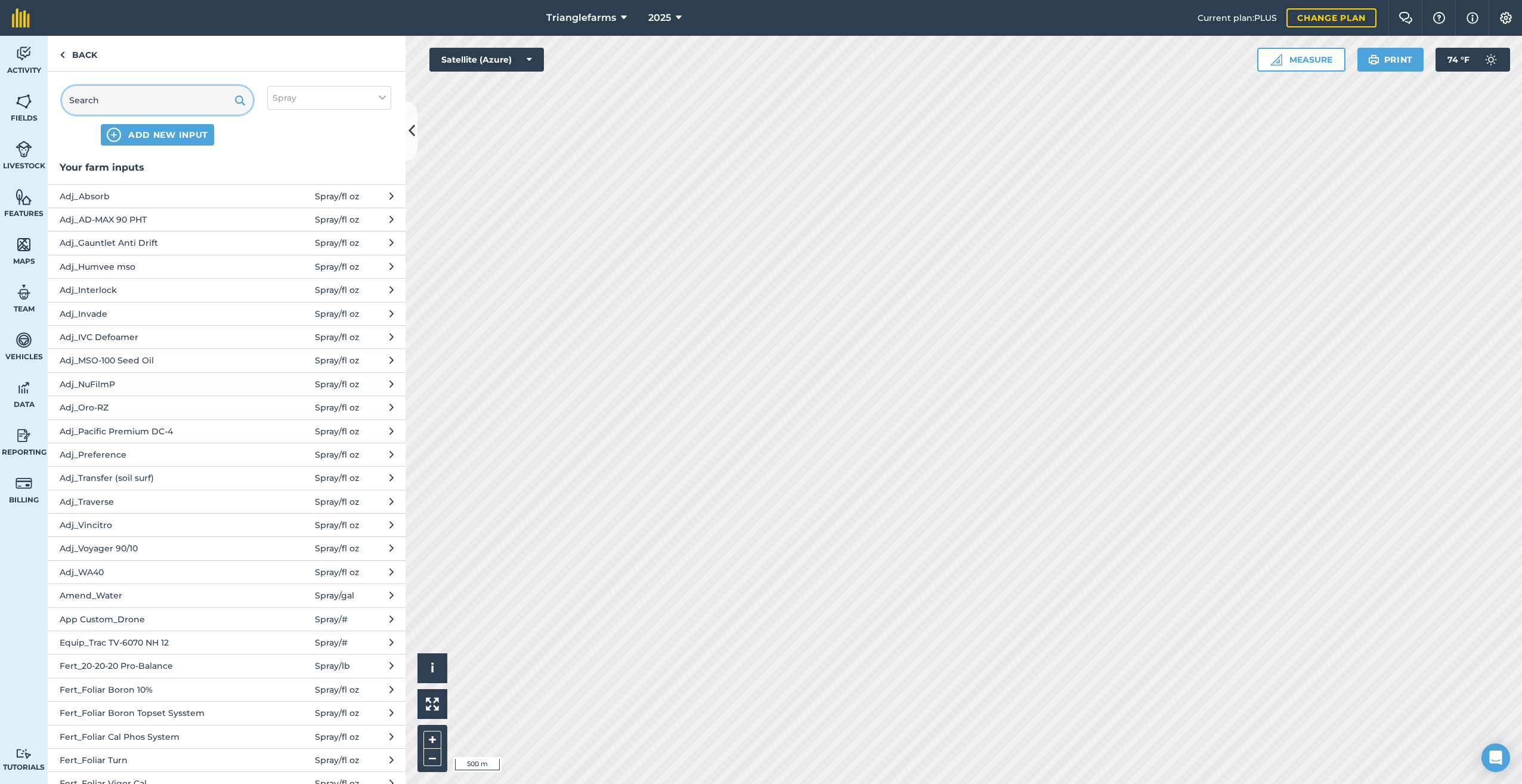
click at [99, 98] on input "text" at bounding box center [157, 100] width 191 height 29
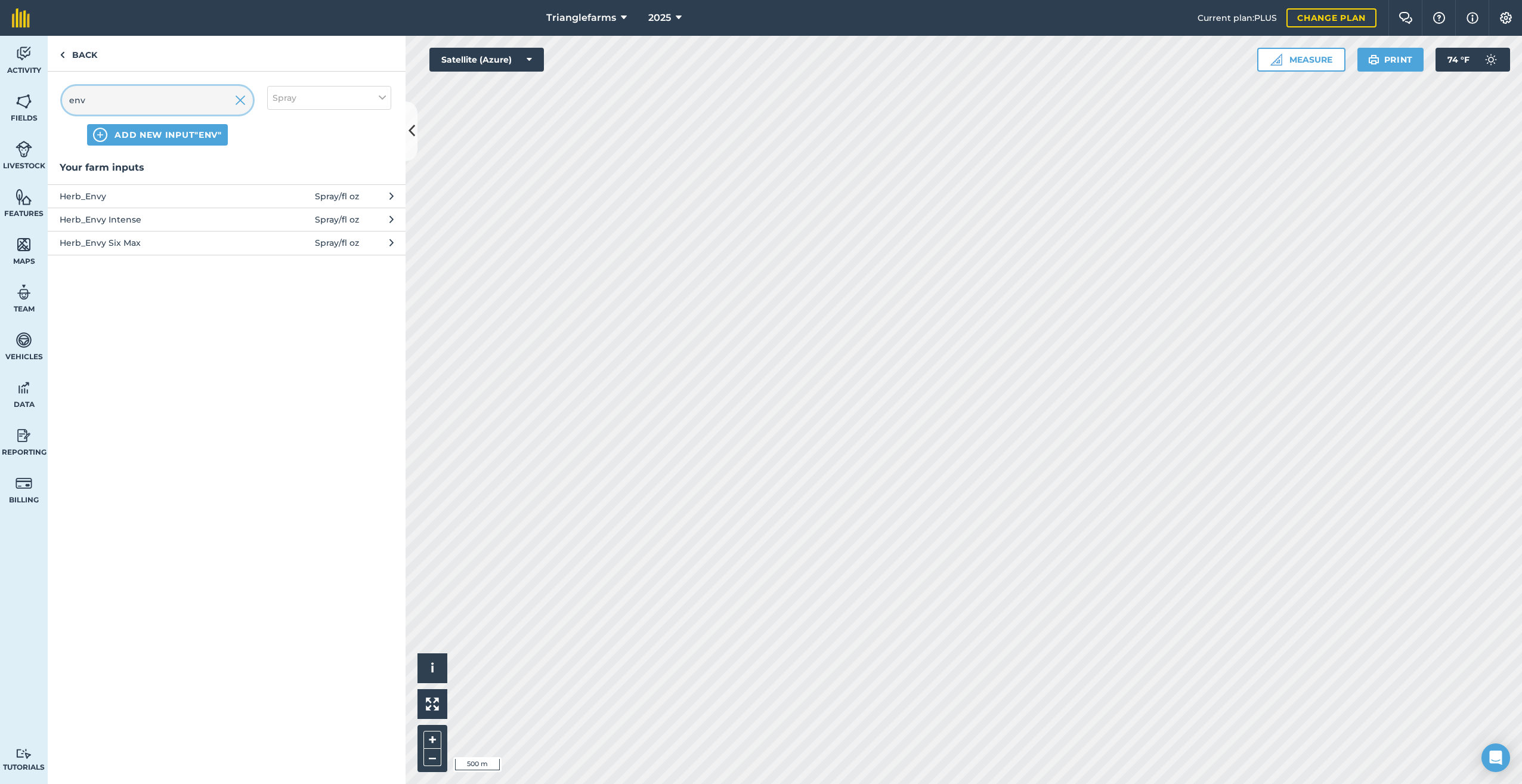
type input "env"
click at [127, 239] on span "Herb_Envy Six Max" at bounding box center [157, 243] width 195 height 13
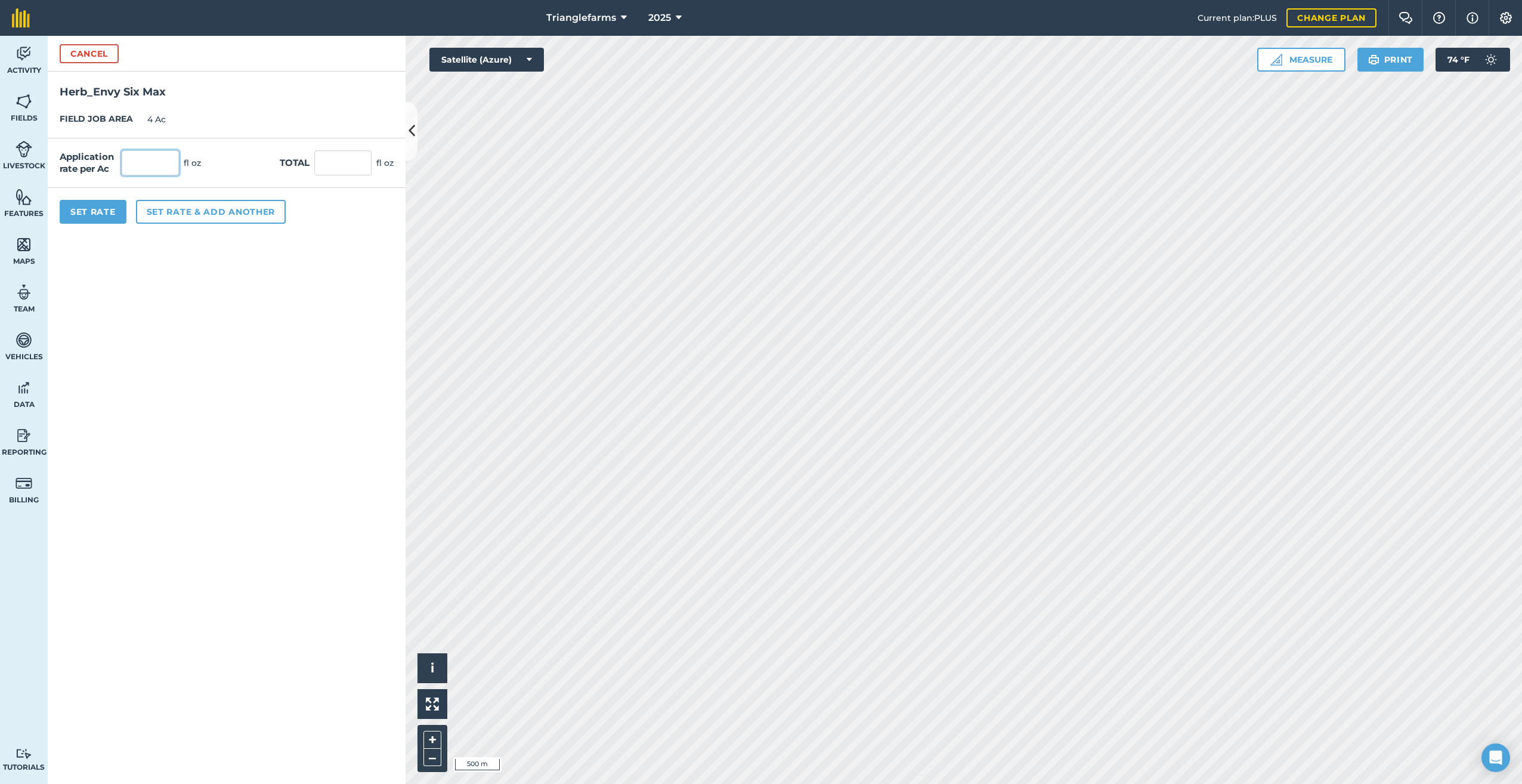
click at [144, 166] on input "text" at bounding box center [151, 163] width 57 height 25
type input "32"
type input "128"
click at [126, 226] on div "Set Rate Set rate & add another" at bounding box center [226, 212] width 358 height 47
click at [112, 215] on button "Set Rate" at bounding box center [93, 212] width 67 height 24
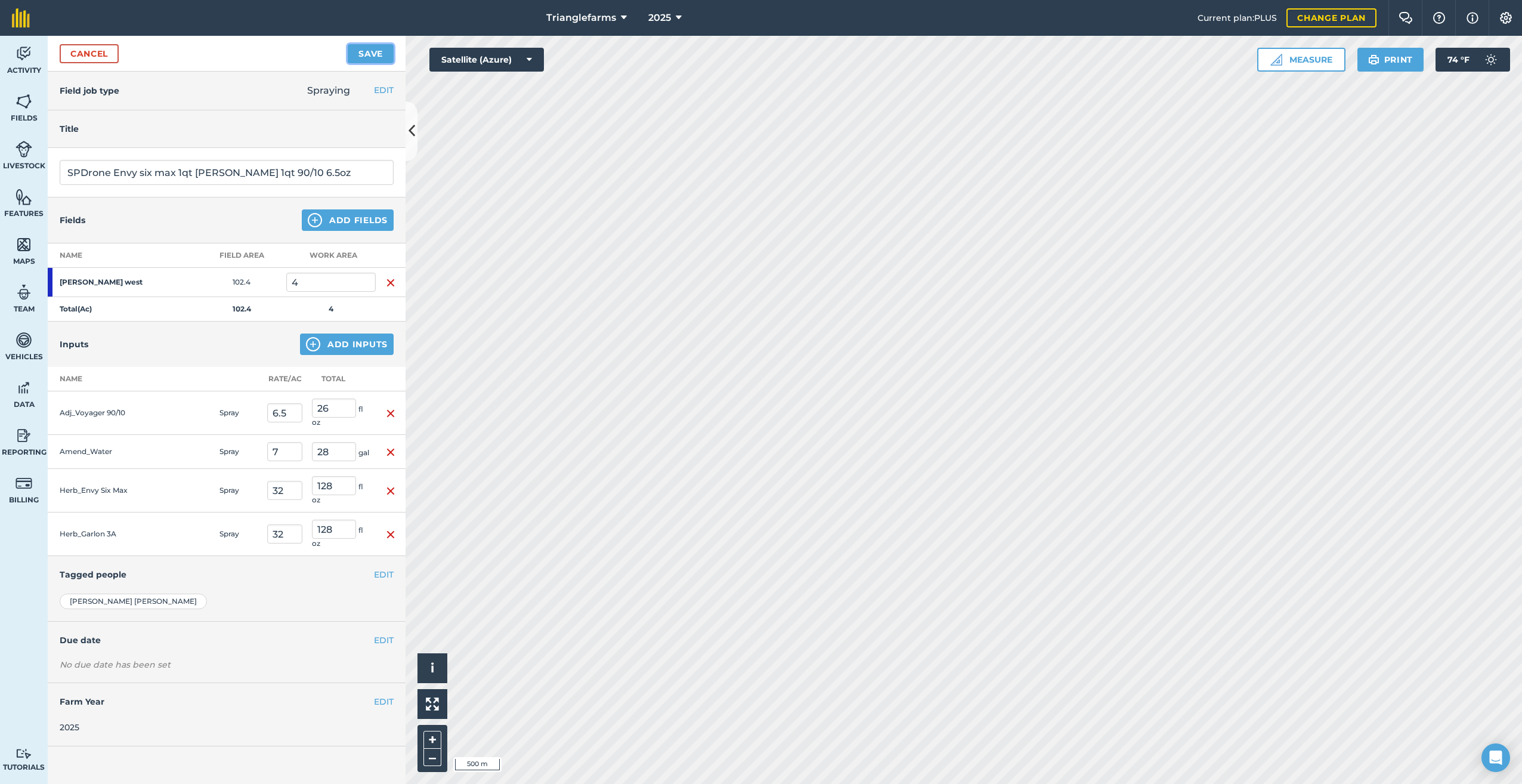
click at [364, 56] on button "Save" at bounding box center [371, 53] width 46 height 19
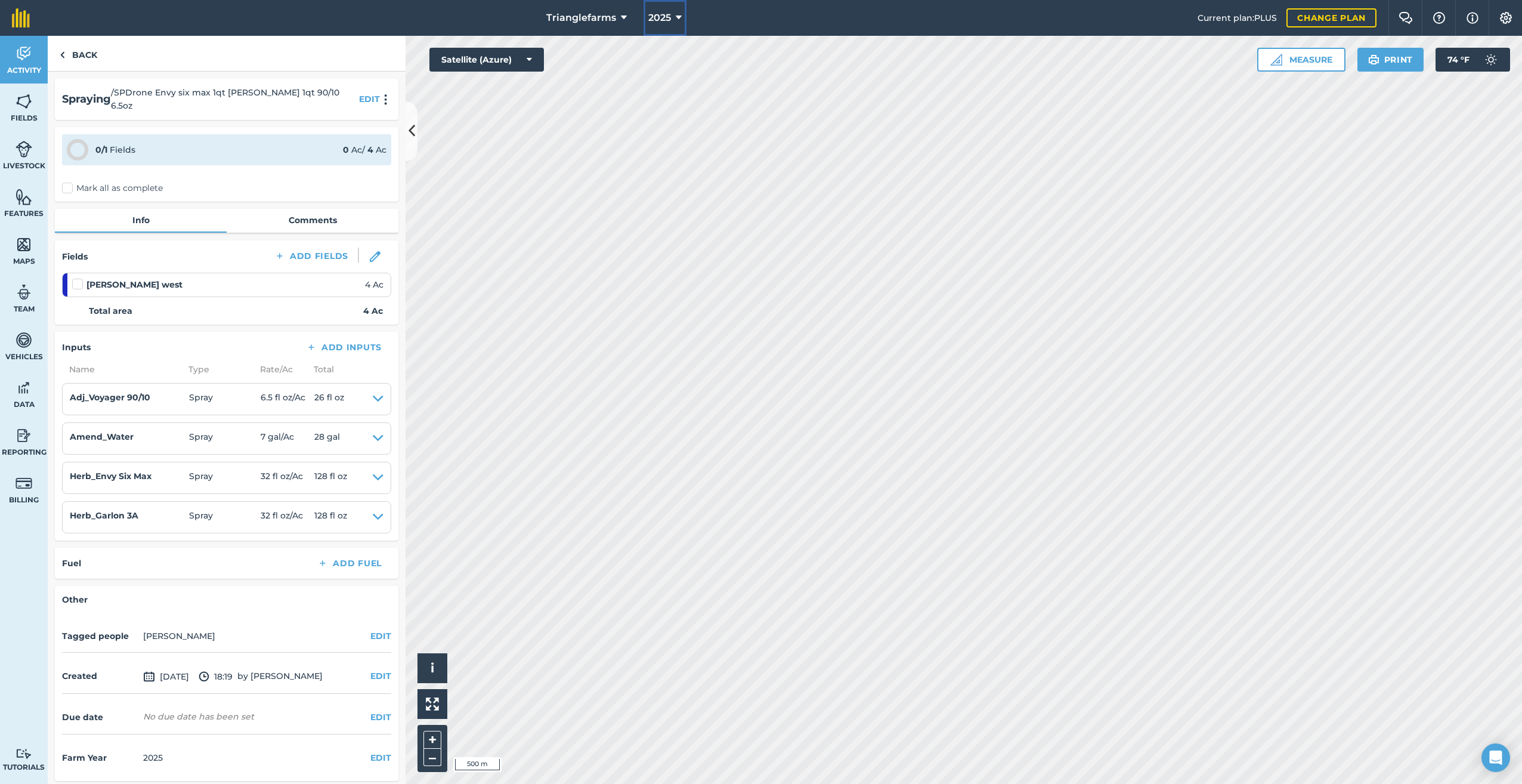
click at [670, 13] on button "2025" at bounding box center [665, 17] width 43 height 36
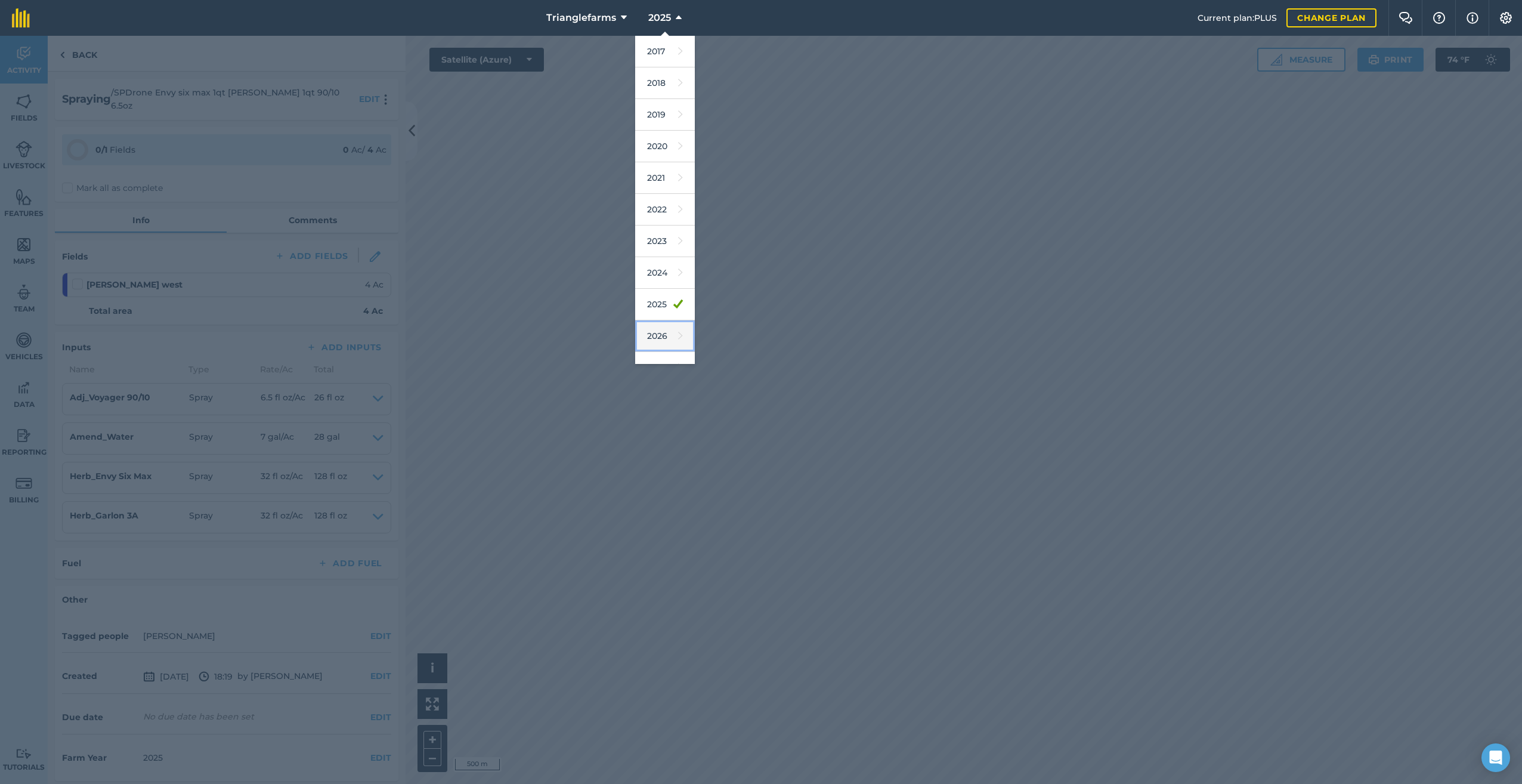
click at [666, 335] on link "2026" at bounding box center [665, 336] width 60 height 31
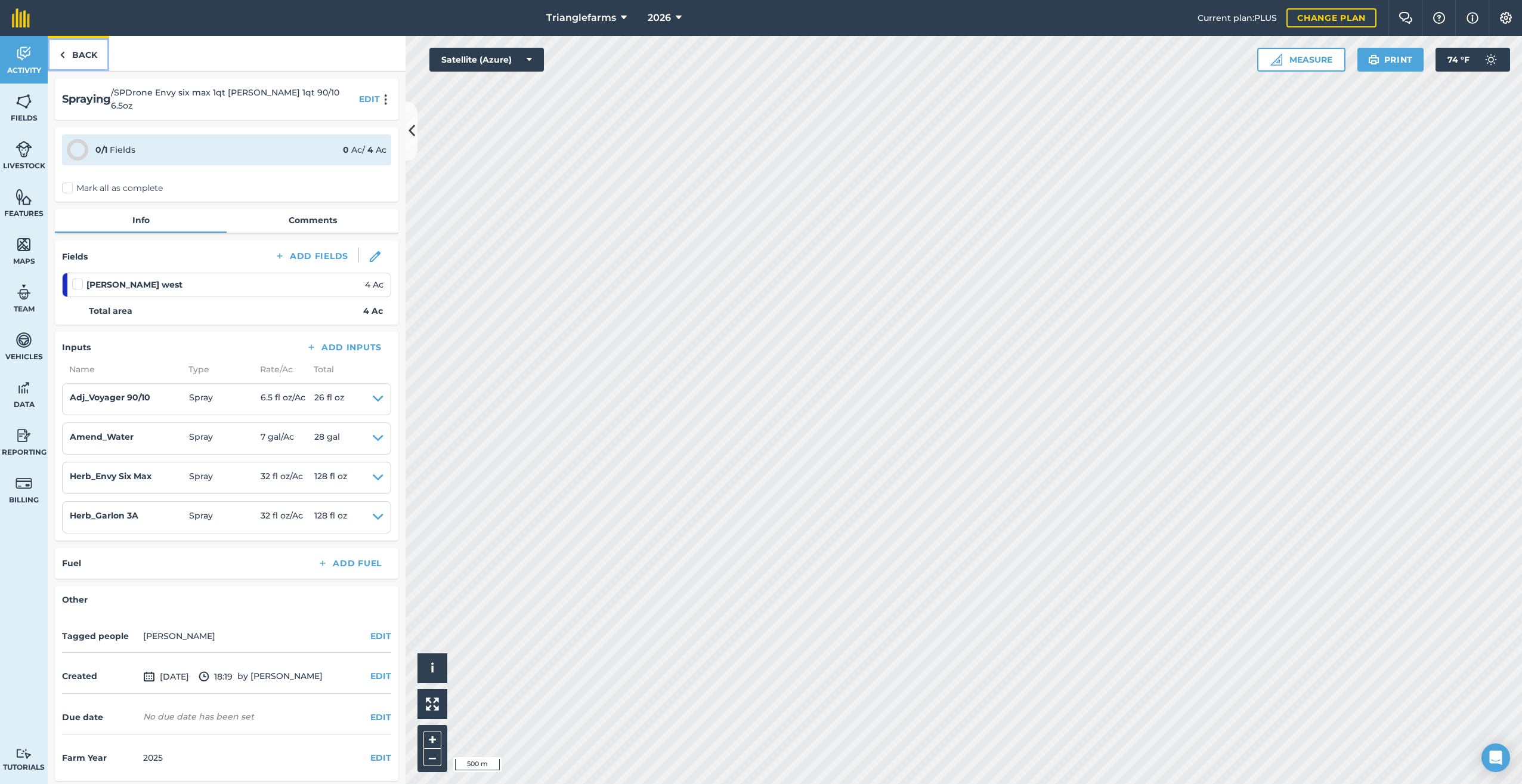
click at [66, 58] on link "Back" at bounding box center [78, 53] width 61 height 35
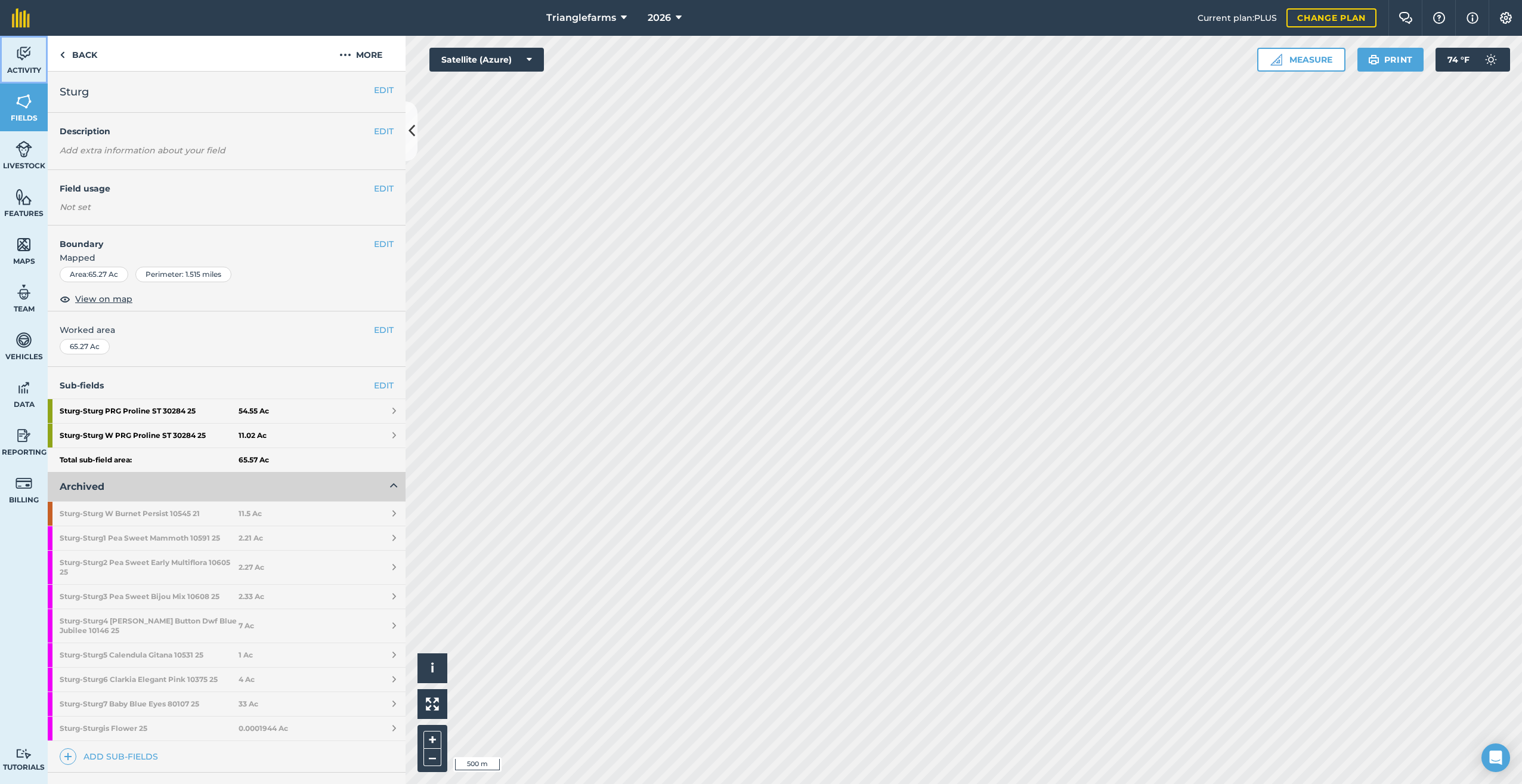
scroll to position [11, 0]
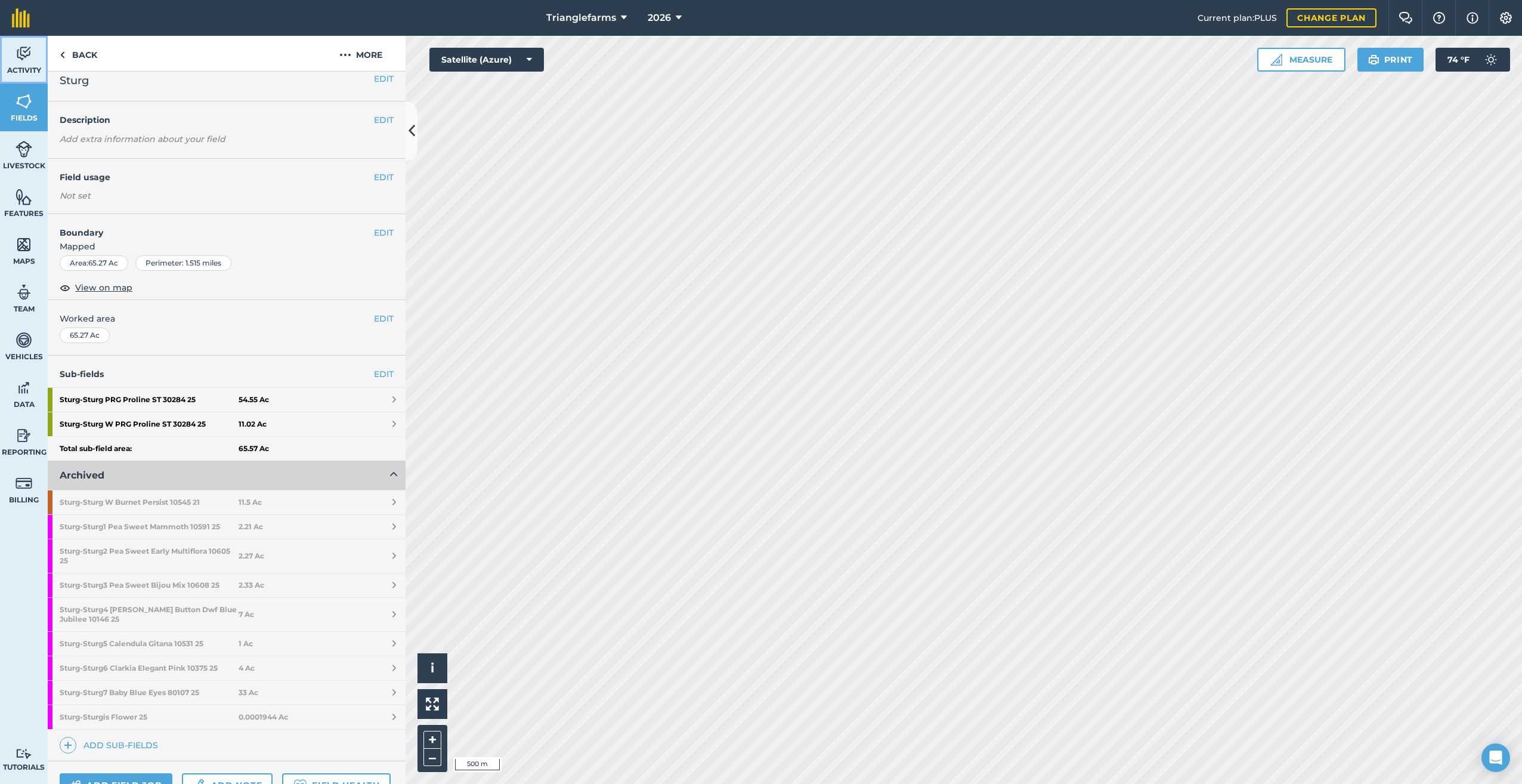
drag, startPoint x: 23, startPoint y: 50, endPoint x: 43, endPoint y: 57, distance: 21.2
click at [23, 51] on img at bounding box center [24, 54] width 17 height 18
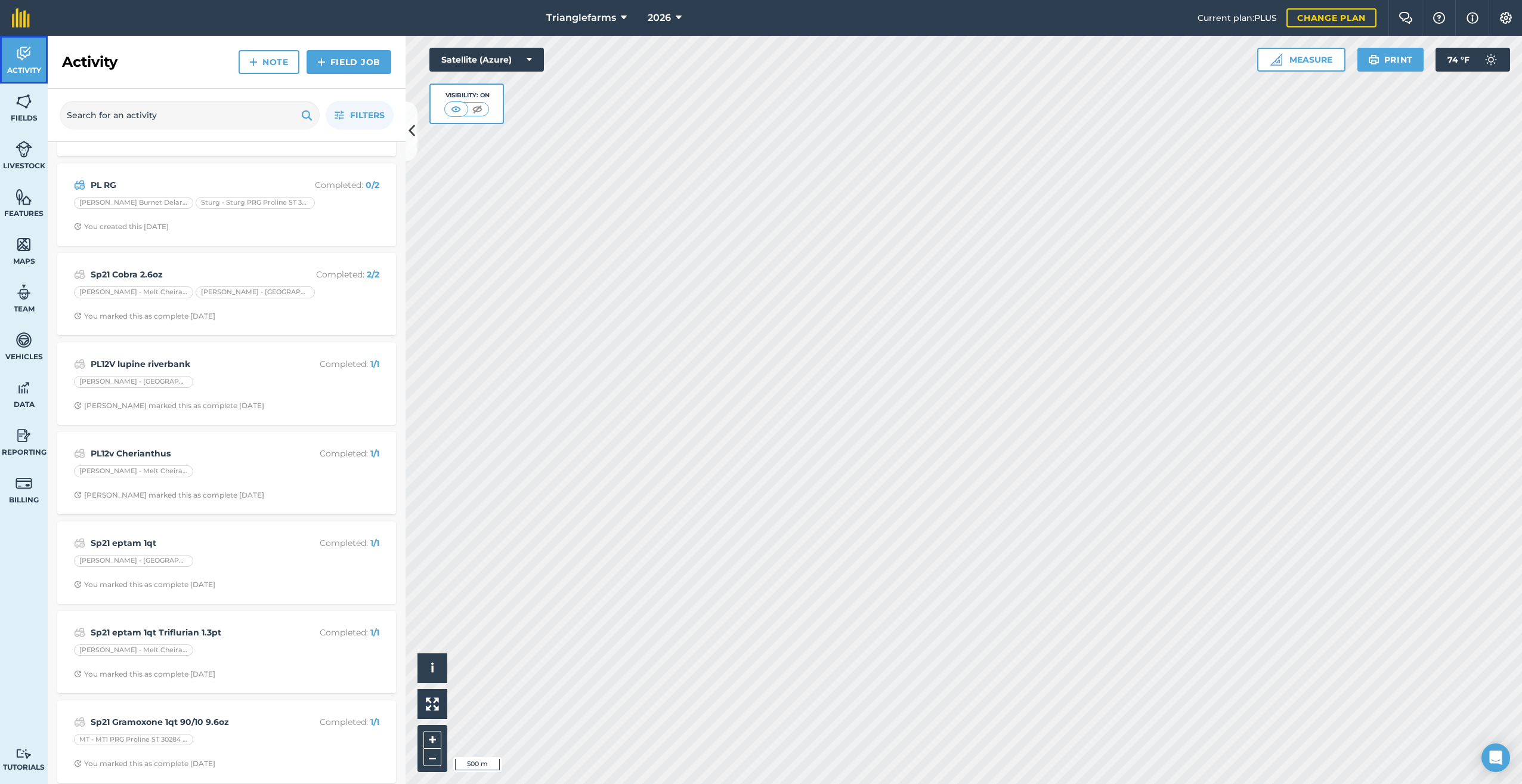
scroll to position [180, 0]
drag, startPoint x: 155, startPoint y: 702, endPoint x: 233, endPoint y: 714, distance: 78.9
click at [156, 709] on strong "Sp21 Gramoxone 1qt 90/10 9.6oz" at bounding box center [185, 716] width 189 height 13
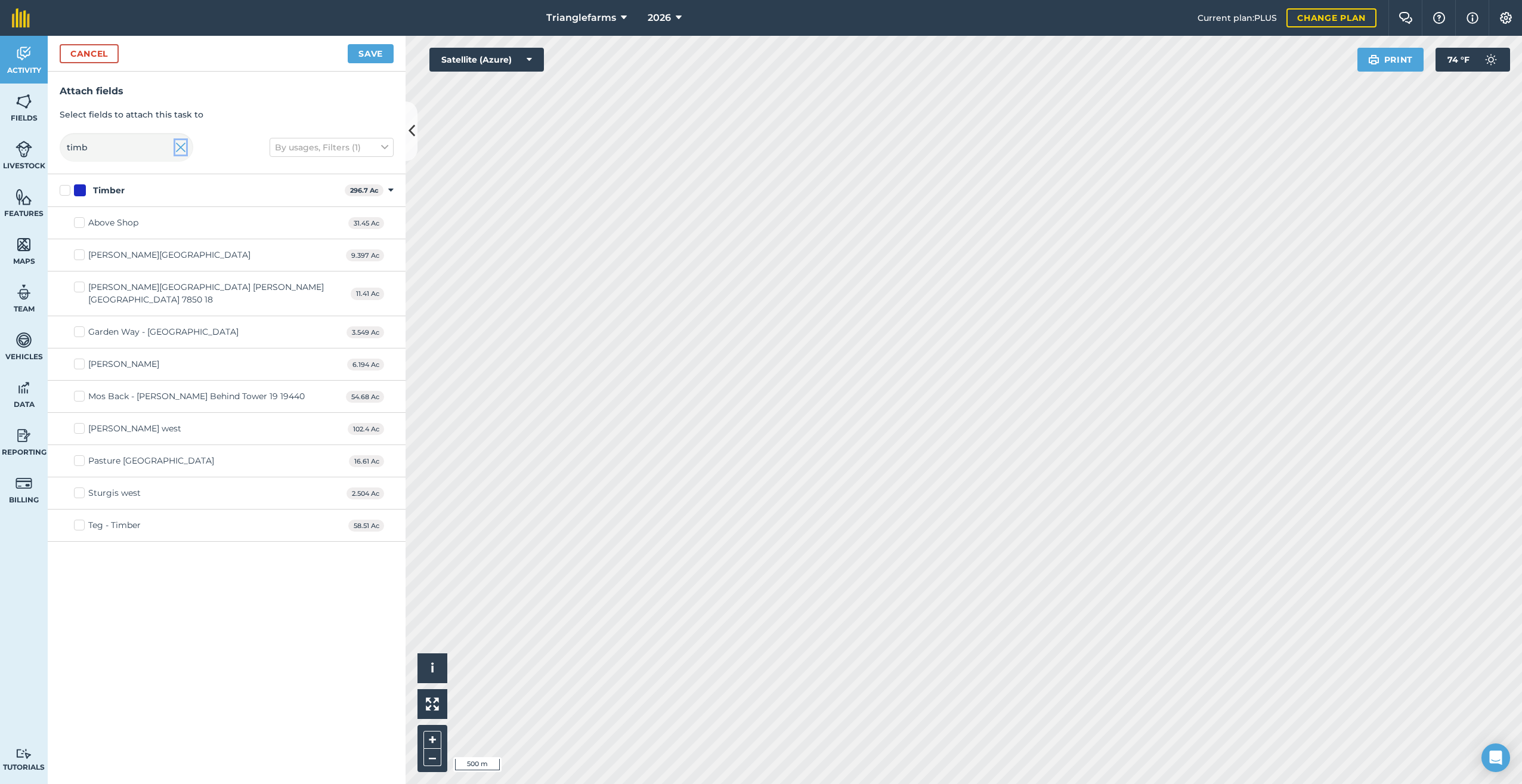
drag, startPoint x: 180, startPoint y: 146, endPoint x: 187, endPoint y: 168, distance: 23.1
click at [180, 146] on img at bounding box center [180, 147] width 10 height 15
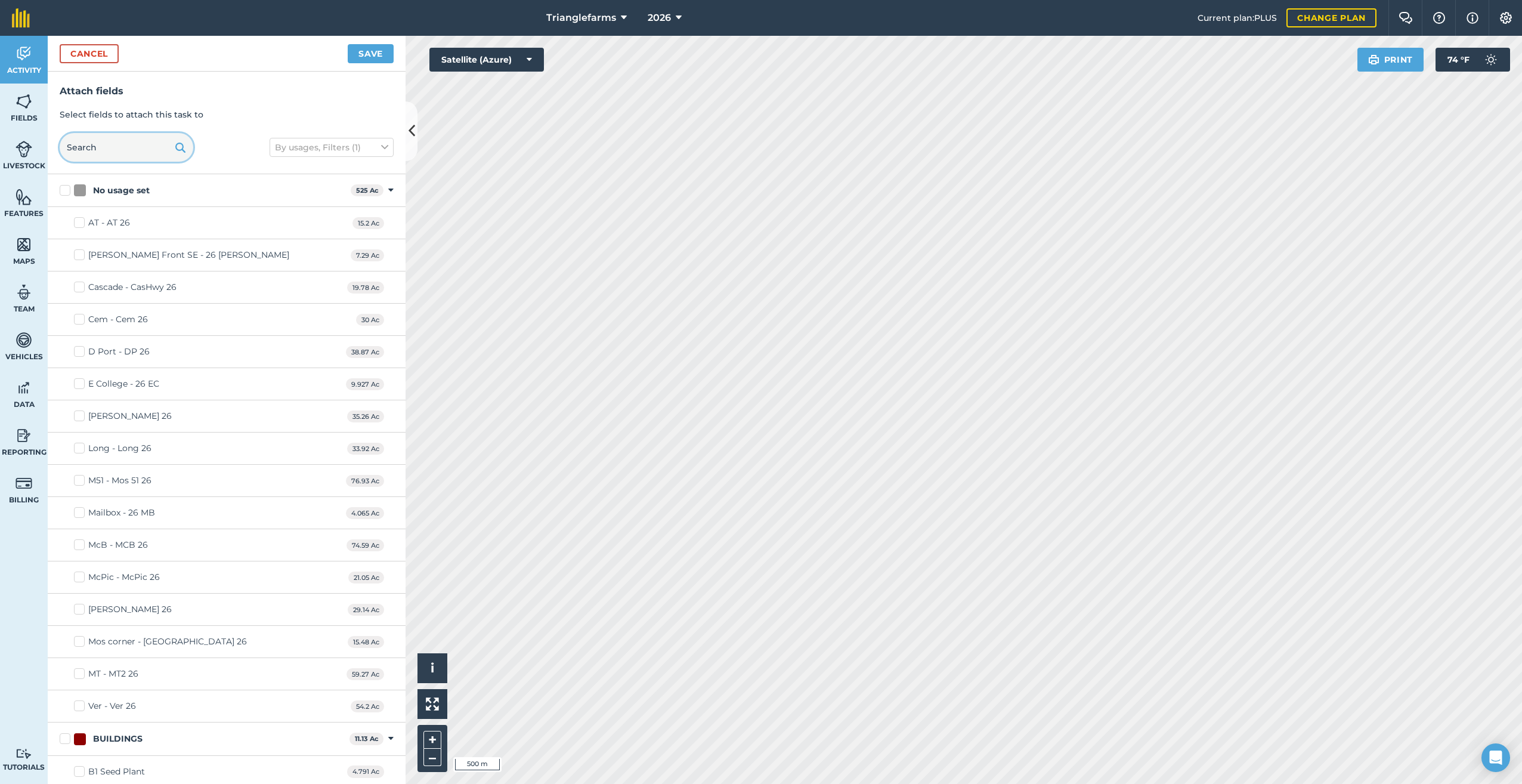
click at [93, 152] on input "text" at bounding box center [127, 147] width 134 height 29
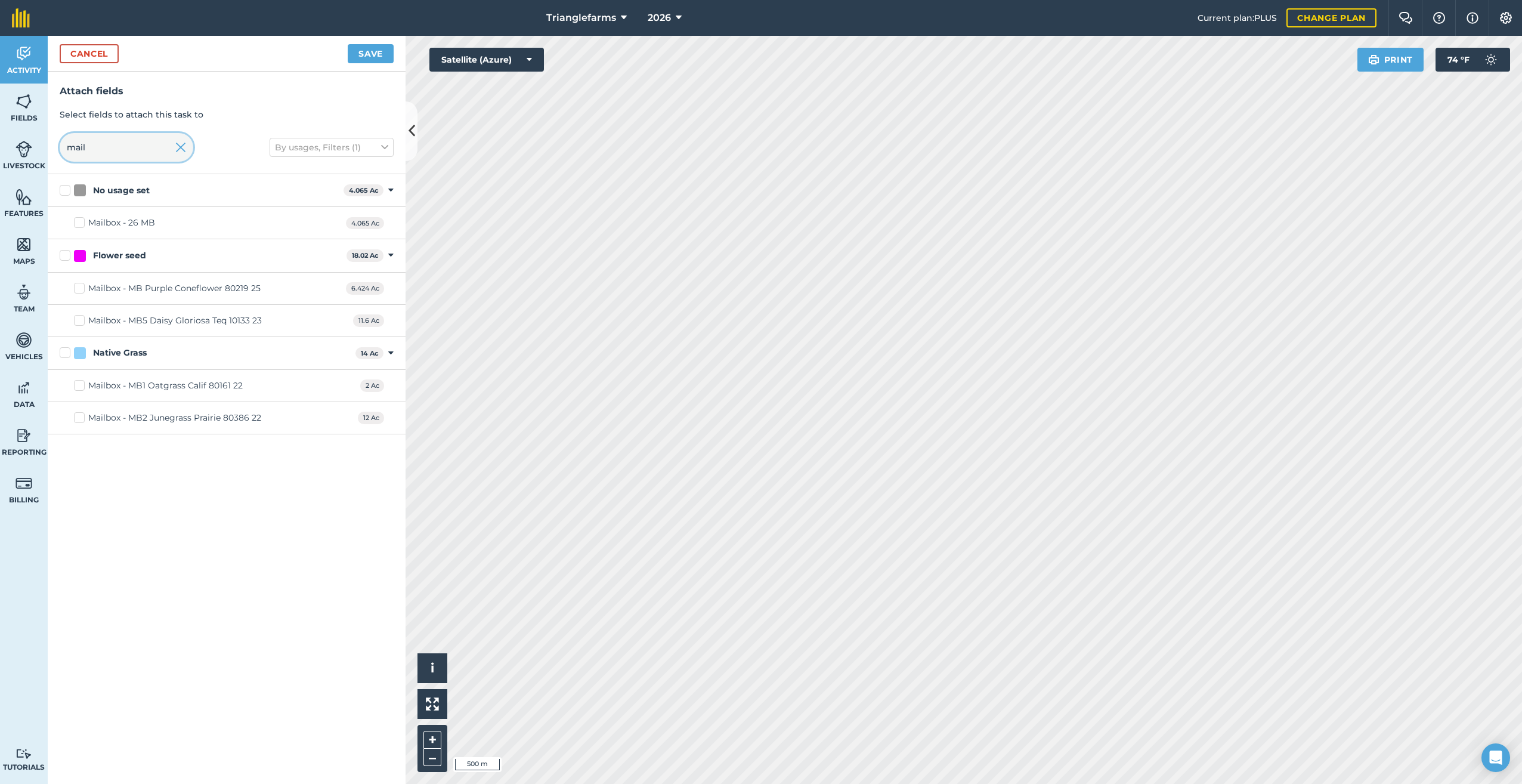
type input "mail"
click at [98, 218] on div "Mailbox - 26 MB" at bounding box center [122, 223] width 67 height 13
click at [82, 218] on input "Mailbox - 26 MB" at bounding box center [77, 220] width 8 height 8
checkbox input "true"
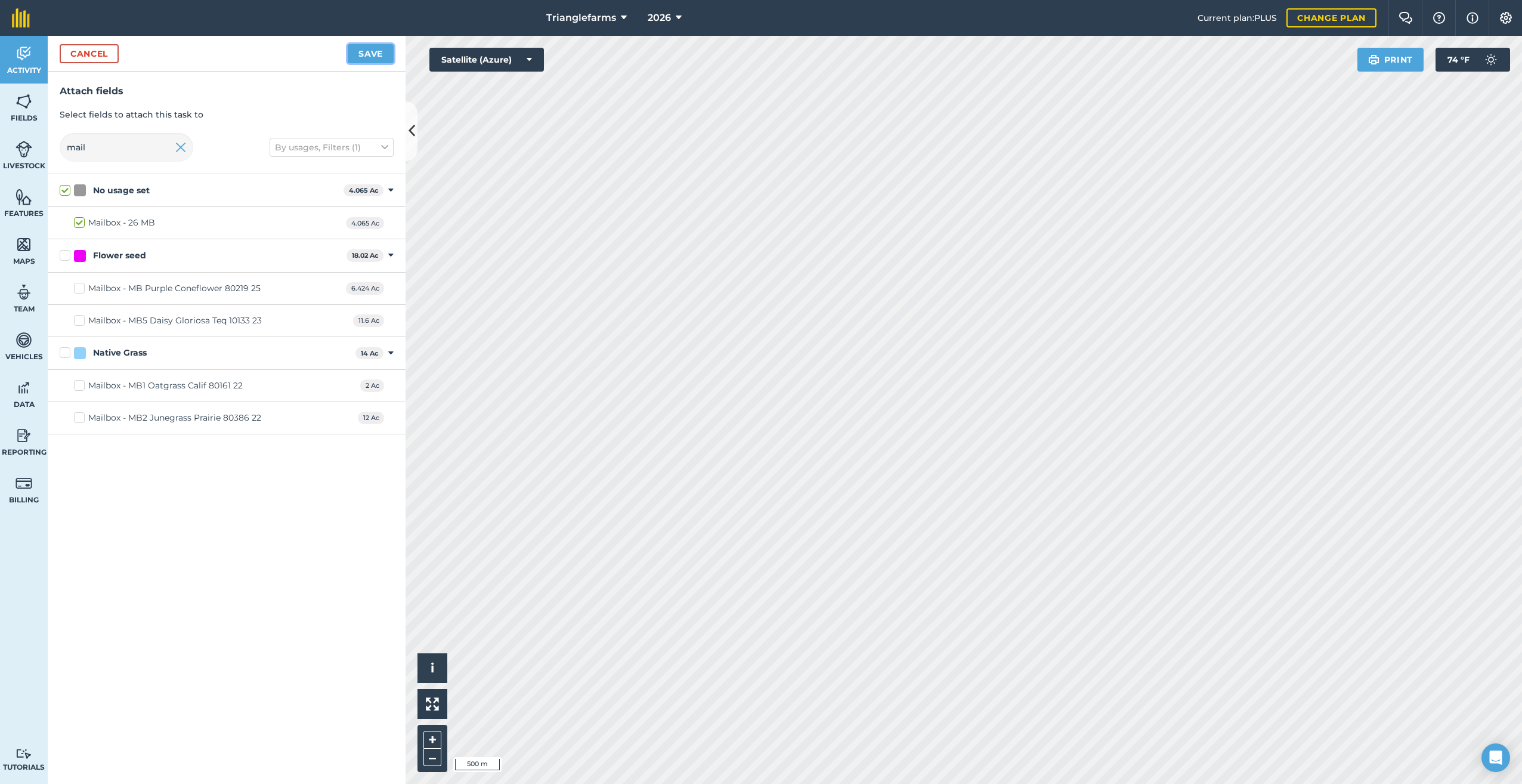
click at [371, 52] on button "Save" at bounding box center [371, 53] width 46 height 19
checkbox input "false"
click at [178, 144] on img at bounding box center [180, 147] width 10 height 15
checkbox input "false"
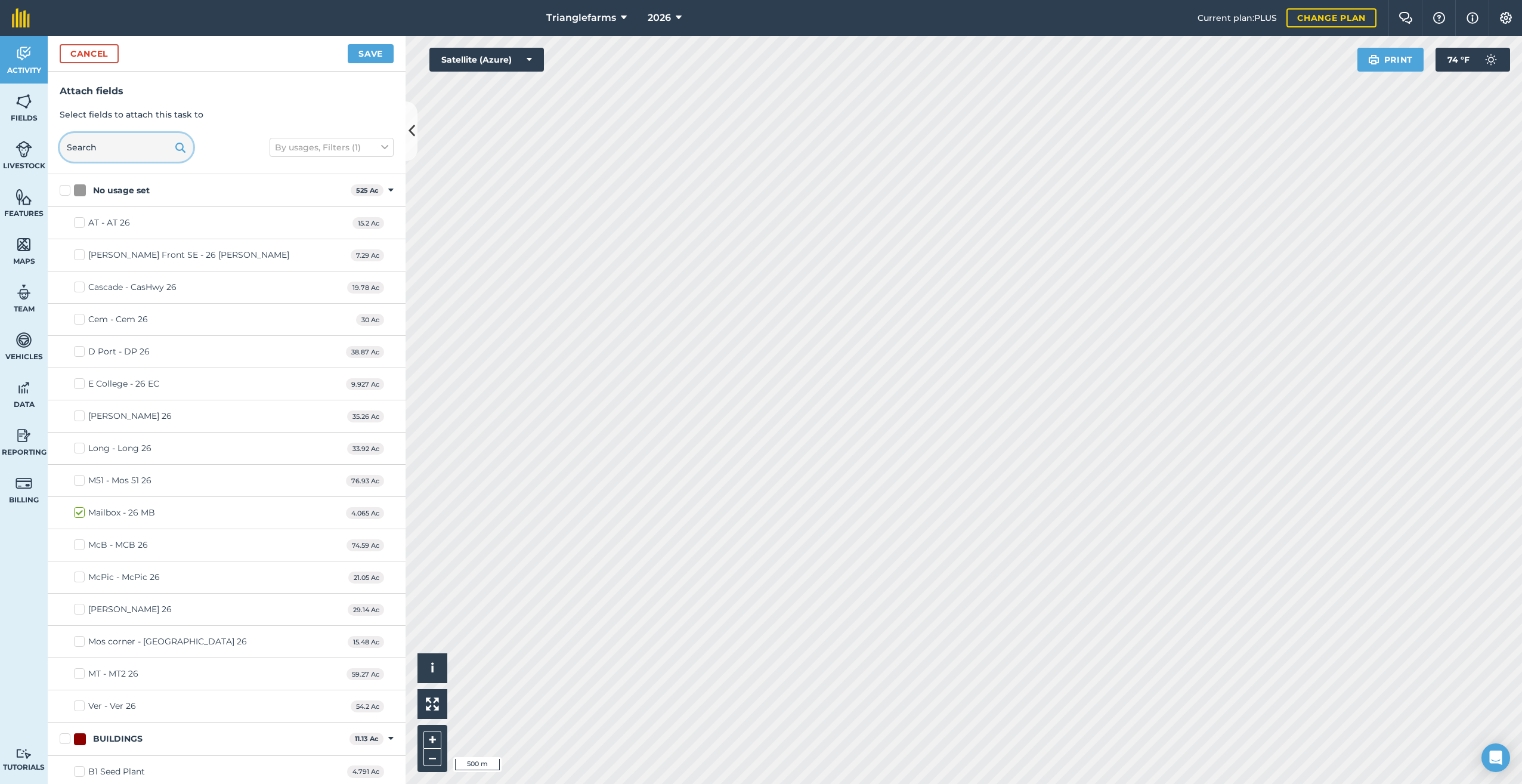
click at [98, 150] on input "text" at bounding box center [127, 147] width 134 height 29
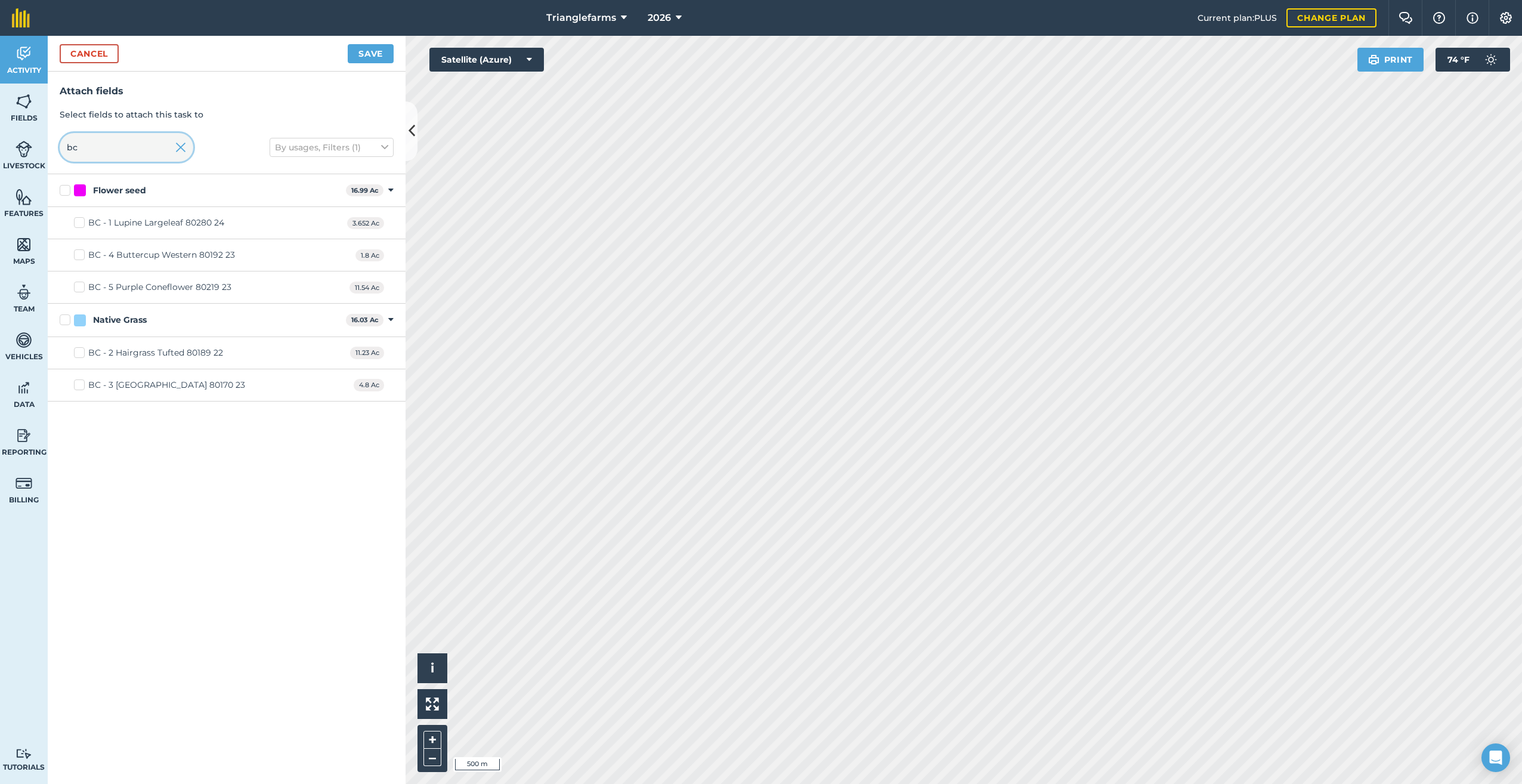
type input "bc"
click at [141, 249] on div "BC - 4 Buttercup Western 80192 23" at bounding box center [162, 255] width 147 height 13
drag, startPoint x: 76, startPoint y: 253, endPoint x: 96, endPoint y: 256, distance: 20.2
click at [77, 253] on label "BC - 4 Buttercup Western 80192 23" at bounding box center [154, 255] width 161 height 13
click at [77, 253] on input "BC - 4 Buttercup Western 80192 23" at bounding box center [77, 252] width 8 height 8
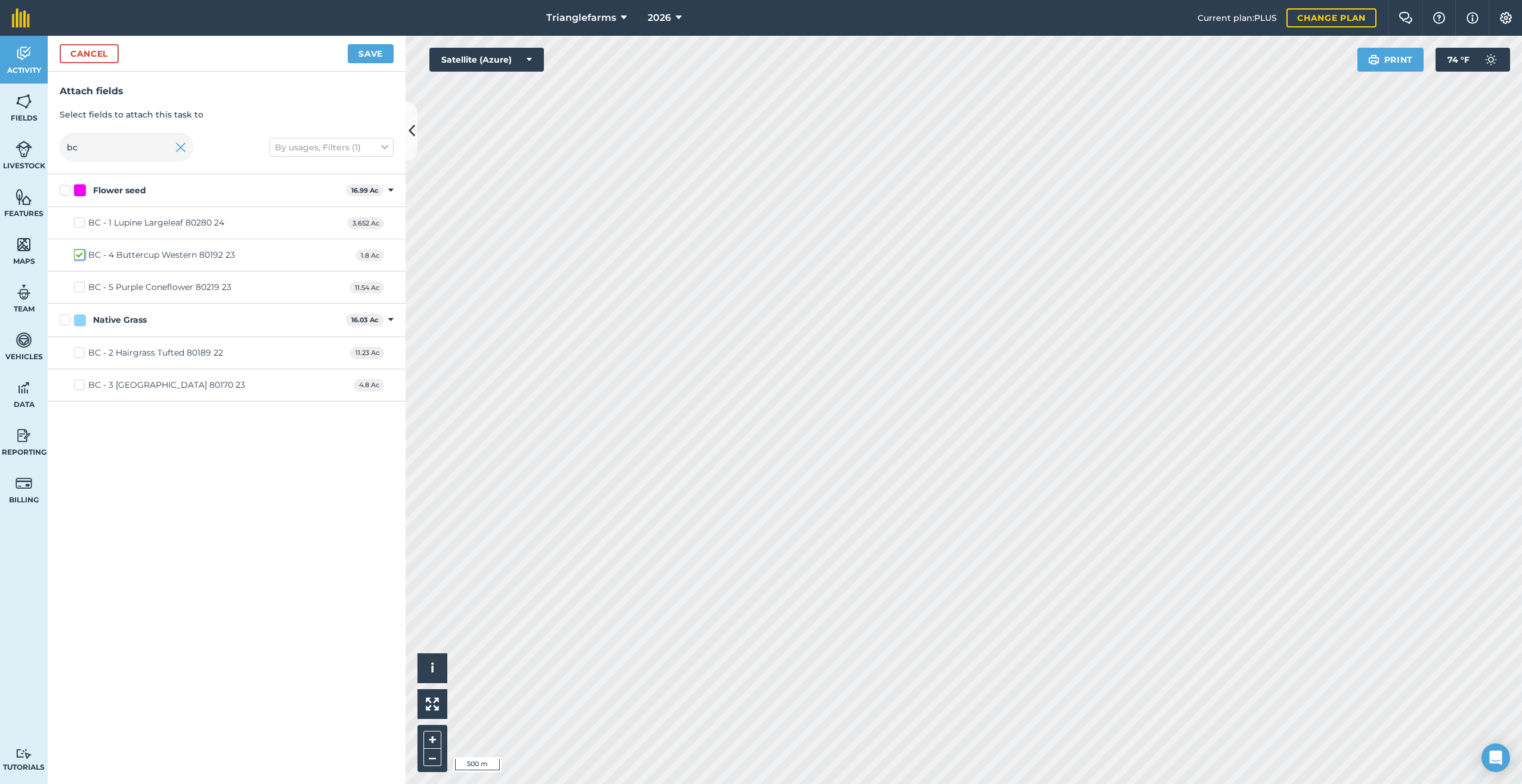
checkbox input "true"
click at [378, 51] on button "Save" at bounding box center [371, 53] width 46 height 19
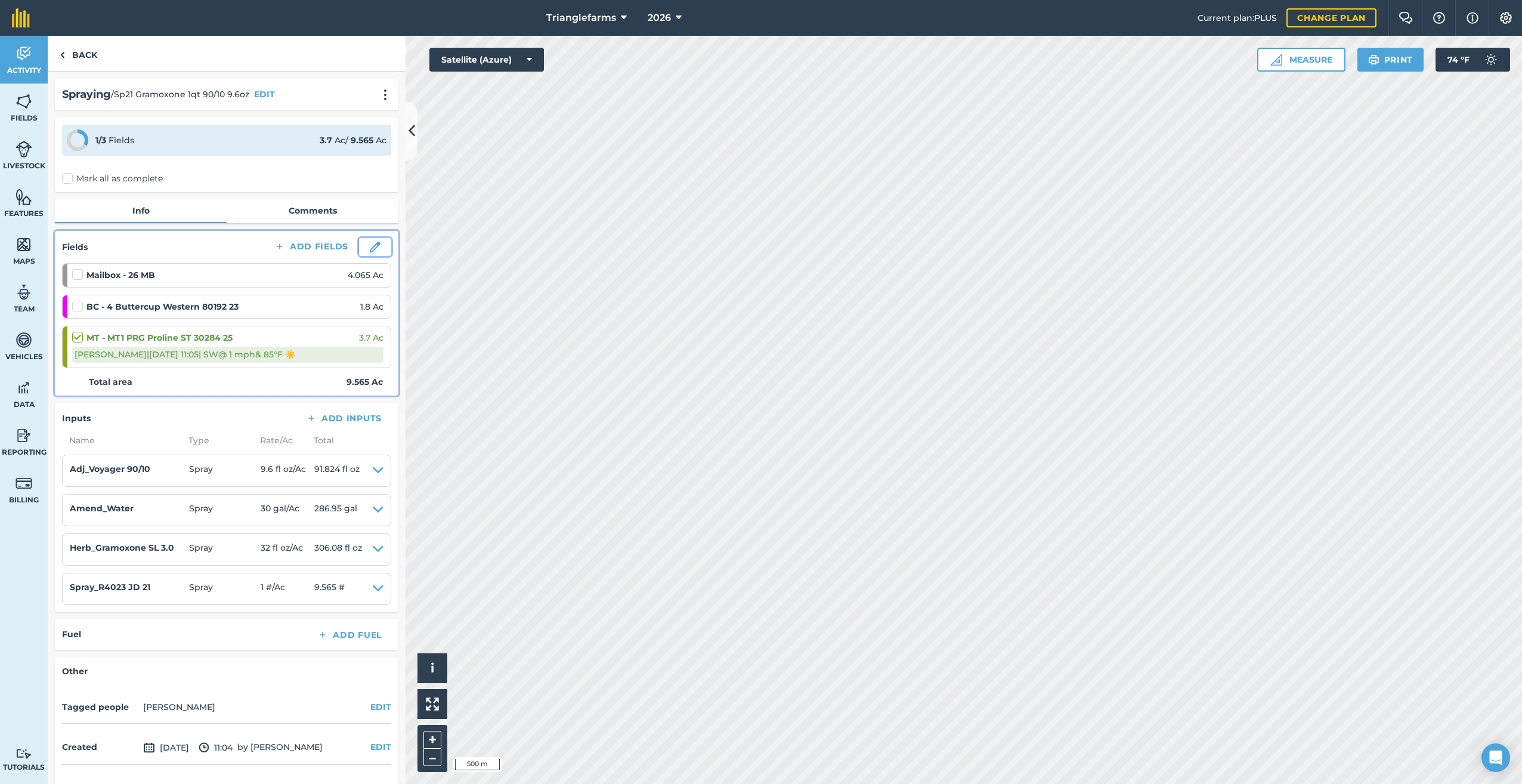
click at [370, 247] on img at bounding box center [375, 247] width 10 height 10
select select "SW"
select select "Sunny"
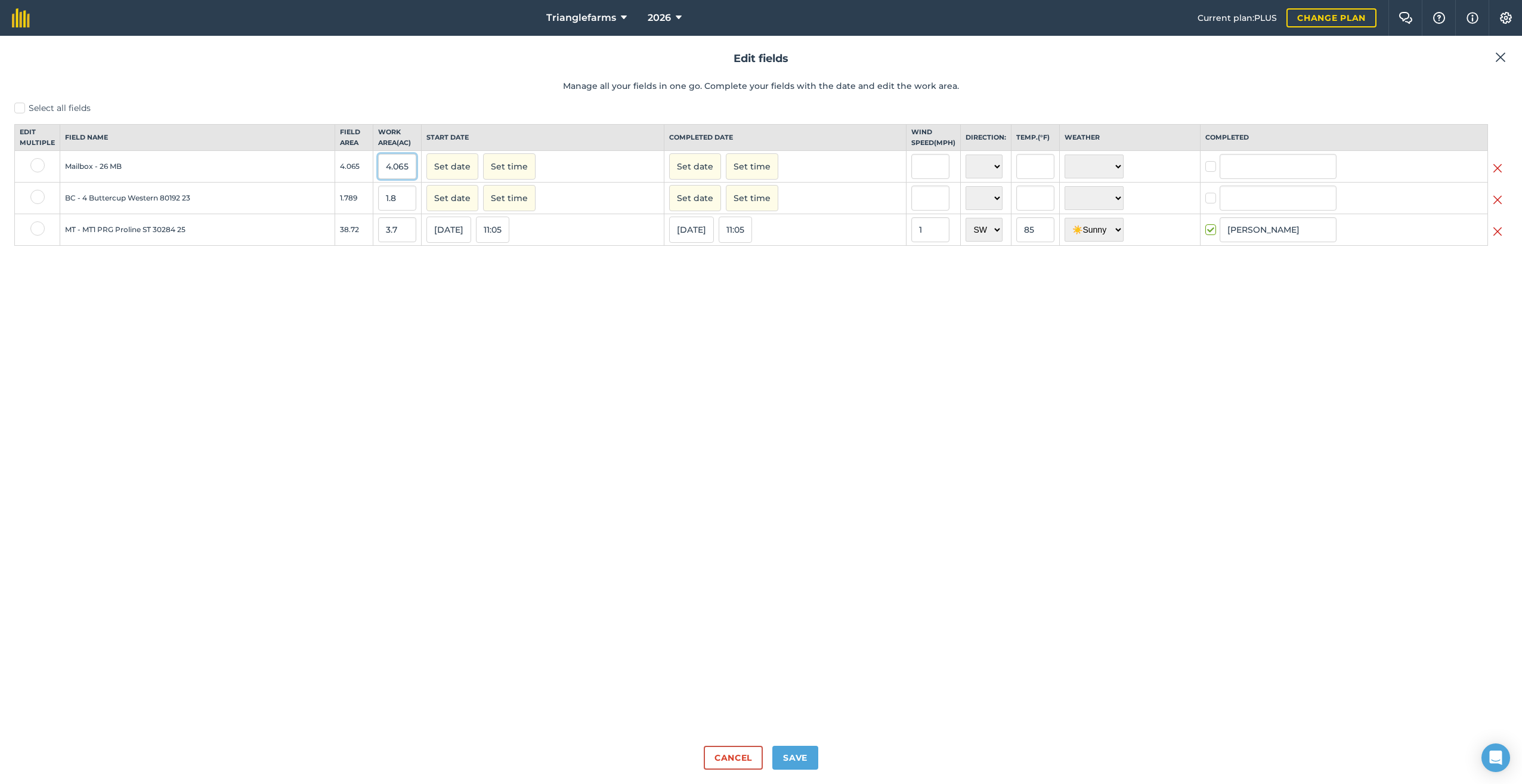
scroll to position [0, 1]
drag, startPoint x: 384, startPoint y: 178, endPoint x: 615, endPoint y: 229, distance: 236.6
click at [615, 229] on tbody "Mailbox - 26 MB 4.065 4.065 Set date Set time Set date Set time N NE E SE S SW …" at bounding box center [761, 199] width 1493 height 95
type input "4.21"
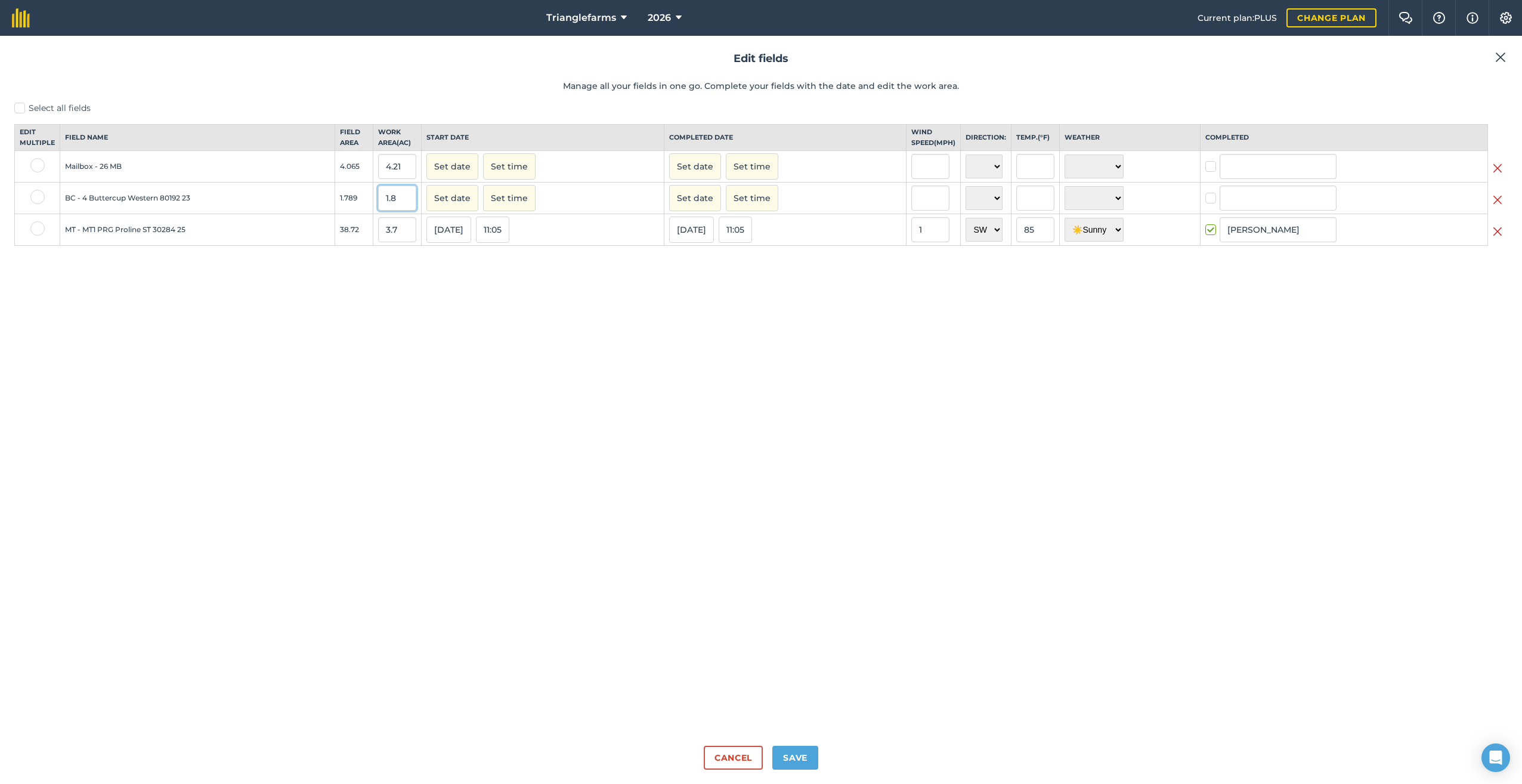
drag, startPoint x: 404, startPoint y: 204, endPoint x: 374, endPoint y: 245, distance: 50.8
click at [358, 228] on tbody "Mailbox - 26 MB 4.065 4.21 Set date Set time Set date Set time N NE E SE S SW W…" at bounding box center [761, 199] width 1493 height 95
type input "2.1"
click at [463, 180] on button "Set date" at bounding box center [452, 167] width 52 height 26
click at [550, 270] on button "19" at bounding box center [553, 264] width 28 height 18
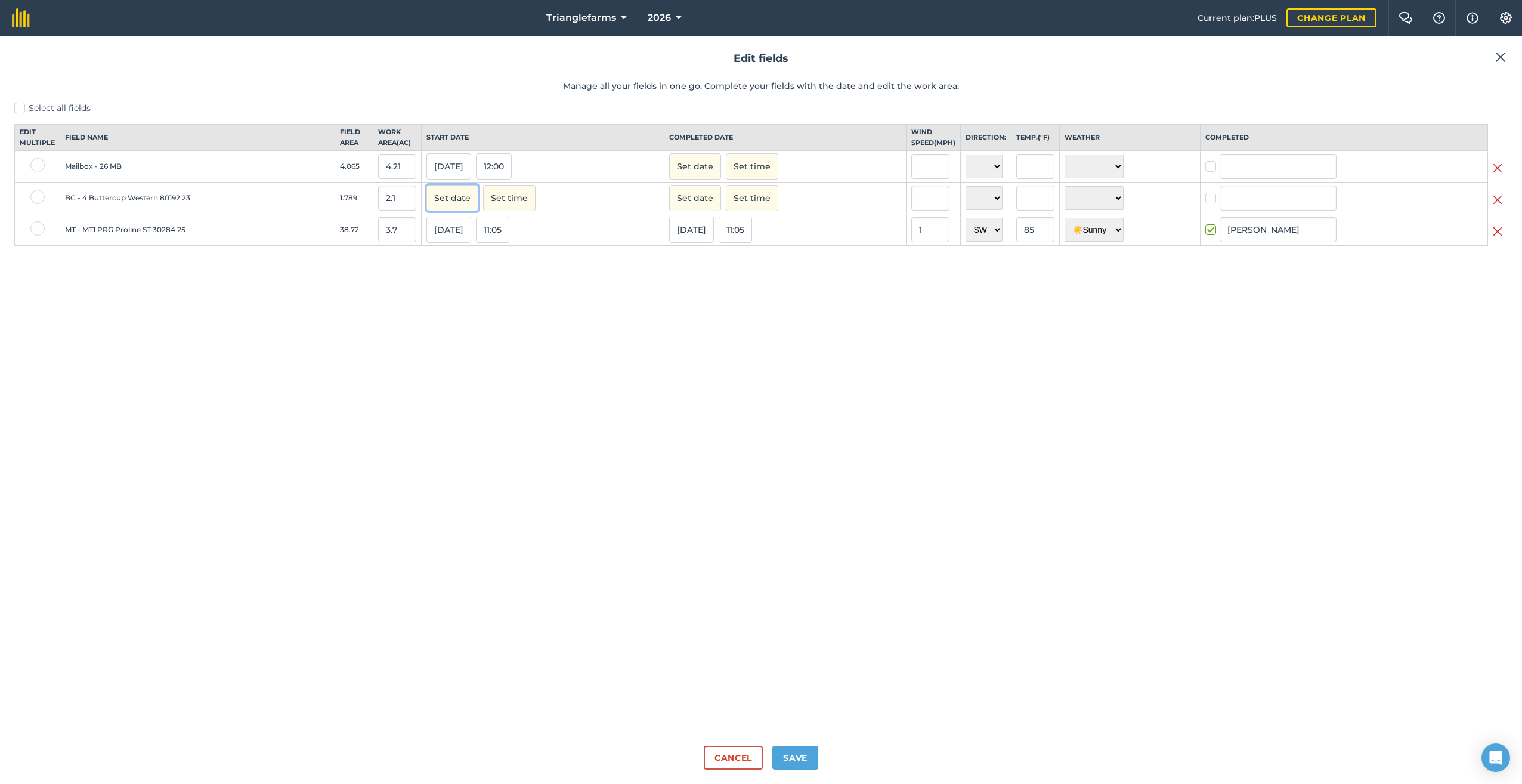
click at [461, 210] on button "Set date" at bounding box center [452, 198] width 52 height 26
click at [559, 305] on button "19" at bounding box center [553, 296] width 28 height 18
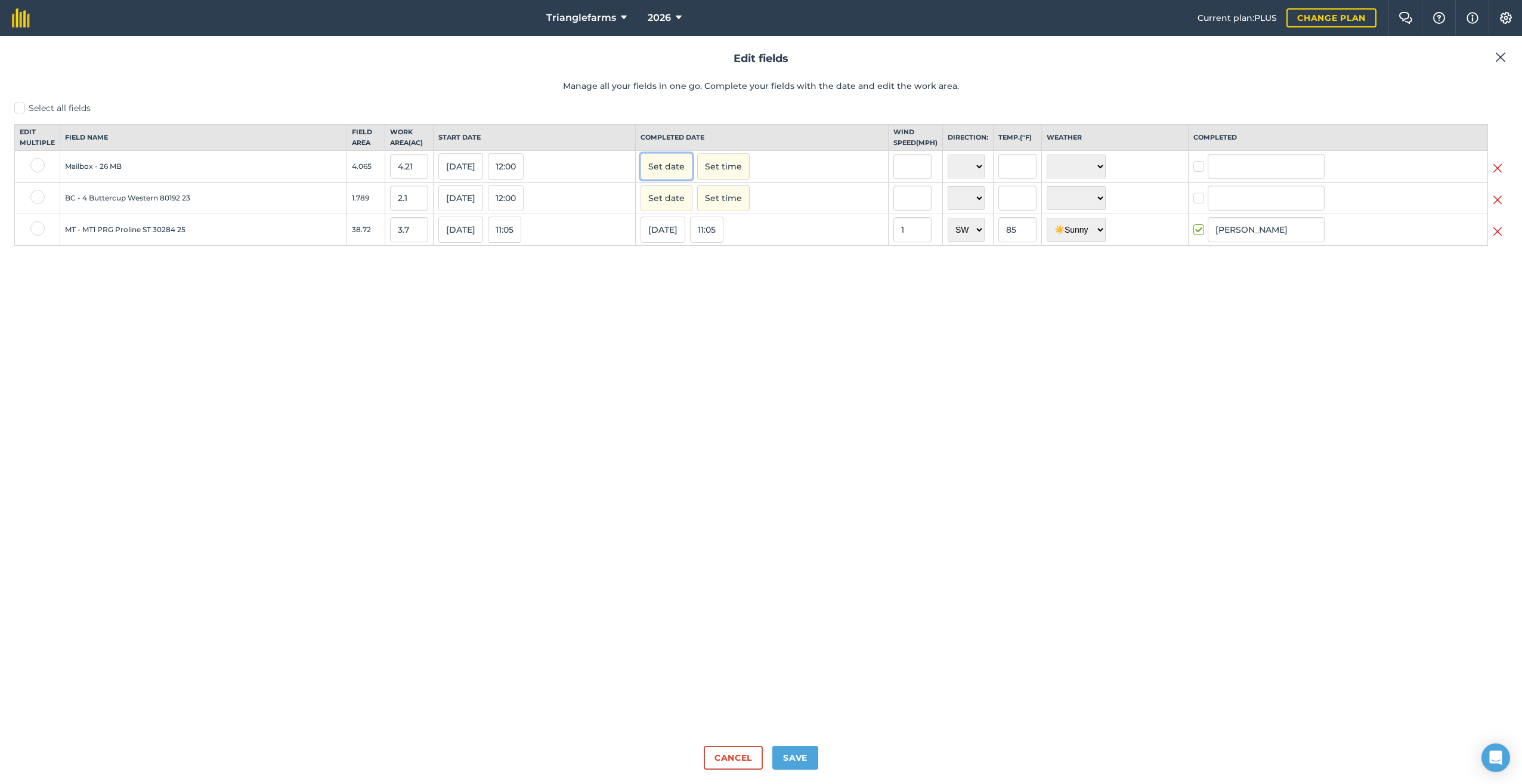
click at [679, 180] on button "Set date" at bounding box center [666, 167] width 52 height 26
click at [776, 273] on button "19" at bounding box center [767, 264] width 28 height 18
checkbox input "true"
type input "[PERSON_NAME]"
click at [684, 206] on button "Set date" at bounding box center [666, 198] width 52 height 26
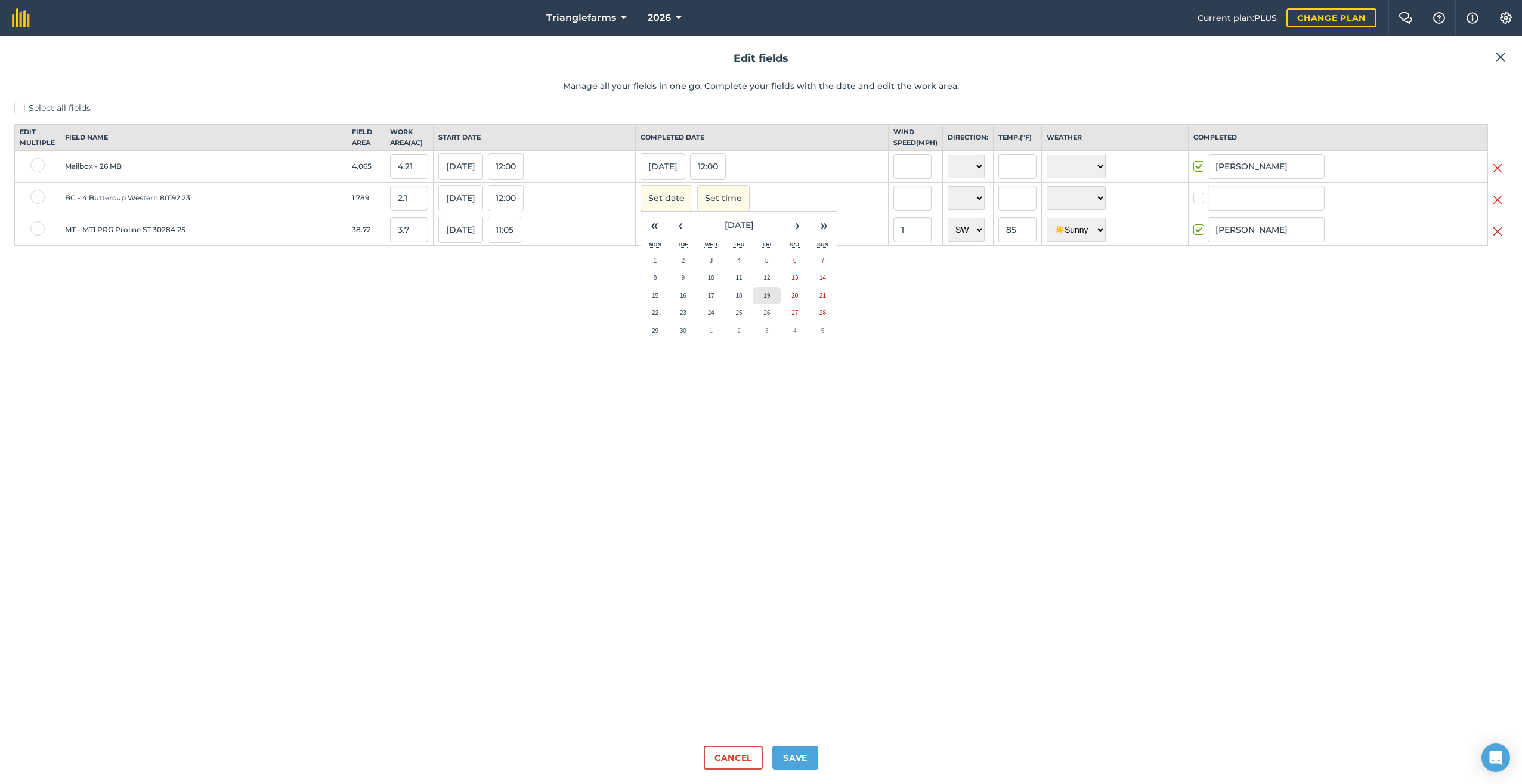
click at [776, 305] on button "19" at bounding box center [767, 296] width 28 height 18
checkbox input "true"
type input "[PERSON_NAME]"
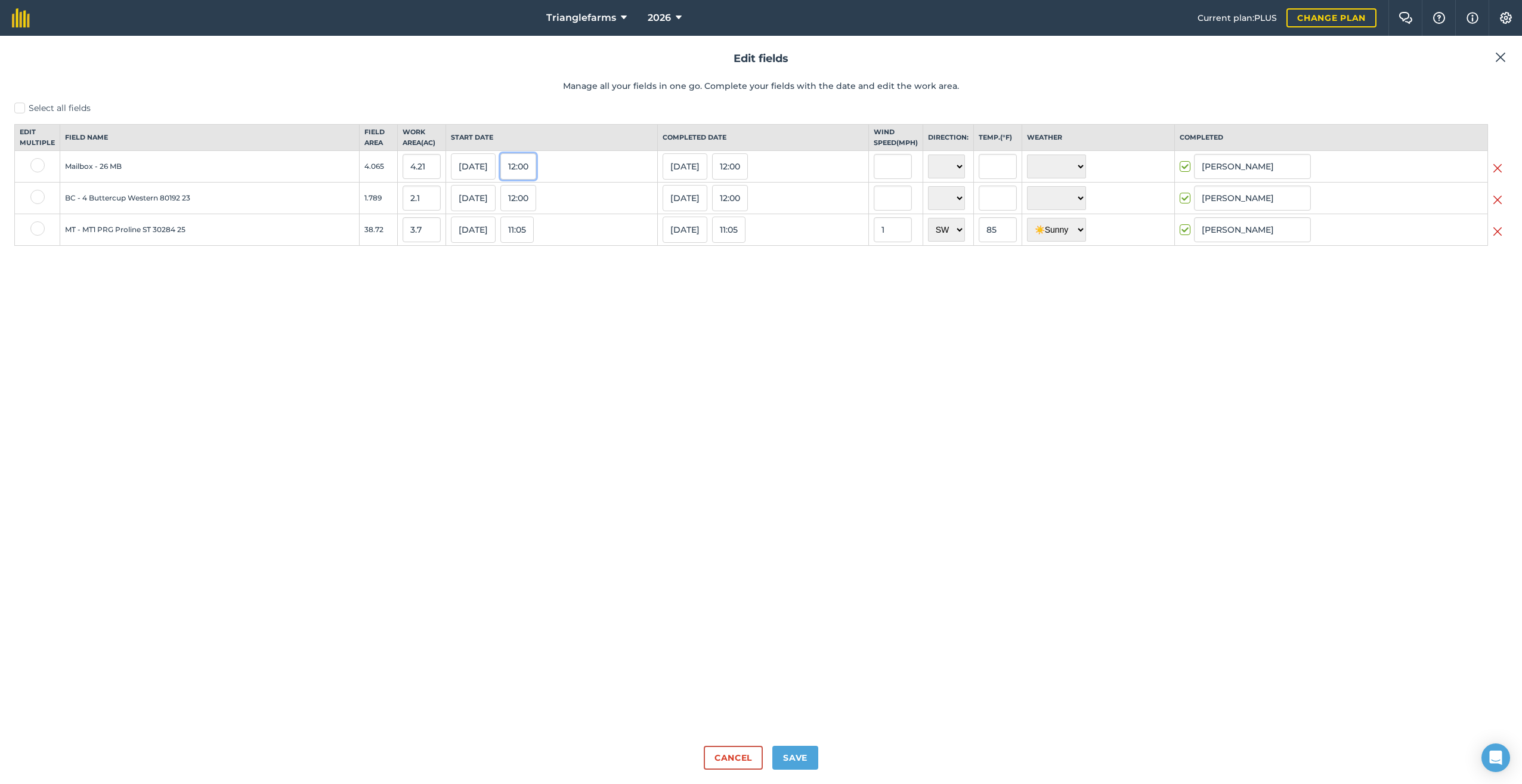
click at [509, 179] on button "12:00" at bounding box center [518, 167] width 36 height 26
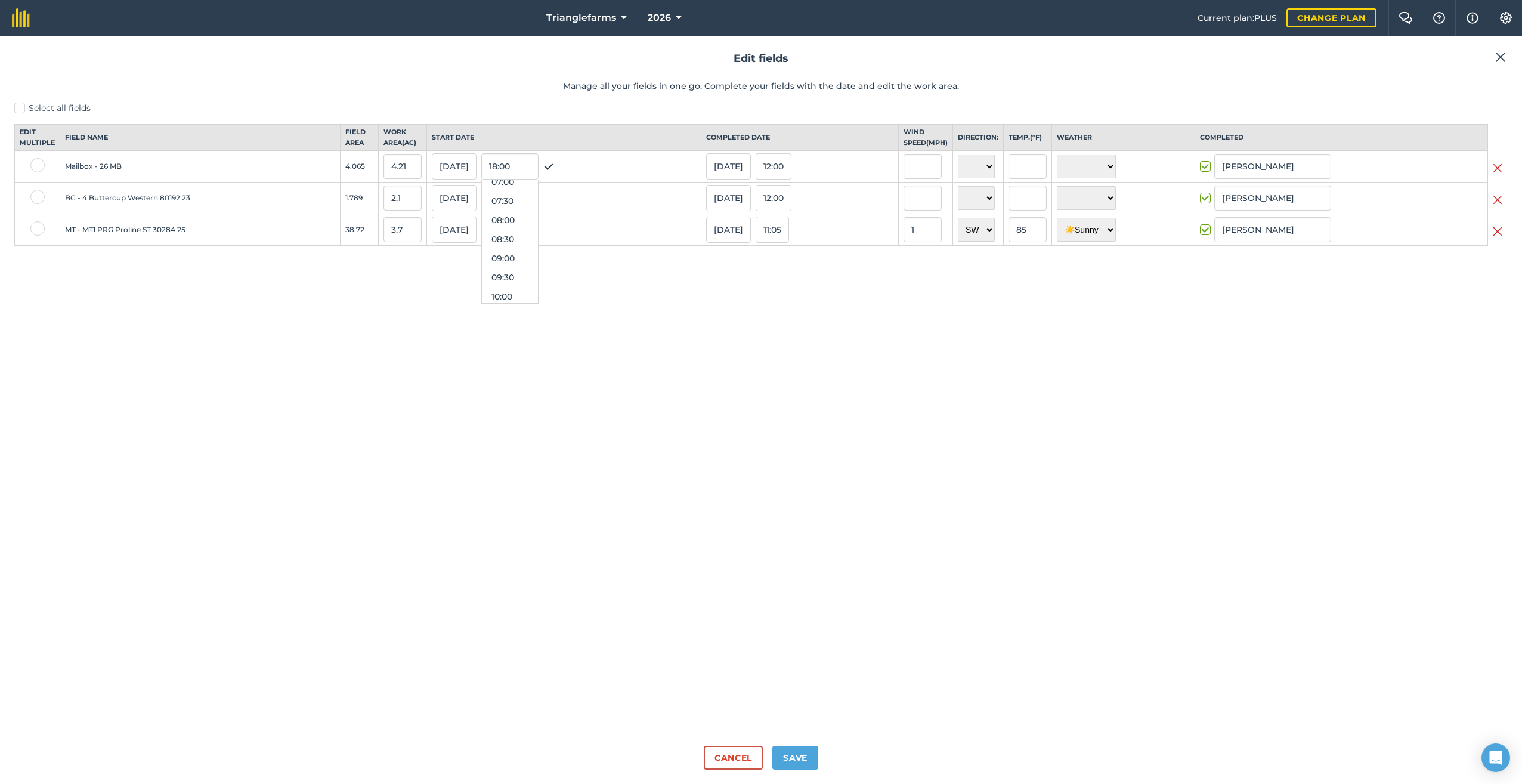
scroll to position [230, 0]
click at [503, 274] on button "08:00" at bounding box center [510, 265] width 56 height 19
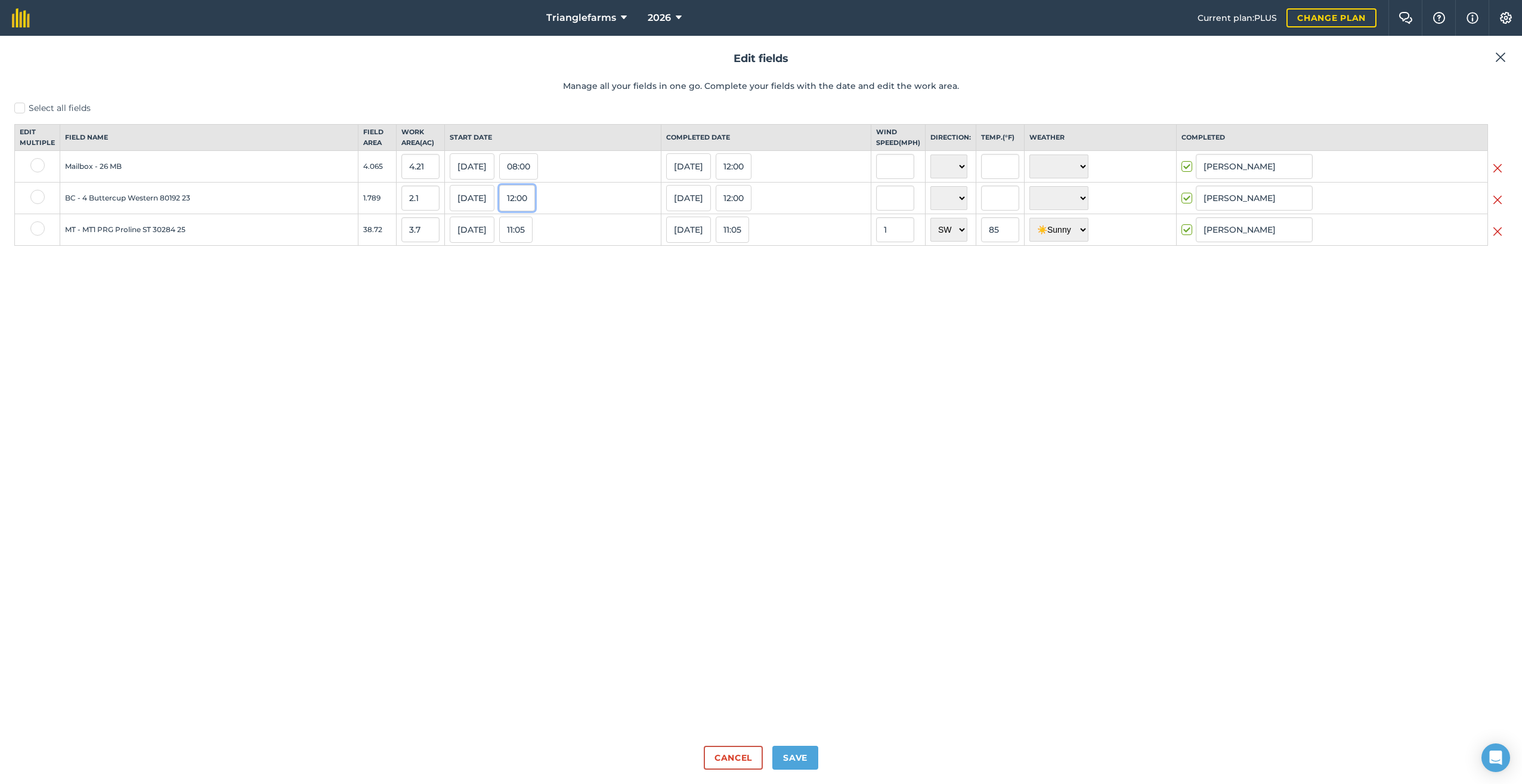
click at [528, 210] on button "12:00" at bounding box center [516, 198] width 36 height 26
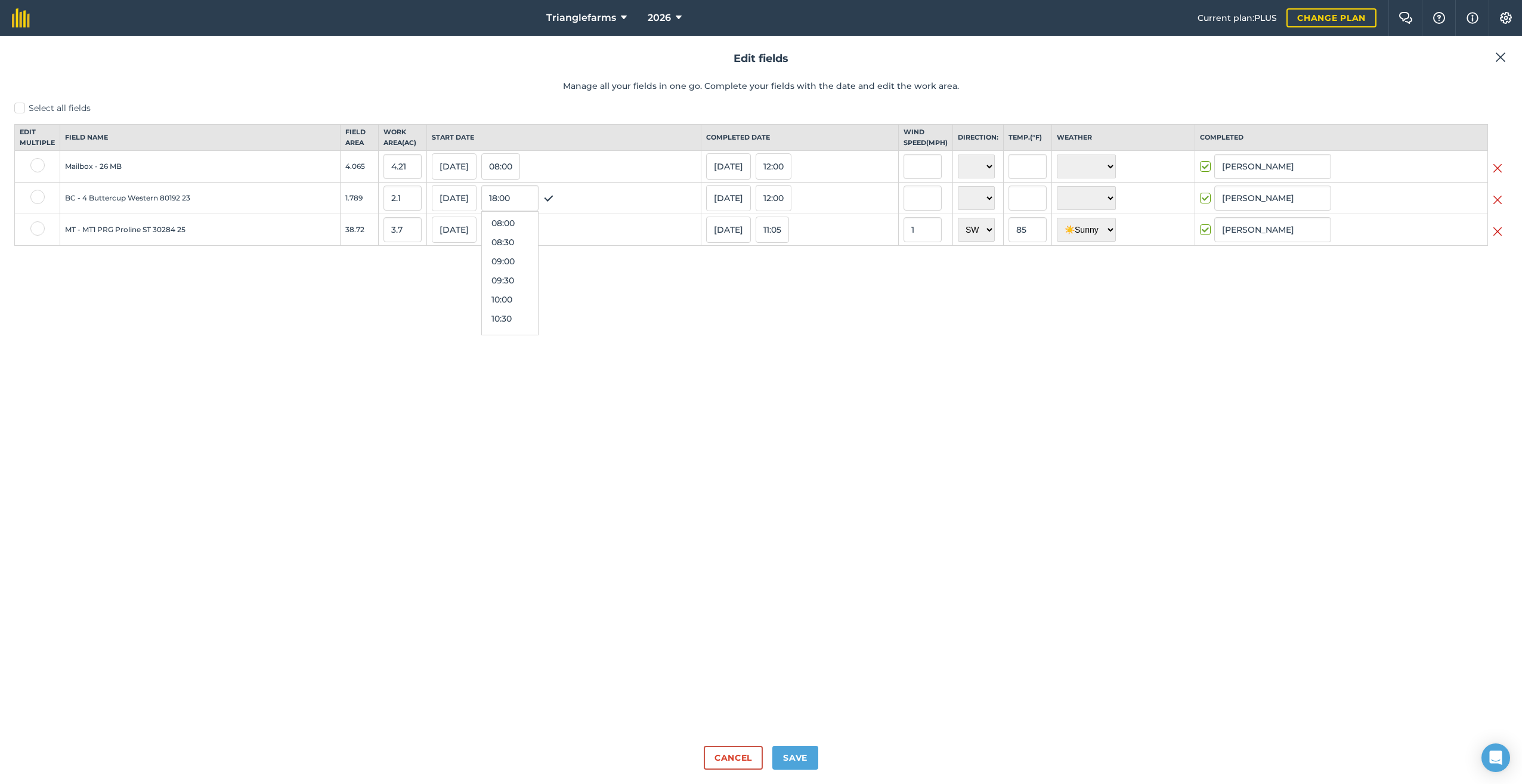
scroll to position [298, 0]
click at [506, 256] on button "08:30" at bounding box center [510, 247] width 56 height 19
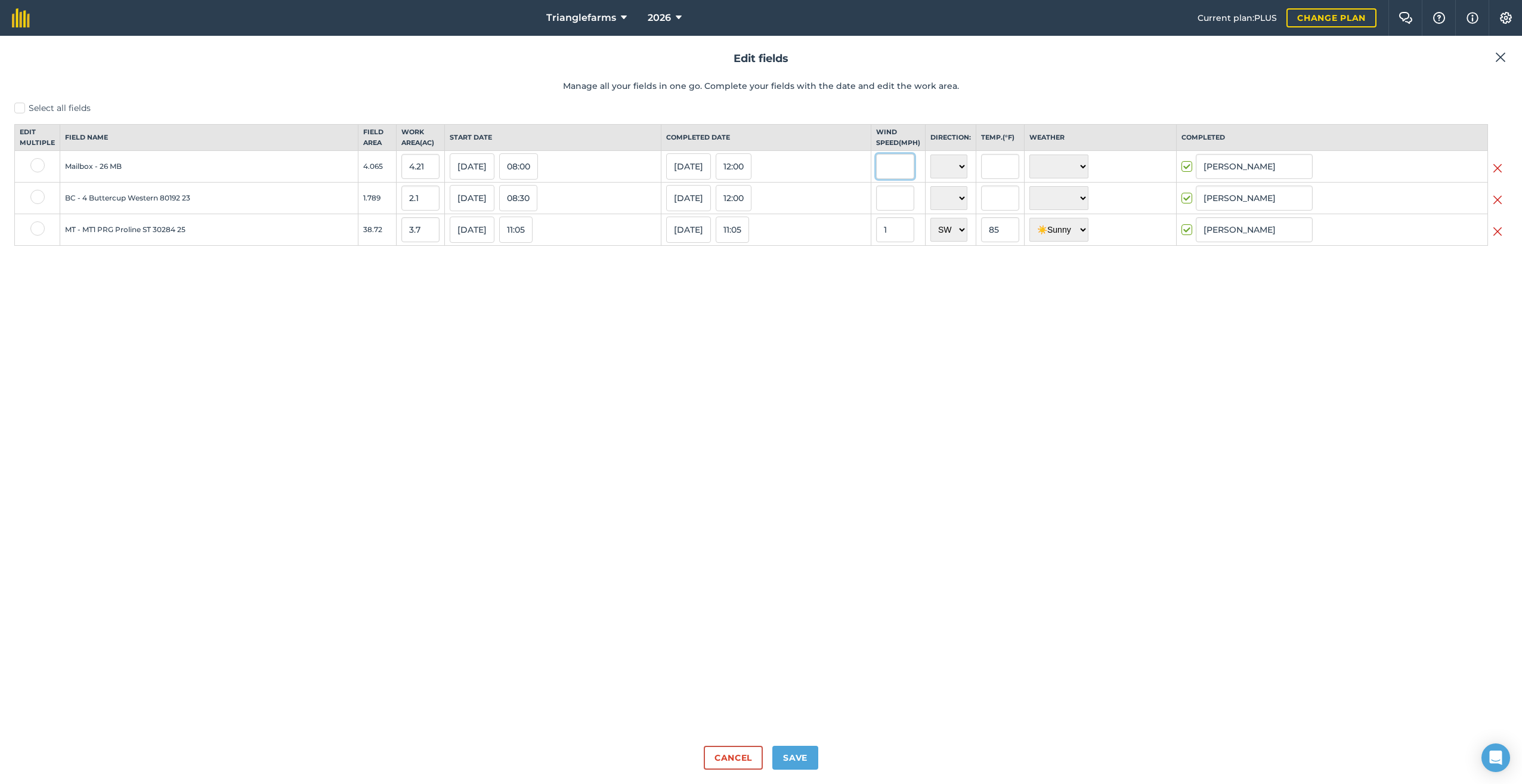
drag, startPoint x: 891, startPoint y: 180, endPoint x: 901, endPoint y: 184, distance: 10.8
click at [891, 179] on input "text" at bounding box center [895, 167] width 38 height 25
type input "1"
click at [896, 210] on input "text" at bounding box center [895, 198] width 38 height 25
type input "1"
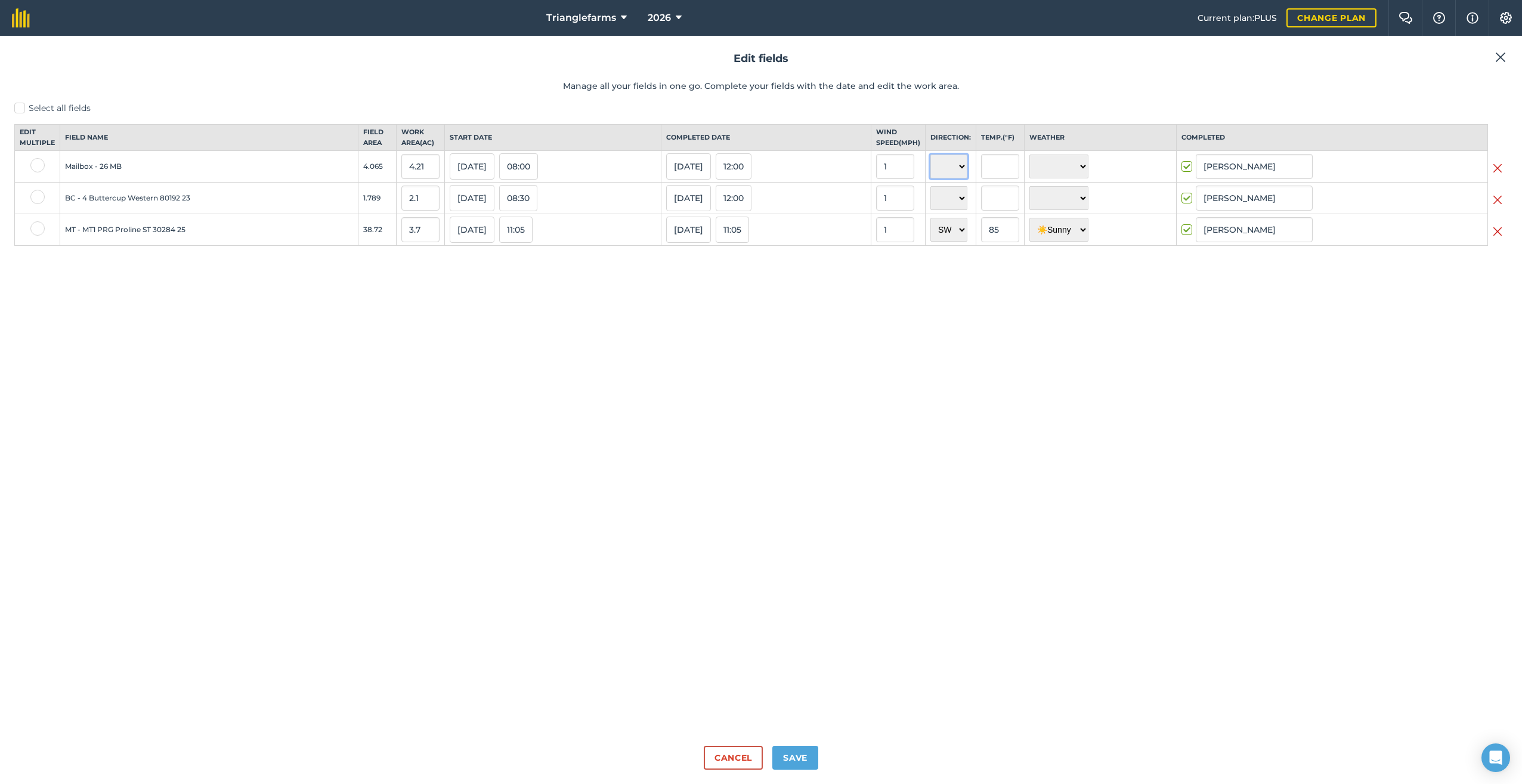
click at [959, 178] on select "N NE E SE S SW W NW" at bounding box center [948, 167] width 37 height 24
select select "SW"
click at [930, 164] on select "N NE E SE S SW W NW" at bounding box center [948, 167] width 37 height 24
click at [954, 209] on select "N NE E SE S SW W NW" at bounding box center [948, 198] width 37 height 24
select select "SW"
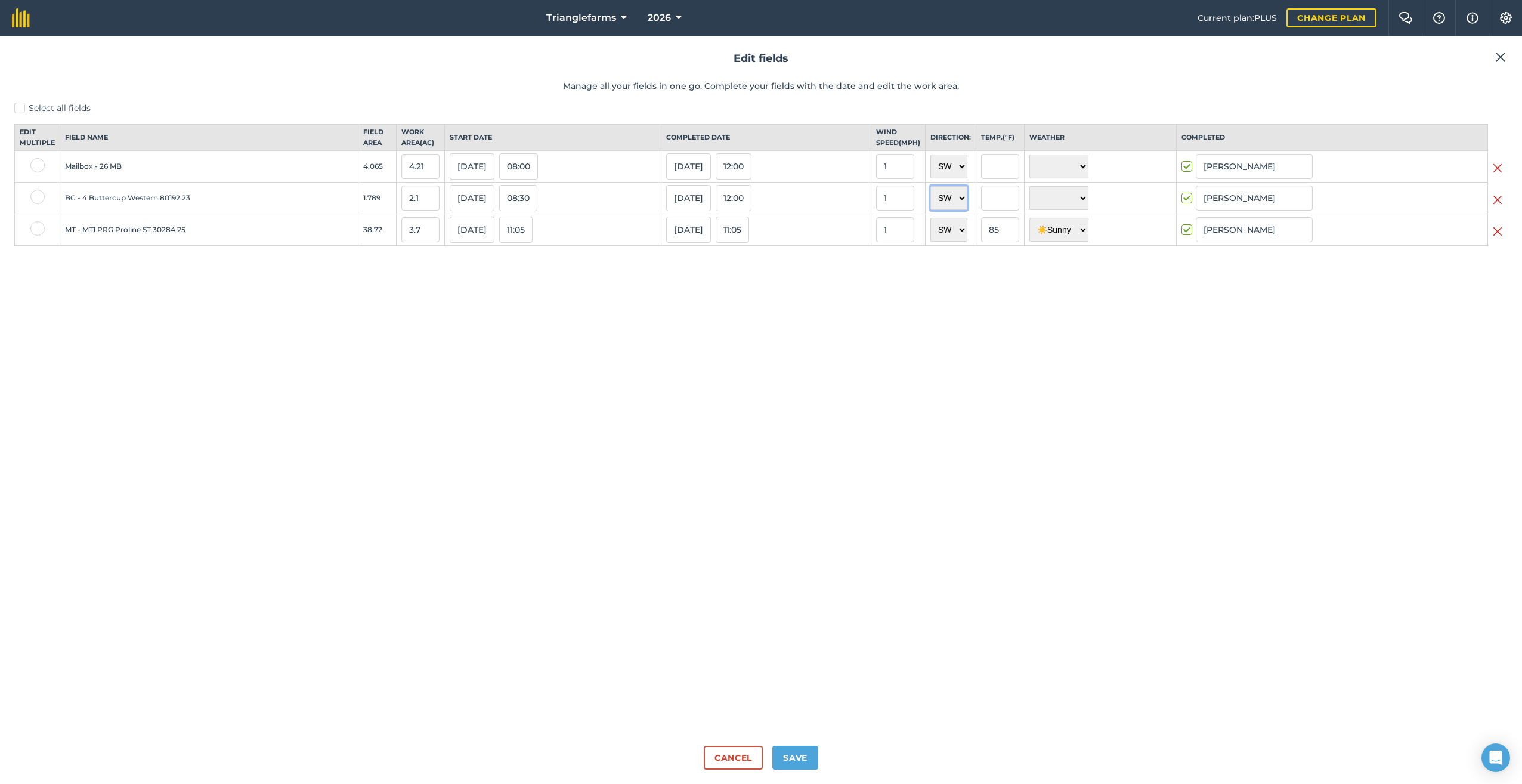
click at [930, 197] on select "N NE E SE S SW W NW" at bounding box center [948, 198] width 37 height 24
click at [995, 179] on input "text" at bounding box center [1000, 167] width 38 height 25
type input "56"
click at [985, 210] on input "text" at bounding box center [1000, 198] width 38 height 25
type input "56"
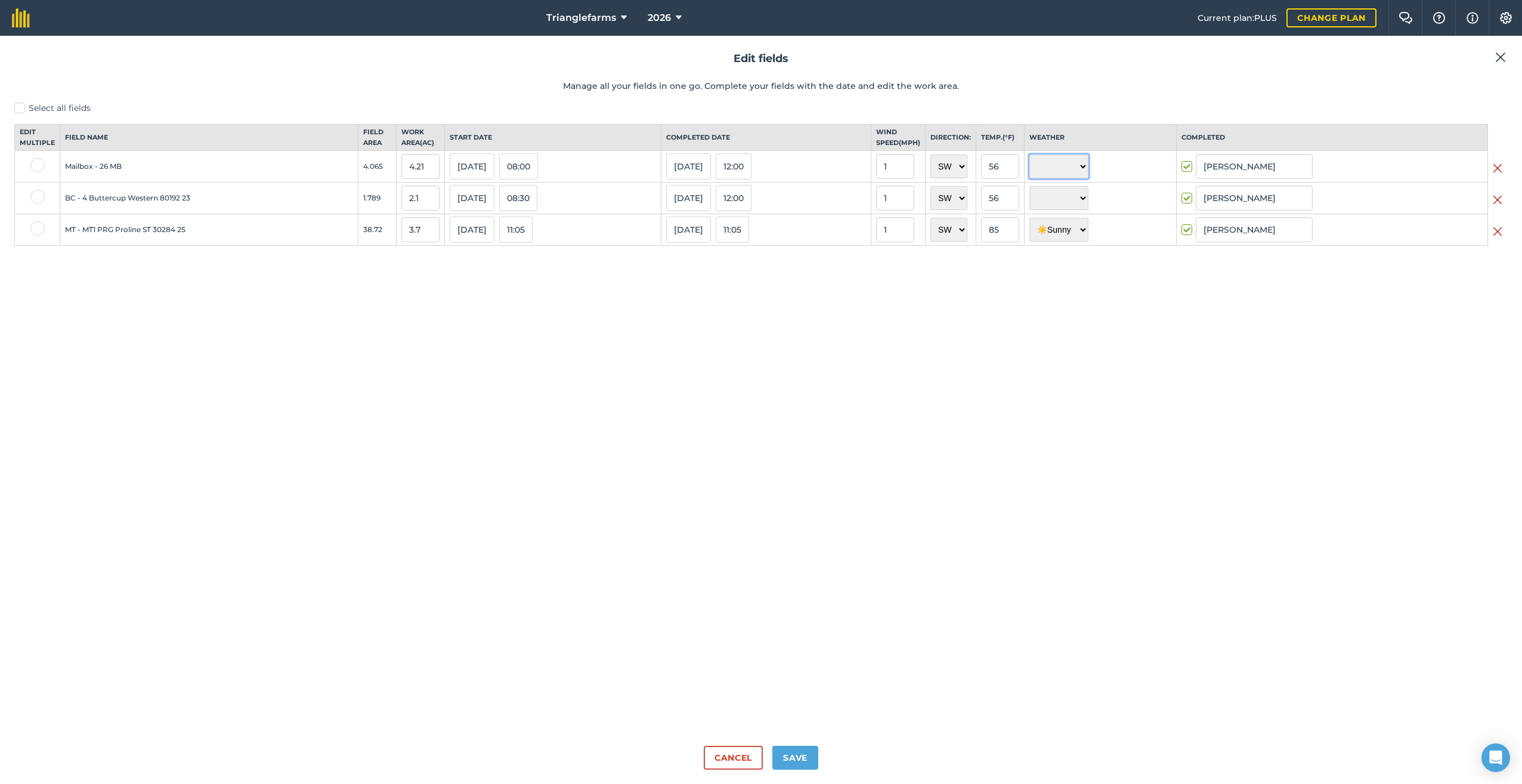
click at [1050, 178] on select "☀️ Sunny 🌧 Rainy ⛅️ Cloudy 🌨 Snow ❄️ Icy" at bounding box center [1059, 167] width 59 height 24
select select "Cloudy"
click at [1029, 164] on select "☀️ Sunny 🌧 Rainy ⛅️ Cloudy 🌨 Snow ❄️ Icy" at bounding box center [1059, 167] width 59 height 24
click at [1079, 210] on select "☀️ Sunny 🌧 Rainy ⛅️ Cloudy 🌨 Snow ❄️ Icy" at bounding box center [1059, 198] width 59 height 24
select select "Cloudy"
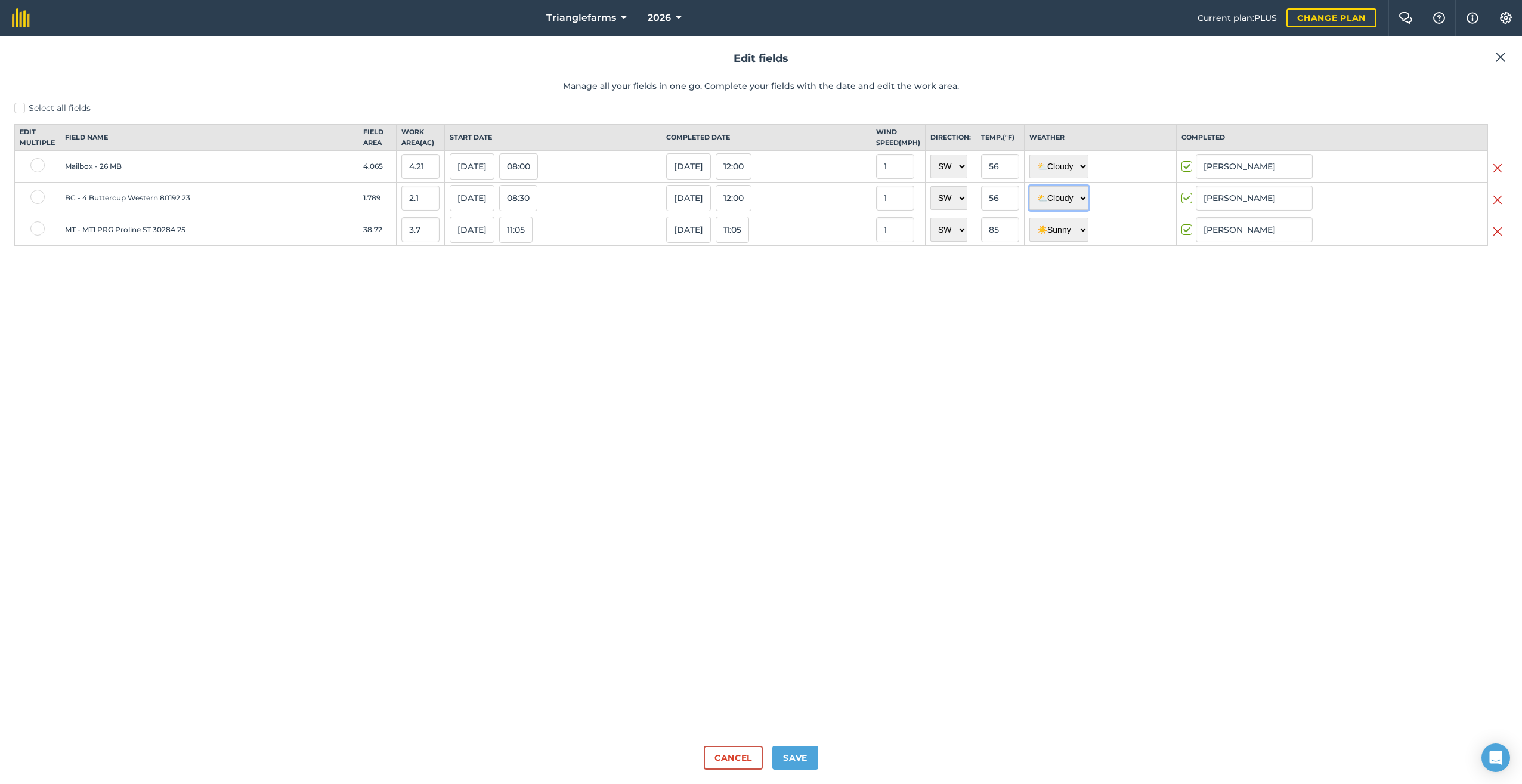
click at [1029, 197] on select "☀️ Sunny 🌧 Rainy ⛅️ Cloudy 🌨 Snow ❄️ Icy" at bounding box center [1059, 198] width 59 height 24
click at [787, 749] on button "Save" at bounding box center [795, 758] width 46 height 24
checkbox input "true"
